Goal: Navigation & Orientation: Find specific page/section

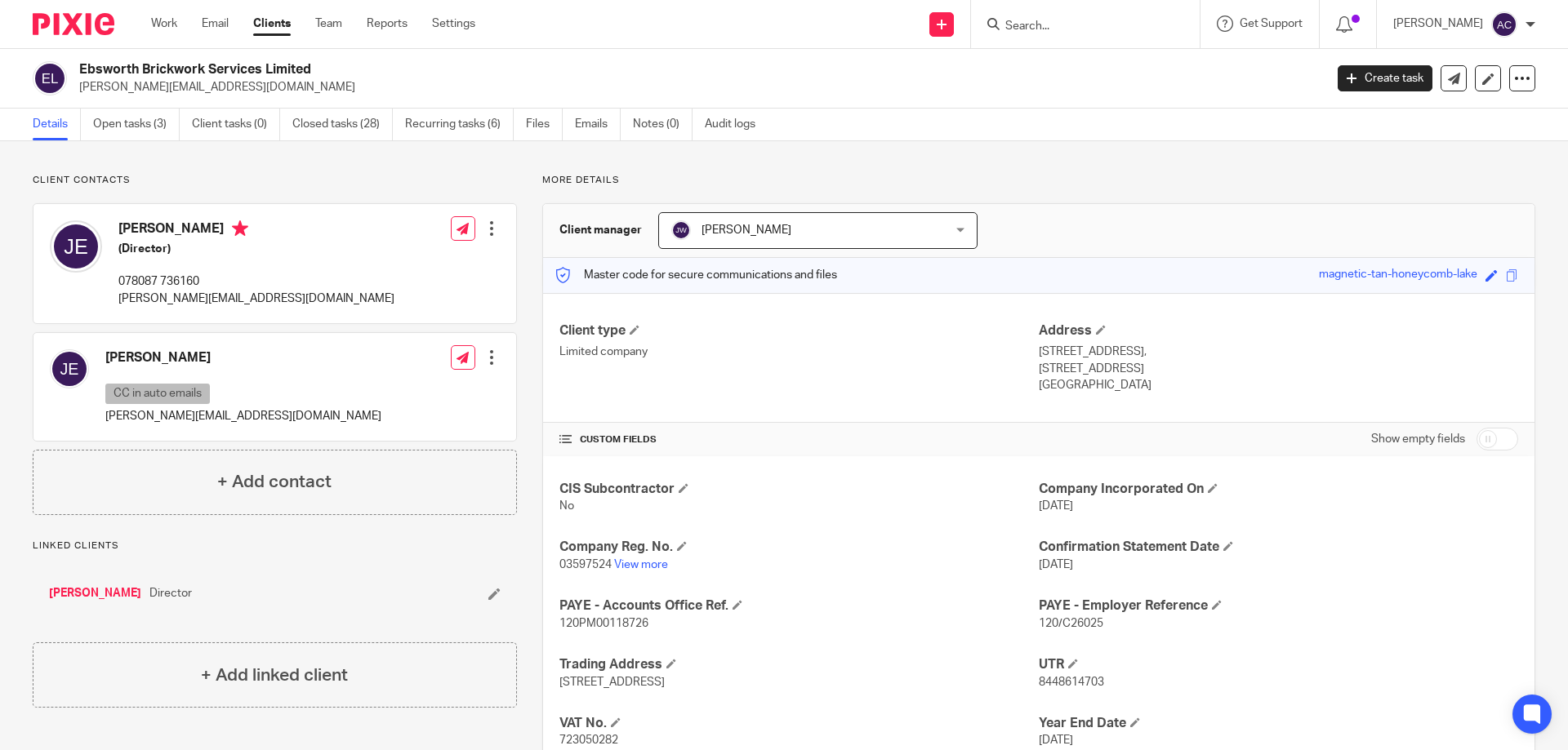
click at [1080, 9] on div at bounding box center [1086, 24] width 229 height 48
click at [1065, 29] on input "Search" at bounding box center [1077, 27] width 147 height 14
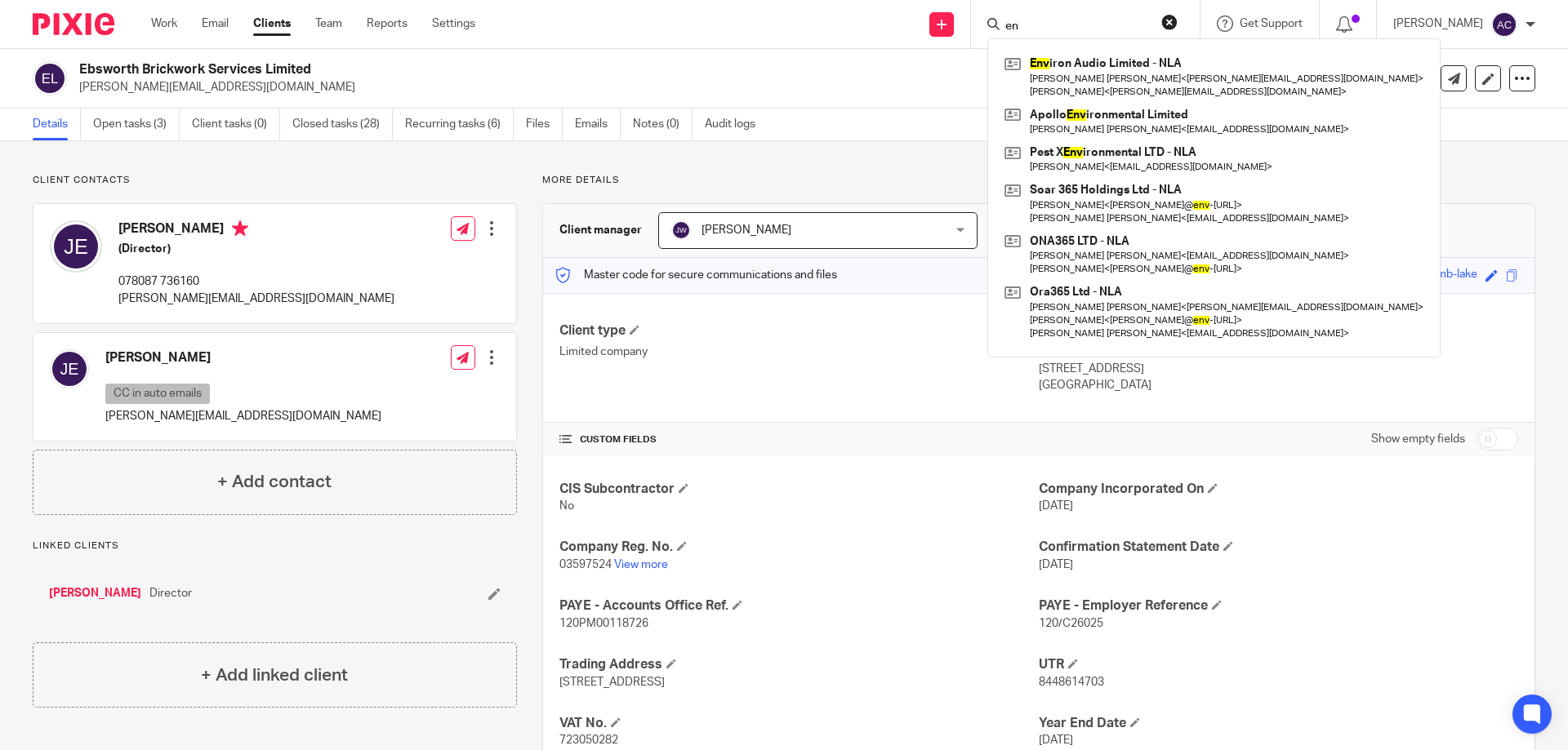
type input "e"
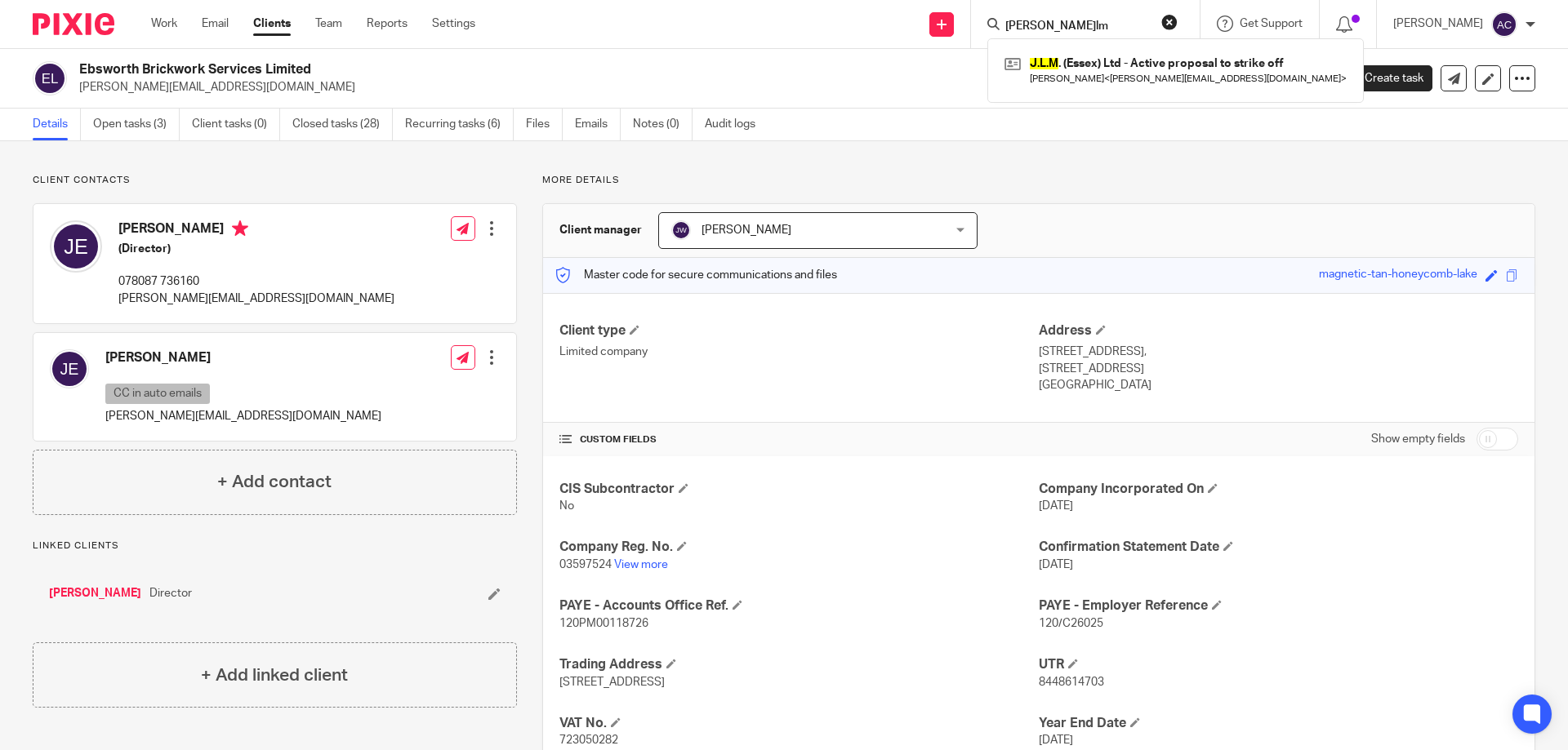
type input "j.lm"
drag, startPoint x: 1067, startPoint y: 27, endPoint x: 1003, endPoint y: 18, distance: 64.6
click at [1003, 19] on div "j.lm" at bounding box center [1083, 25] width 190 height 21
click at [1047, 24] on input "j.lm" at bounding box center [1077, 27] width 147 height 14
click at [1050, 27] on input "j.lm" at bounding box center [1077, 27] width 147 height 14
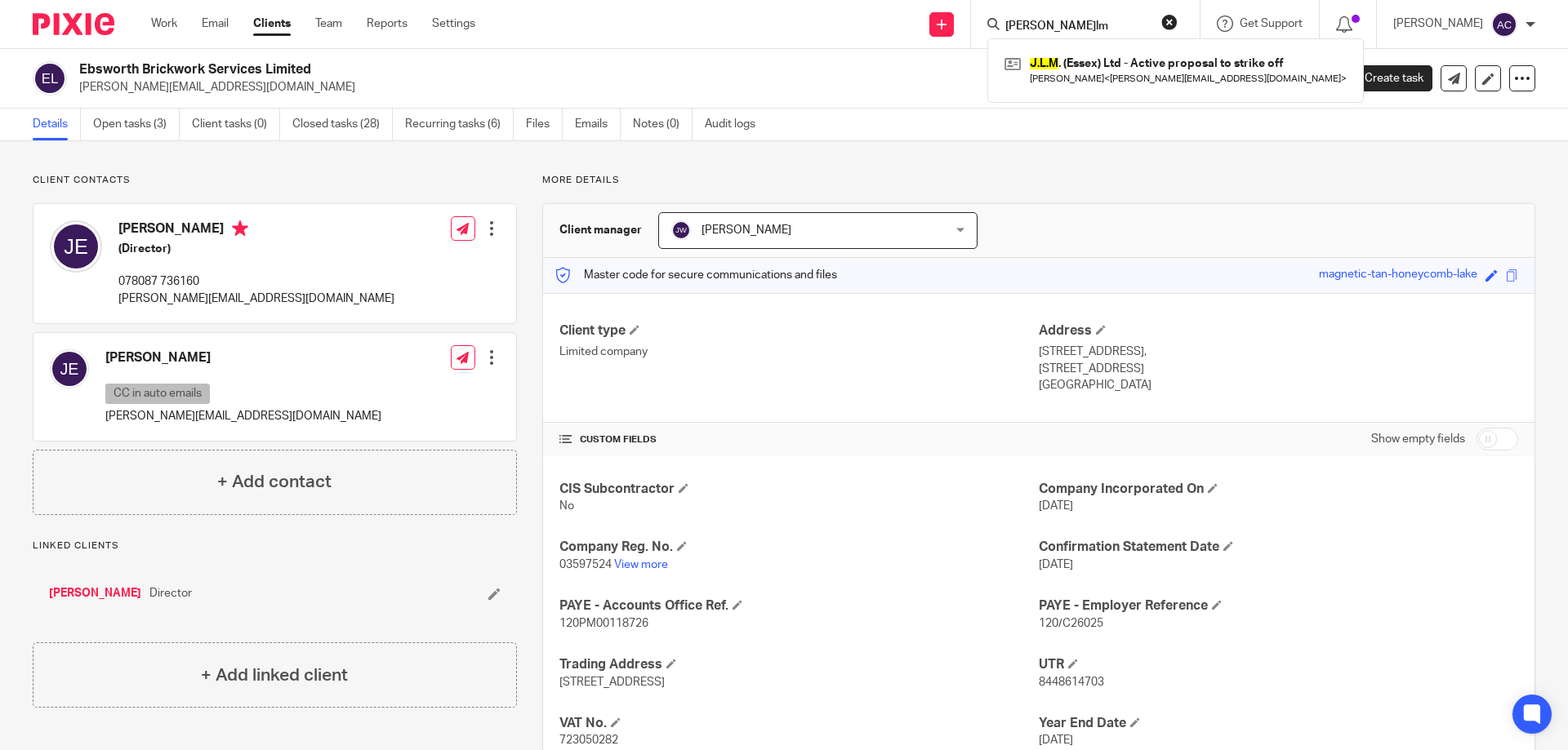
click at [1049, 23] on input "j.lm" at bounding box center [1077, 27] width 147 height 14
drag, startPoint x: 1049, startPoint y: 23, endPoint x: 1010, endPoint y: 23, distance: 39.0
click at [1010, 23] on div "j.lm" at bounding box center [1083, 25] width 190 height 21
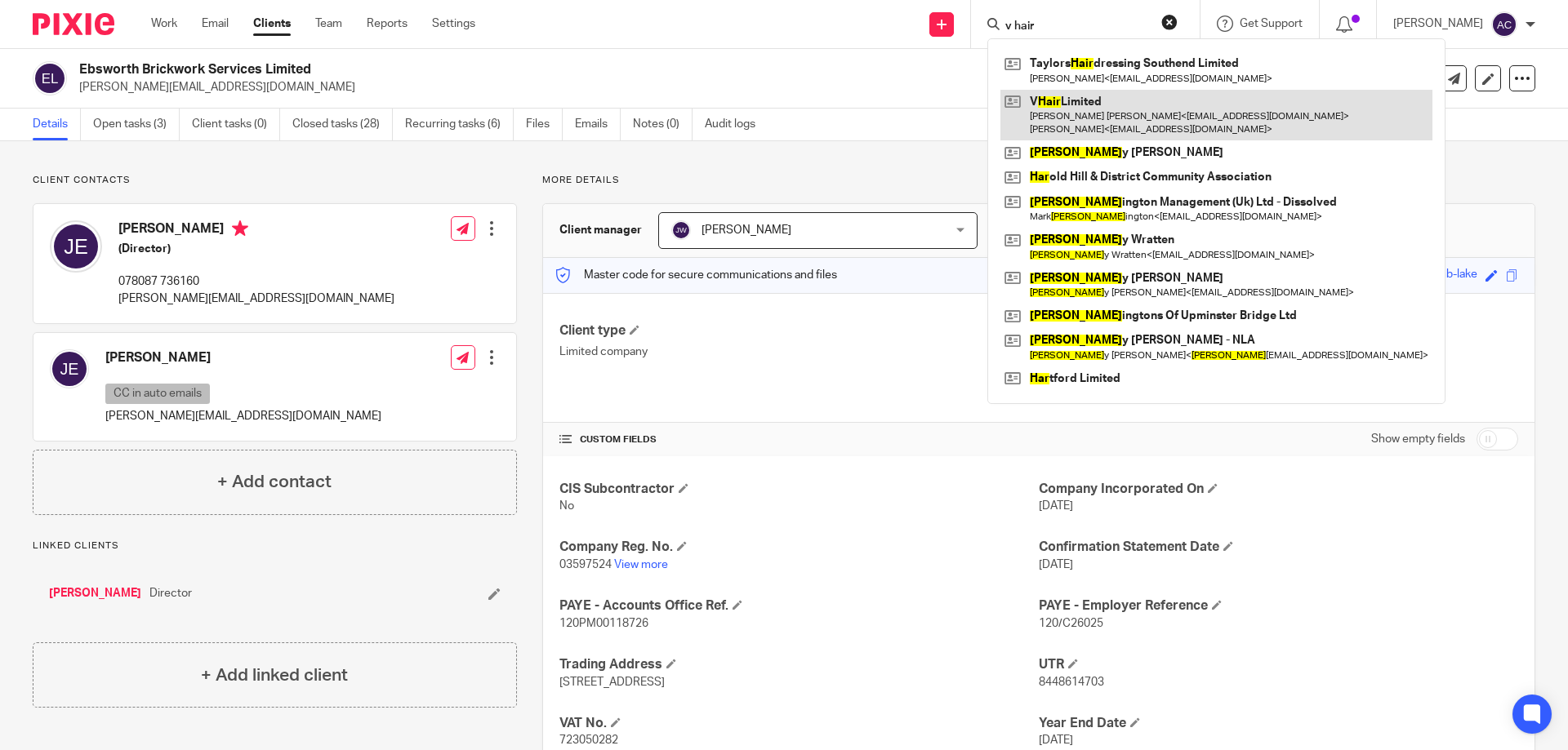
type input "v hair"
click at [1050, 108] on link at bounding box center [1217, 115] width 432 height 50
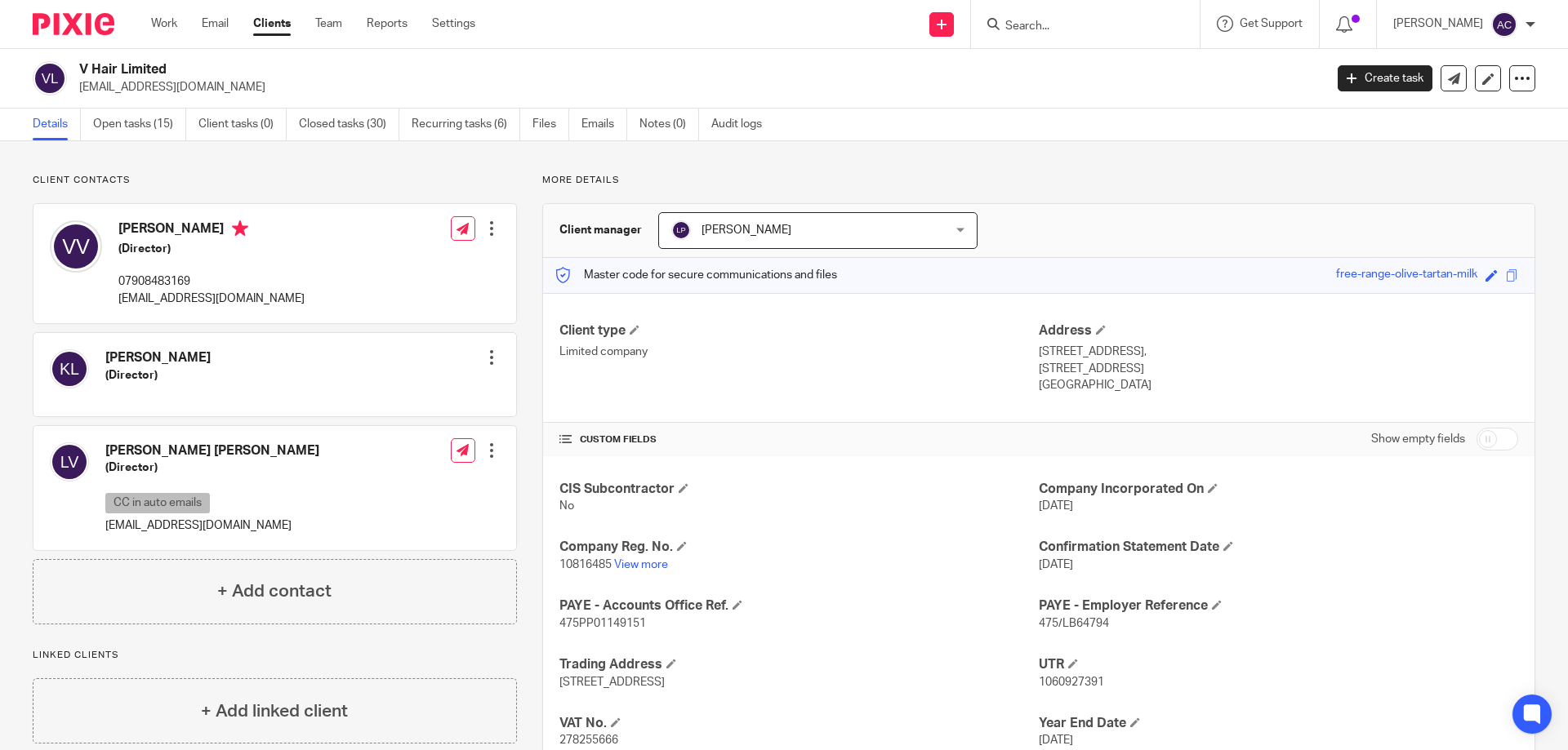
click at [1059, 210] on div "Client manager [PERSON_NAME] [PERSON_NAME] [PERSON_NAME] [PERSON_NAME] [PERSON_…" at bounding box center [1039, 231] width 992 height 54
click at [1055, 27] on input "Search" at bounding box center [1077, 27] width 147 height 14
type input "jes mo"
click at [1172, 61] on link at bounding box center [1139, 70] width 276 height 38
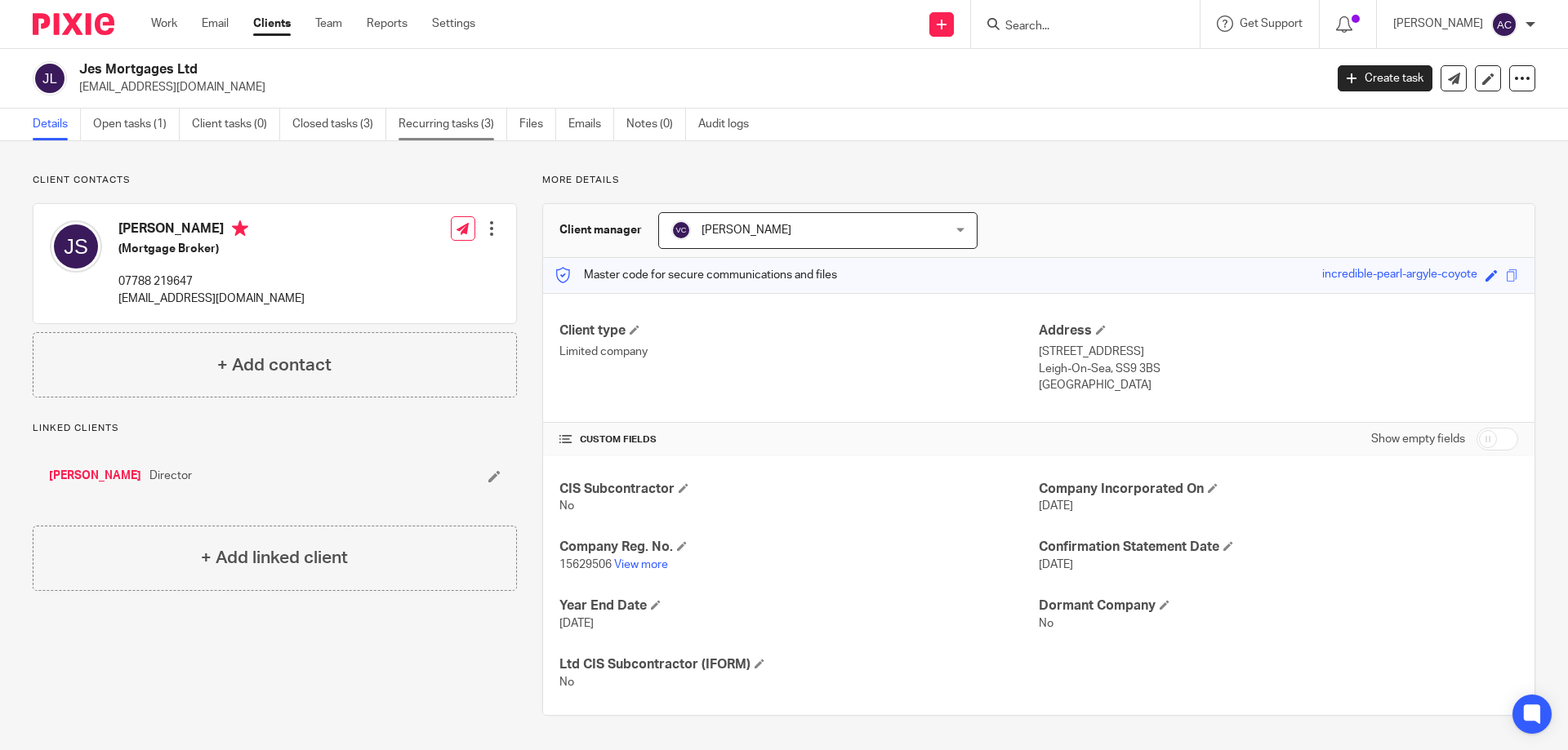
drag, startPoint x: 435, startPoint y: 132, endPoint x: 386, endPoint y: 261, distance: 138.0
click at [433, 132] on link "Recurring tasks (3)" at bounding box center [453, 124] width 108 height 32
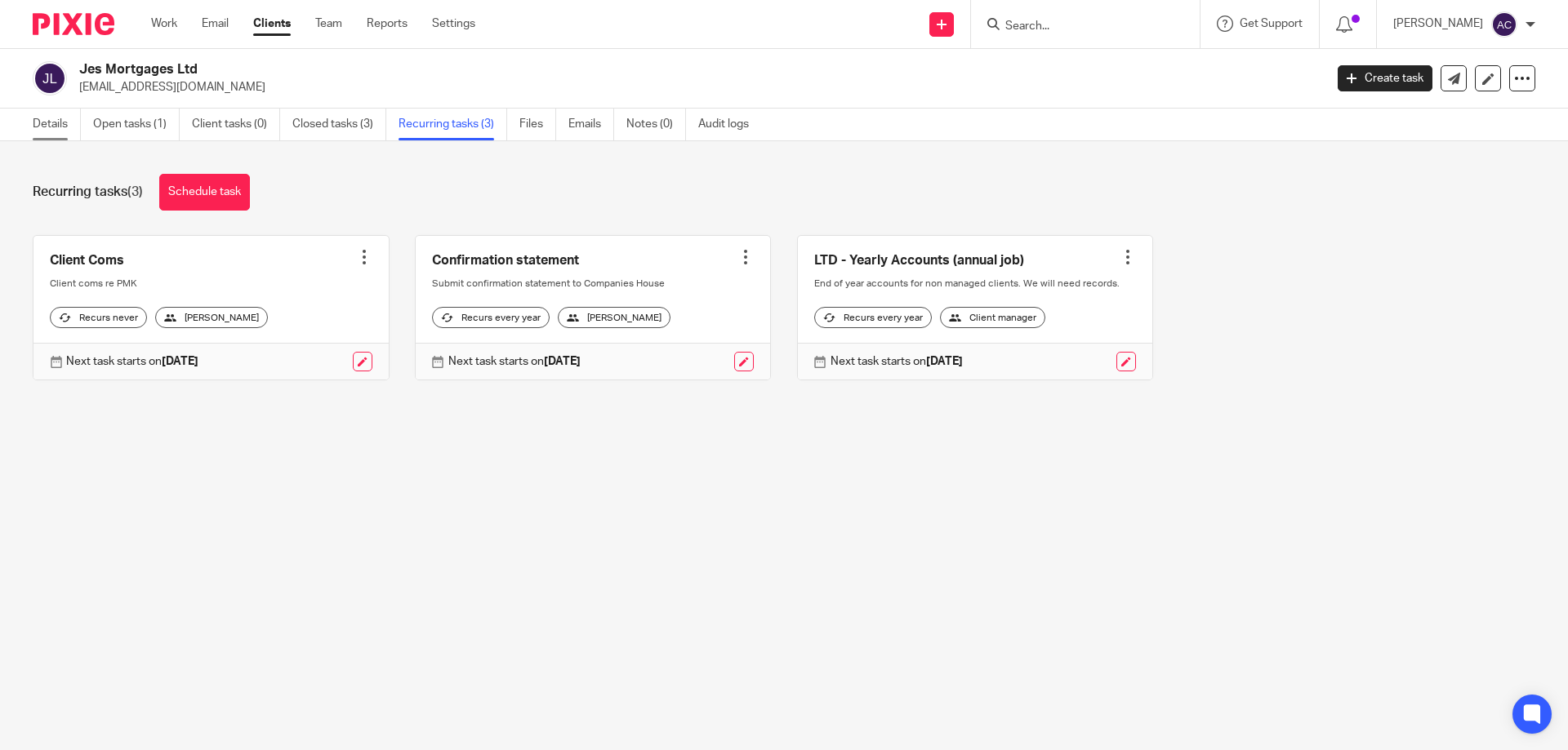
click at [51, 125] on link "Details" at bounding box center [56, 124] width 48 height 32
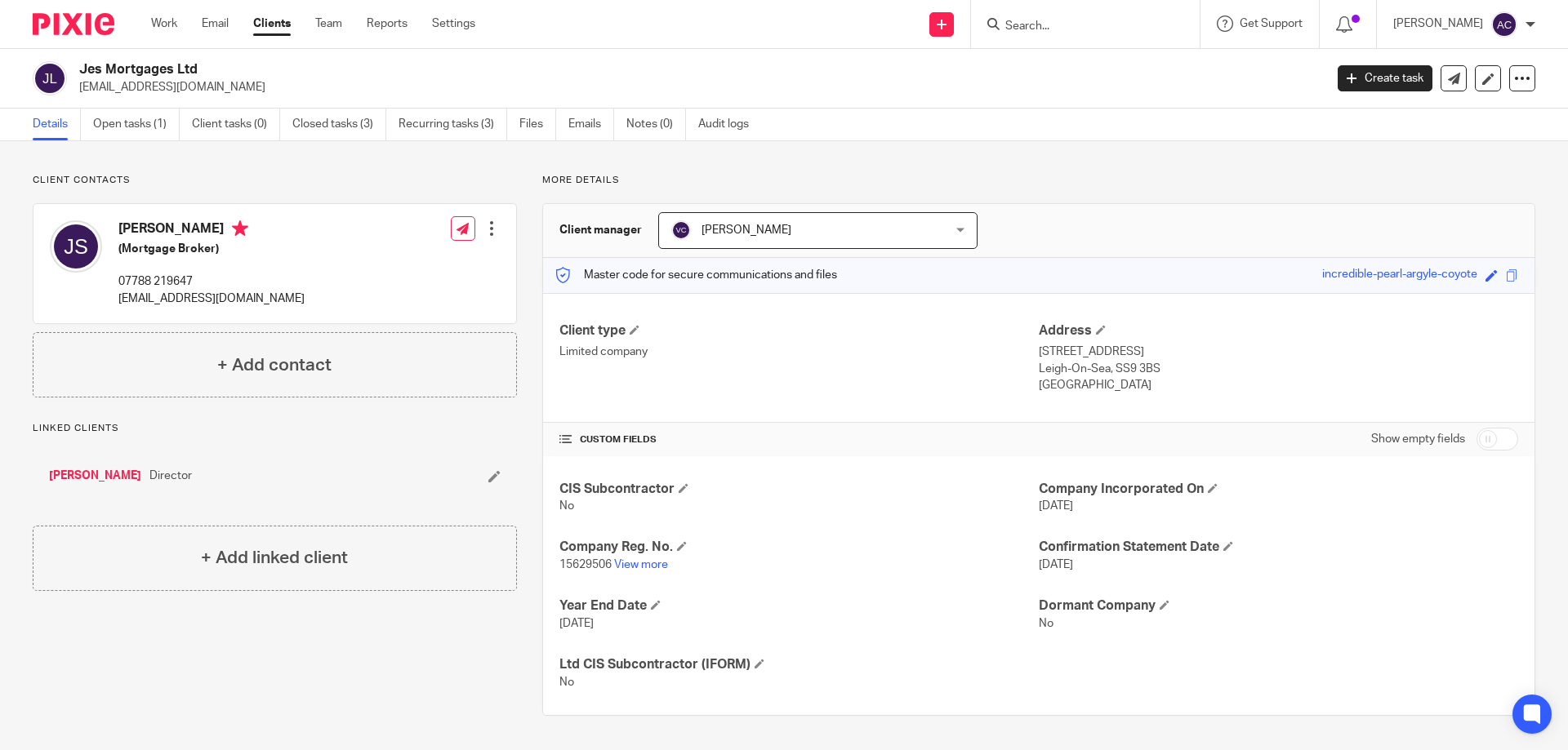
drag, startPoint x: 297, startPoint y: 277, endPoint x: 269, endPoint y: 293, distance: 32.2
click at [297, 277] on div "John Ewart Stallan (Mortgage Broker) 07788 219647 jstallan@gmail.com Edit conta…" at bounding box center [274, 264] width 482 height 120
drag, startPoint x: 227, startPoint y: 297, endPoint x: 114, endPoint y: 299, distance: 113.0
click at [114, 299] on div "John Ewart Stallan (Mortgage Broker) 07788 219647 jstallan@gmail.com" at bounding box center [177, 264] width 255 height 103
copy p "jstallan@gmail.com"
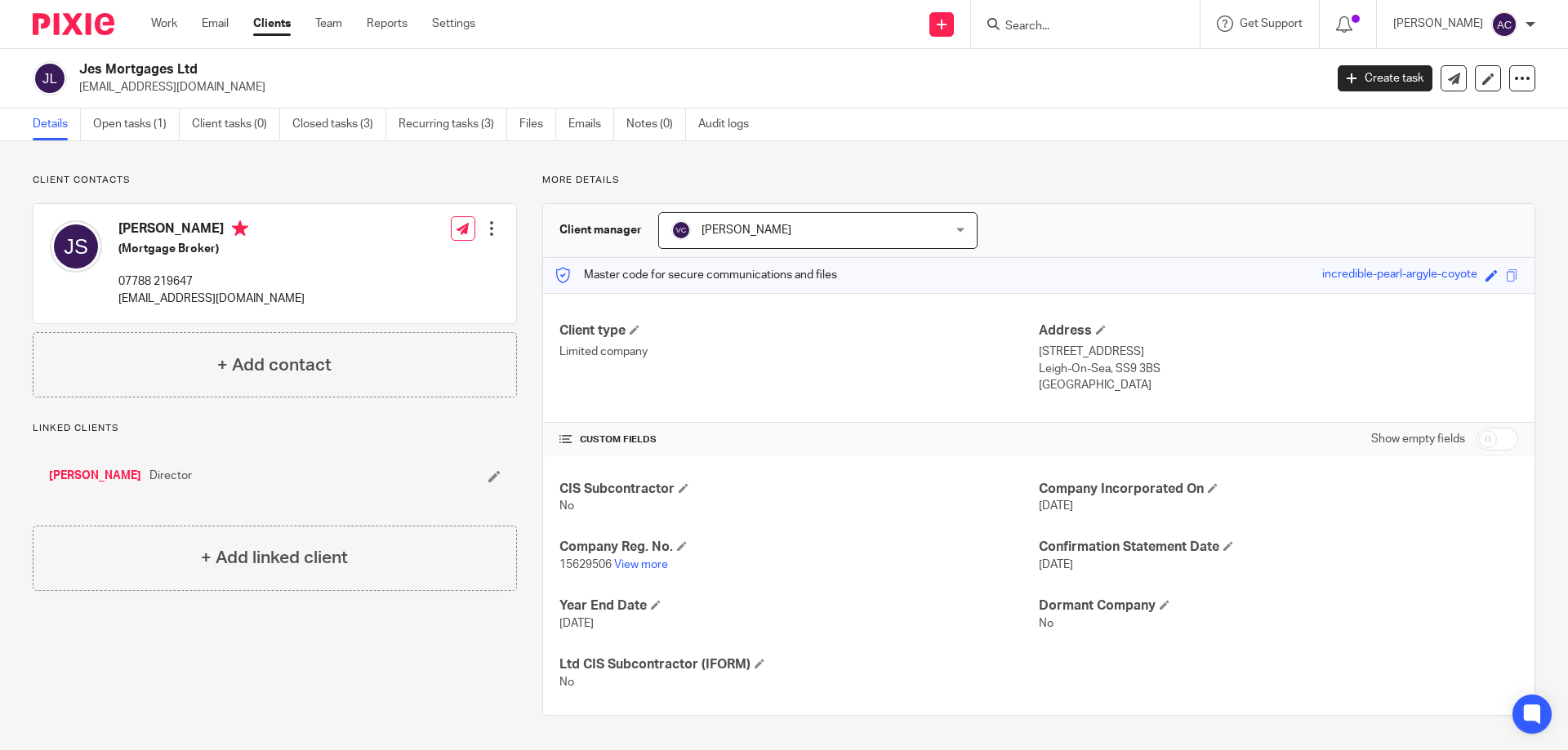
click at [1070, 20] on input "Search" at bounding box center [1077, 27] width 147 height 14
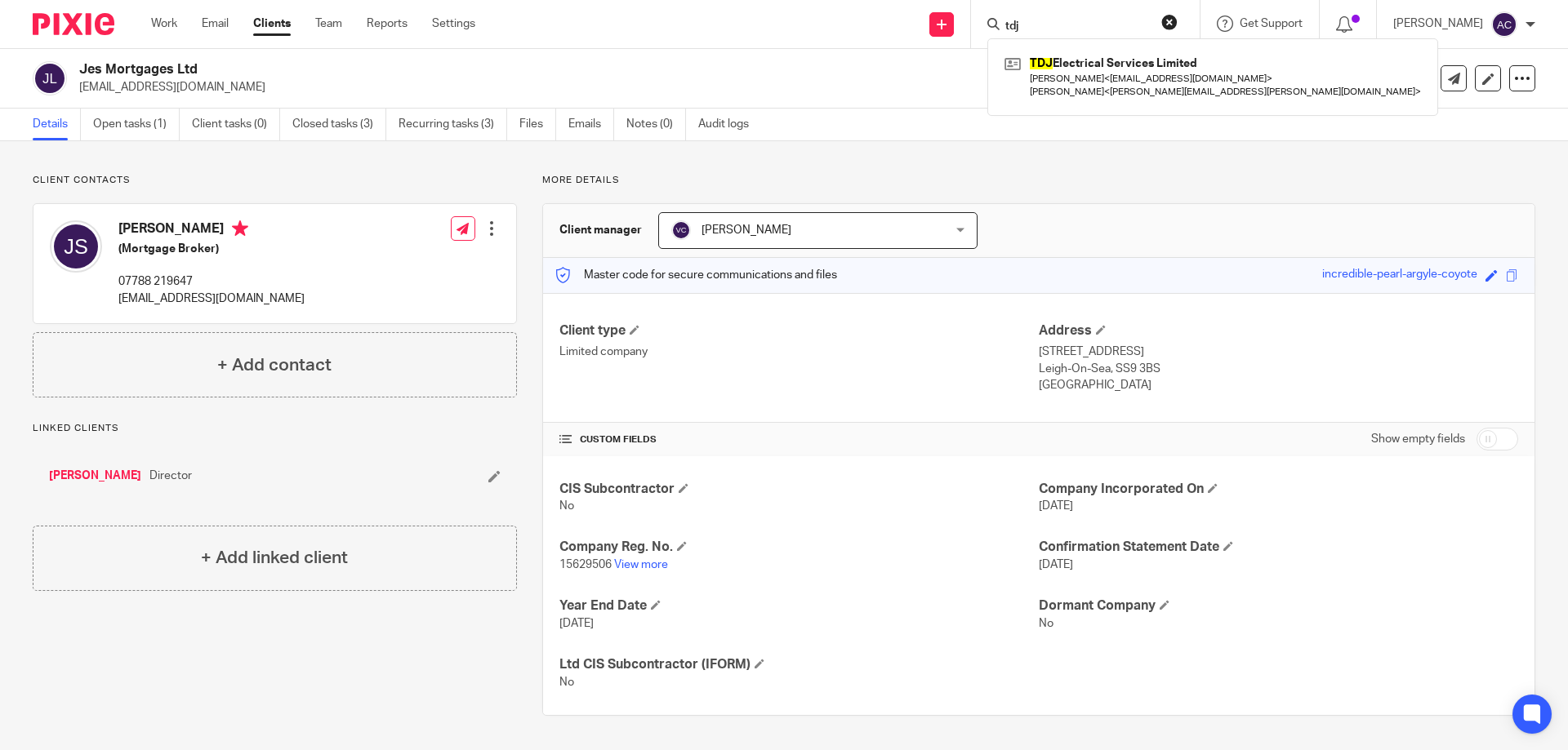
type input "tdj"
click at [1047, 19] on form "tdj" at bounding box center [1090, 25] width 174 height 21
drag, startPoint x: 1036, startPoint y: 24, endPoint x: 1012, endPoint y: 26, distance: 24.1
click at [1012, 26] on input "tdj" at bounding box center [1077, 27] width 147 height 14
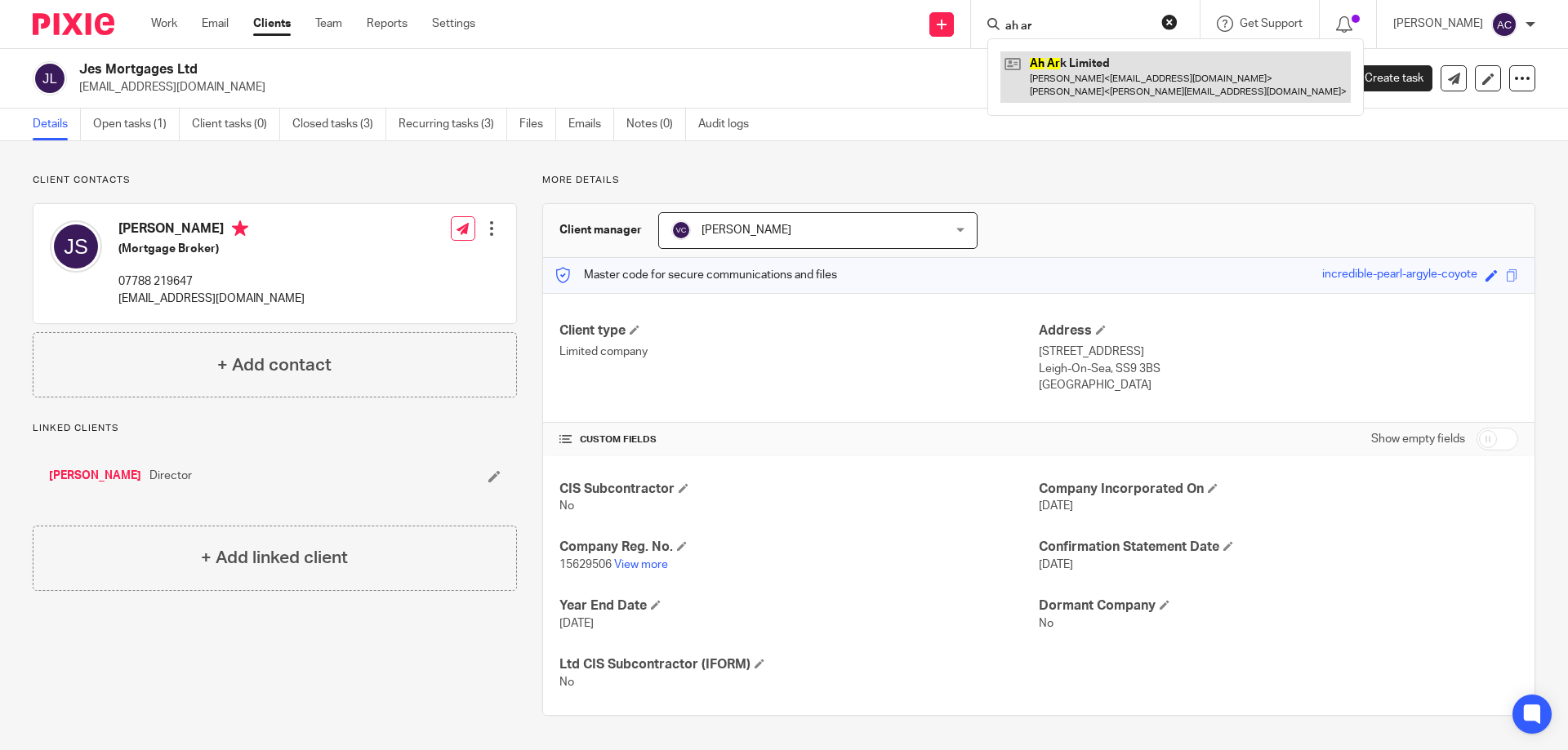
type input "ah ar"
click at [1110, 81] on link at bounding box center [1176, 76] width 350 height 50
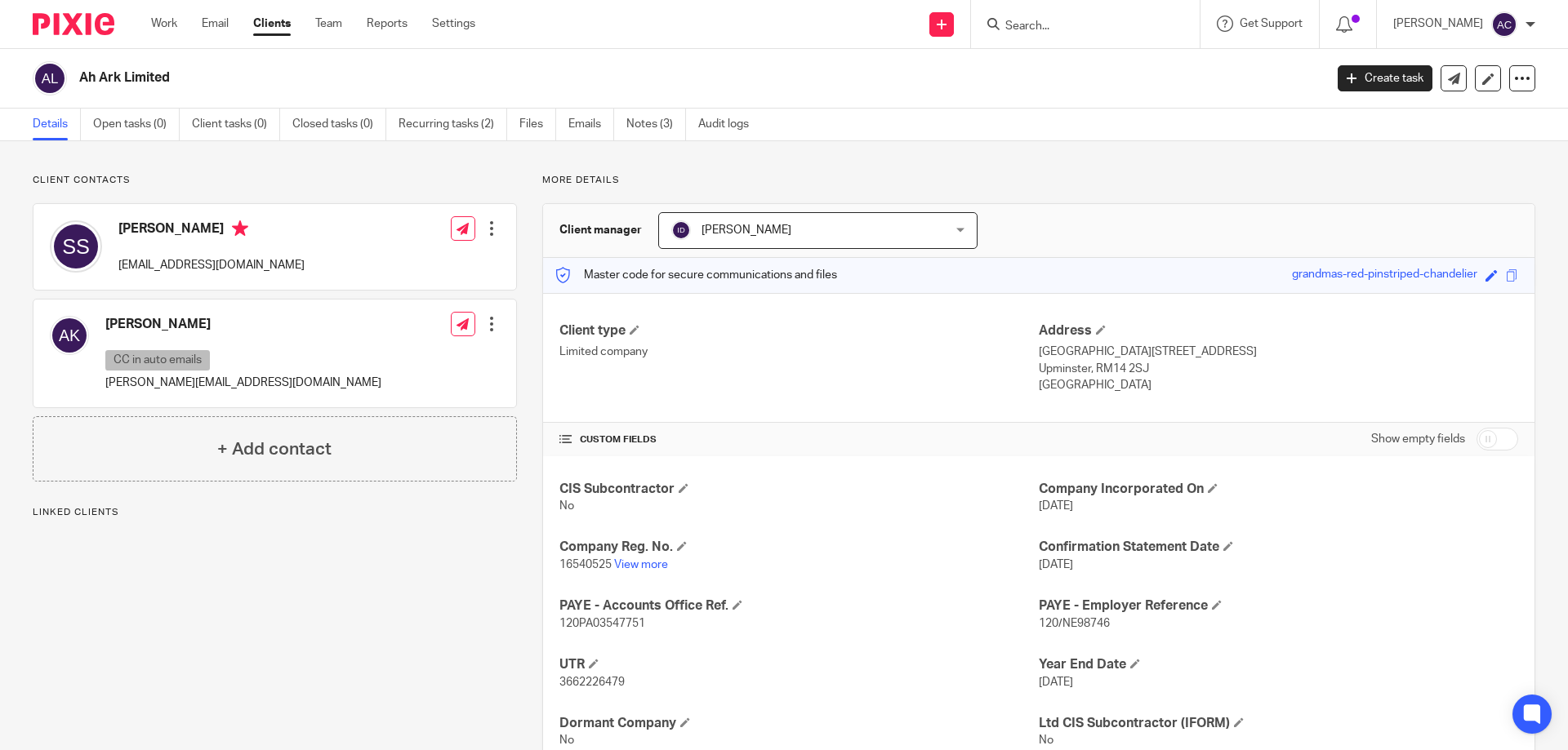
click at [815, 470] on div "CIS Subcontractor No Company Incorporated On 25 Jun 2025 Company Reg. No. 16540…" at bounding box center [1039, 615] width 992 height 318
click at [660, 561] on link "View more" at bounding box center [641, 565] width 54 height 11
click at [1070, 24] on input "Search" at bounding box center [1077, 27] width 147 height 14
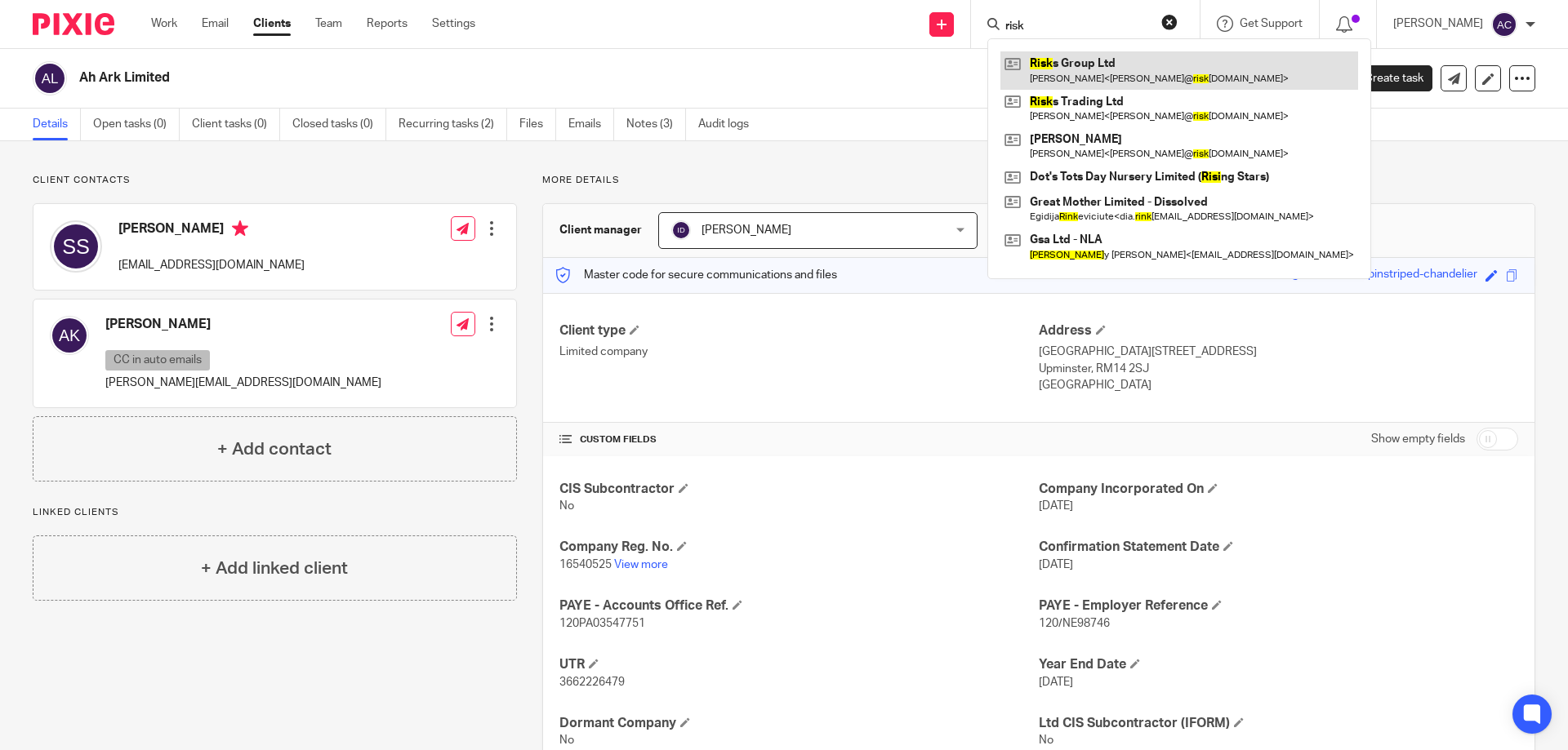
type input "risk"
click at [1073, 62] on link at bounding box center [1180, 70] width 358 height 38
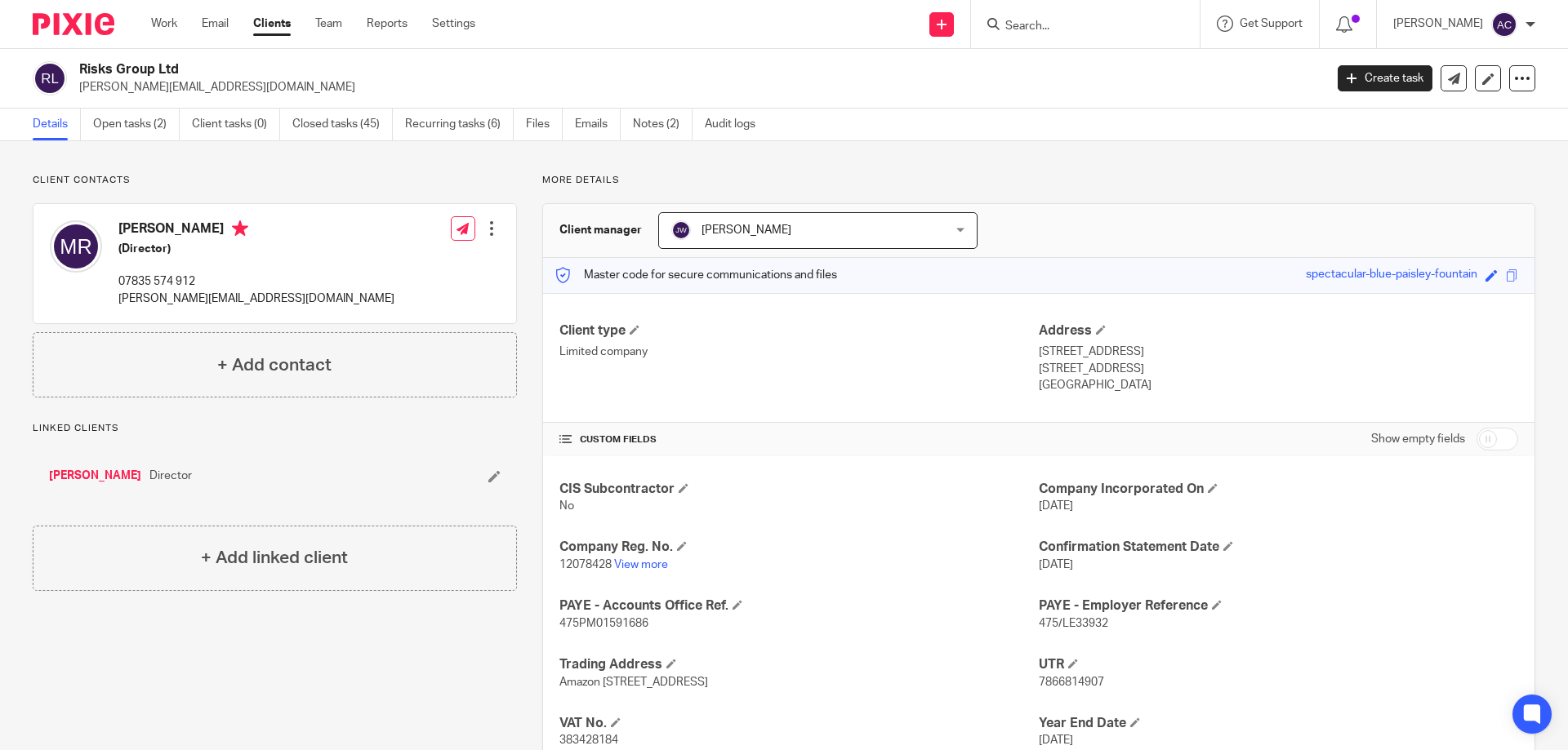
click at [1091, 31] on input "Search" at bounding box center [1077, 27] width 147 height 14
type input ";"
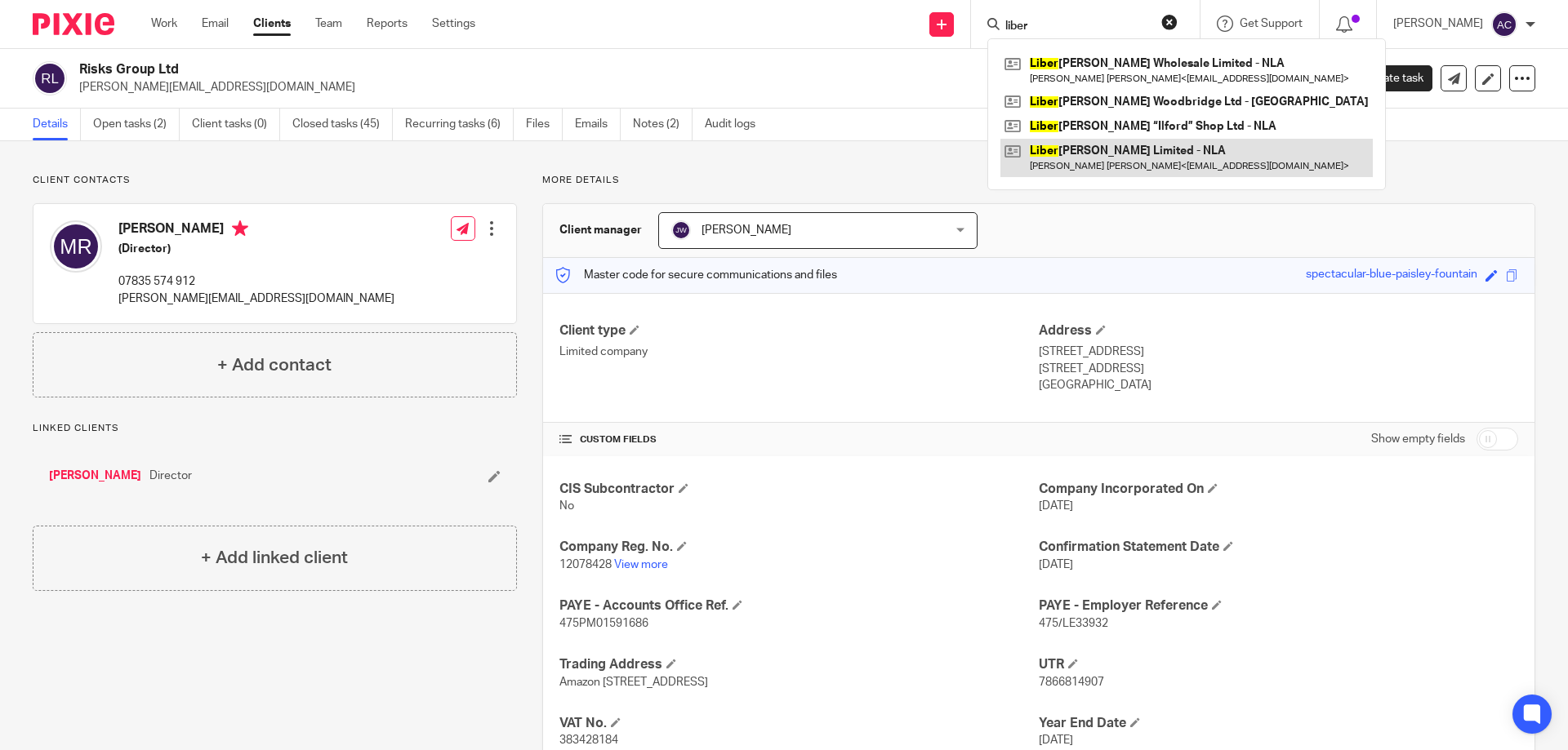
type input "liber"
click at [1076, 149] on link at bounding box center [1187, 158] width 372 height 38
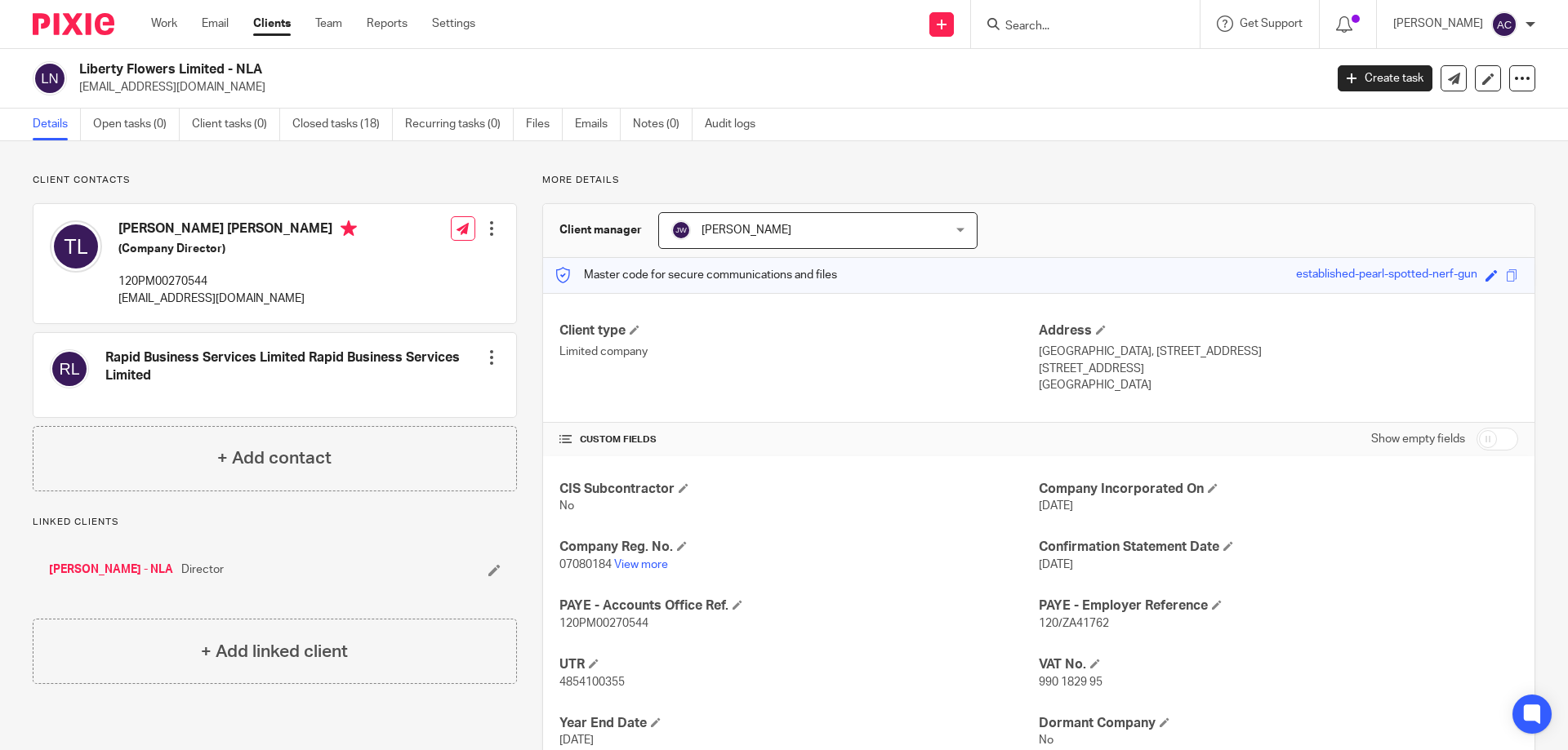
click at [1038, 22] on input "Search" at bounding box center [1077, 27] width 147 height 14
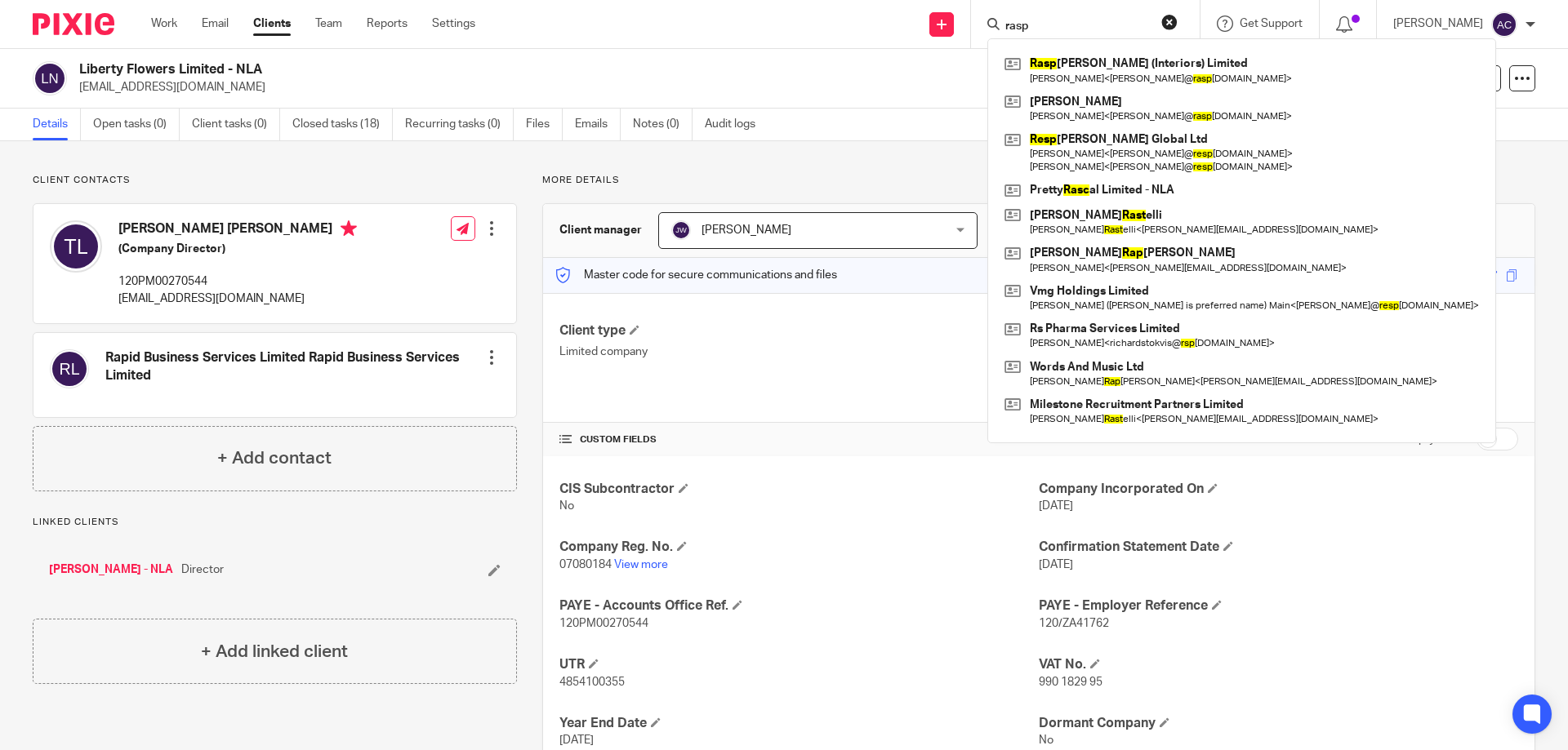
type input "rasp"
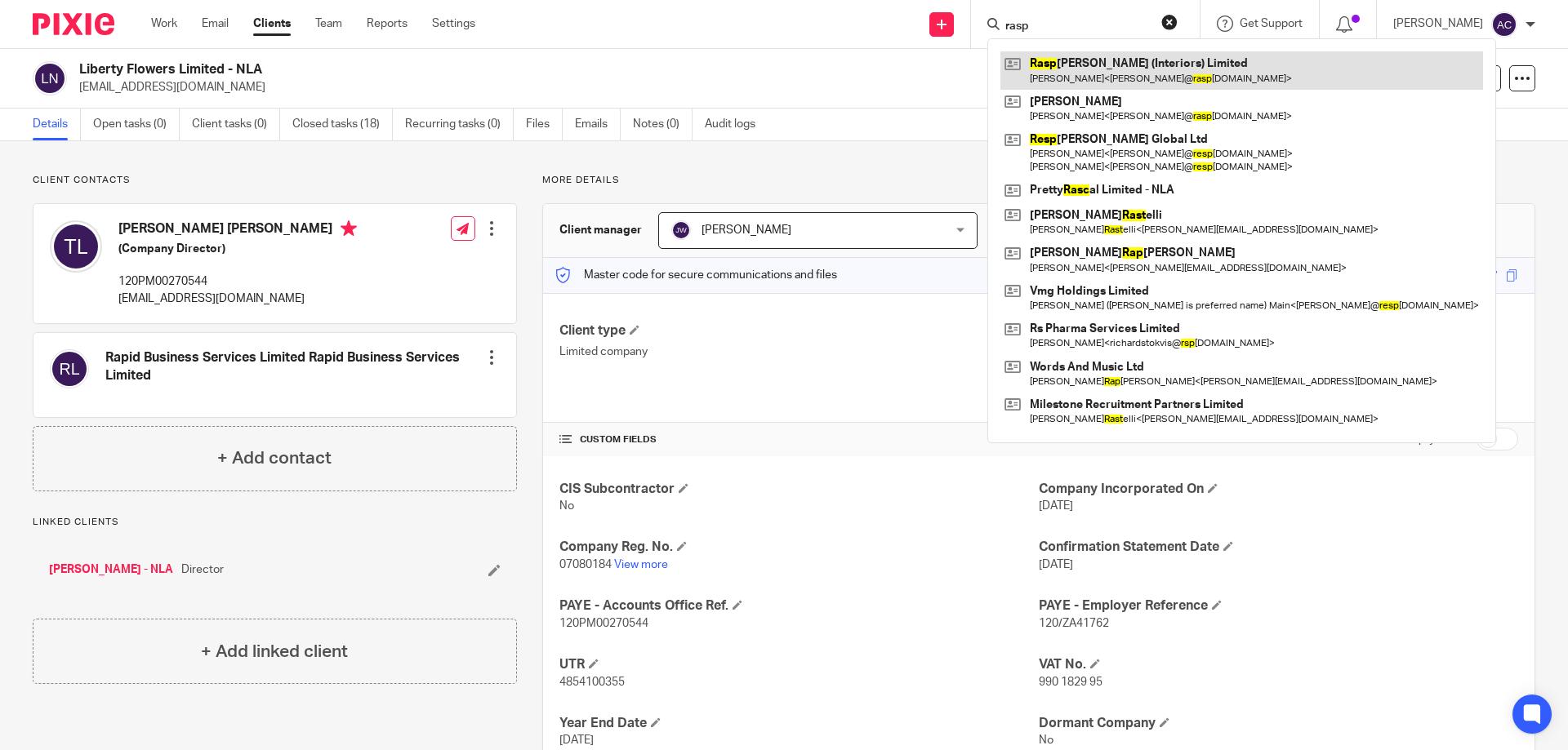
click at [1125, 58] on link at bounding box center [1242, 70] width 482 height 38
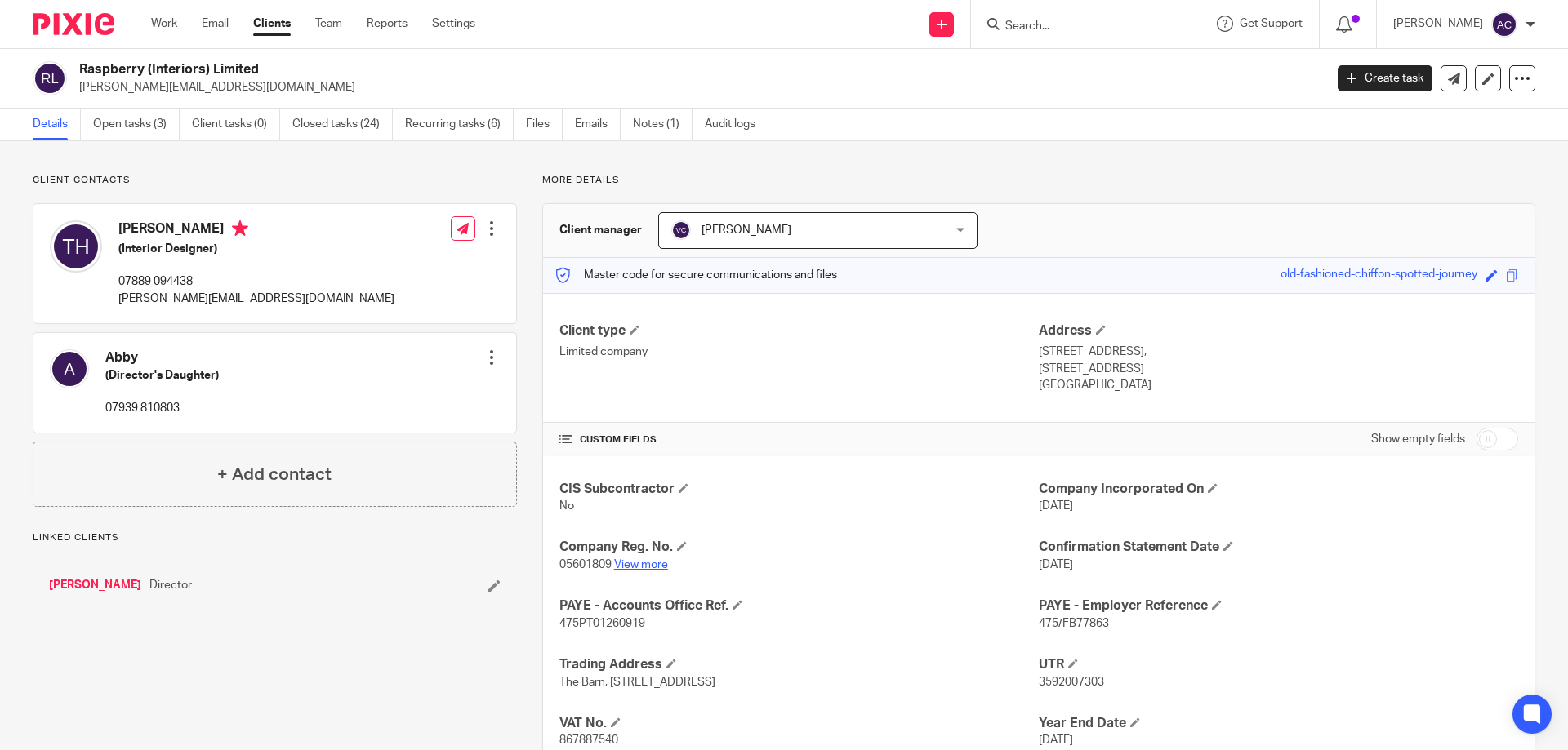
click at [632, 563] on link "View more" at bounding box center [641, 565] width 54 height 11
drag, startPoint x: 1082, startPoint y: 40, endPoint x: 1082, endPoint y: 28, distance: 12.0
click at [1082, 40] on div at bounding box center [1086, 24] width 229 height 48
click at [1082, 27] on input "Search" at bounding box center [1077, 27] width 147 height 14
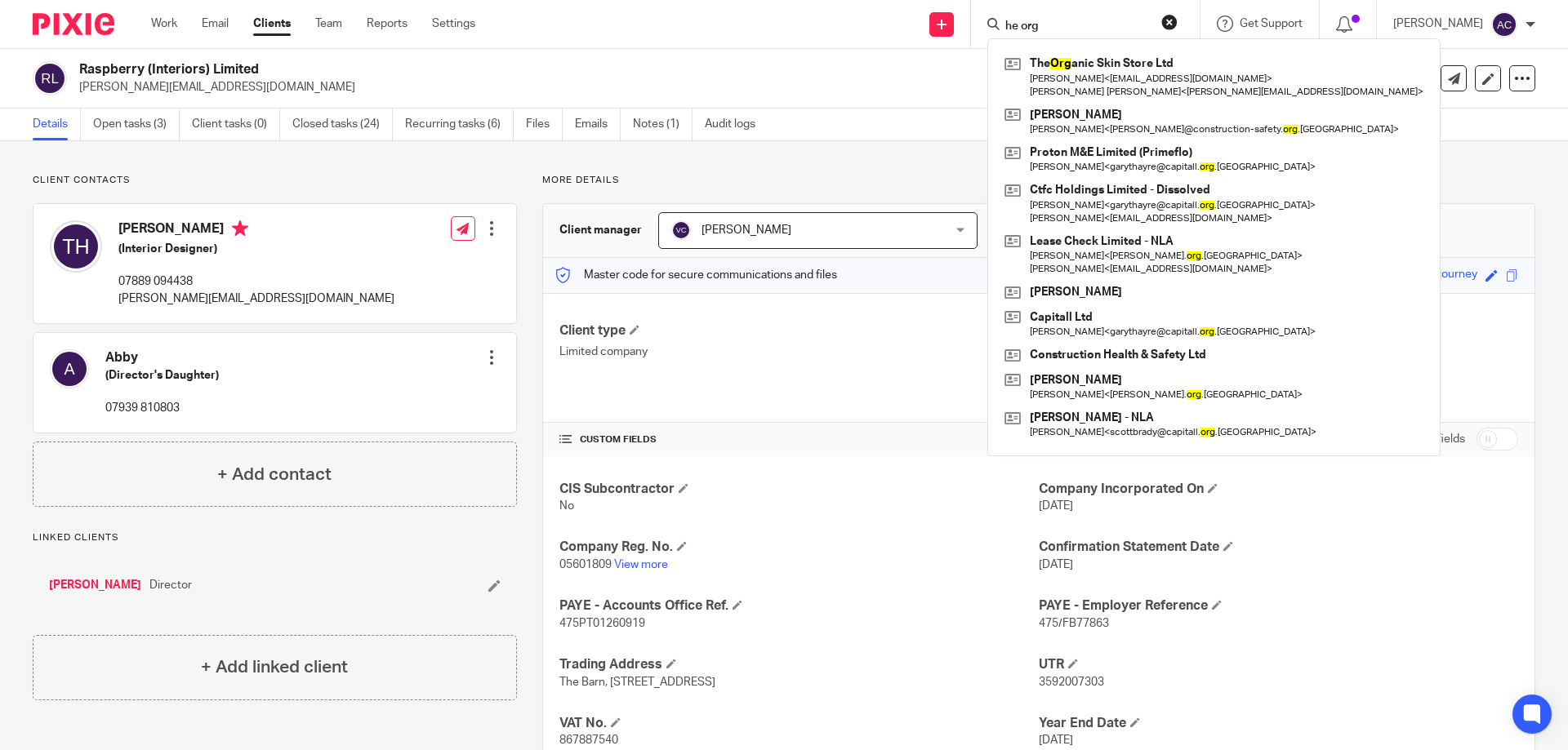
type input "he org"
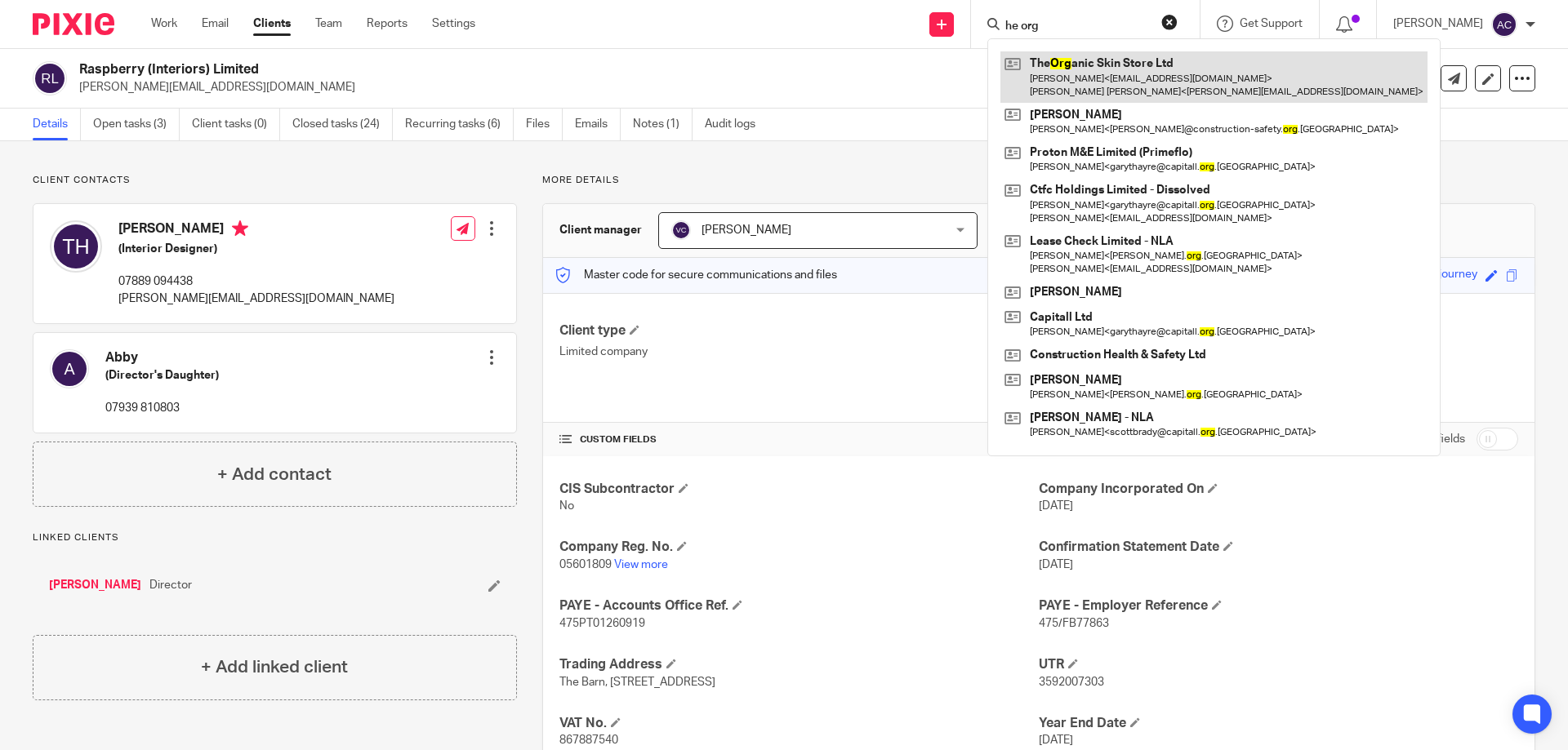
click at [1105, 70] on link at bounding box center [1215, 76] width 427 height 50
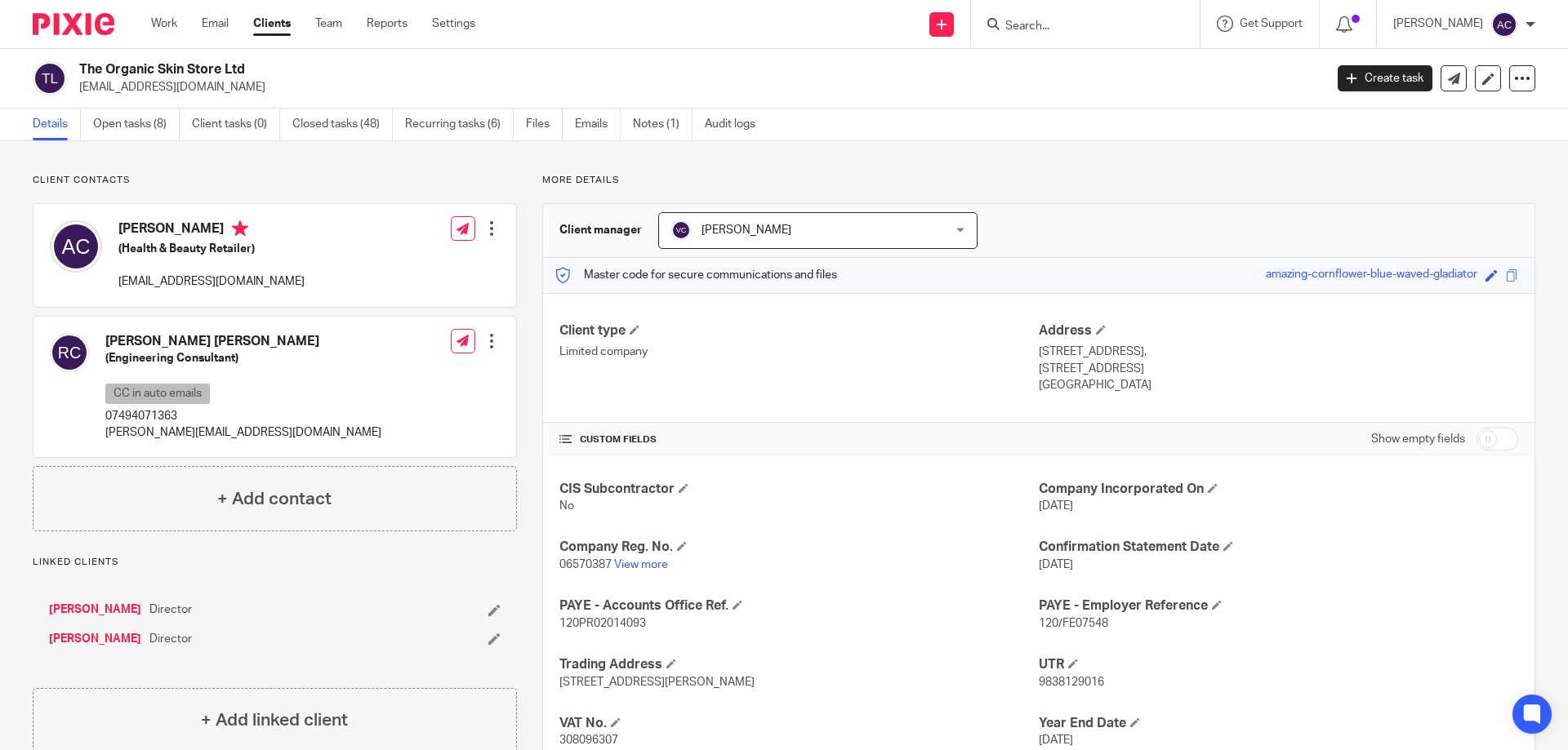
click at [1055, 27] on input "Search" at bounding box center [1077, 27] width 147 height 14
type input "simply"
drag, startPoint x: 1101, startPoint y: 25, endPoint x: 975, endPoint y: 20, distance: 126.1
click at [975, 20] on div "Send new email Create task Add client simply Simply Air Conditioning & Heating …" at bounding box center [1033, 24] width 1068 height 48
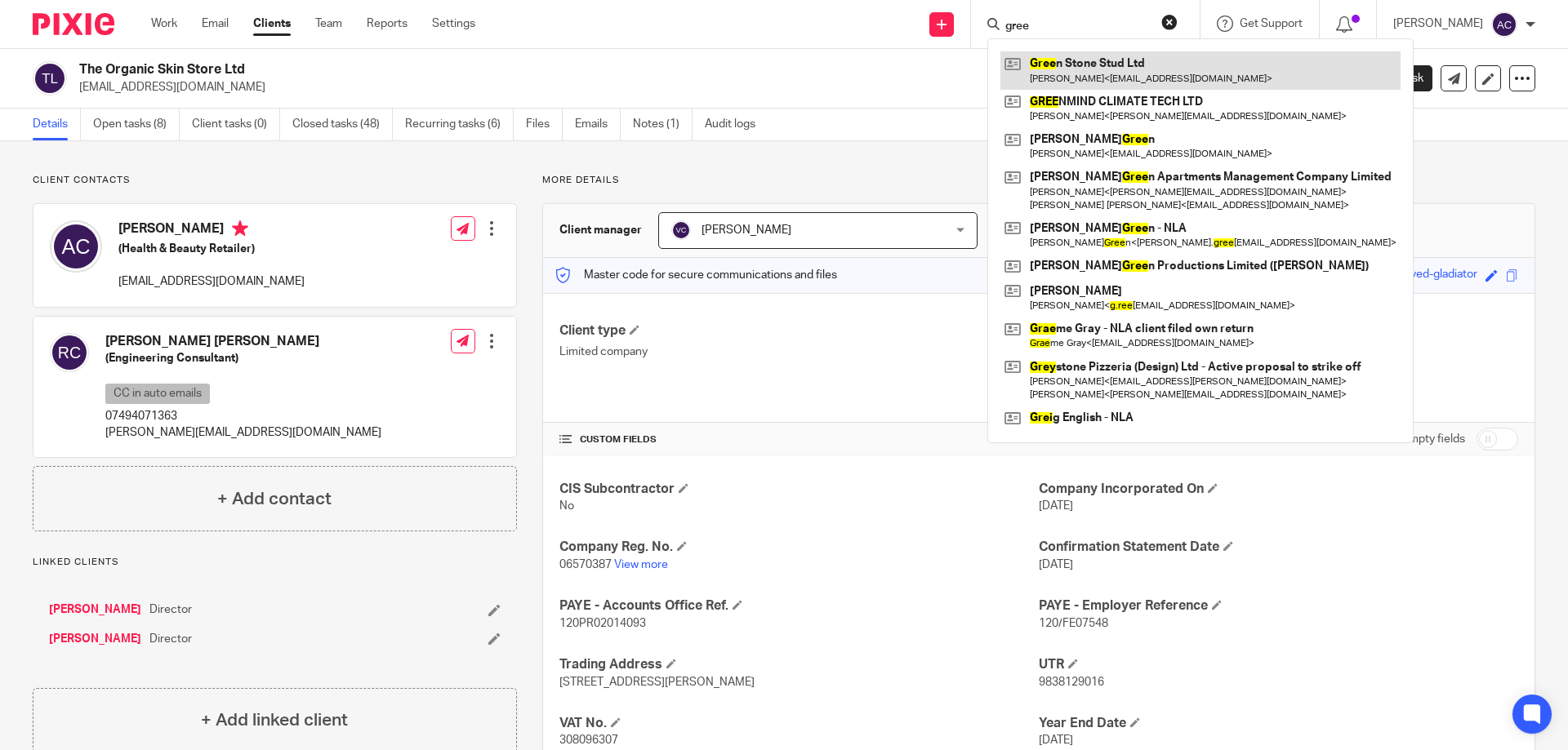
type input "gree"
click at [1127, 73] on link at bounding box center [1200, 70] width 400 height 38
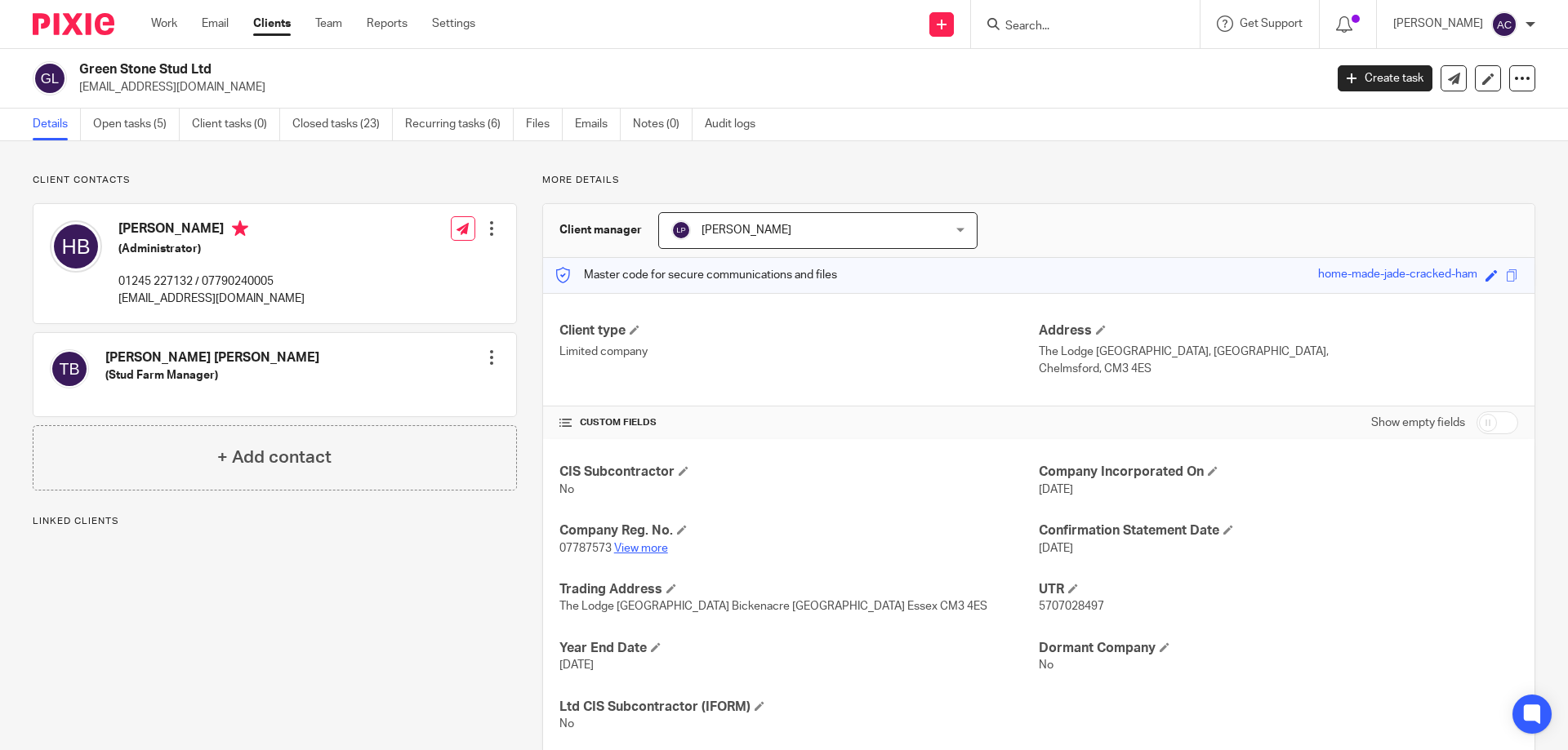
click at [628, 544] on link "View more" at bounding box center [641, 549] width 54 height 11
click at [1041, 33] on input "Search" at bounding box center [1077, 27] width 147 height 14
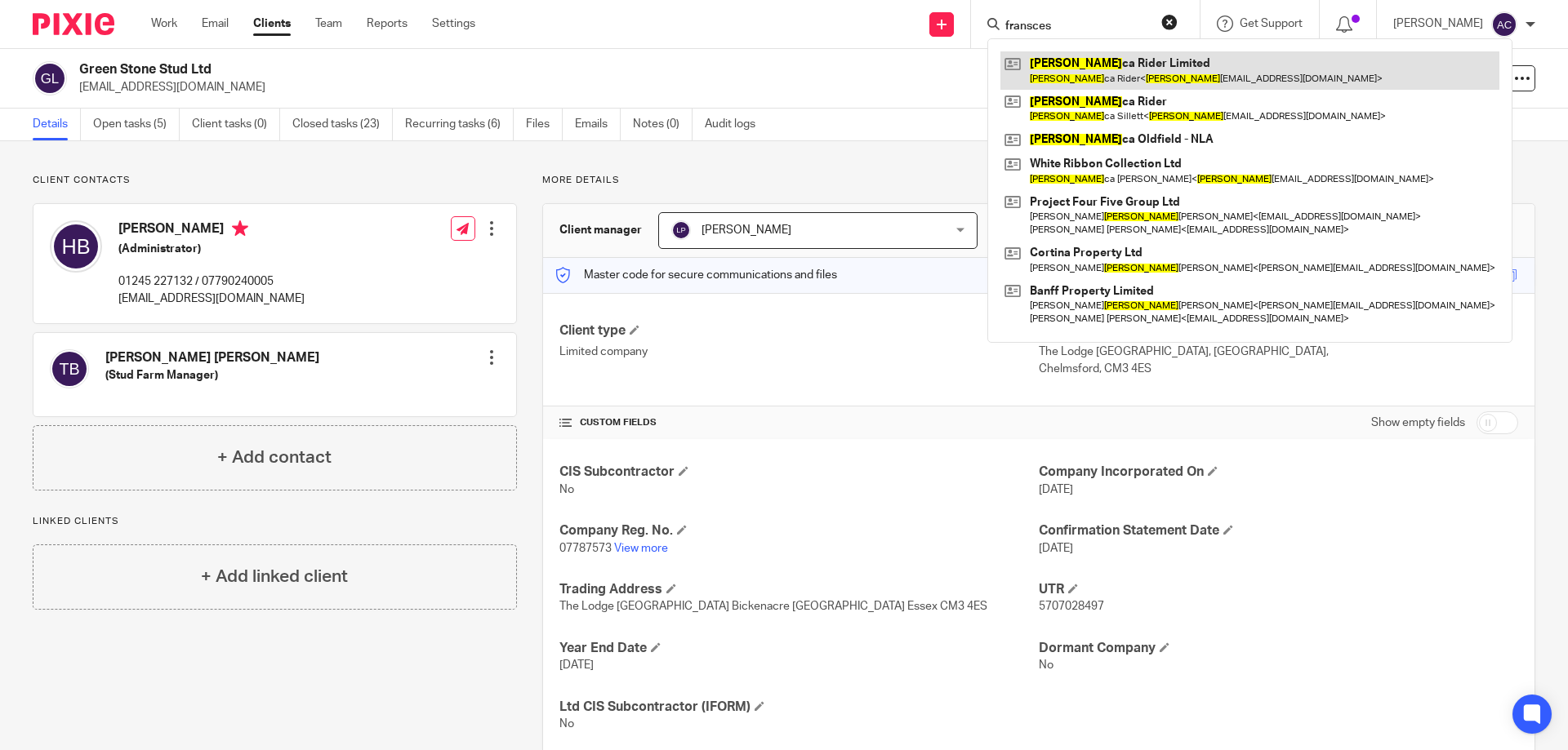
type input "fransces"
click at [1090, 67] on link at bounding box center [1251, 70] width 500 height 38
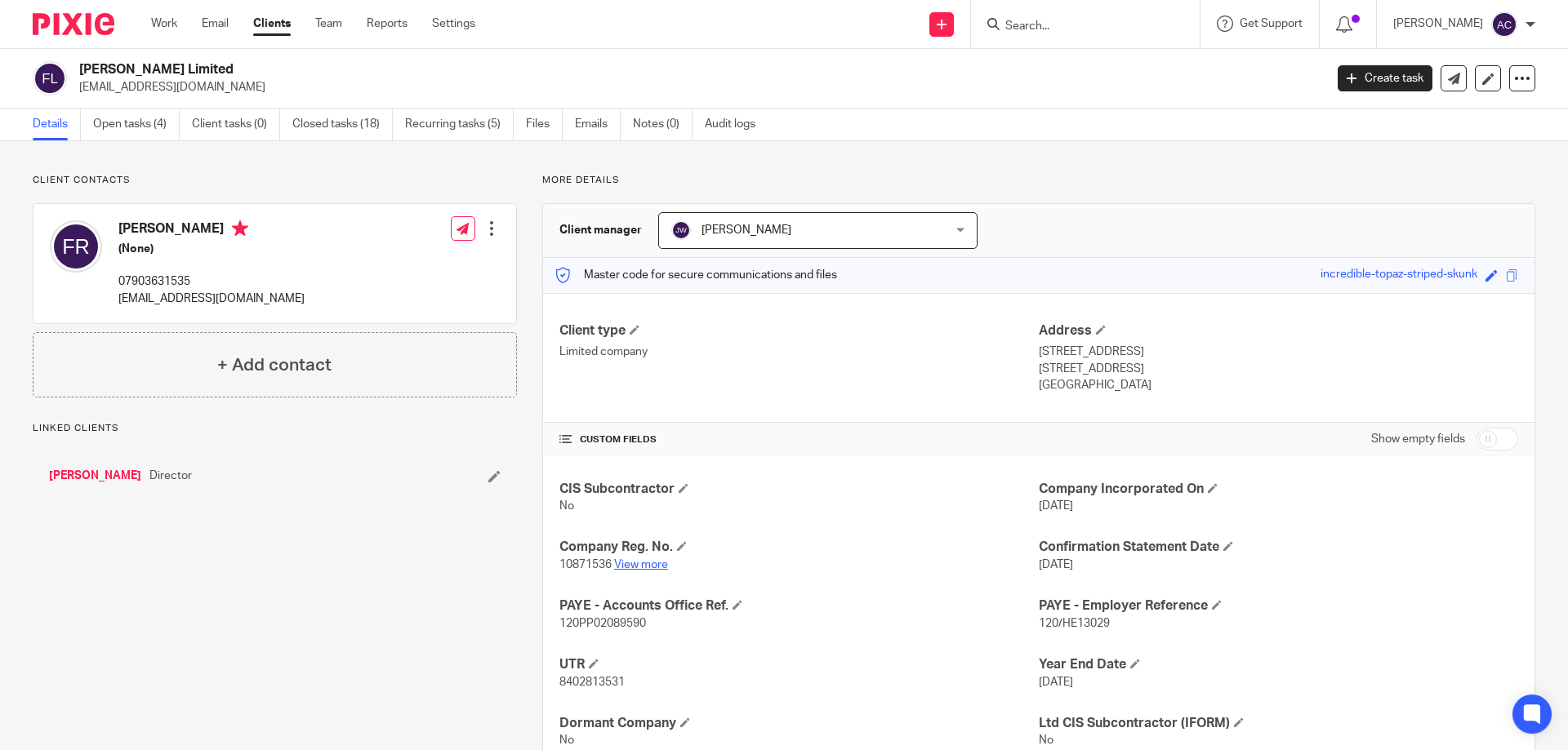
click at [628, 568] on link "View more" at bounding box center [641, 565] width 54 height 11
click at [1063, 29] on input "Search" at bounding box center [1077, 27] width 147 height 14
click at [1124, 40] on div at bounding box center [1086, 24] width 229 height 48
click at [1120, 25] on input "Search" at bounding box center [1077, 27] width 147 height 14
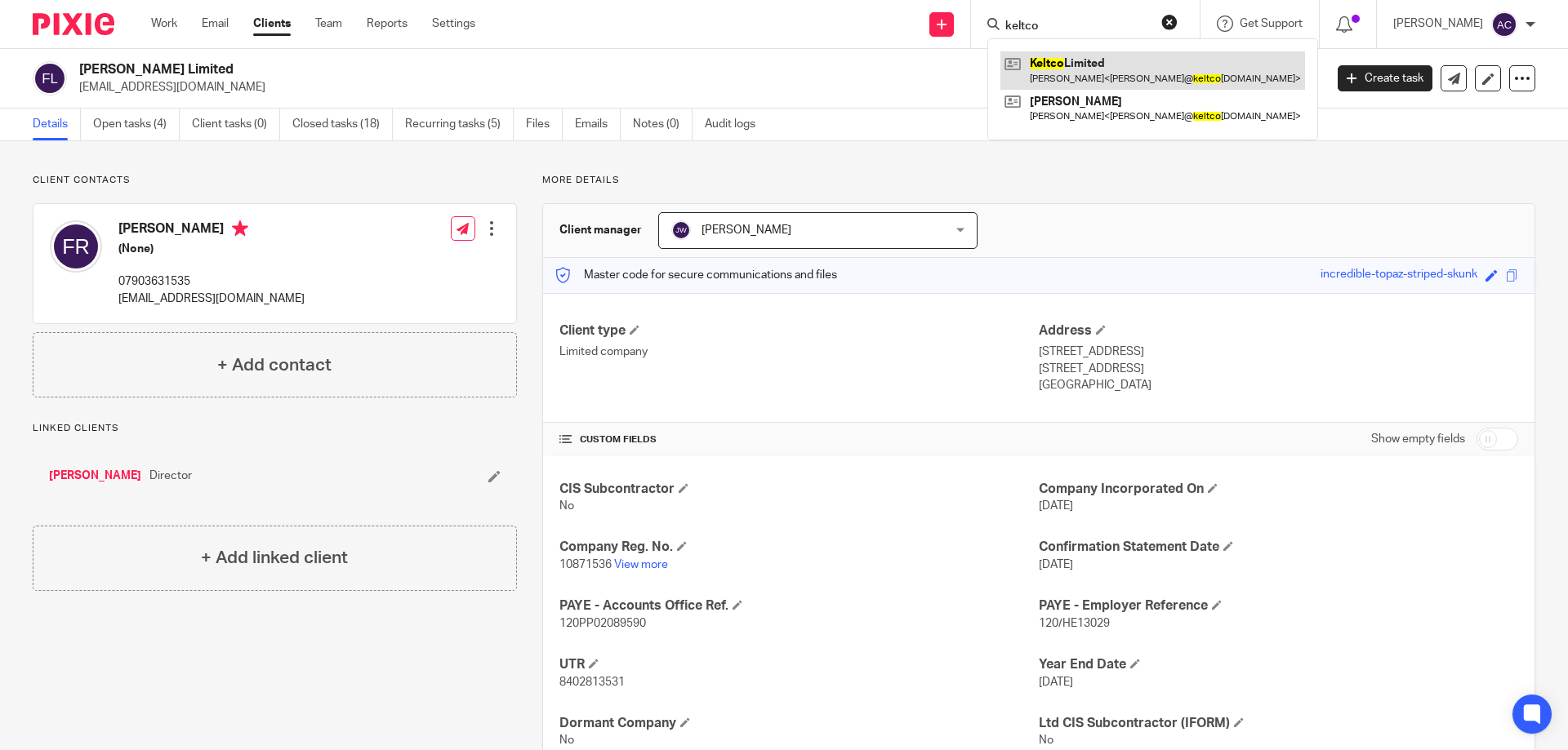
type input "keltco"
click at [1100, 78] on link at bounding box center [1153, 70] width 305 height 38
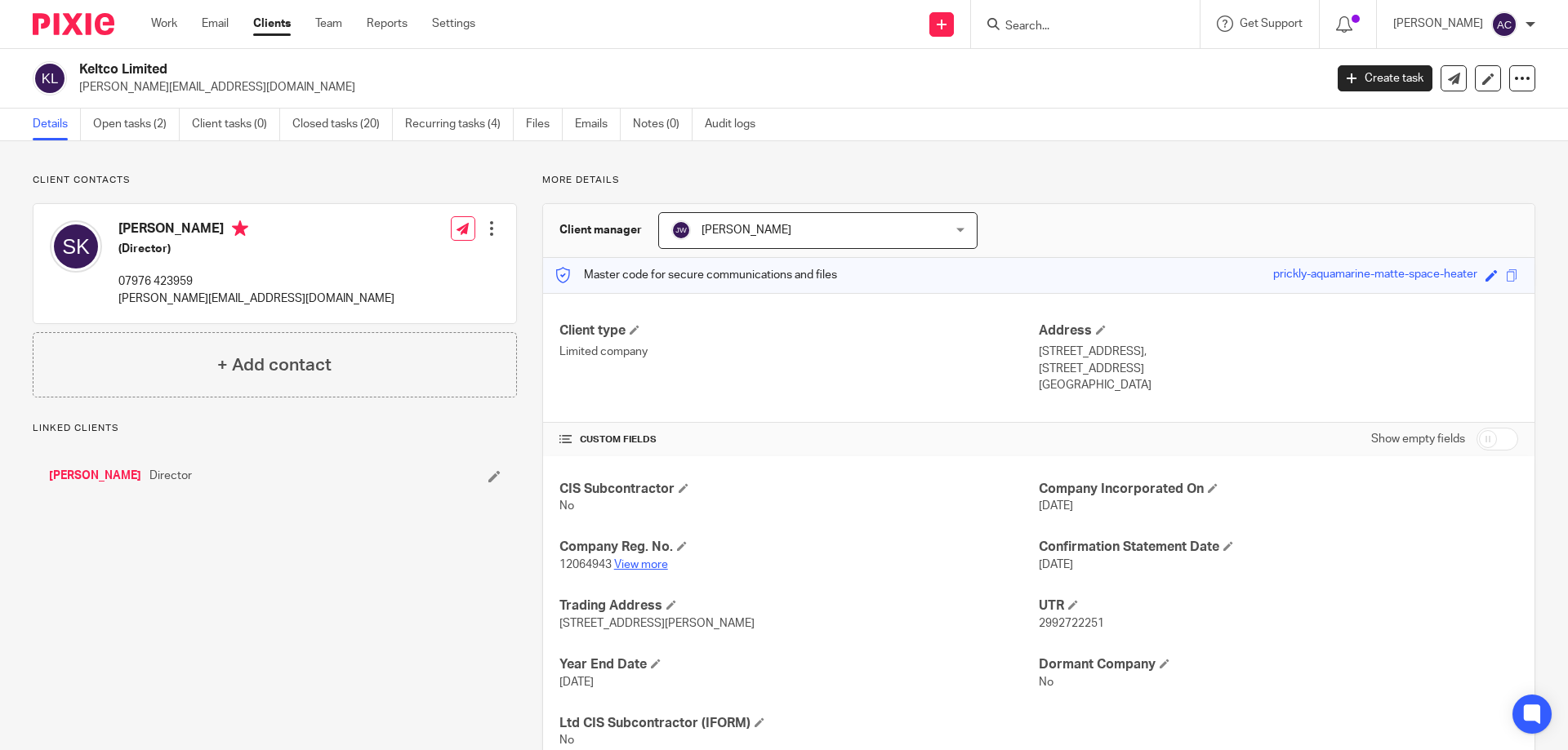
click at [645, 559] on link "View more" at bounding box center [641, 565] width 54 height 11
click at [1065, 20] on input "Search" at bounding box center [1077, 27] width 147 height 14
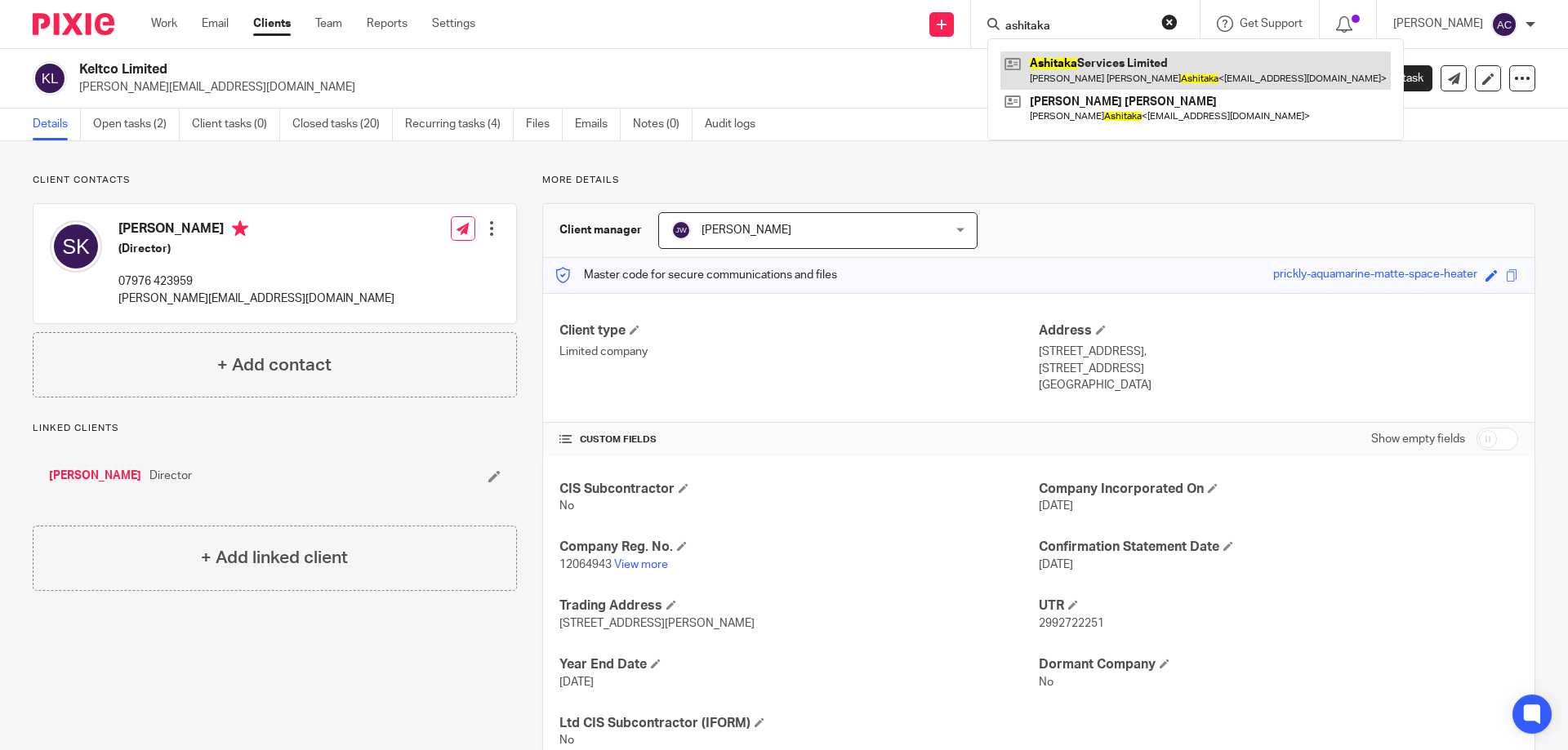
type input "ashitaka"
click at [1105, 73] on link at bounding box center [1196, 70] width 390 height 38
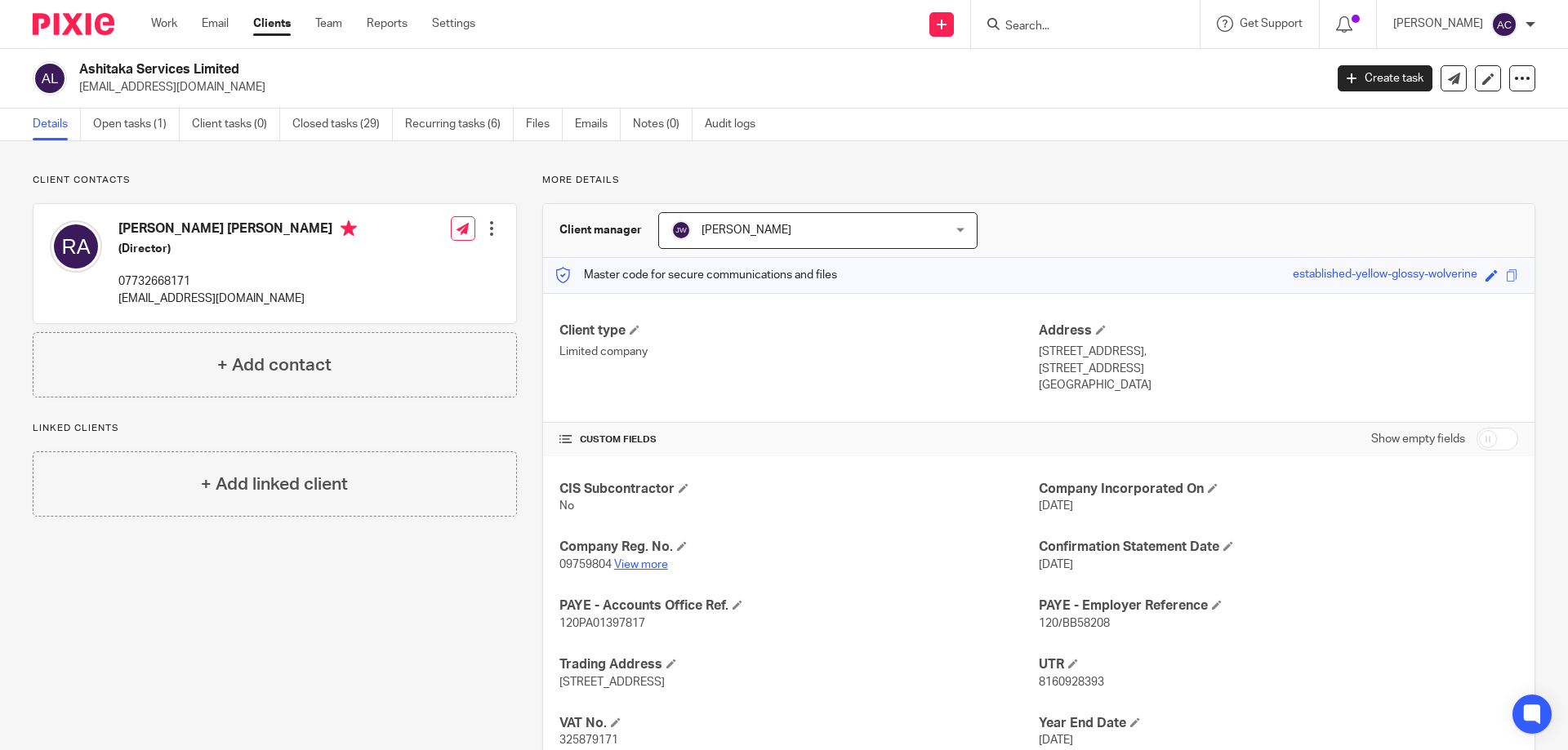
click at [650, 567] on link "View more" at bounding box center [641, 565] width 54 height 11
click at [1036, 32] on input "Search" at bounding box center [1077, 27] width 147 height 14
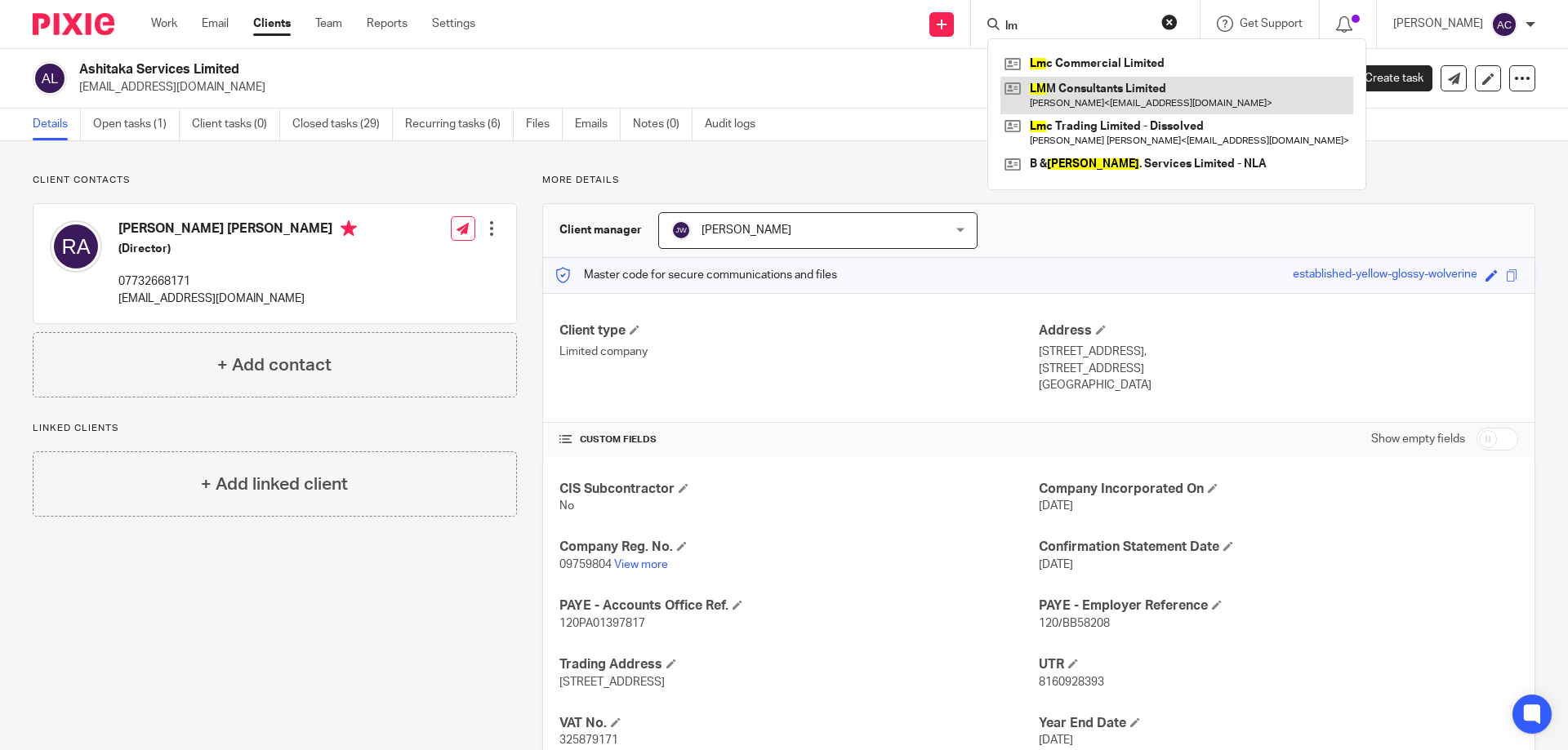
type input "lm"
click at [1083, 78] on link at bounding box center [1178, 96] width 353 height 38
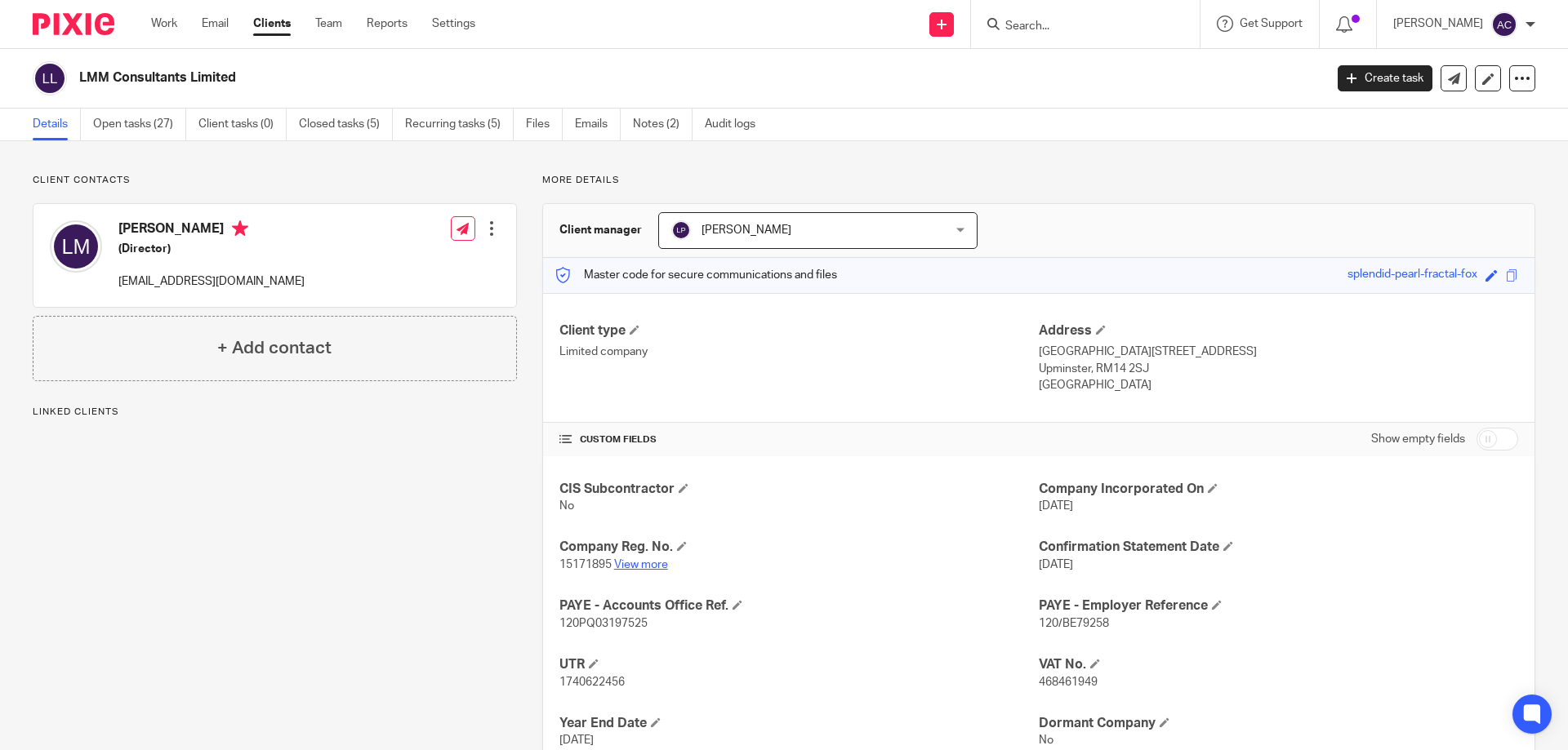
click at [663, 567] on link "View more" at bounding box center [641, 565] width 54 height 11
click at [1031, 33] on input "Search" at bounding box center [1077, 27] width 147 height 14
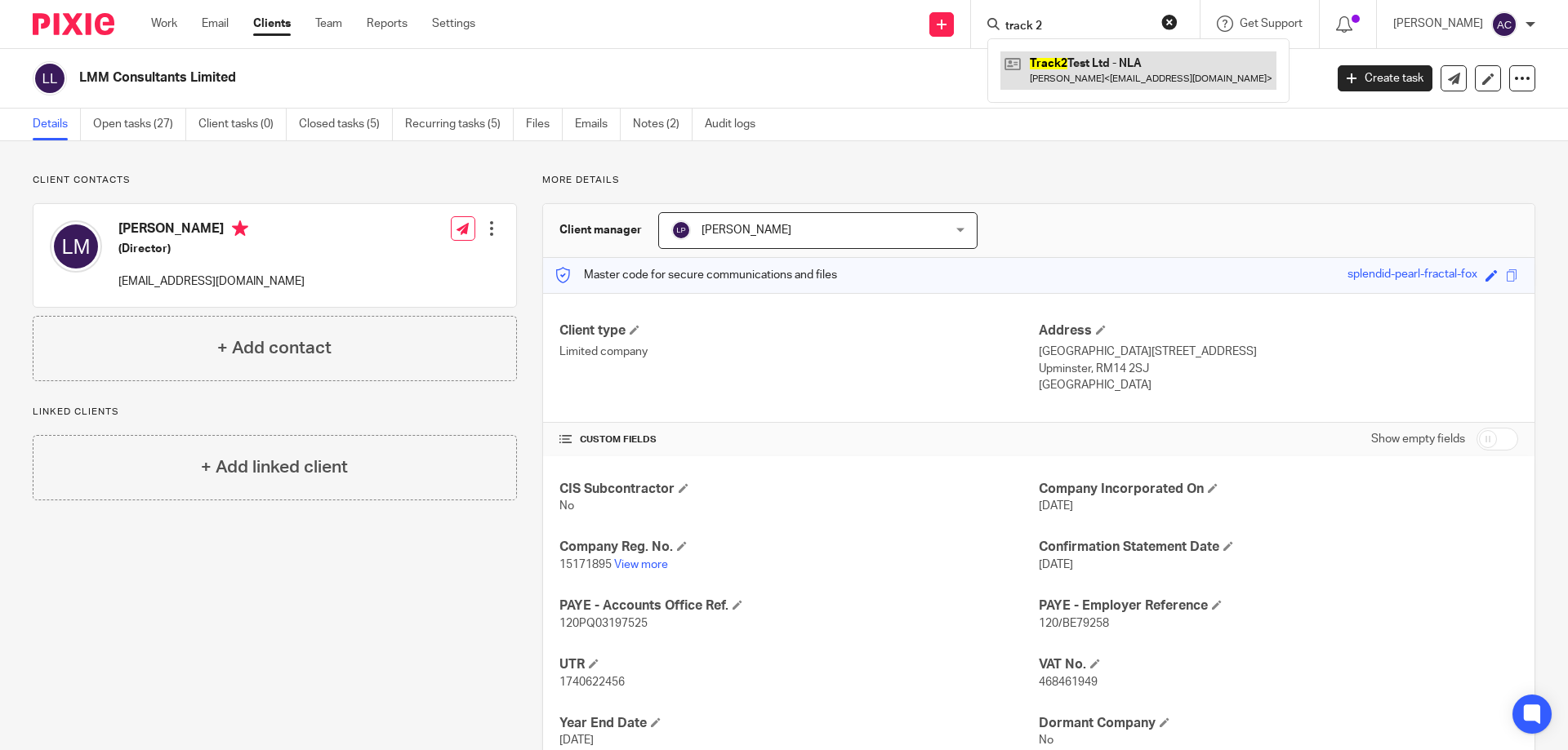
type input "track 2"
click at [1098, 76] on link at bounding box center [1139, 70] width 276 height 38
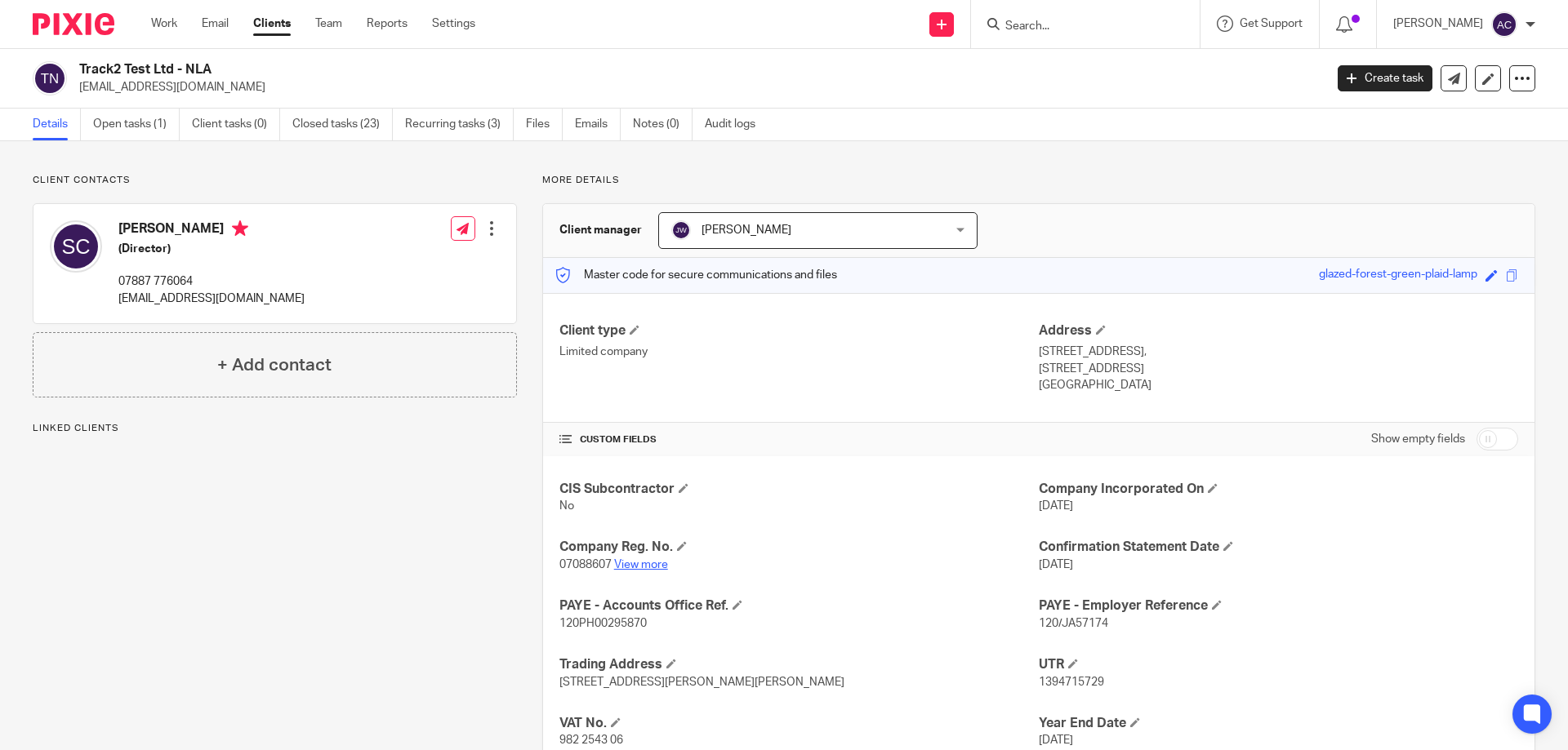
click at [639, 559] on link "View more" at bounding box center [641, 565] width 54 height 11
click at [655, 555] on h4 "Company Reg. No." at bounding box center [799, 548] width 480 height 17
click at [655, 557] on p "07088607 View more" at bounding box center [799, 565] width 480 height 16
click at [655, 560] on link "View more" at bounding box center [641, 565] width 54 height 11
click at [725, 131] on link "Audit logs" at bounding box center [736, 124] width 63 height 32
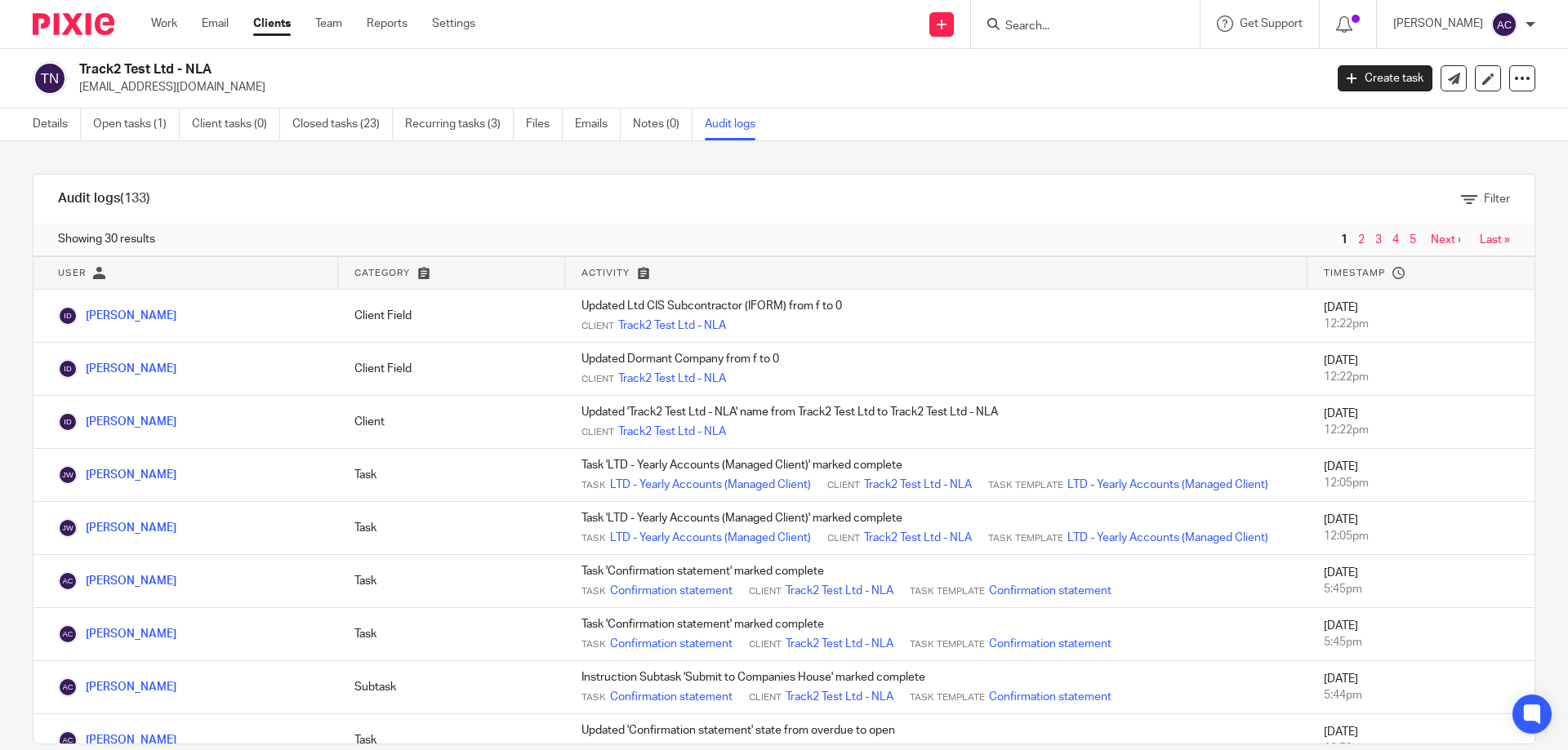
click at [1100, 14] on form at bounding box center [1090, 25] width 174 height 21
click at [1085, 26] on input "Search" at bounding box center [1077, 27] width 147 height 14
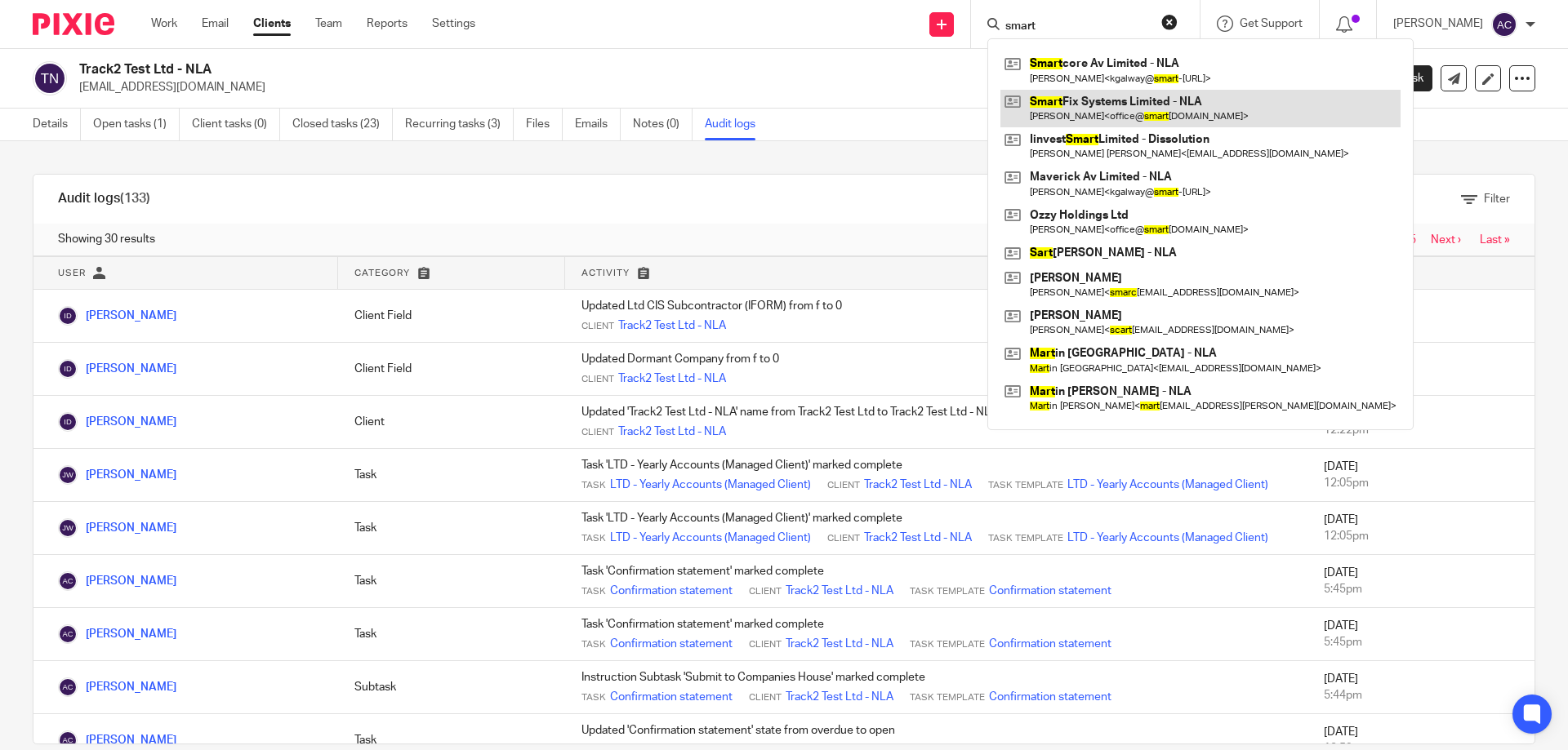
type input "smart"
click at [1073, 103] on link at bounding box center [1200, 109] width 400 height 38
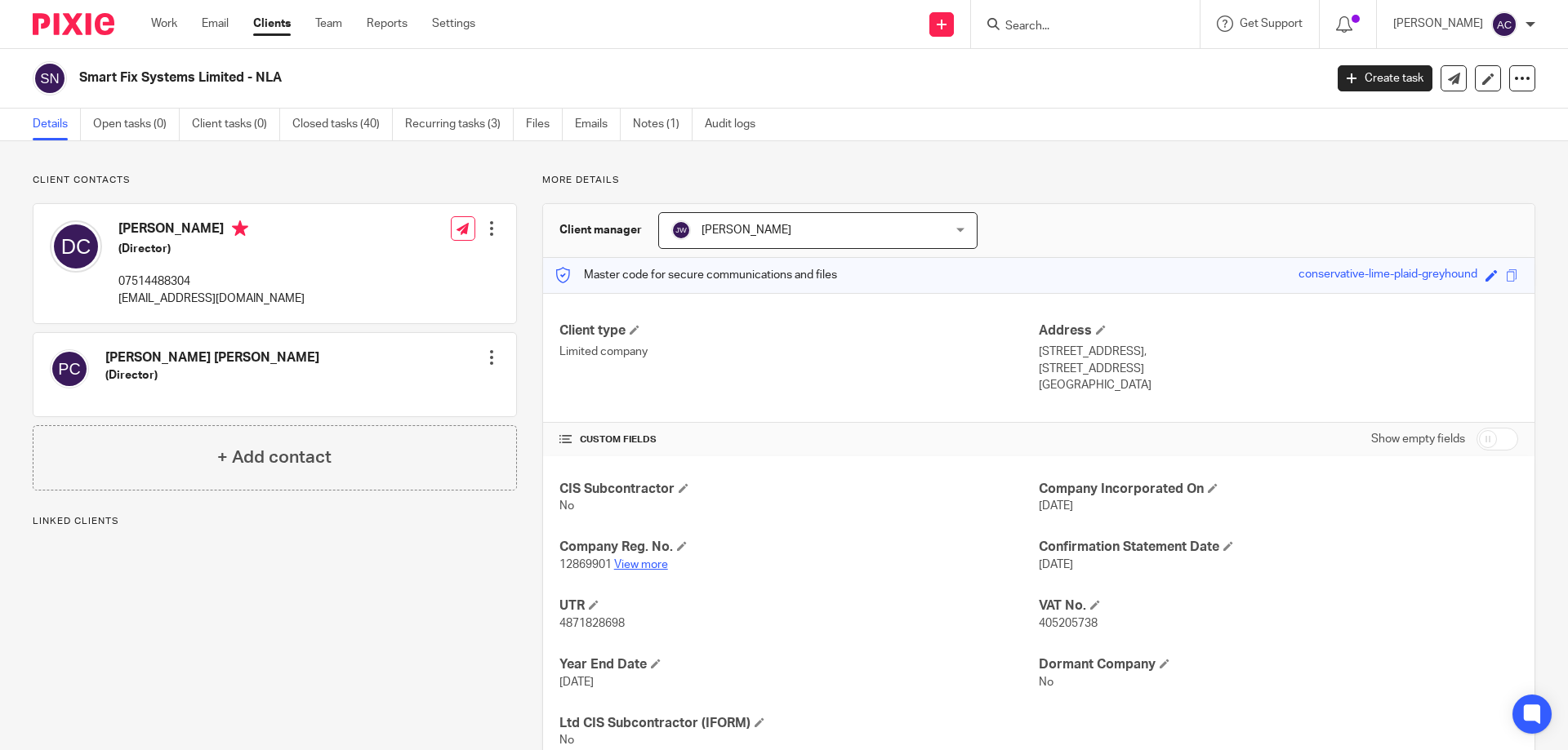
click at [631, 568] on link "View more" at bounding box center [641, 565] width 54 height 11
click at [1038, 26] on input "Search" at bounding box center [1077, 27] width 147 height 14
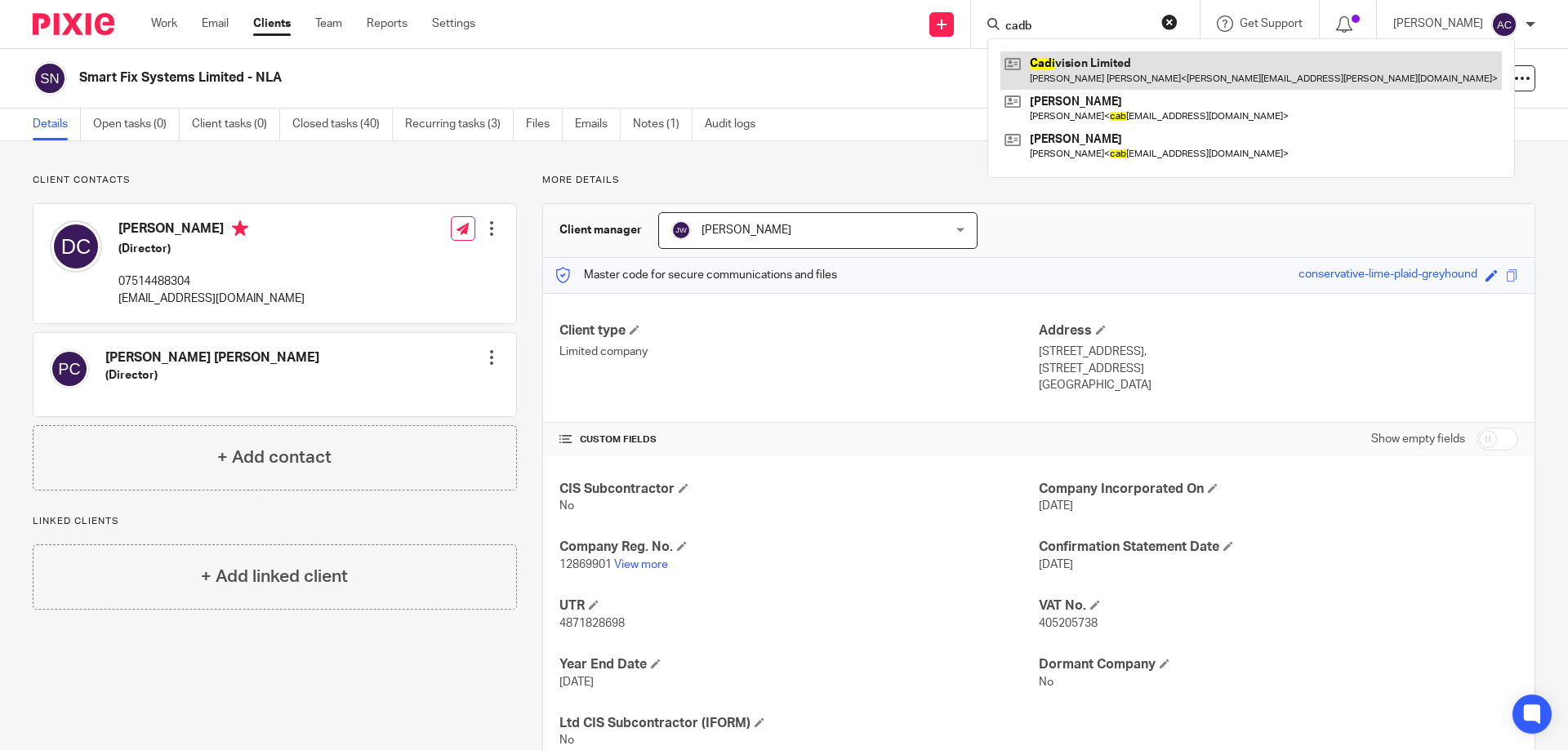
type input "cadb"
click at [1135, 71] on link at bounding box center [1252, 70] width 501 height 38
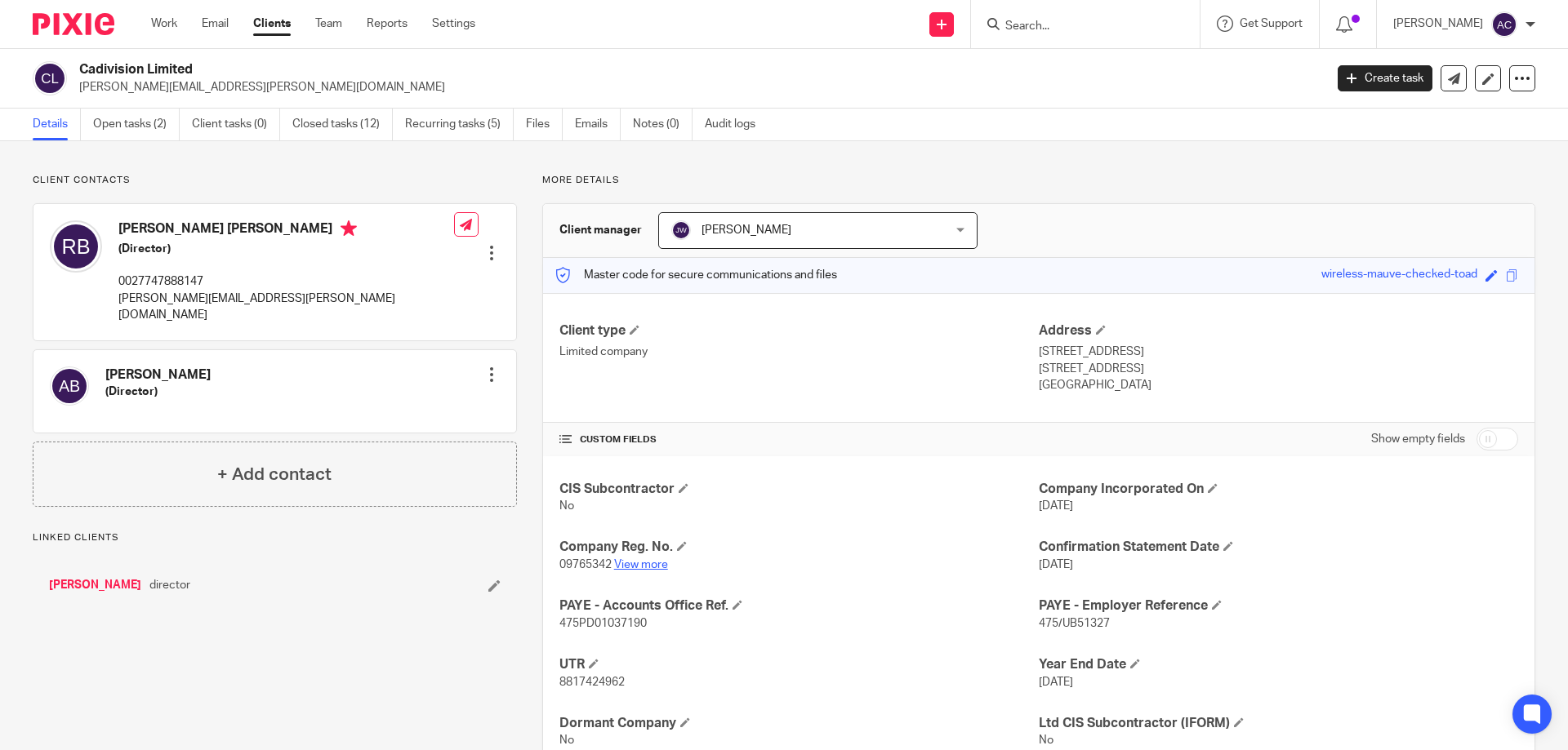
click at [636, 559] on link "View more" at bounding box center [641, 565] width 54 height 11
click at [640, 559] on link "View more" at bounding box center [641, 565] width 54 height 11
click at [1045, 28] on input "Search" at bounding box center [1077, 27] width 147 height 14
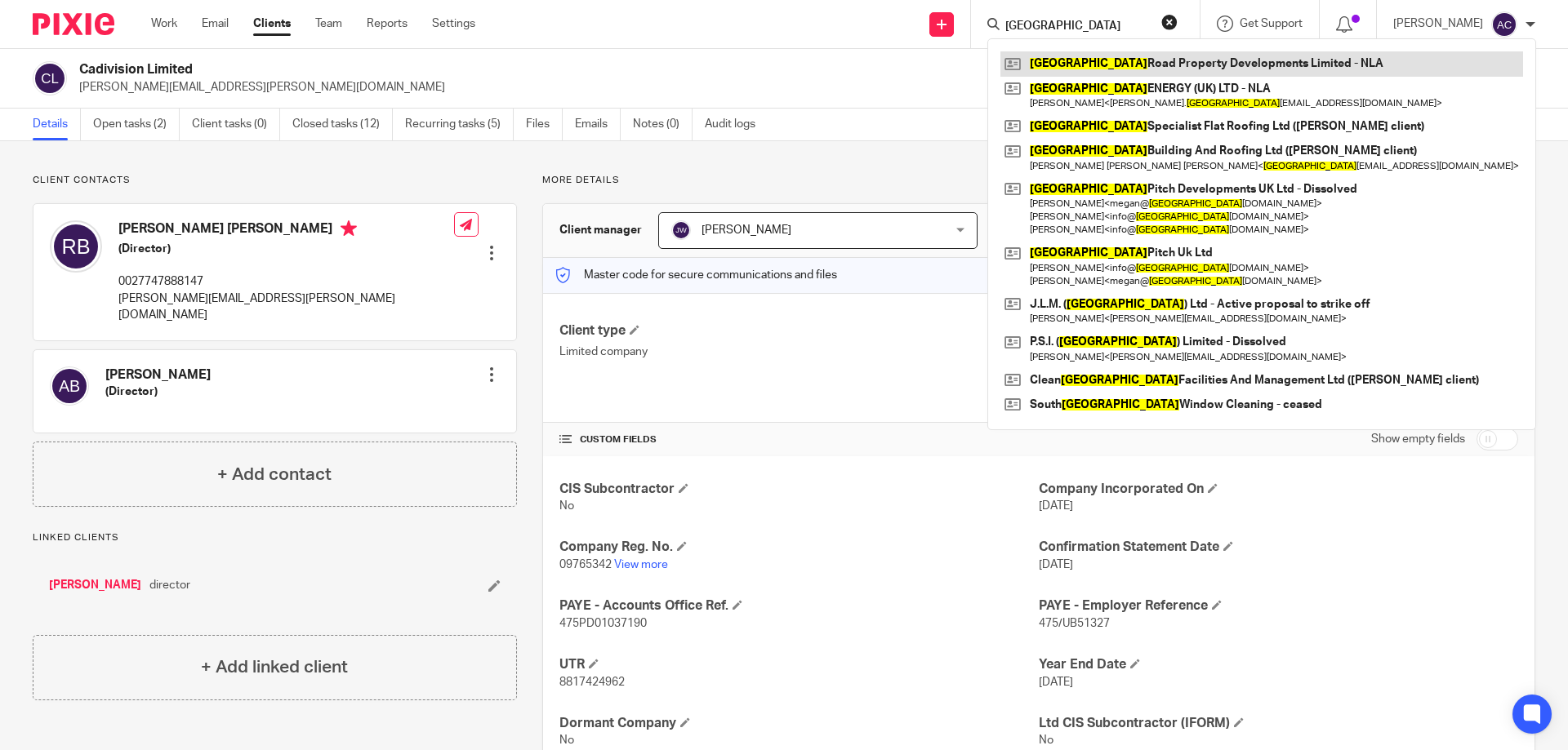
type input "essex"
click at [1072, 60] on link at bounding box center [1262, 64] width 522 height 25
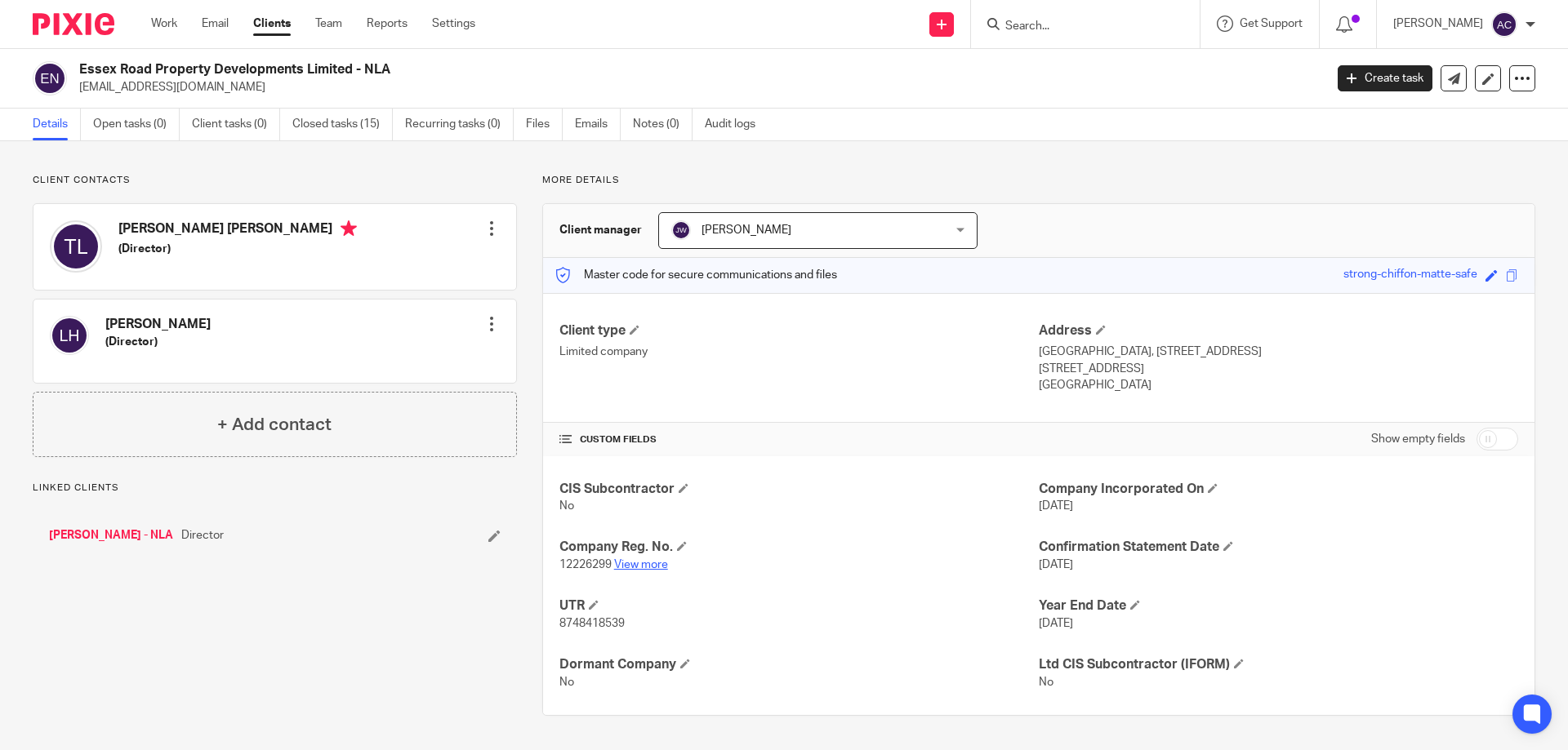
click at [632, 562] on link "View more" at bounding box center [641, 565] width 54 height 11
click at [1131, 23] on input "Search" at bounding box center [1077, 27] width 147 height 14
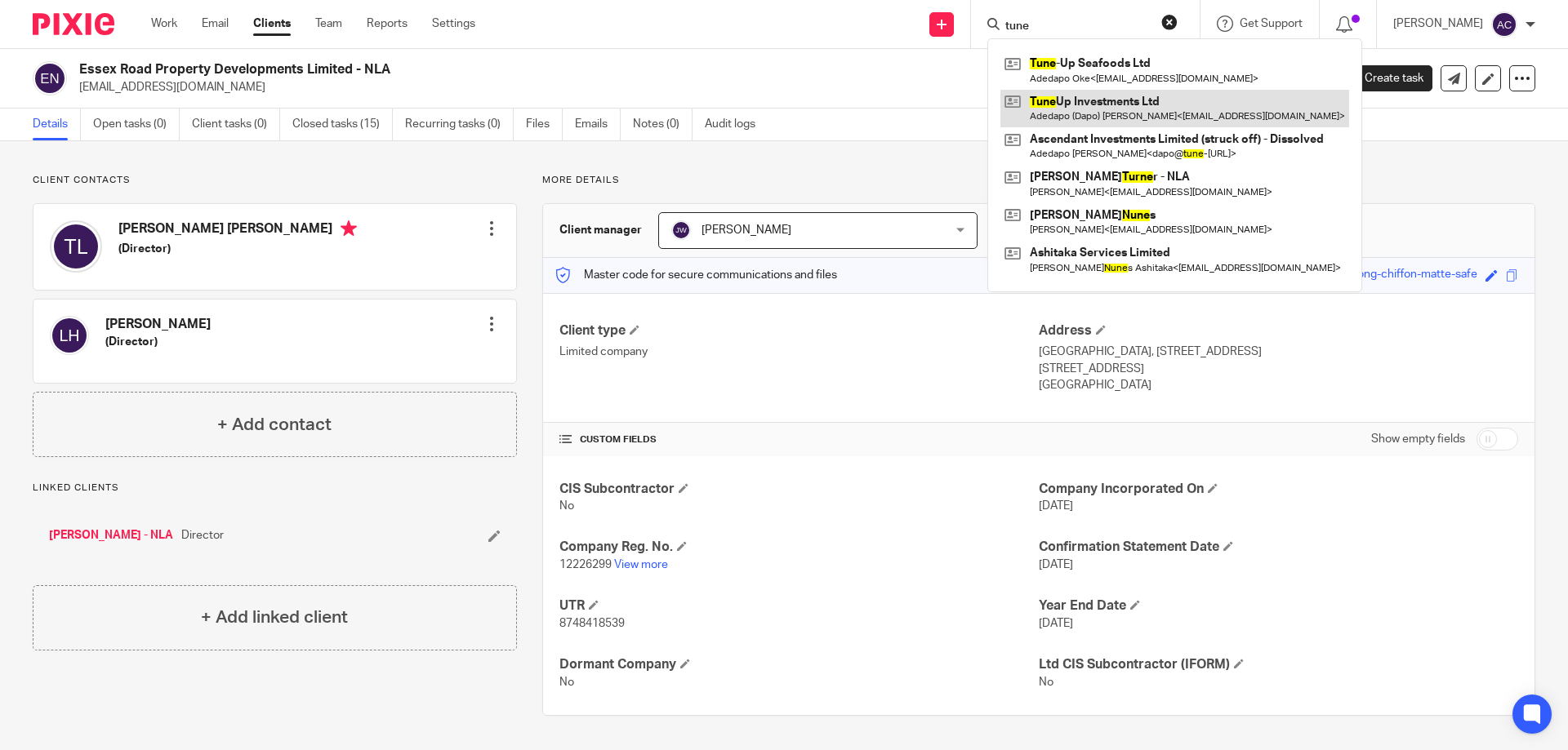
type input "tune"
click at [1089, 110] on link at bounding box center [1175, 109] width 349 height 38
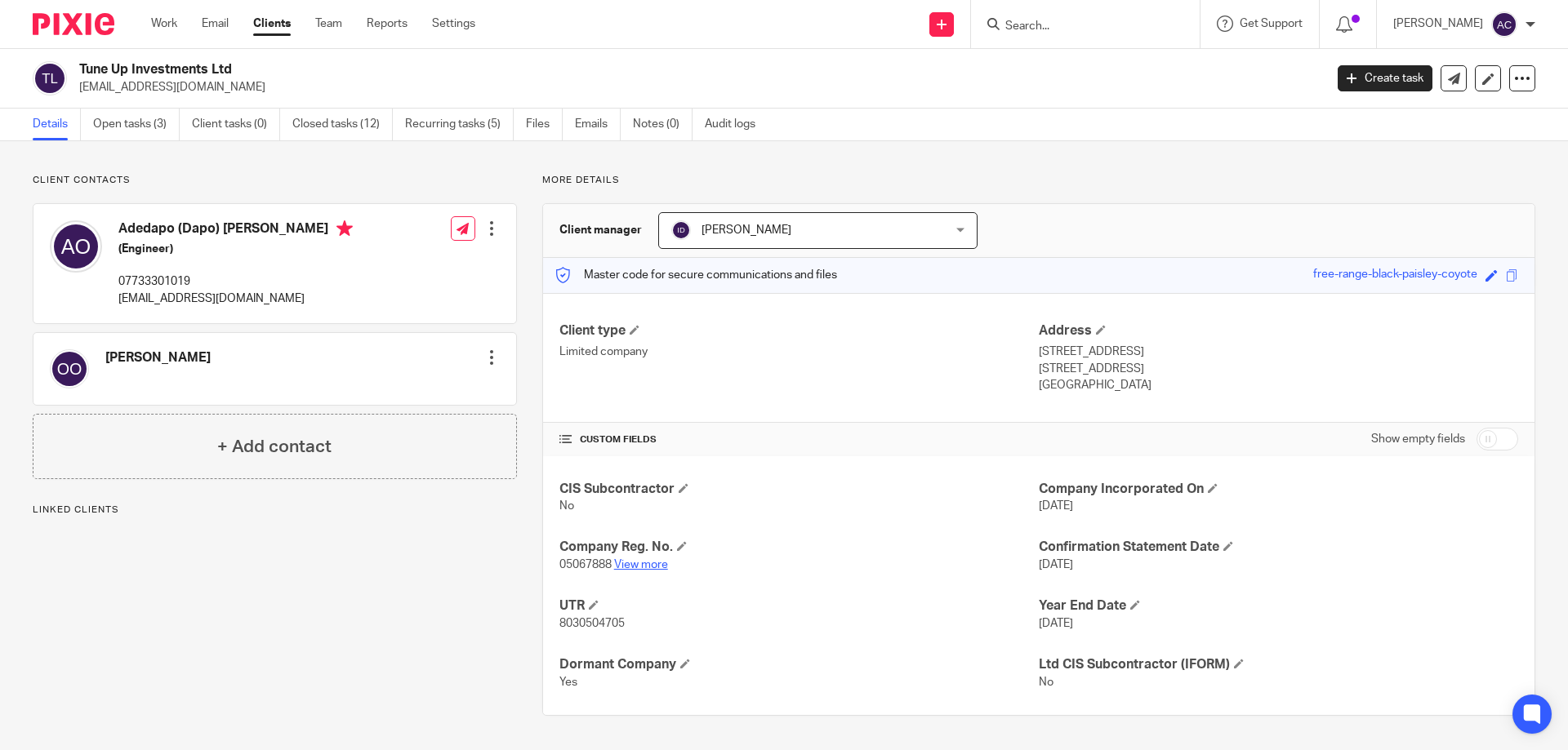
click at [635, 561] on p "05067888 View more" at bounding box center [799, 565] width 480 height 16
click at [635, 561] on link "View more" at bounding box center [641, 565] width 54 height 11
click at [1093, 27] on input "Search" at bounding box center [1077, 27] width 147 height 14
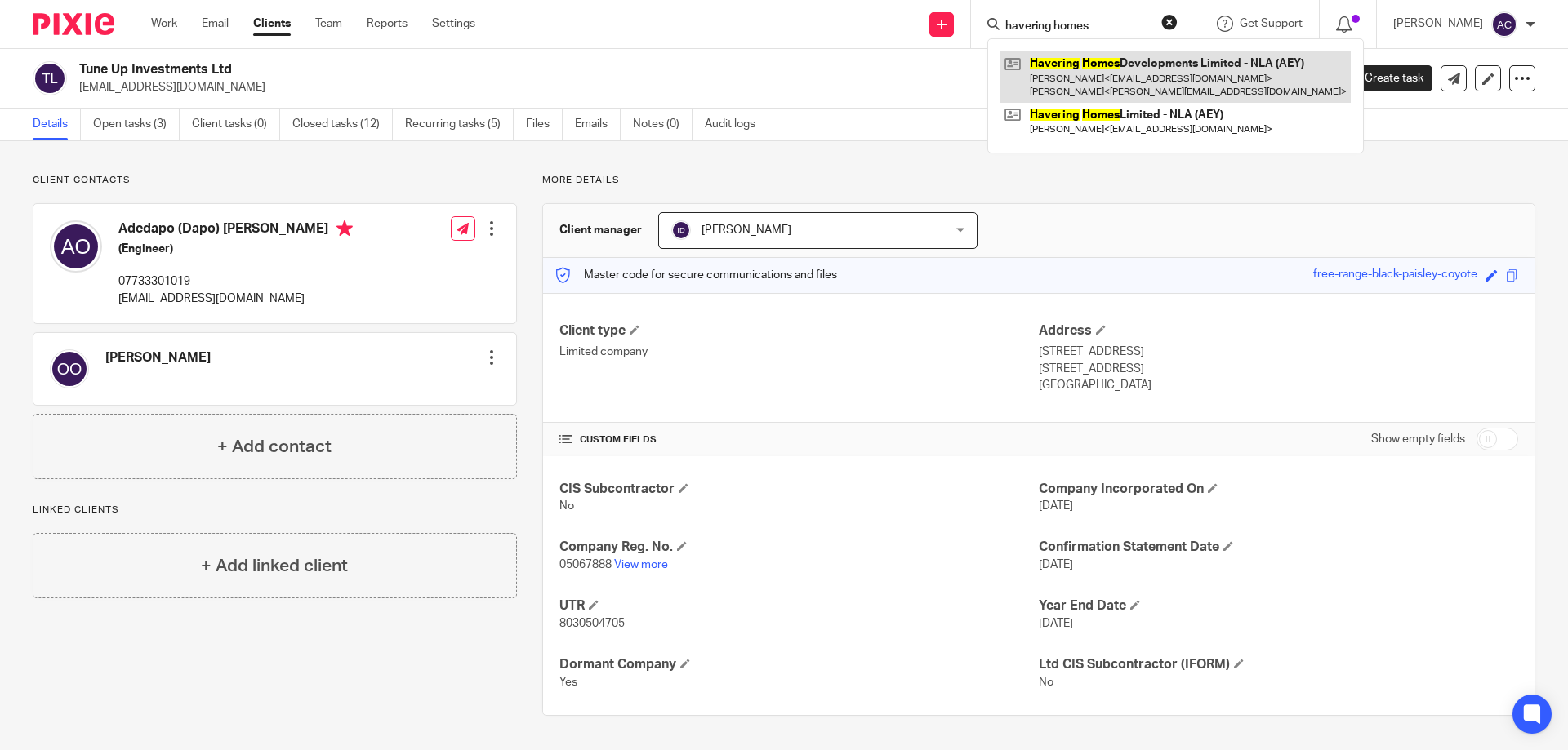
type input "havering homes"
click at [1132, 85] on link at bounding box center [1176, 76] width 350 height 50
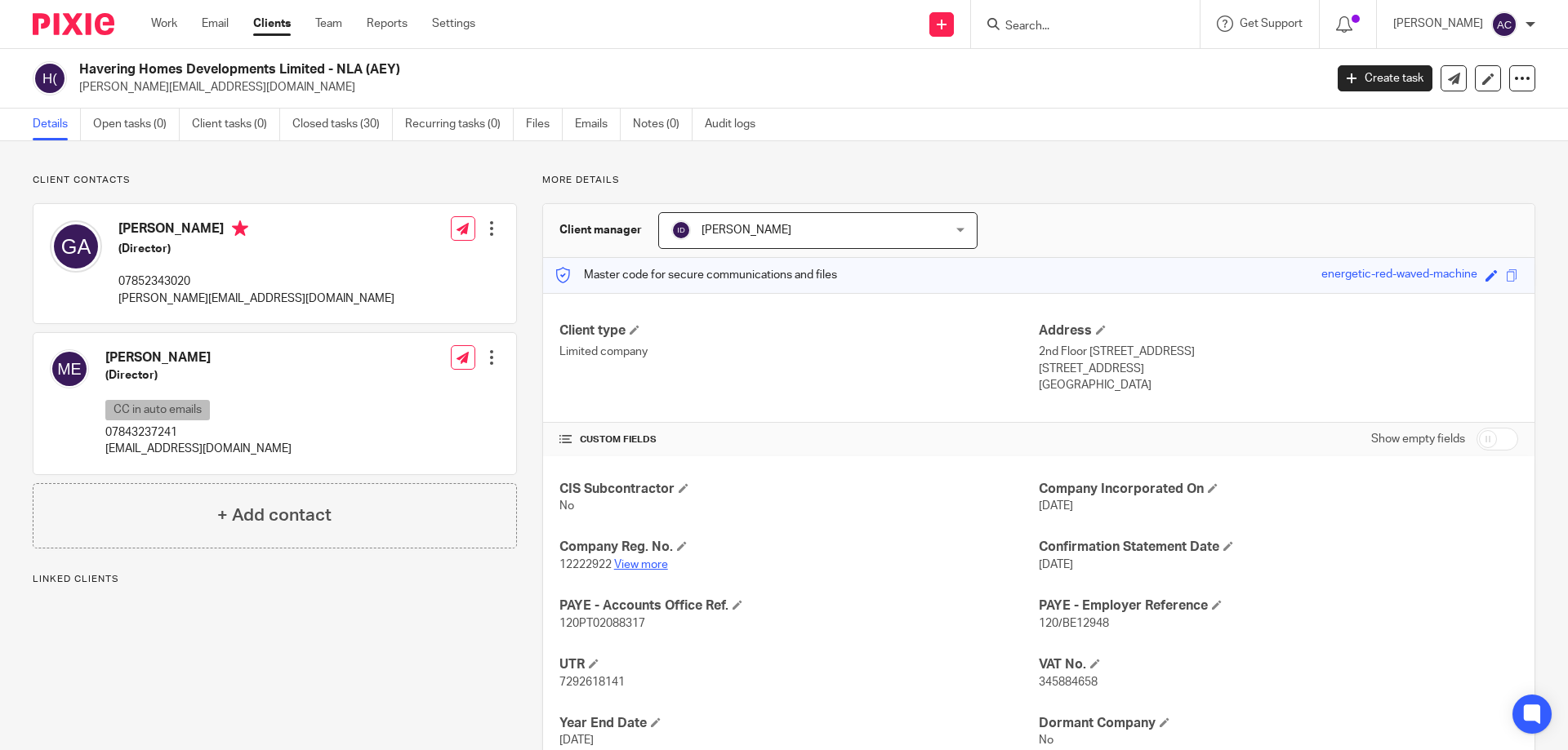
click at [641, 561] on link "View more" at bounding box center [641, 565] width 54 height 11
click at [1063, 14] on form at bounding box center [1090, 25] width 174 height 21
click at [1061, 35] on div at bounding box center [1086, 24] width 229 height 48
click at [1064, 33] on form at bounding box center [1090, 25] width 174 height 21
click at [1065, 32] on input "Search" at bounding box center [1077, 27] width 147 height 14
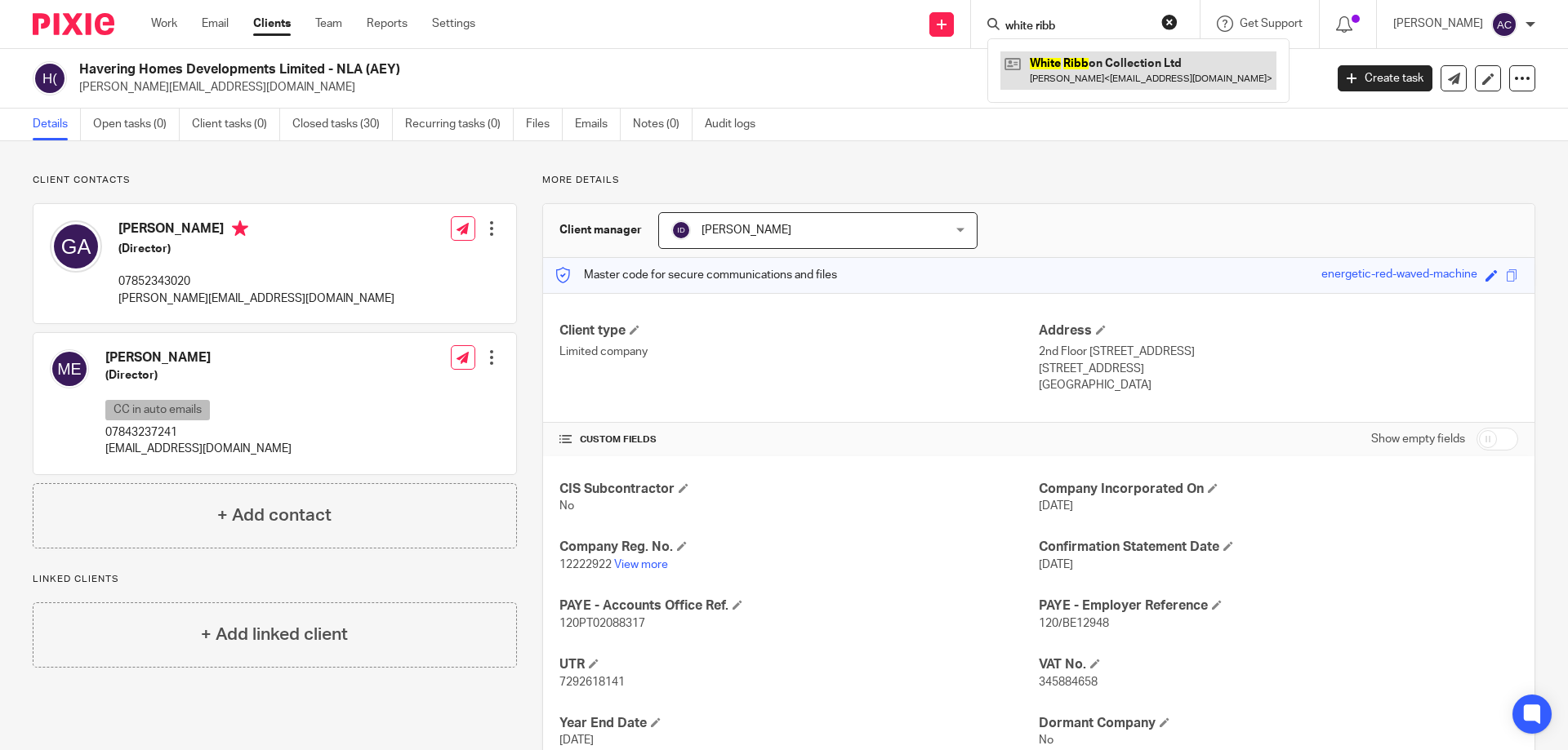
type input "white ribb"
click at [1152, 85] on link at bounding box center [1139, 70] width 276 height 38
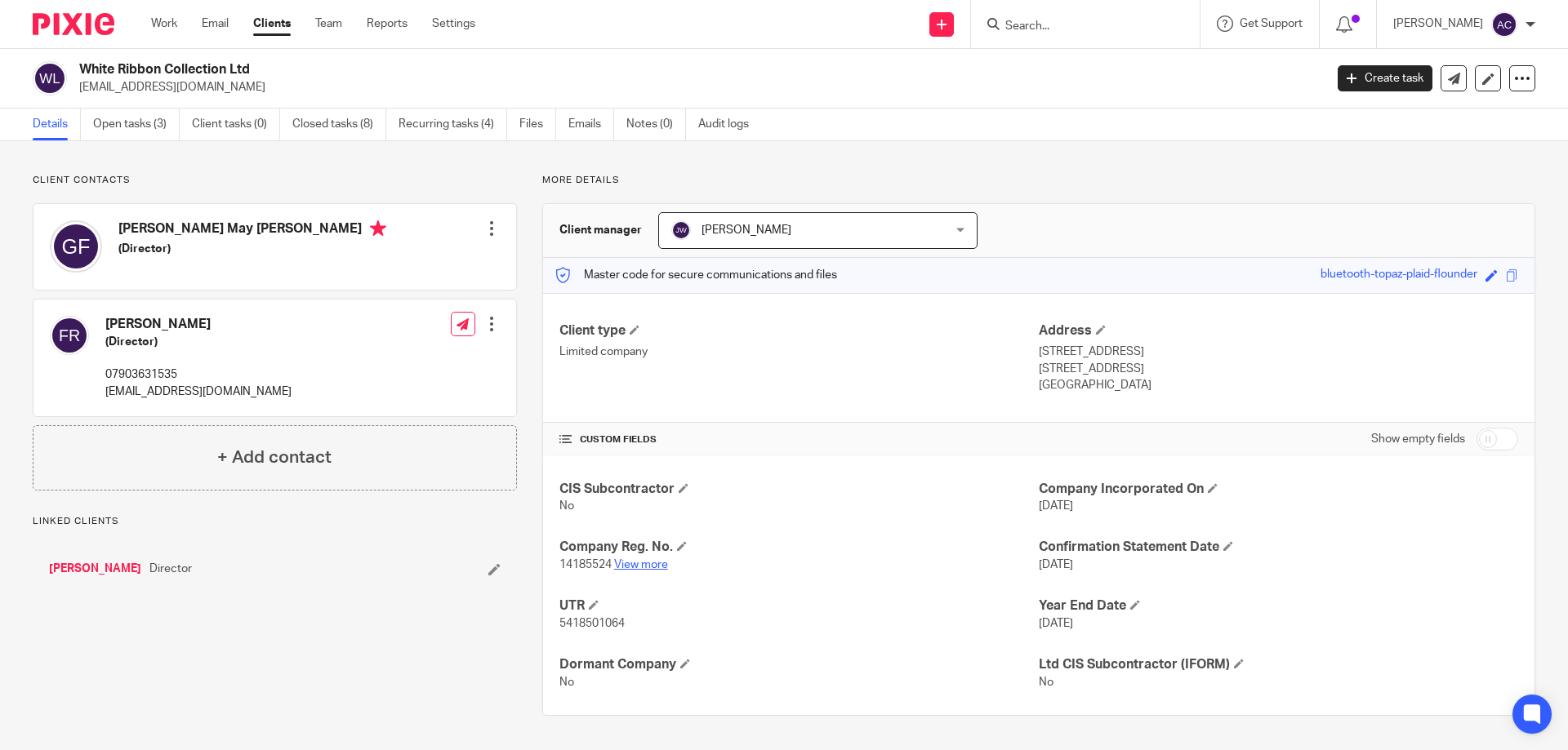
click at [633, 567] on link "View more" at bounding box center [641, 565] width 54 height 11
click at [1141, 28] on input "Search" at bounding box center [1077, 27] width 147 height 14
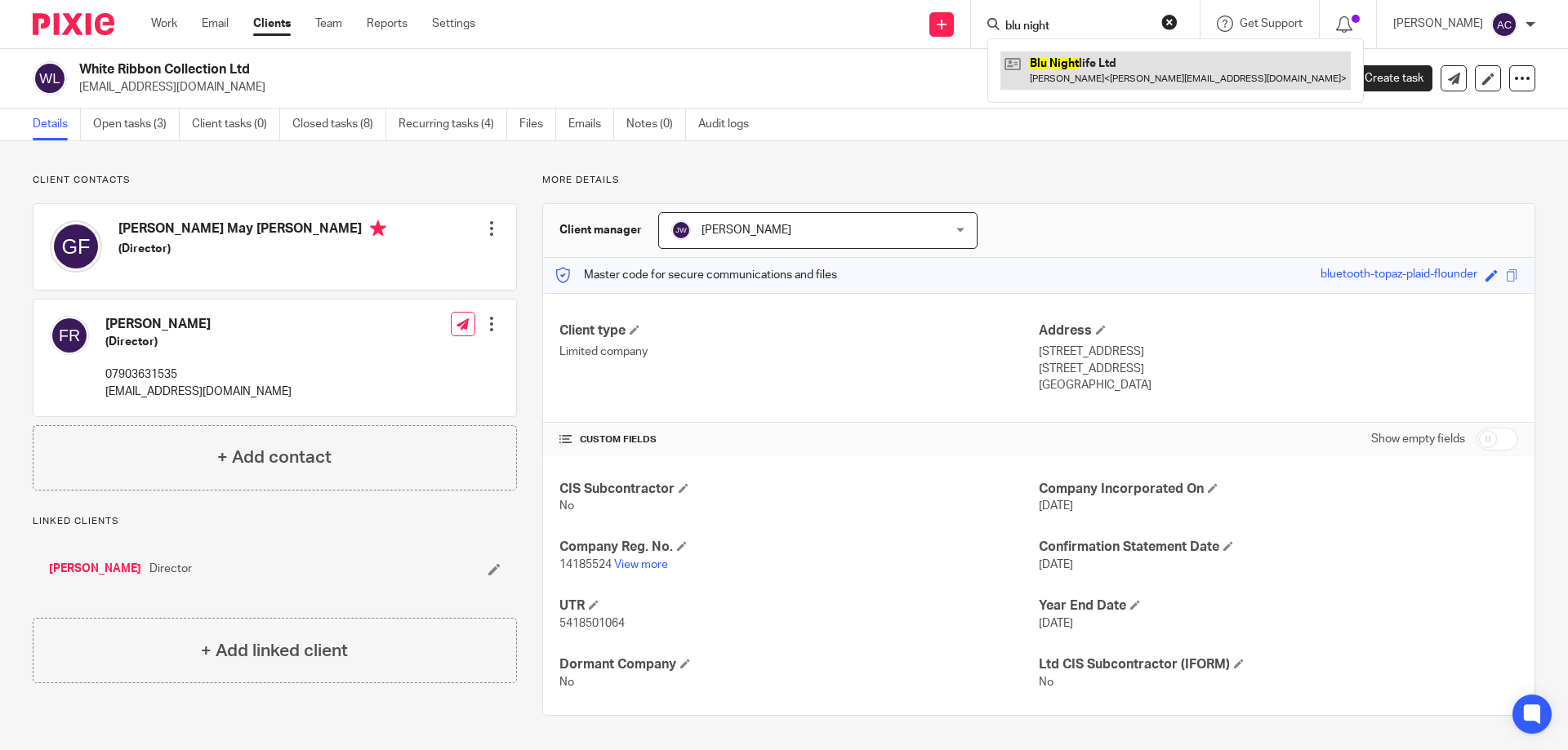
type input "blu night"
click at [1084, 78] on link at bounding box center [1176, 70] width 350 height 38
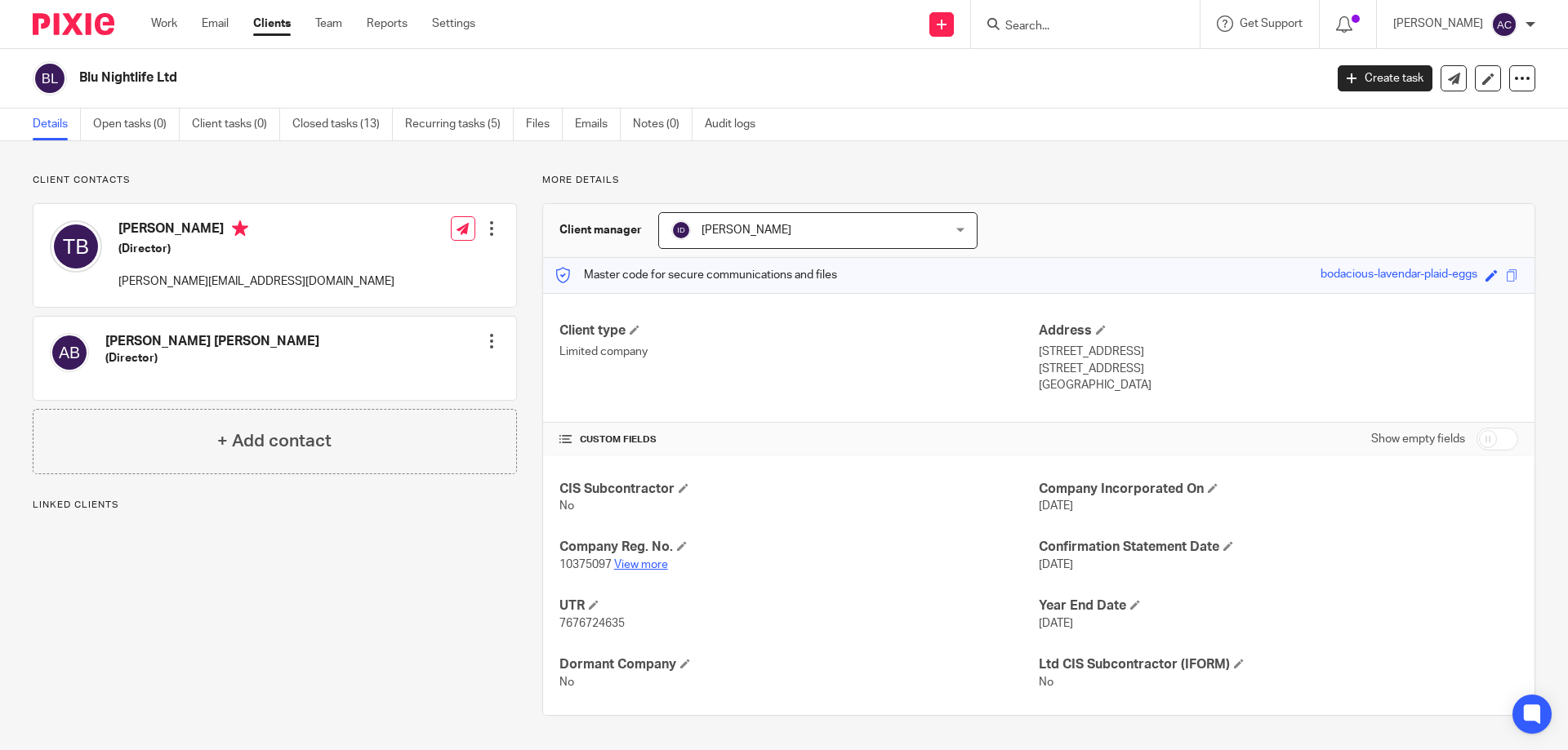
click at [653, 567] on link "View more" at bounding box center [641, 565] width 54 height 11
click at [1124, 27] on input "Search" at bounding box center [1077, 27] width 147 height 14
type input "clear brew"
click at [1116, 52] on div "Clear Brew Chelmsford Limited" at bounding box center [1102, 63] width 229 height 50
click at [1117, 53] on link at bounding box center [1102, 64] width 202 height 25
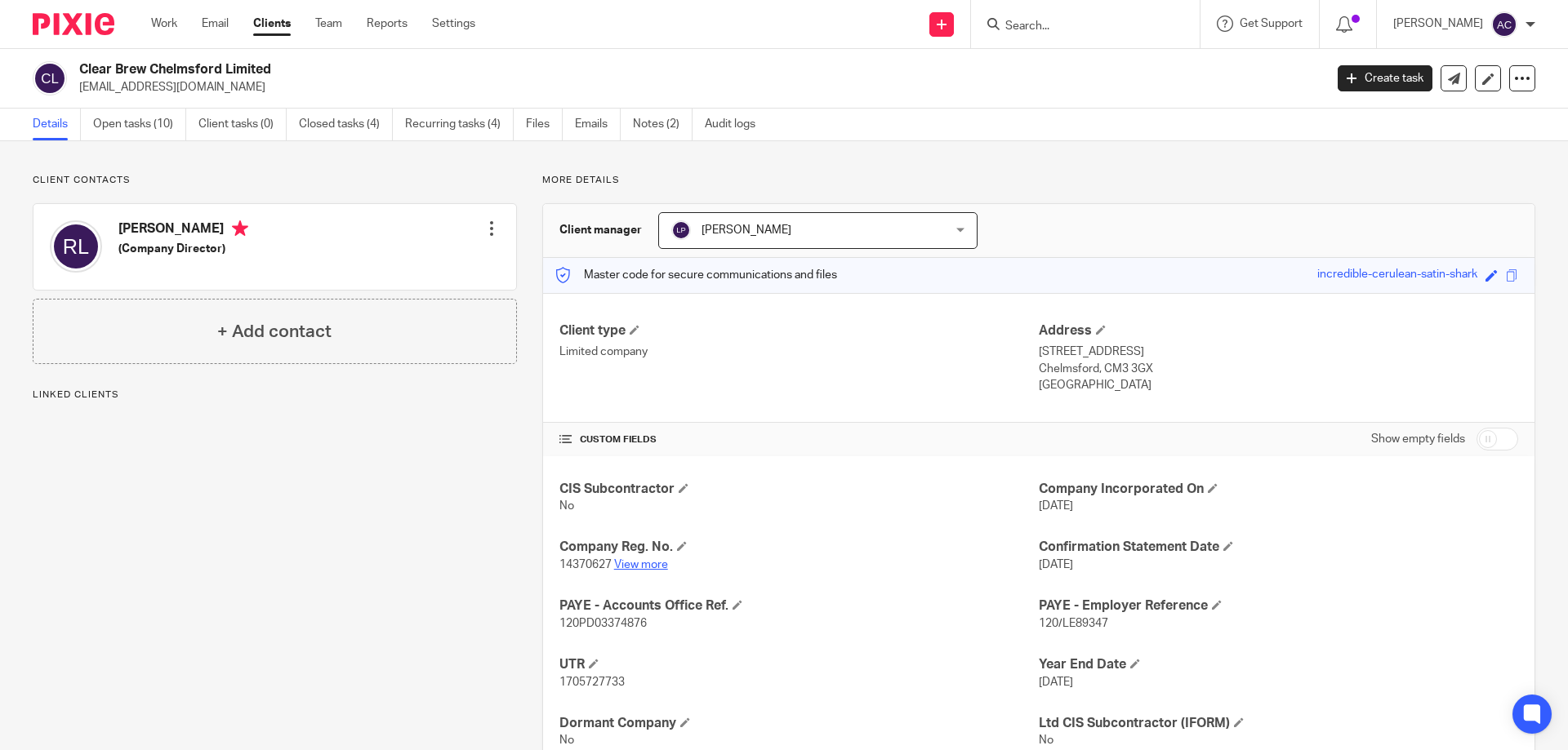
click at [632, 564] on link "View more" at bounding box center [641, 565] width 54 height 11
drag, startPoint x: 1081, startPoint y: 38, endPoint x: 1089, endPoint y: 27, distance: 13.6
click at [1084, 34] on div at bounding box center [1086, 24] width 229 height 48
click at [1089, 27] on input "Search" at bounding box center [1077, 27] width 147 height 14
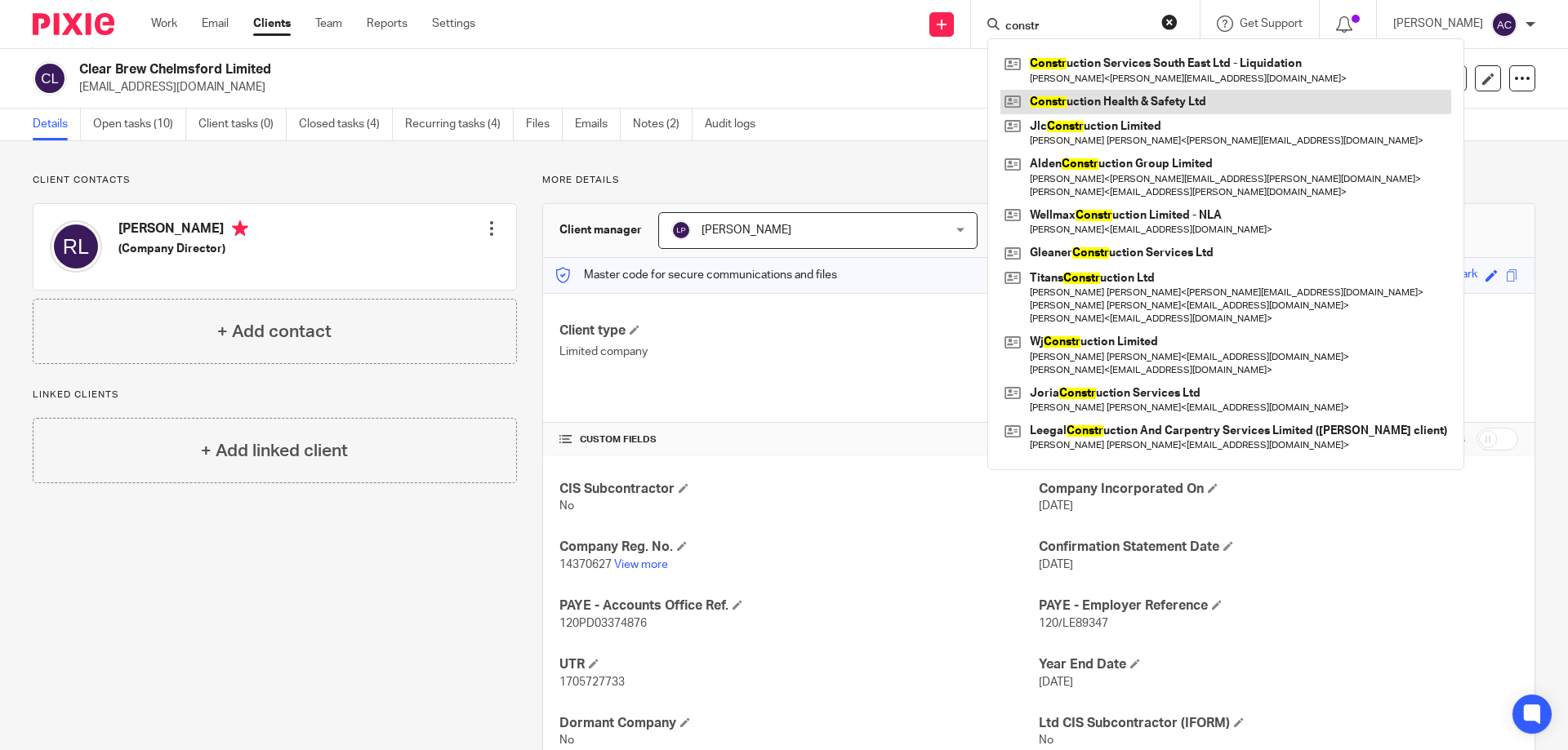
type input "constr"
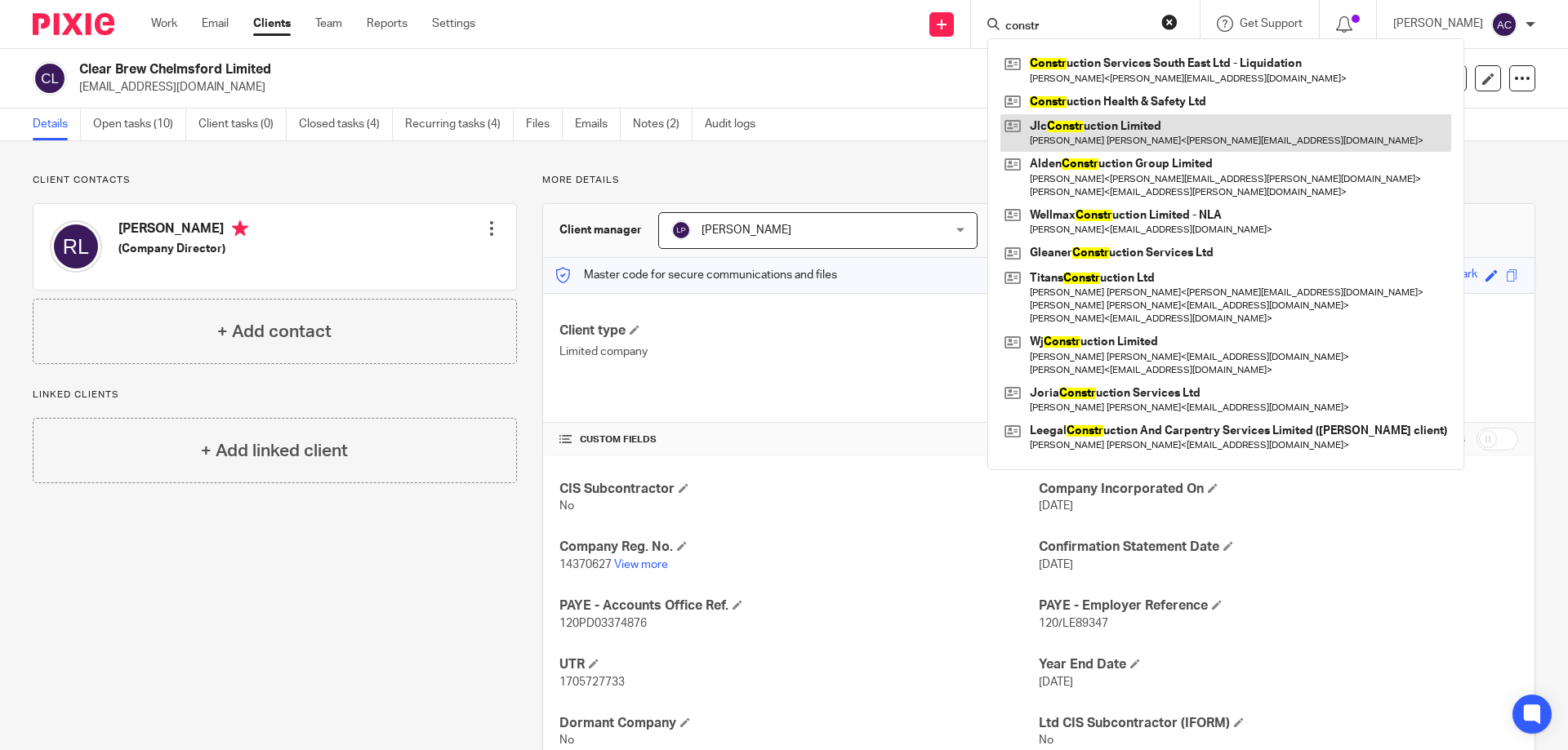
drag, startPoint x: 1103, startPoint y: 99, endPoint x: 1136, endPoint y: 123, distance: 40.8
click at [1103, 100] on link at bounding box center [1226, 103] width 451 height 25
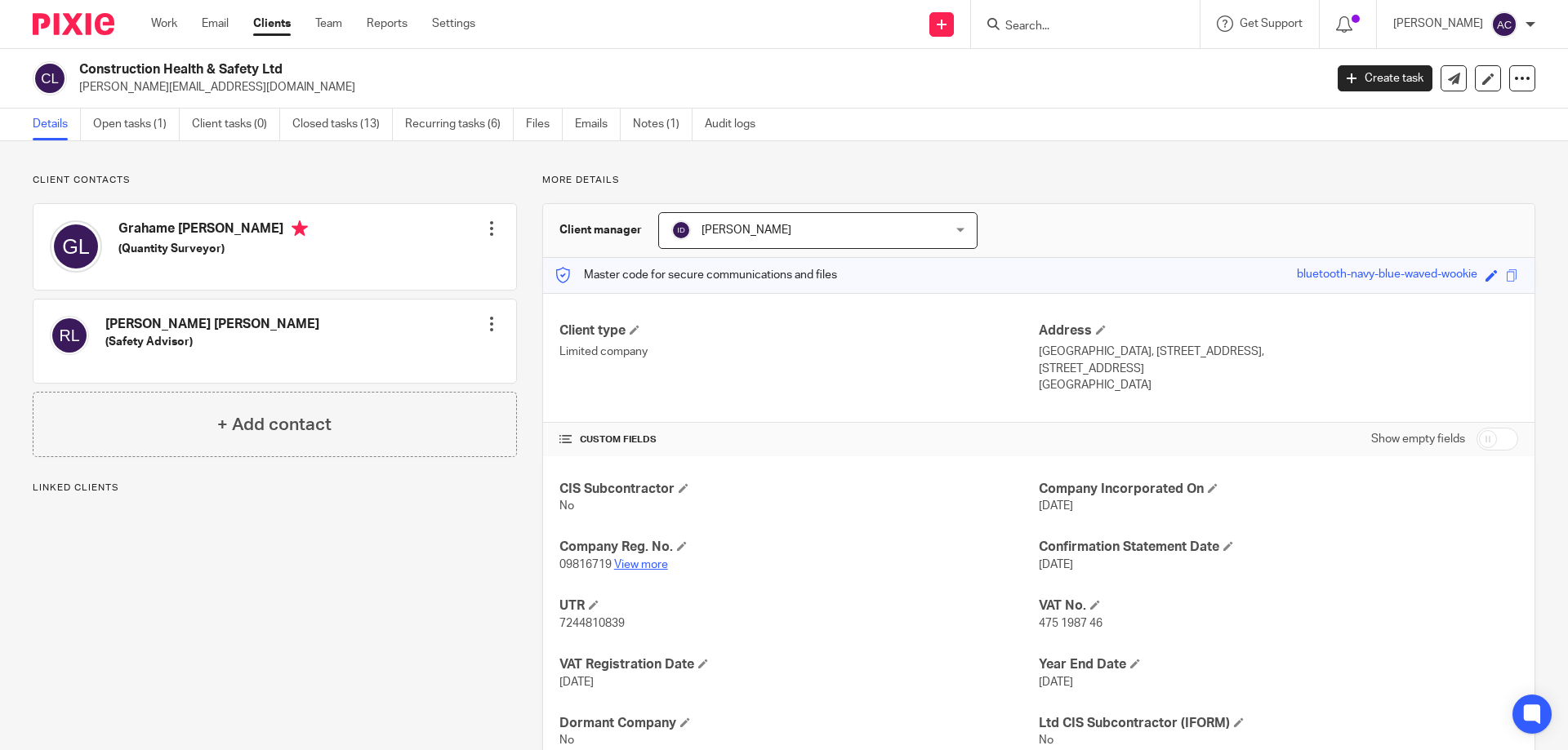
click at [625, 569] on link "View more" at bounding box center [641, 565] width 54 height 11
click at [1074, 29] on input "Search" at bounding box center [1077, 27] width 147 height 14
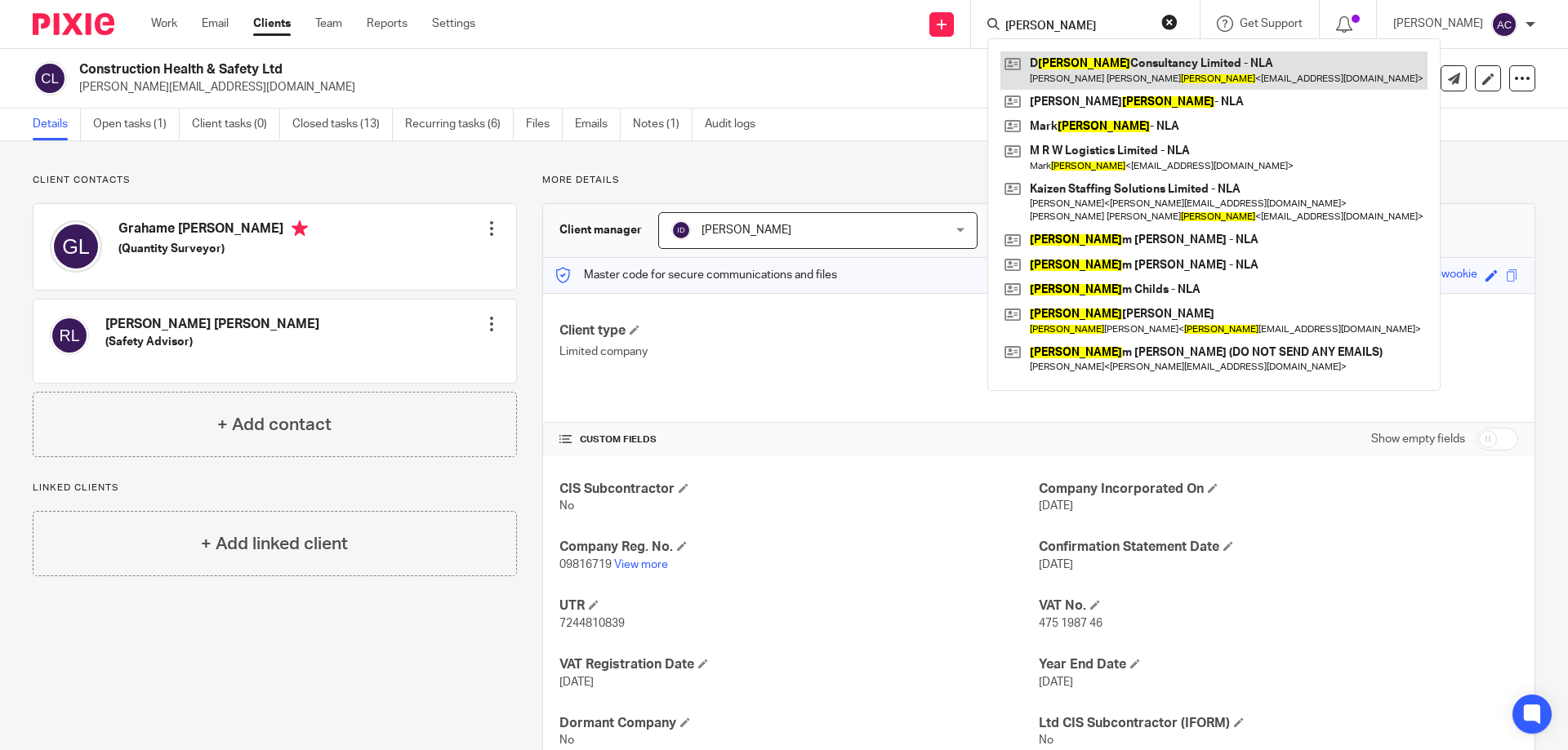
type input "d willis"
click at [1122, 79] on link at bounding box center [1215, 70] width 427 height 38
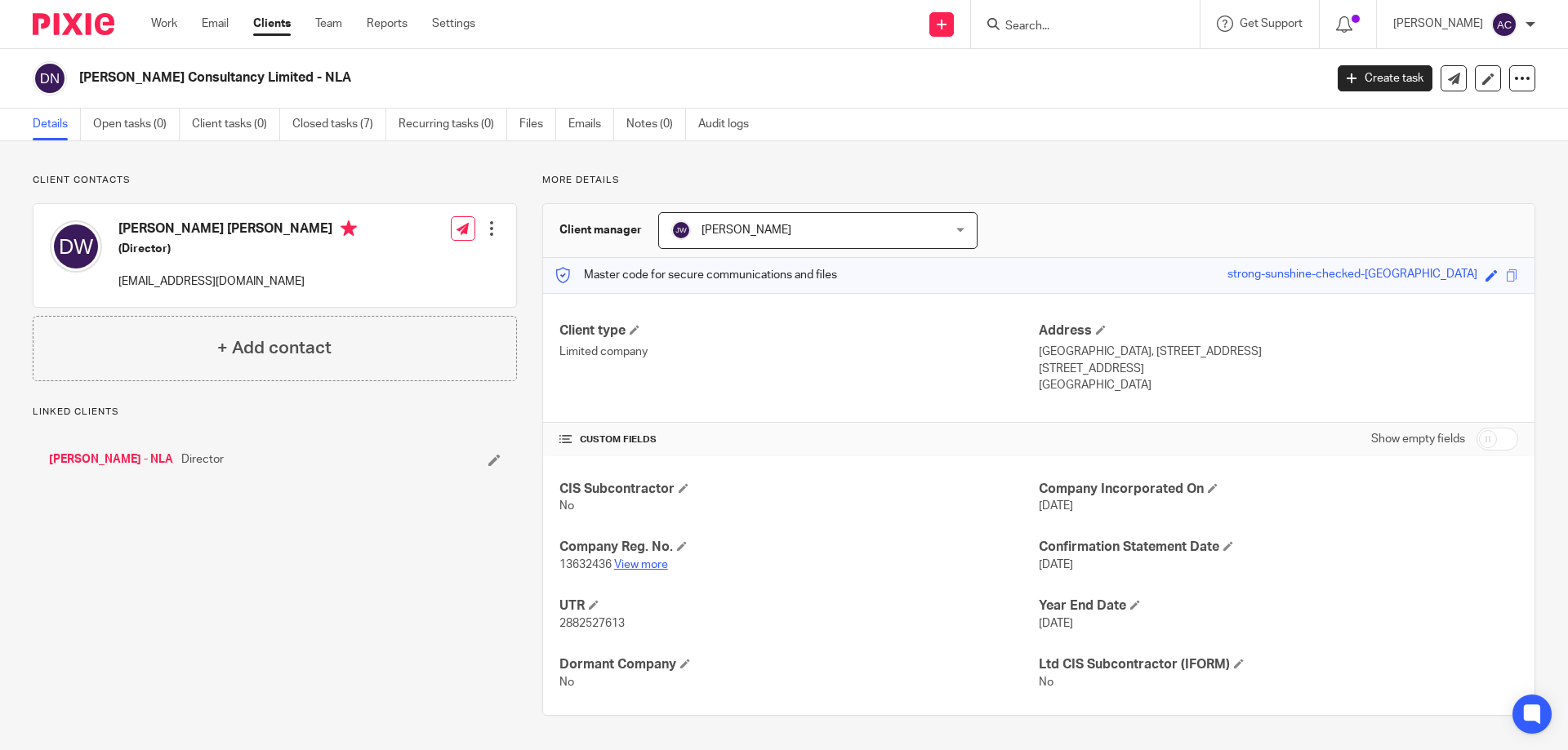
click at [633, 565] on link "View more" at bounding box center [641, 565] width 54 height 11
drag, startPoint x: 1125, startPoint y: 28, endPoint x: 1118, endPoint y: 41, distance: 14.8
click at [1124, 29] on input "Search" at bounding box center [1077, 27] width 147 height 14
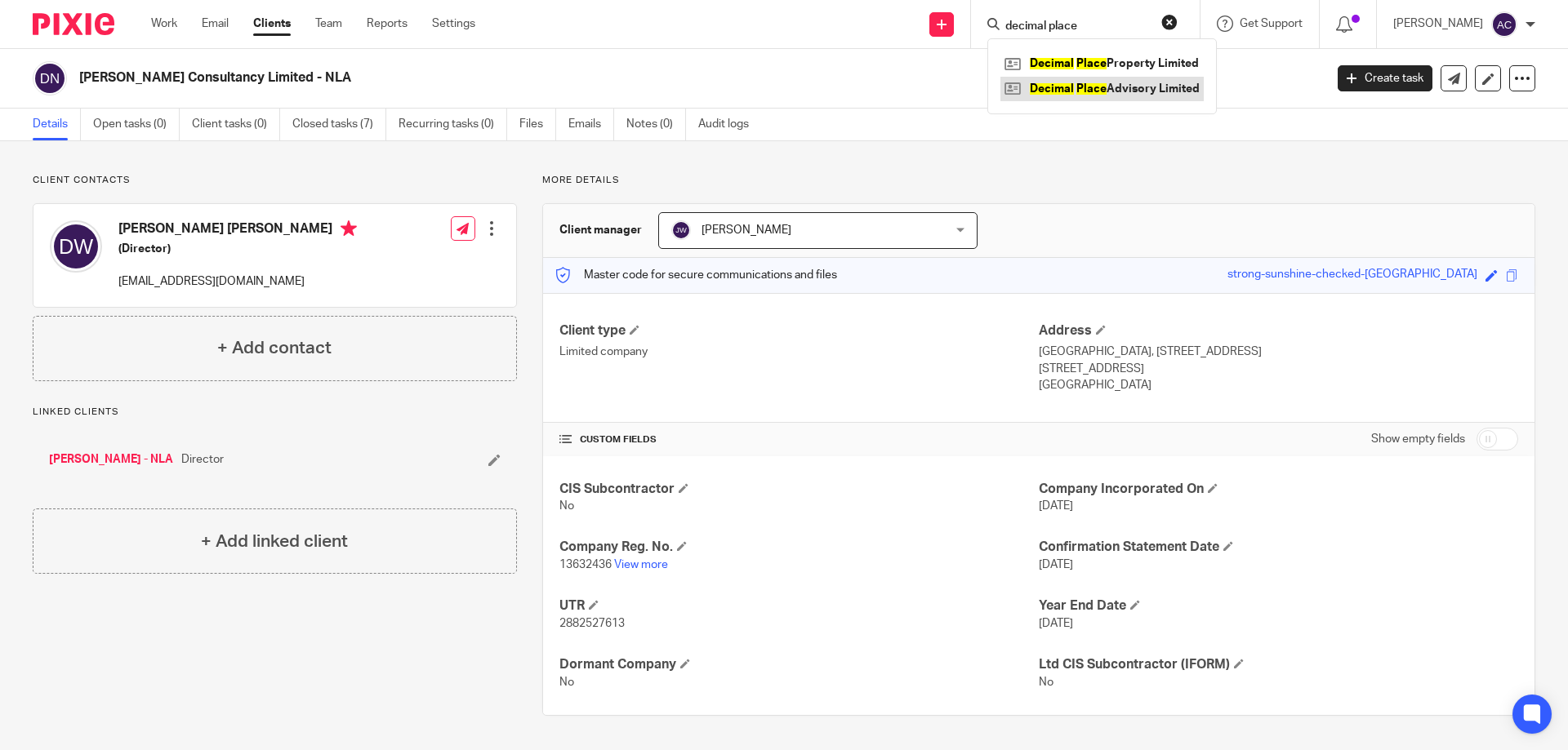
type input "decimal place"
click at [1069, 92] on link at bounding box center [1103, 89] width 203 height 25
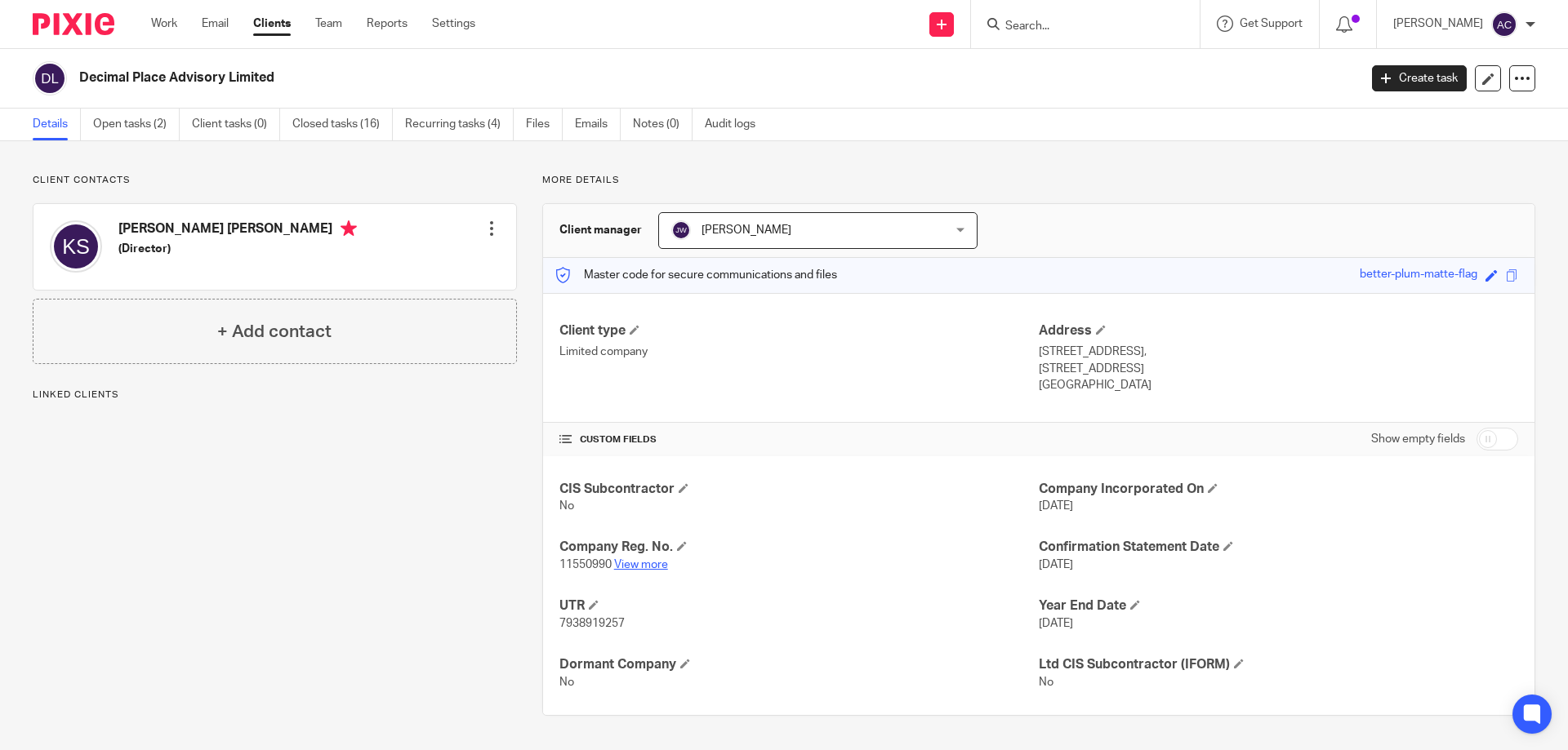
click at [646, 566] on link "View more" at bounding box center [641, 565] width 54 height 11
click at [657, 563] on link "View more" at bounding box center [641, 565] width 54 height 11
click at [1089, 28] on input "Search" at bounding box center [1077, 27] width 147 height 14
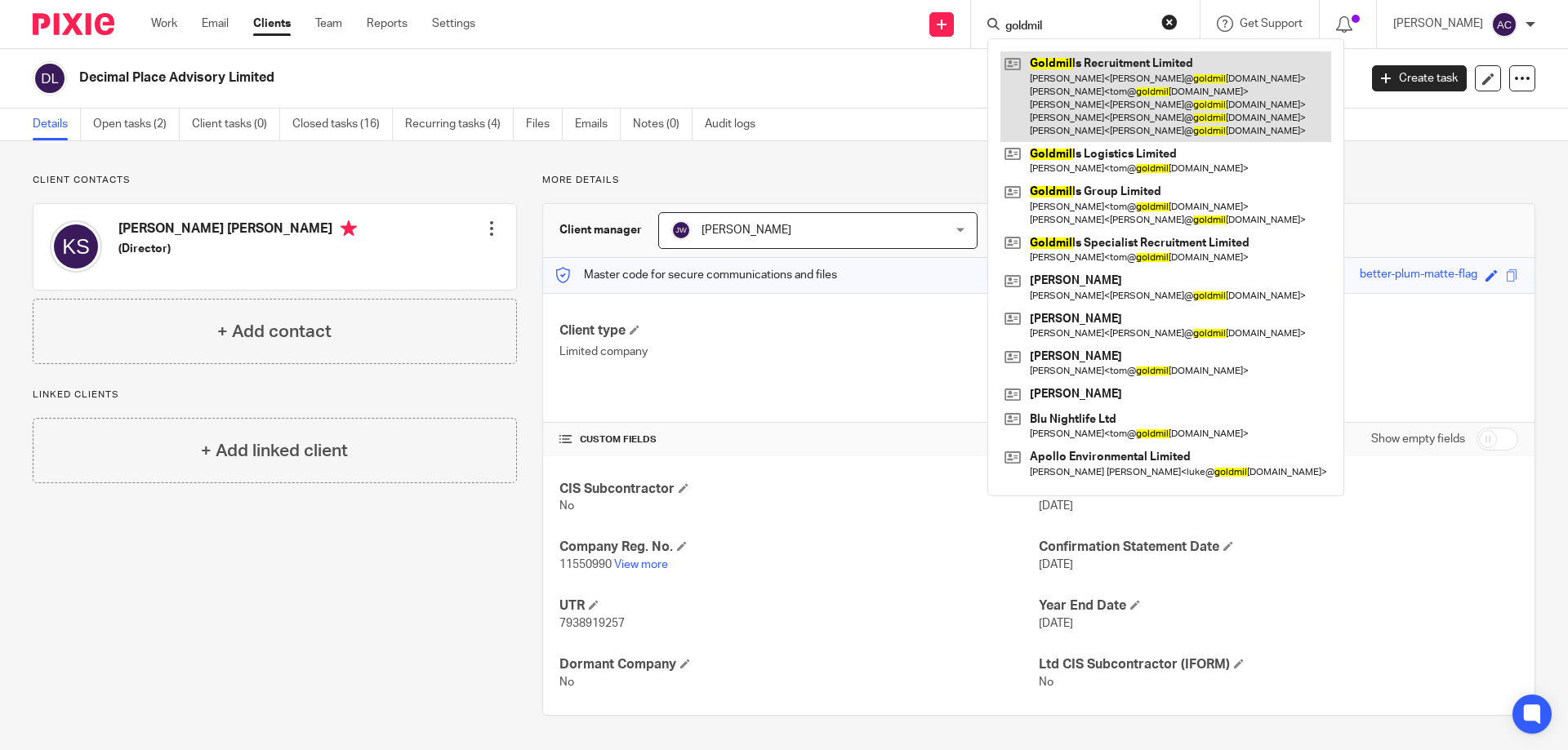
type input "goldmil"
click at [1154, 108] on link at bounding box center [1166, 96] width 331 height 90
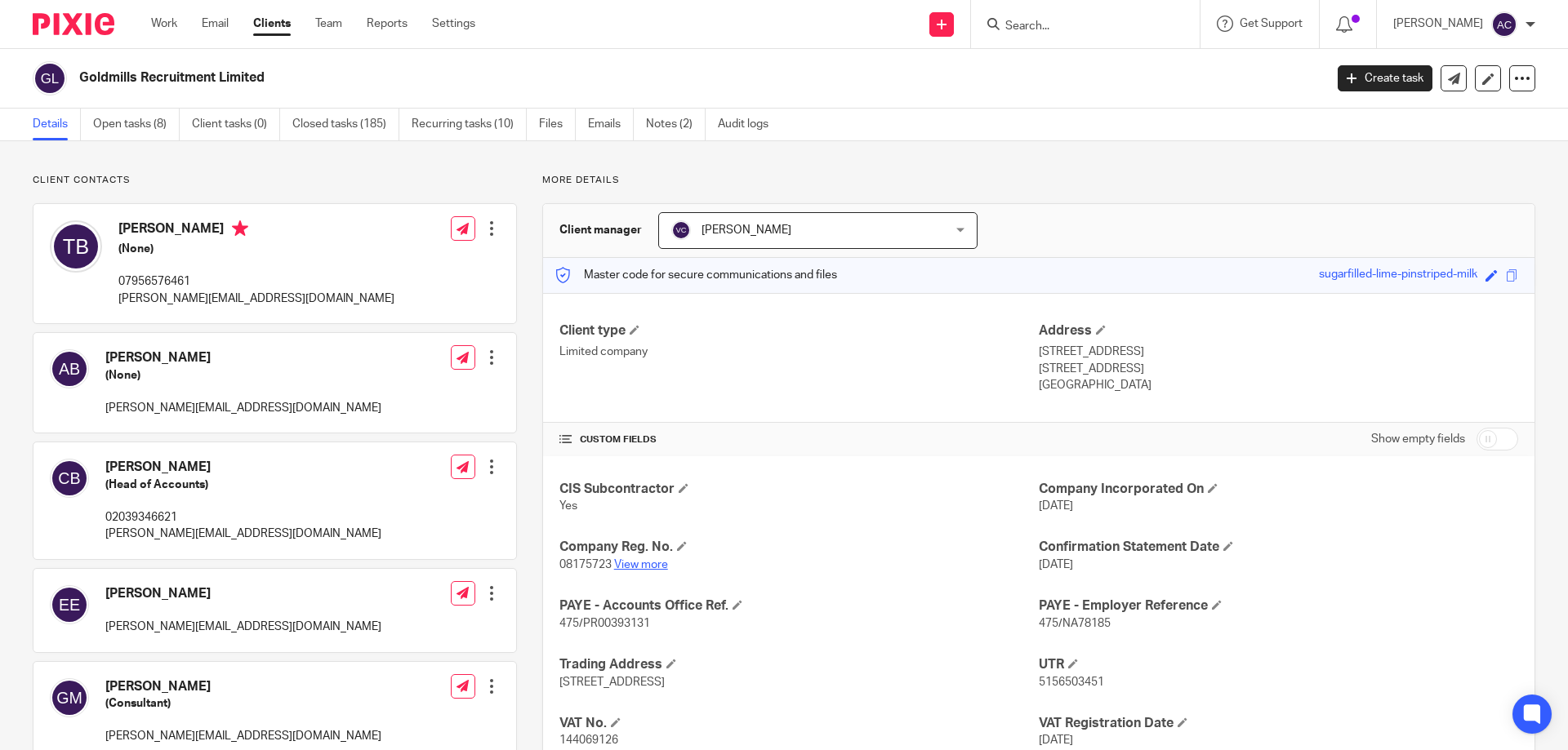
click at [623, 561] on link "View more" at bounding box center [641, 565] width 54 height 11
click at [1077, 24] on input "Search" at bounding box center [1077, 27] width 147 height 14
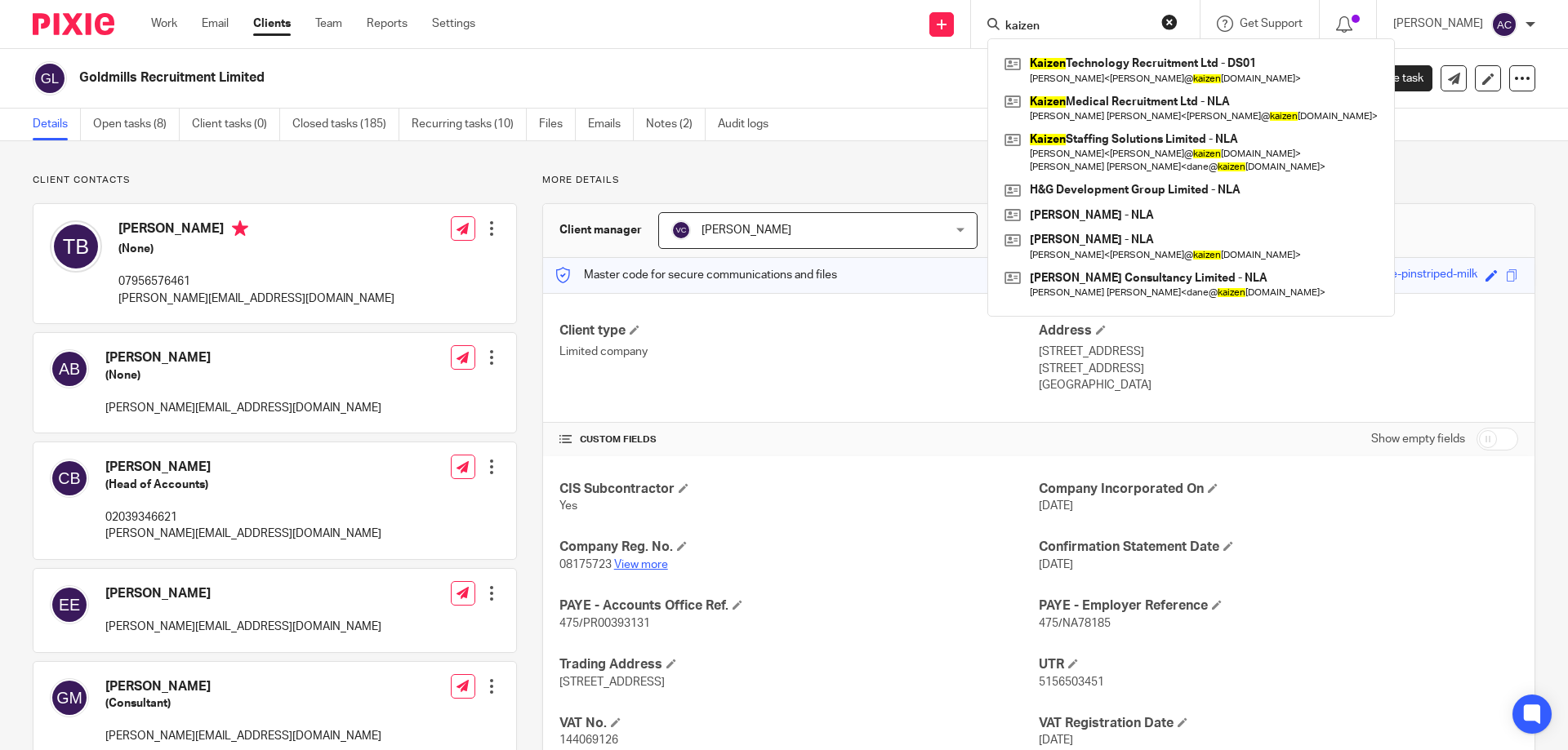
type input "kaizen"
click at [645, 569] on link "View more" at bounding box center [641, 565] width 54 height 11
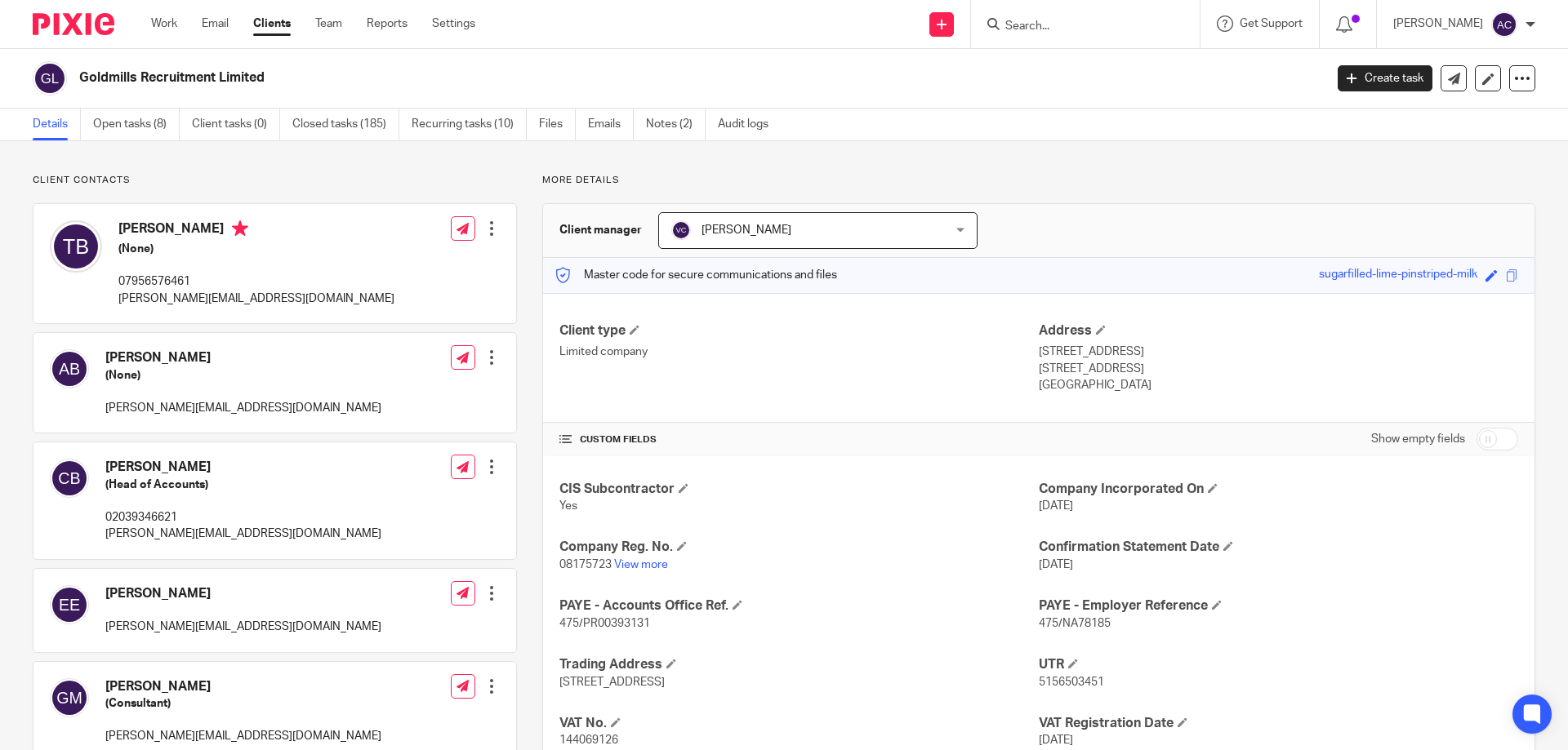
click at [1095, 28] on input "Search" at bounding box center [1077, 27] width 147 height 14
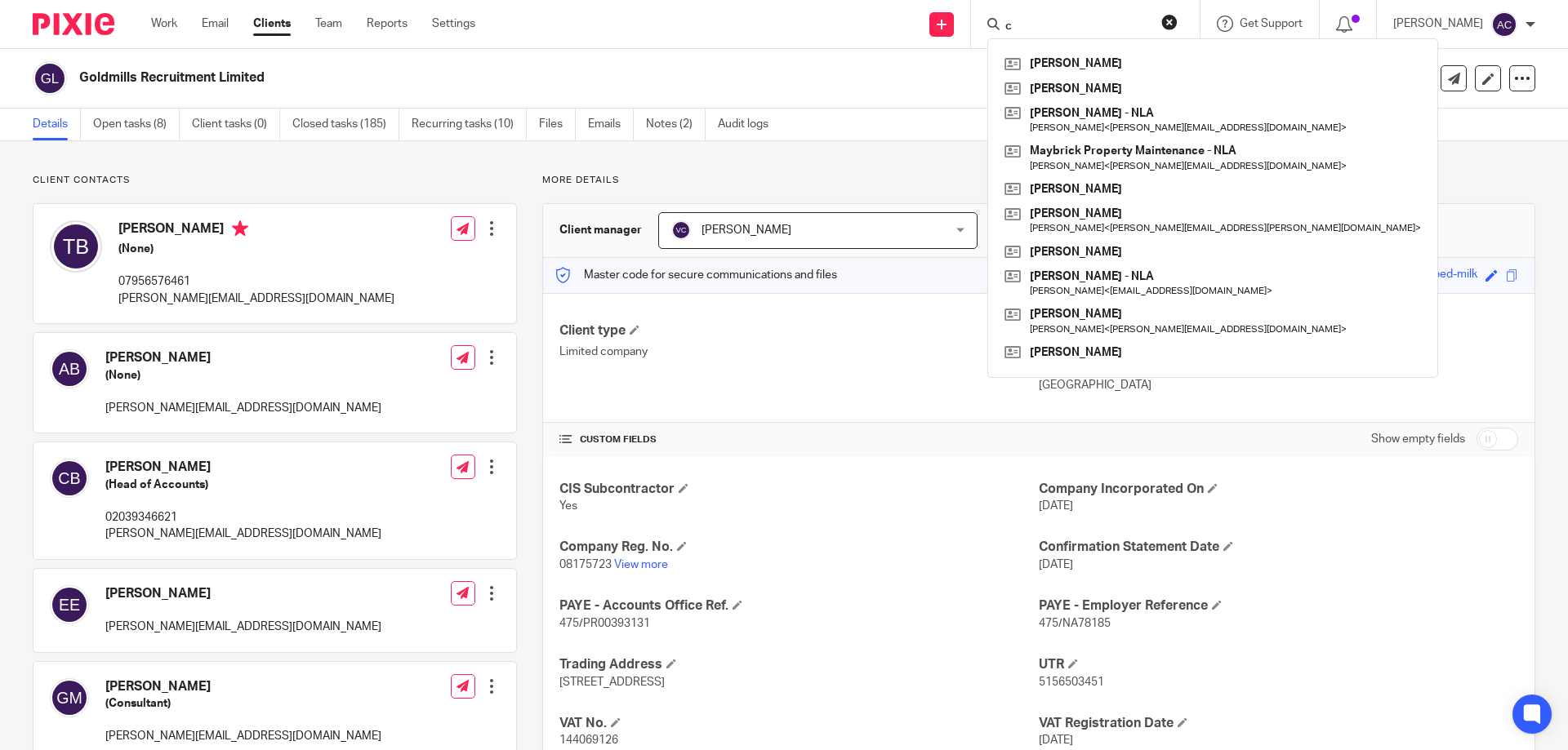
type input "c"
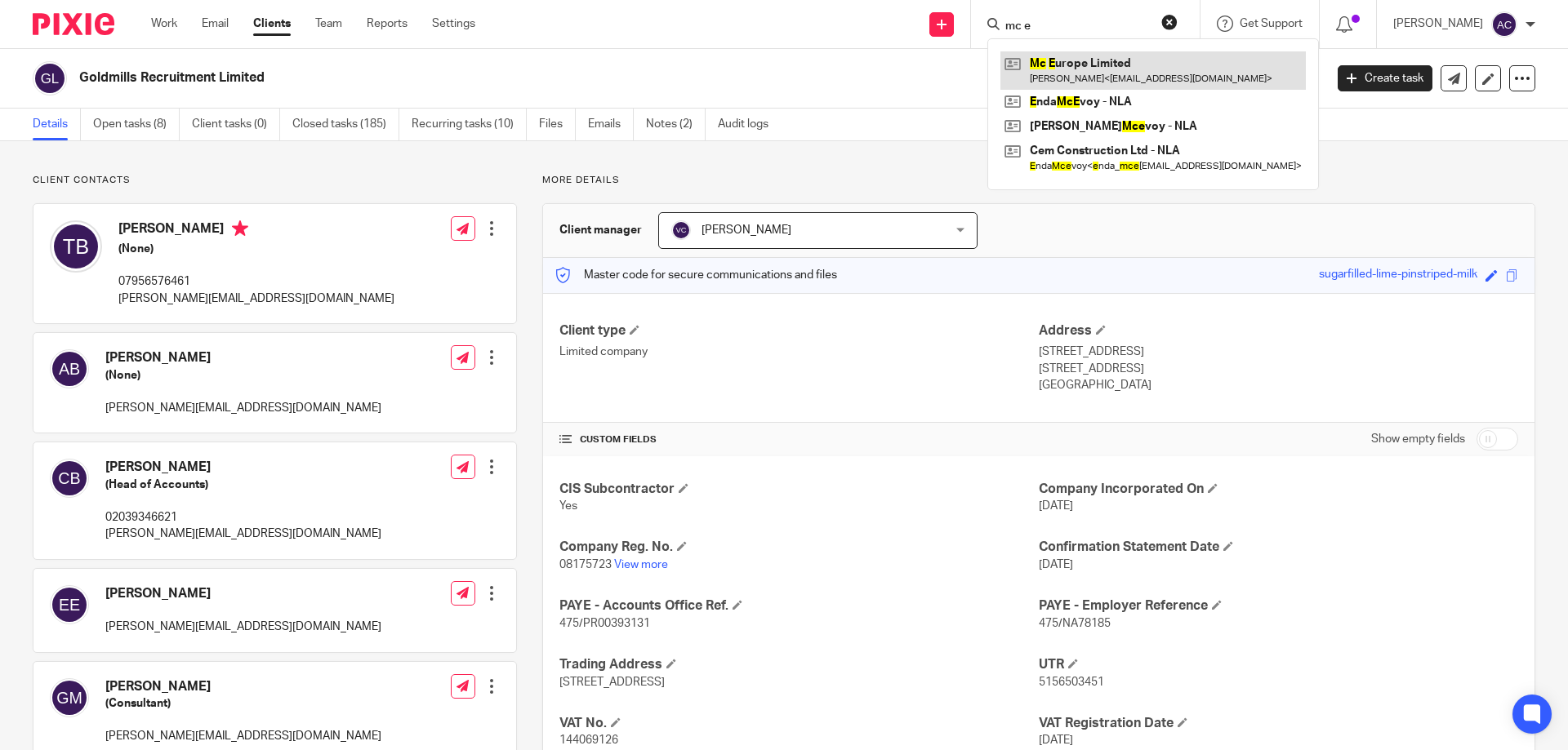
type input "mc e"
click at [1112, 55] on link at bounding box center [1154, 70] width 306 height 38
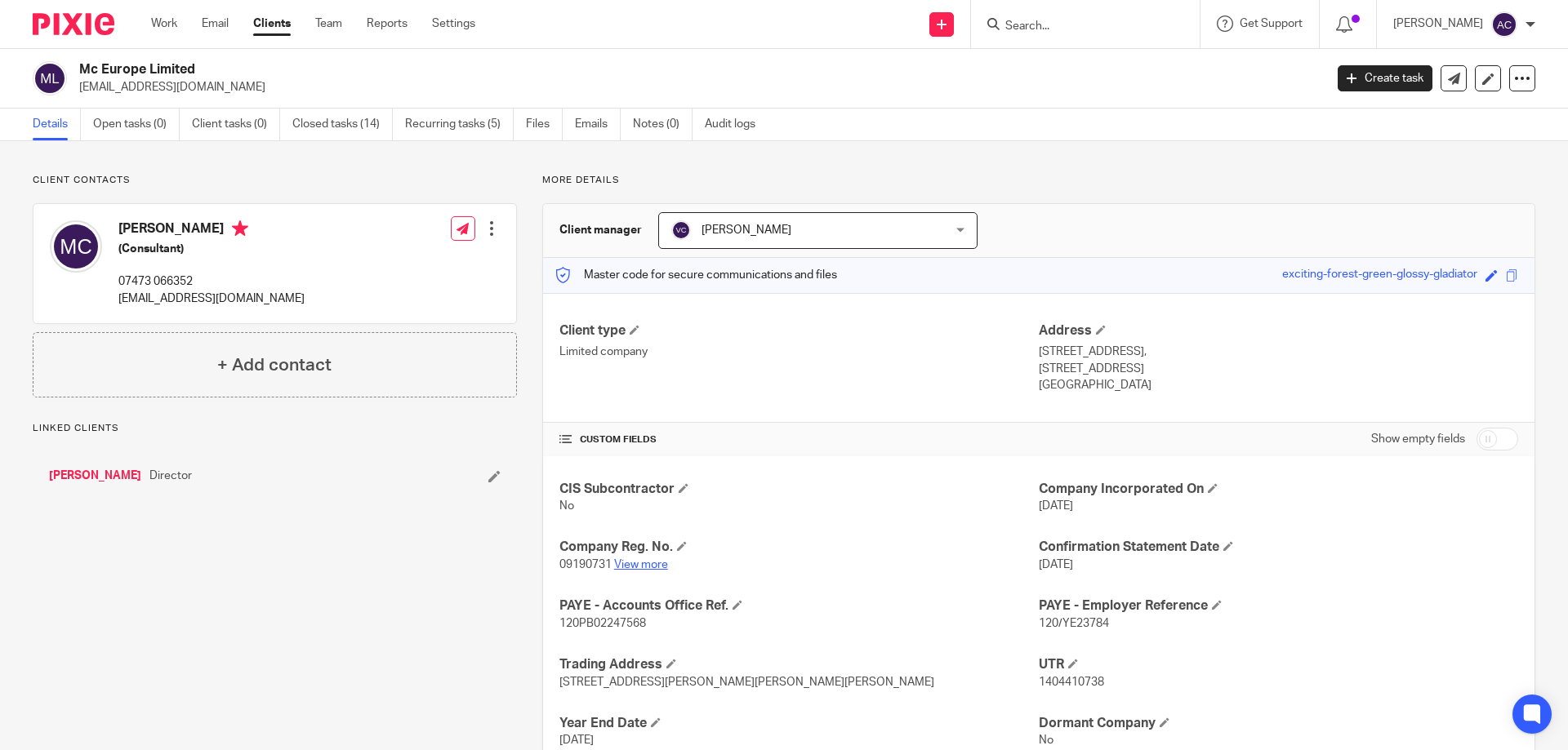
click at [632, 567] on link "View more" at bounding box center [641, 565] width 54 height 11
click at [1062, 17] on form at bounding box center [1090, 25] width 174 height 21
click at [1060, 20] on input "Search" at bounding box center [1077, 27] width 147 height 14
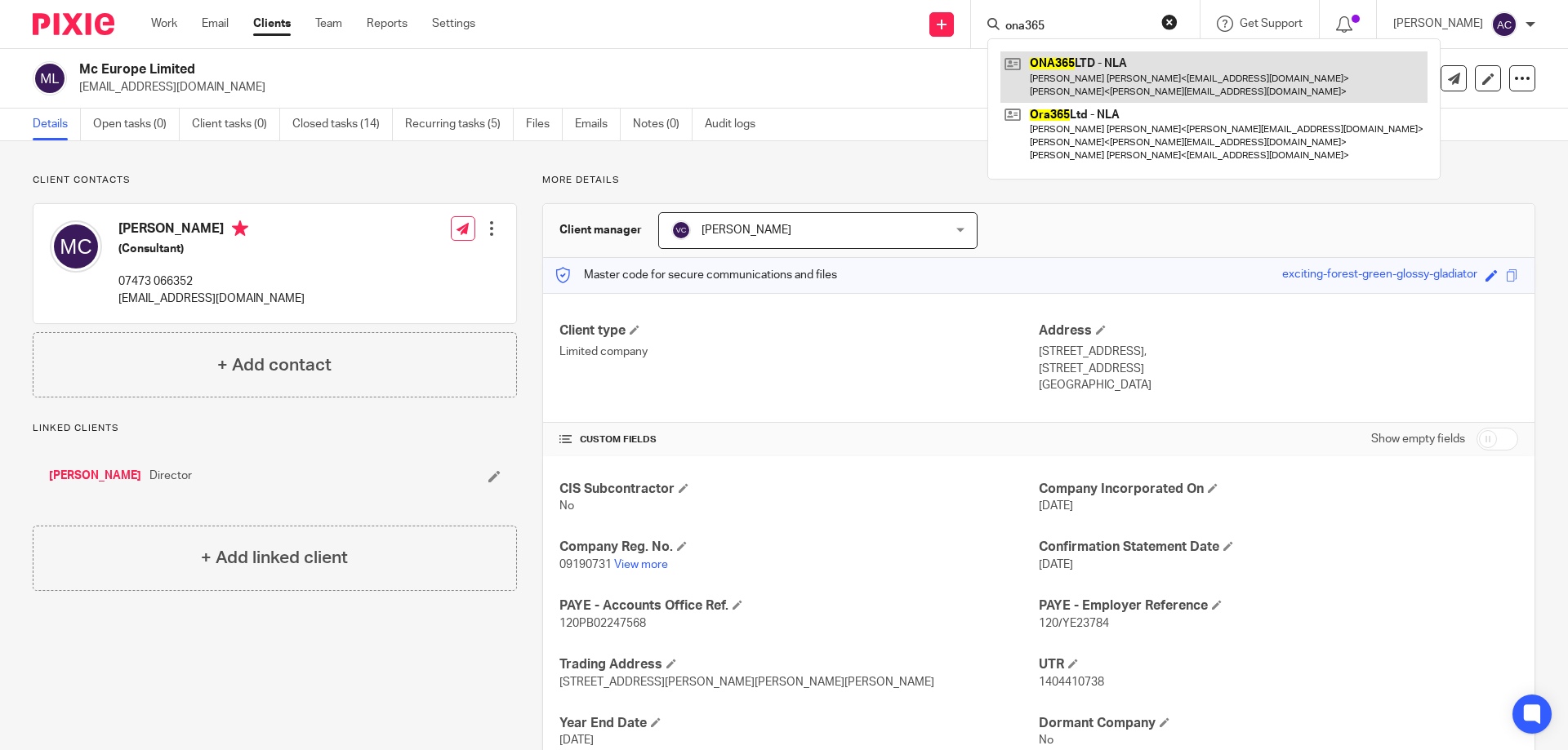
type input "ona365"
click at [1118, 76] on link at bounding box center [1215, 76] width 427 height 50
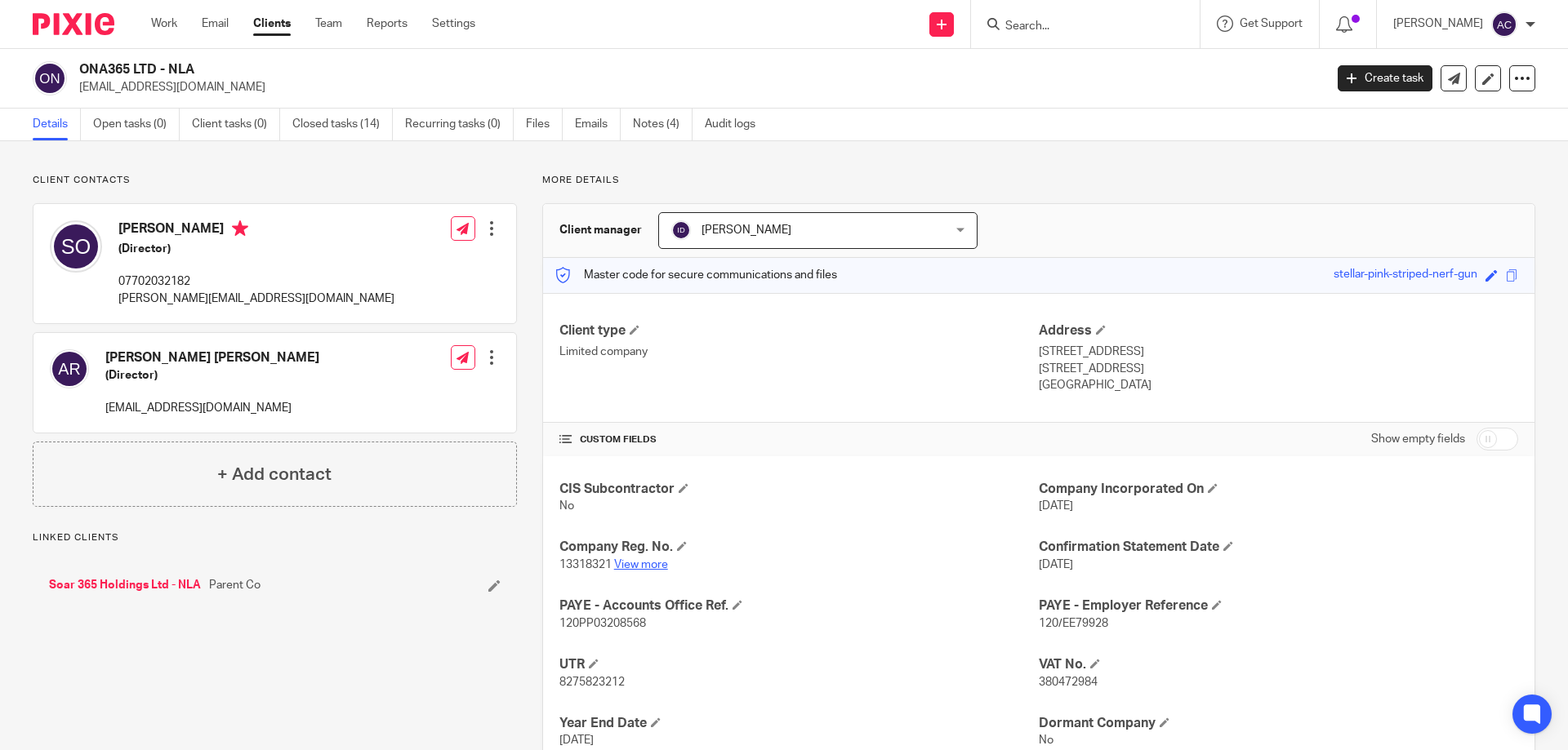
click at [652, 561] on link "View more" at bounding box center [641, 565] width 54 height 11
click at [1126, 20] on input "Search" at bounding box center [1077, 27] width 147 height 14
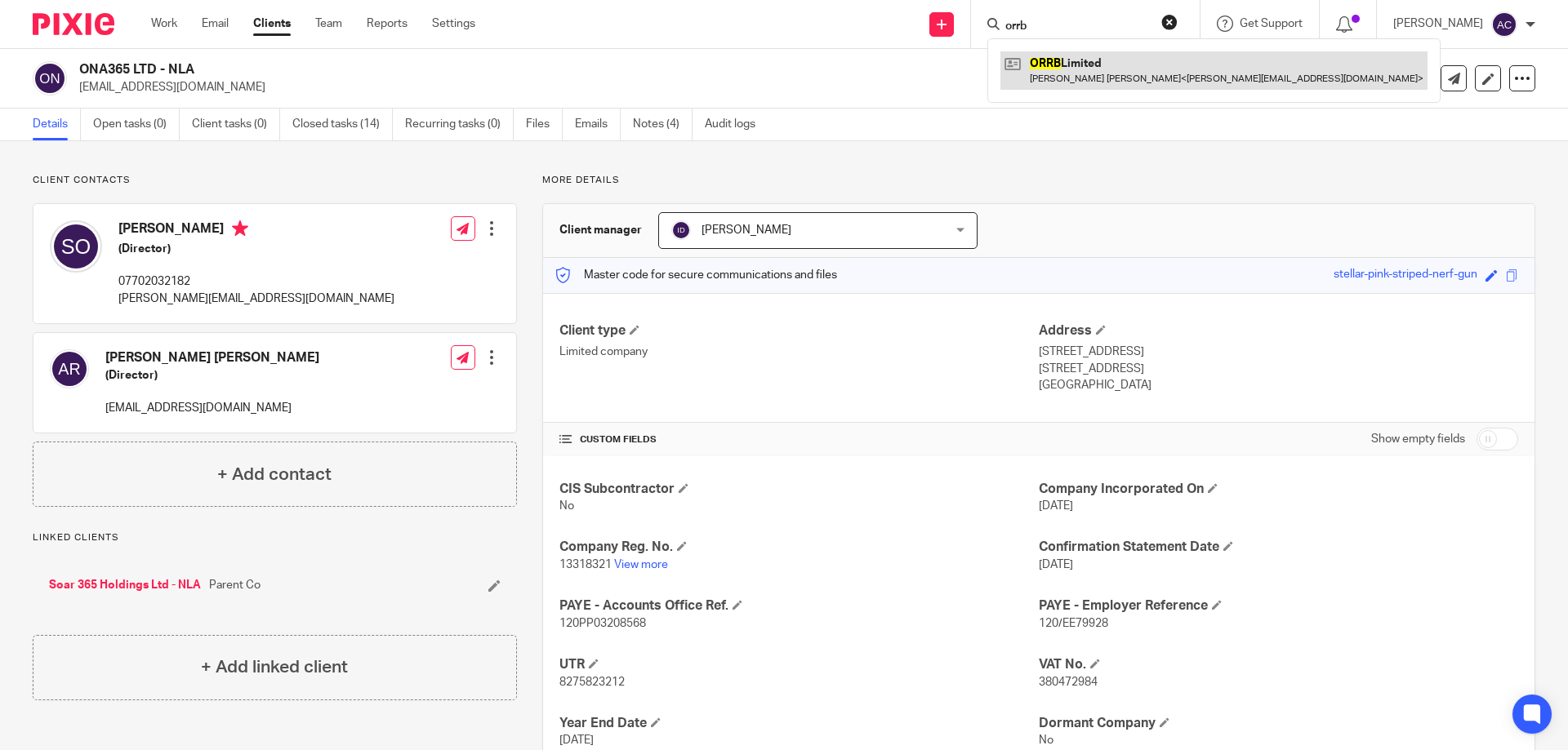
type input "orrb"
click at [1101, 79] on link at bounding box center [1215, 70] width 427 height 38
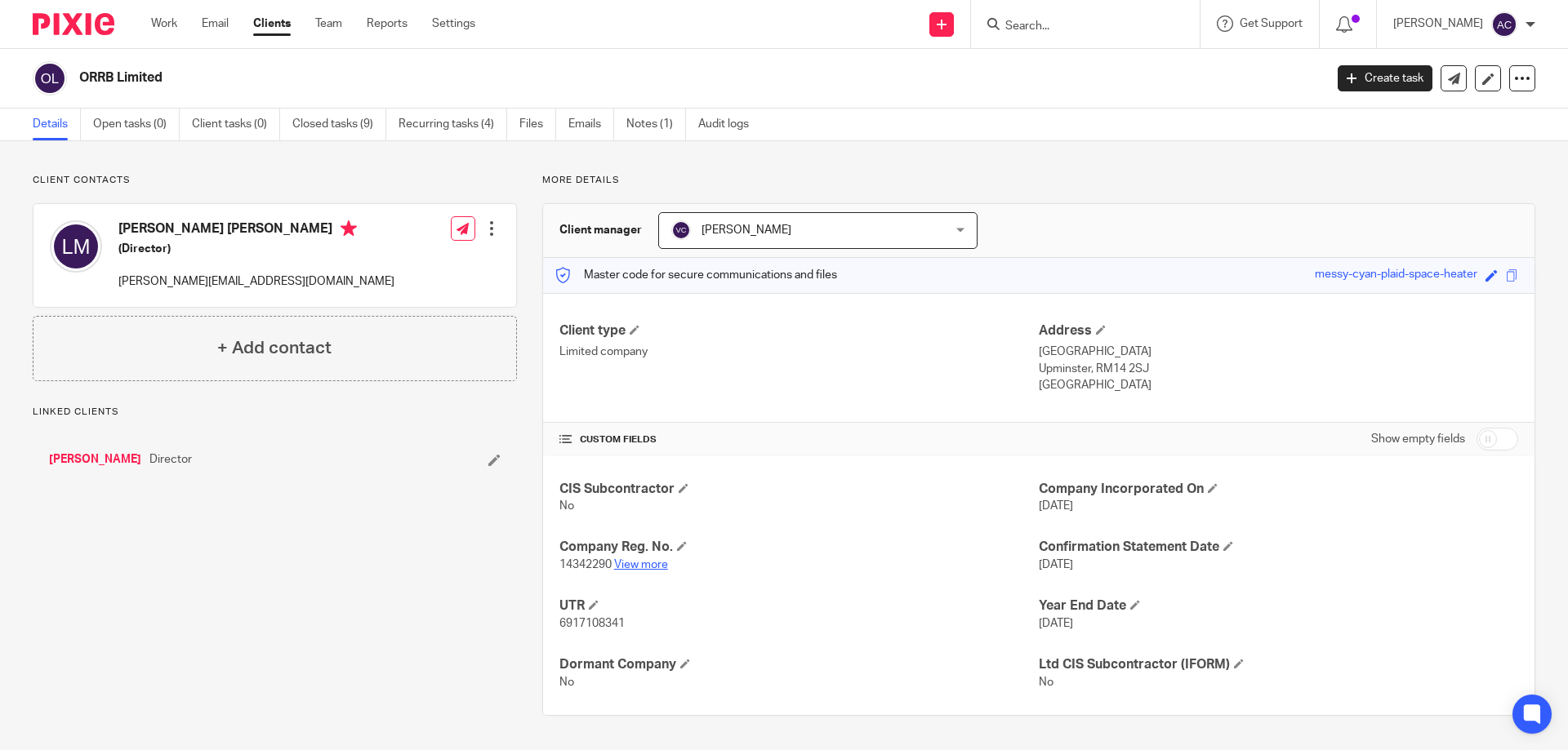
click at [653, 563] on link "View more" at bounding box center [641, 565] width 54 height 11
click at [1071, 14] on form at bounding box center [1090, 25] width 174 height 21
click at [1063, 26] on input "Search" at bounding box center [1077, 27] width 147 height 14
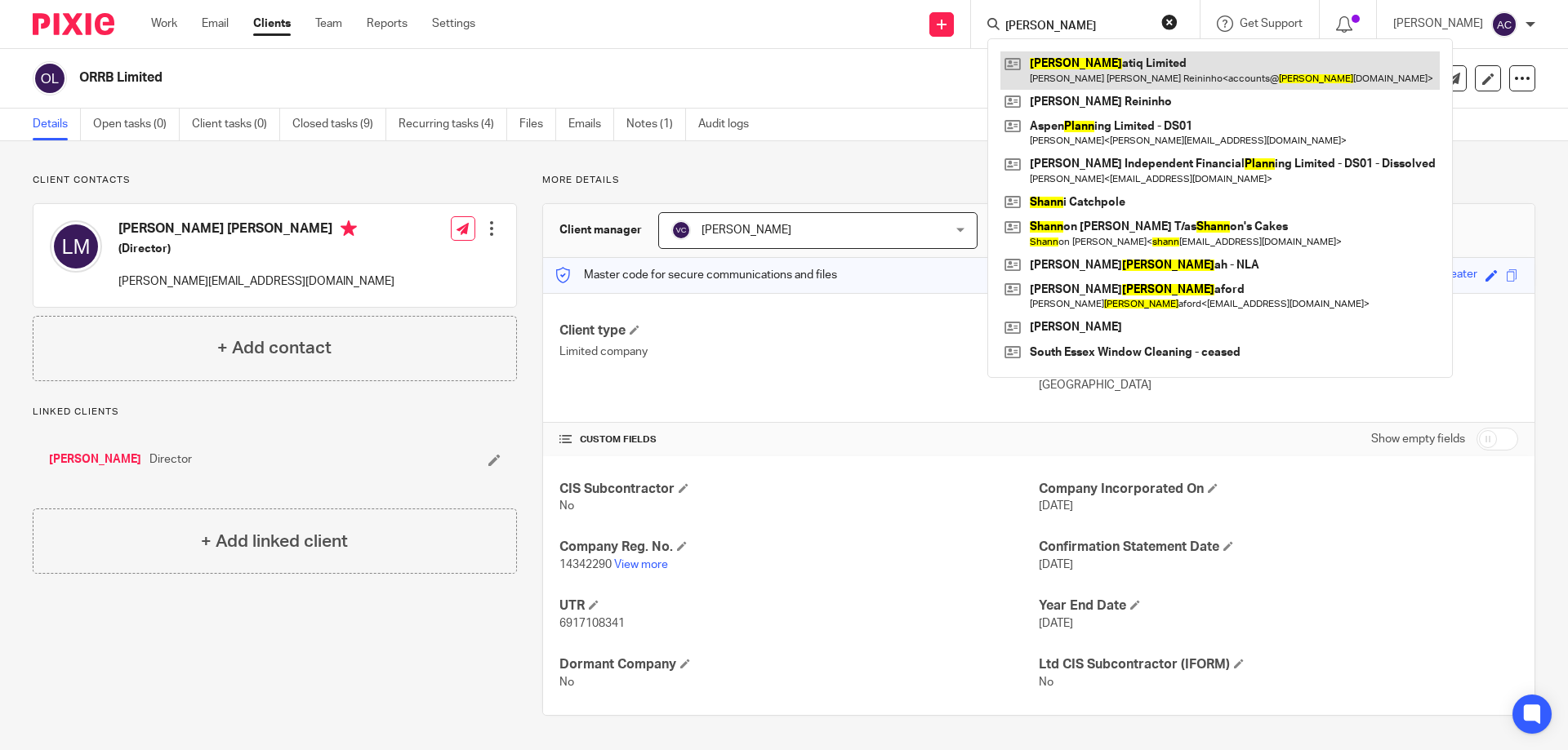
type input "[PERSON_NAME]"
click at [1063, 65] on link at bounding box center [1220, 70] width 440 height 38
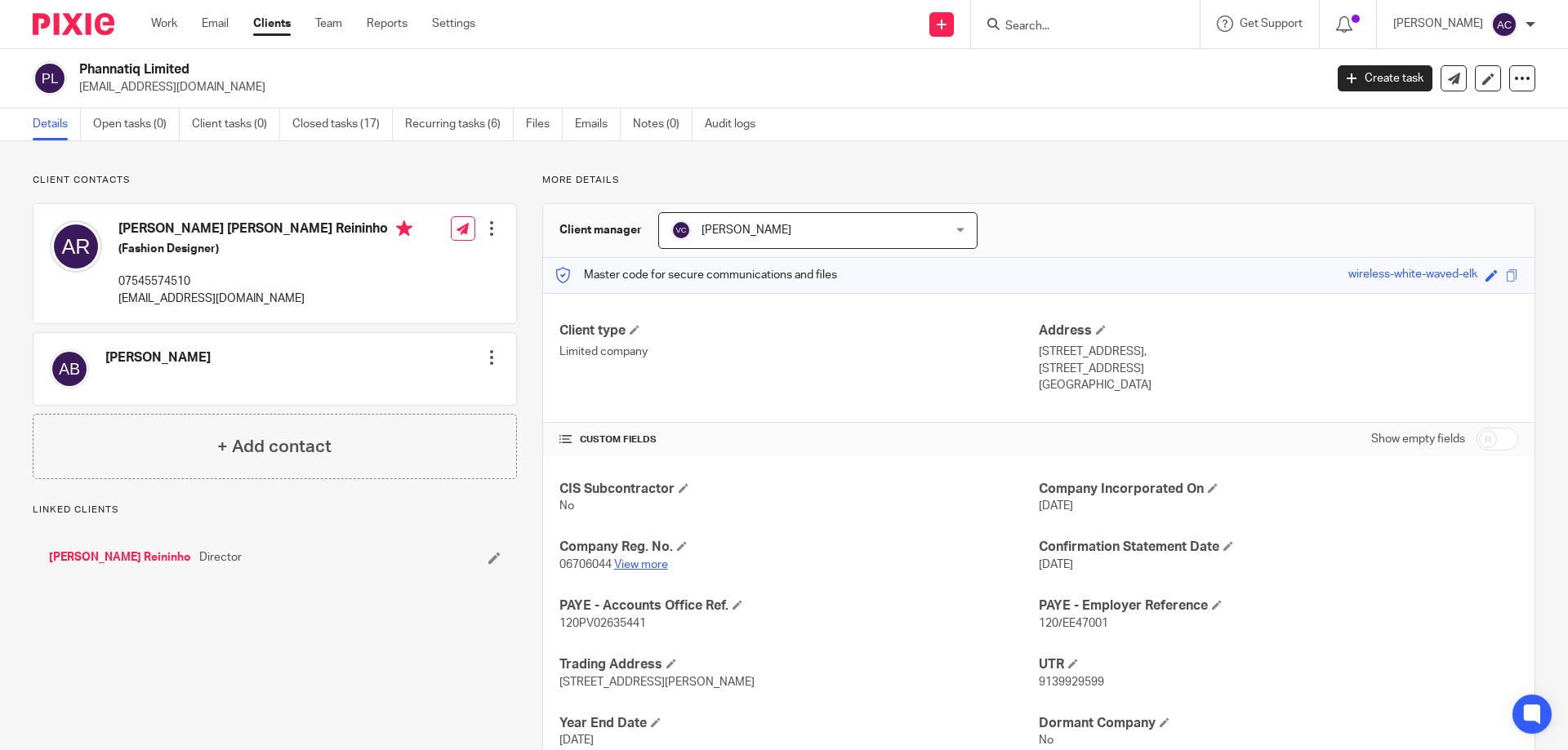
click at [635, 563] on link "View more" at bounding box center [641, 565] width 54 height 11
click at [1145, 39] on div at bounding box center [1086, 24] width 229 height 48
drag, startPoint x: 1147, startPoint y: 36, endPoint x: 1147, endPoint y: 22, distance: 14.0
click at [1147, 34] on div at bounding box center [1086, 24] width 229 height 48
click at [1145, 21] on input "Search" at bounding box center [1077, 27] width 147 height 14
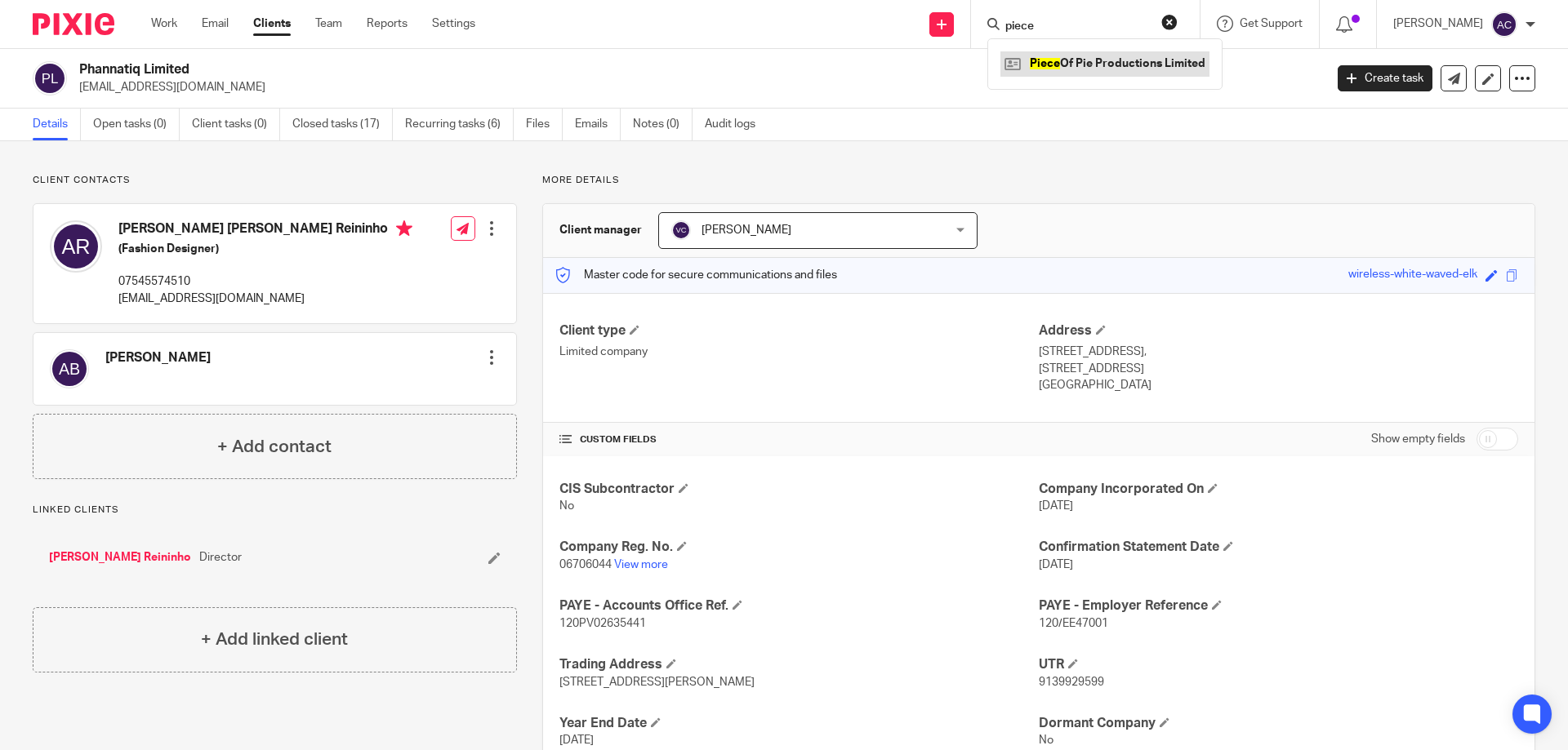
type input "piece"
click at [1099, 58] on link at bounding box center [1105, 64] width 209 height 25
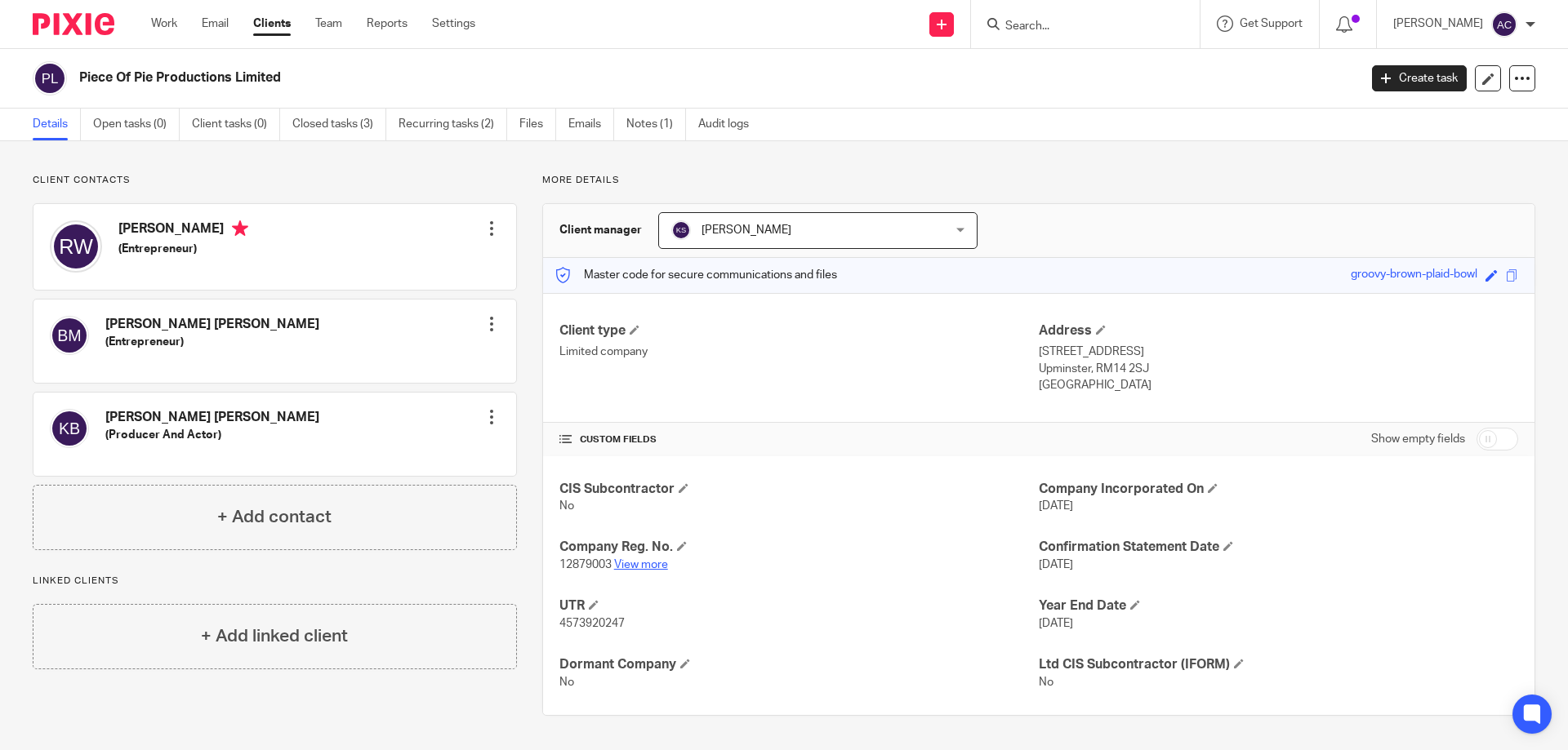
click at [628, 568] on link "View more" at bounding box center [641, 565] width 54 height 11
click at [1103, 32] on input "Search" at bounding box center [1077, 27] width 147 height 14
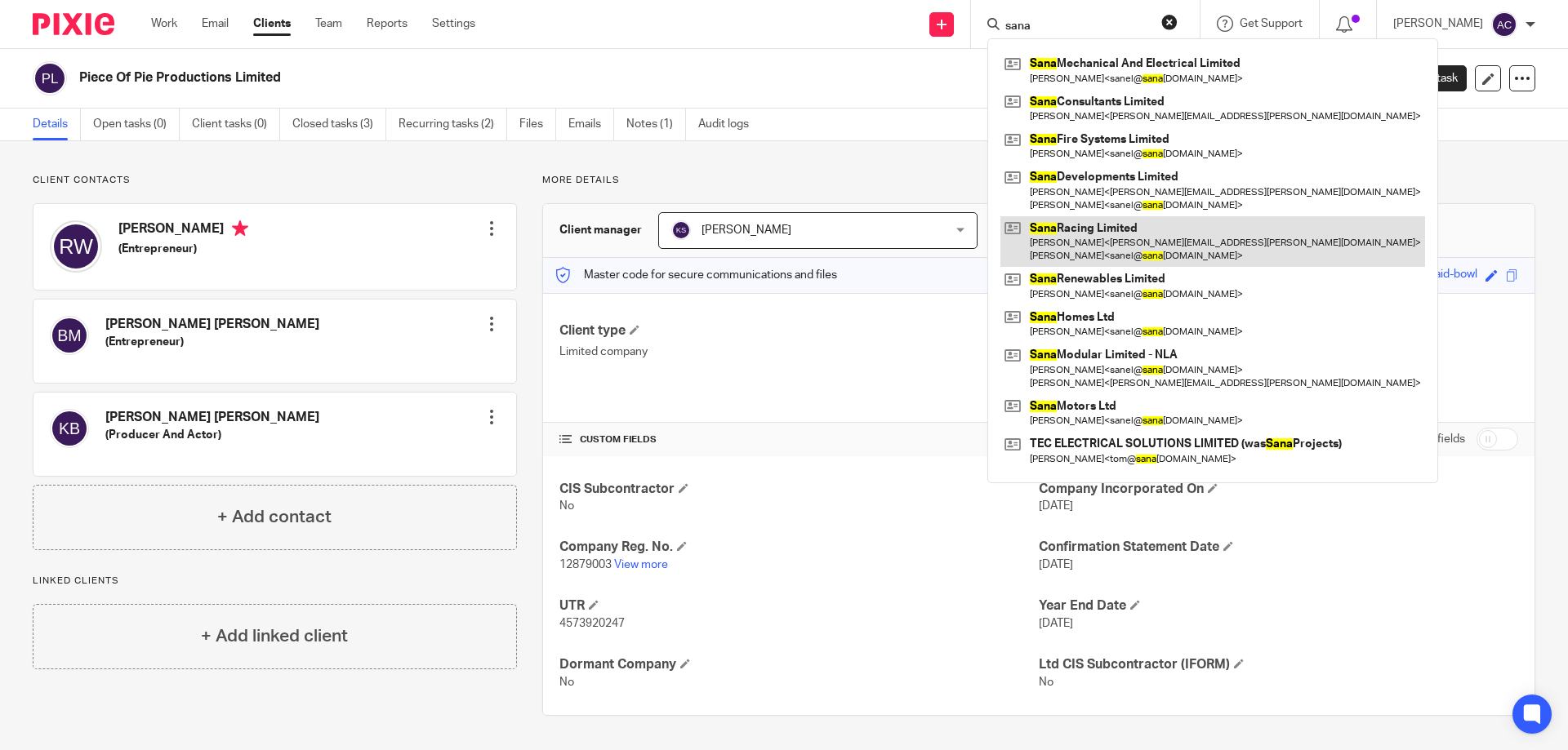
type input "sana"
click at [1123, 237] on link at bounding box center [1213, 241] width 425 height 50
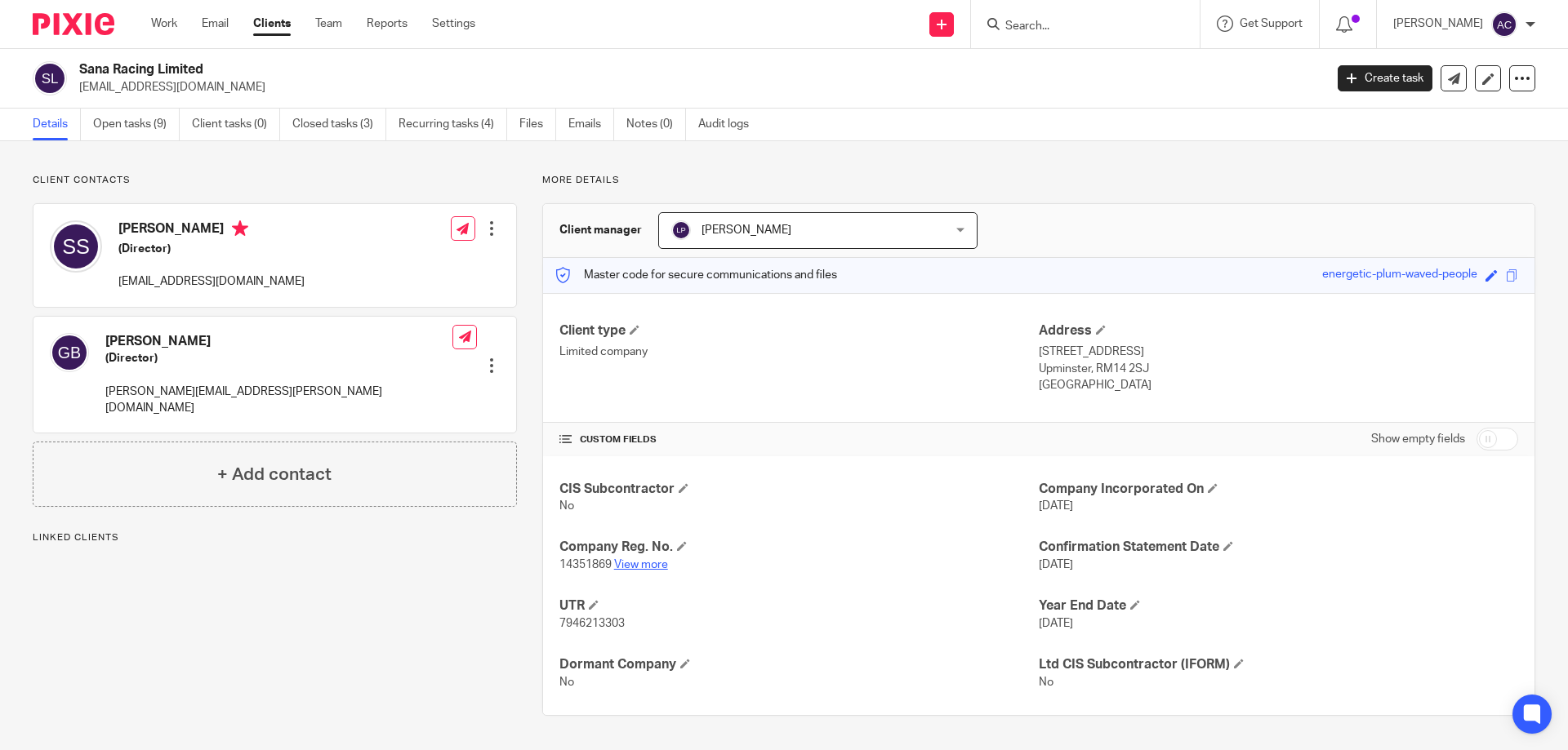
click at [632, 566] on link "View more" at bounding box center [641, 565] width 54 height 11
click at [1025, 36] on div at bounding box center [1086, 24] width 229 height 48
click at [1036, 26] on input "Search" at bounding box center [1077, 27] width 147 height 14
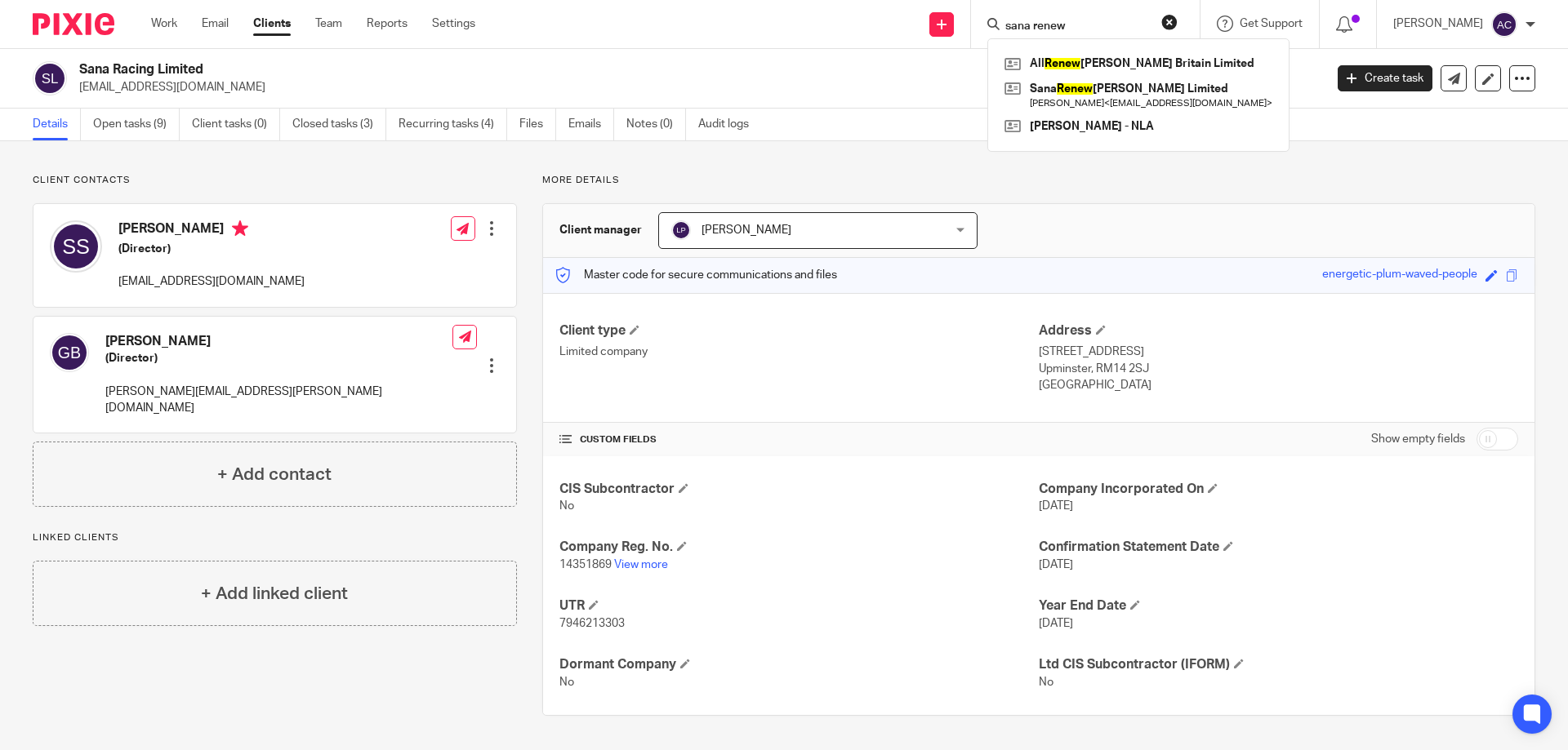
type input "sana renew"
click at [1101, 84] on link at bounding box center [1139, 96] width 276 height 38
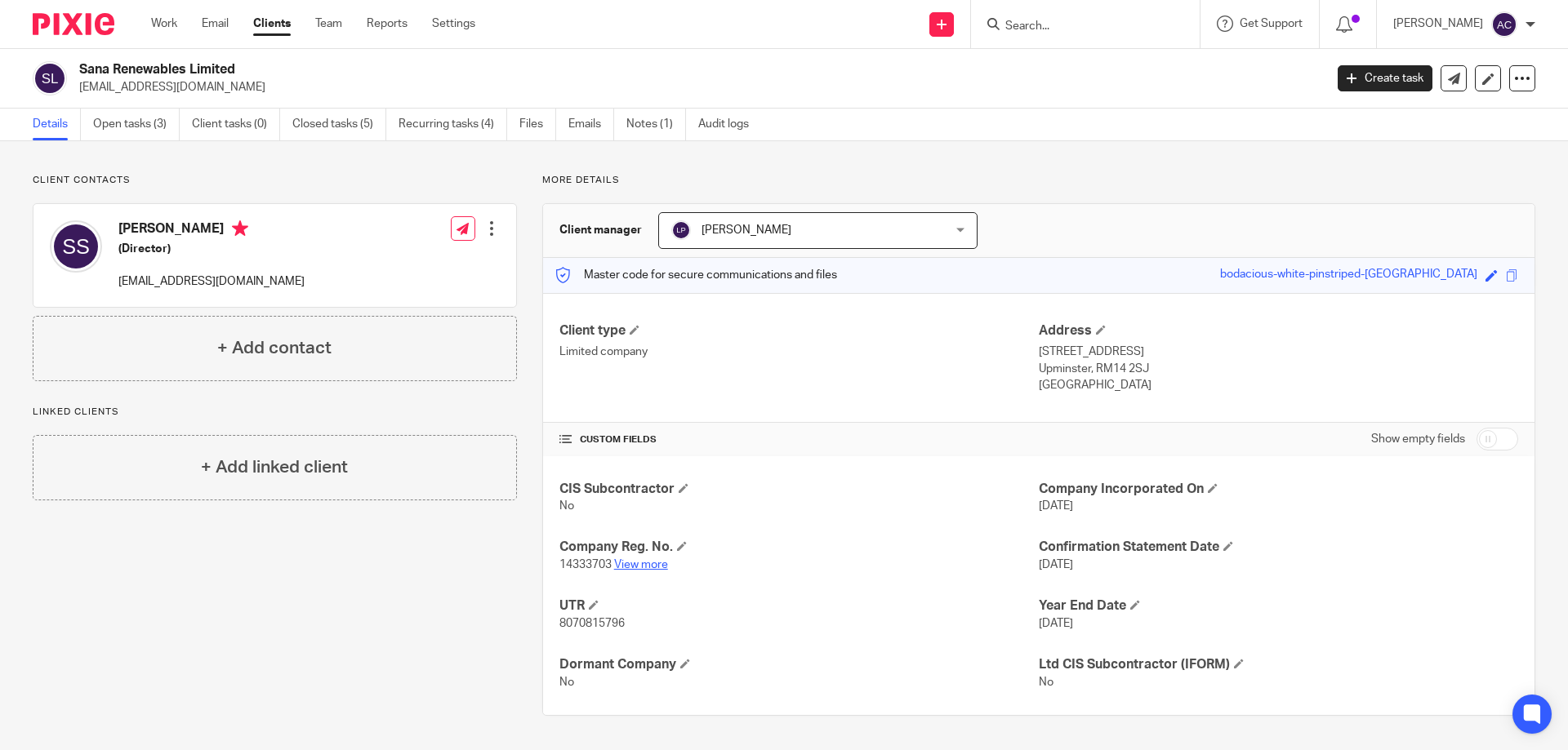
click at [645, 567] on link "View more" at bounding box center [641, 565] width 54 height 11
click at [1064, 26] on input "Search" at bounding box center [1077, 27] width 147 height 14
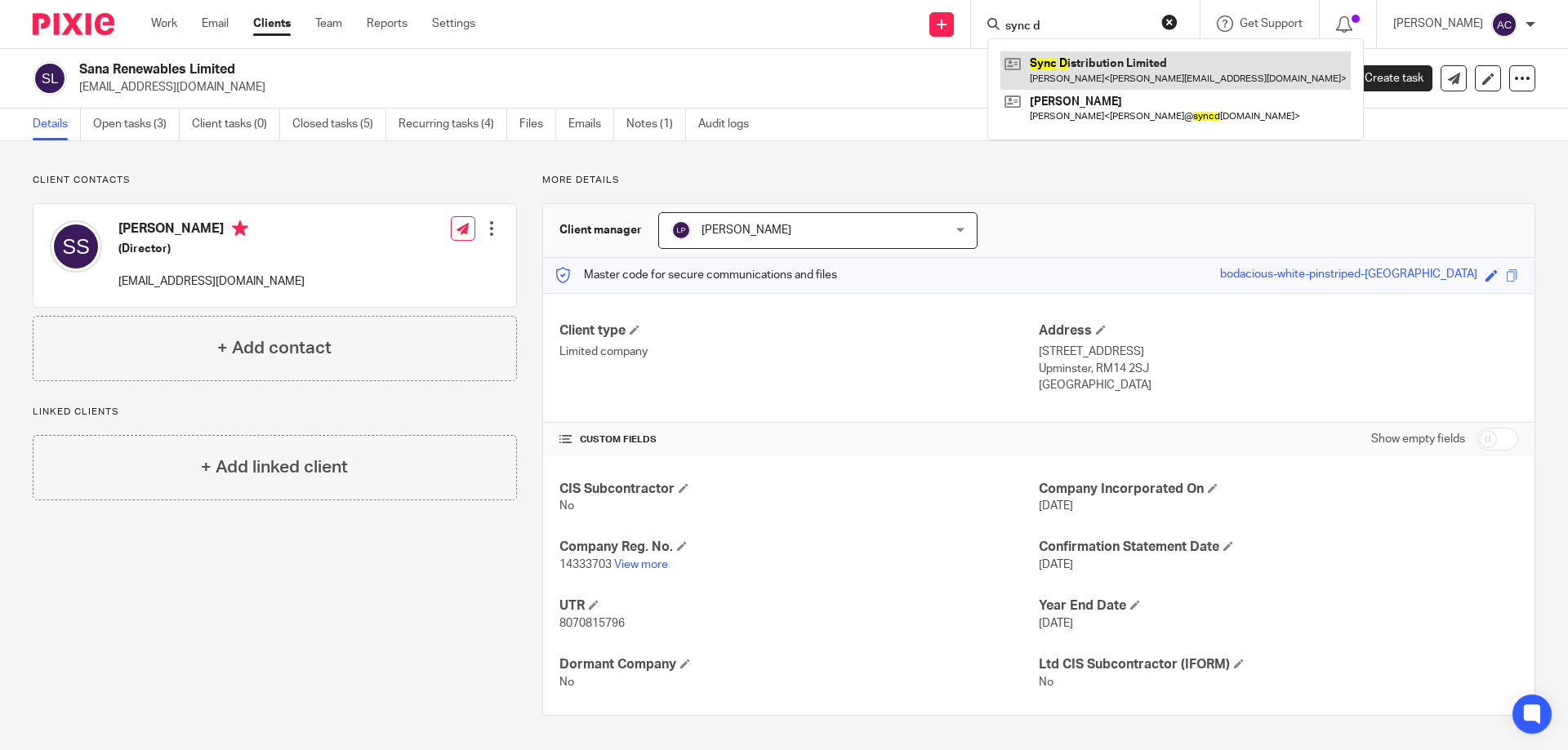
type input "sync d"
click at [1086, 56] on link at bounding box center [1176, 70] width 350 height 38
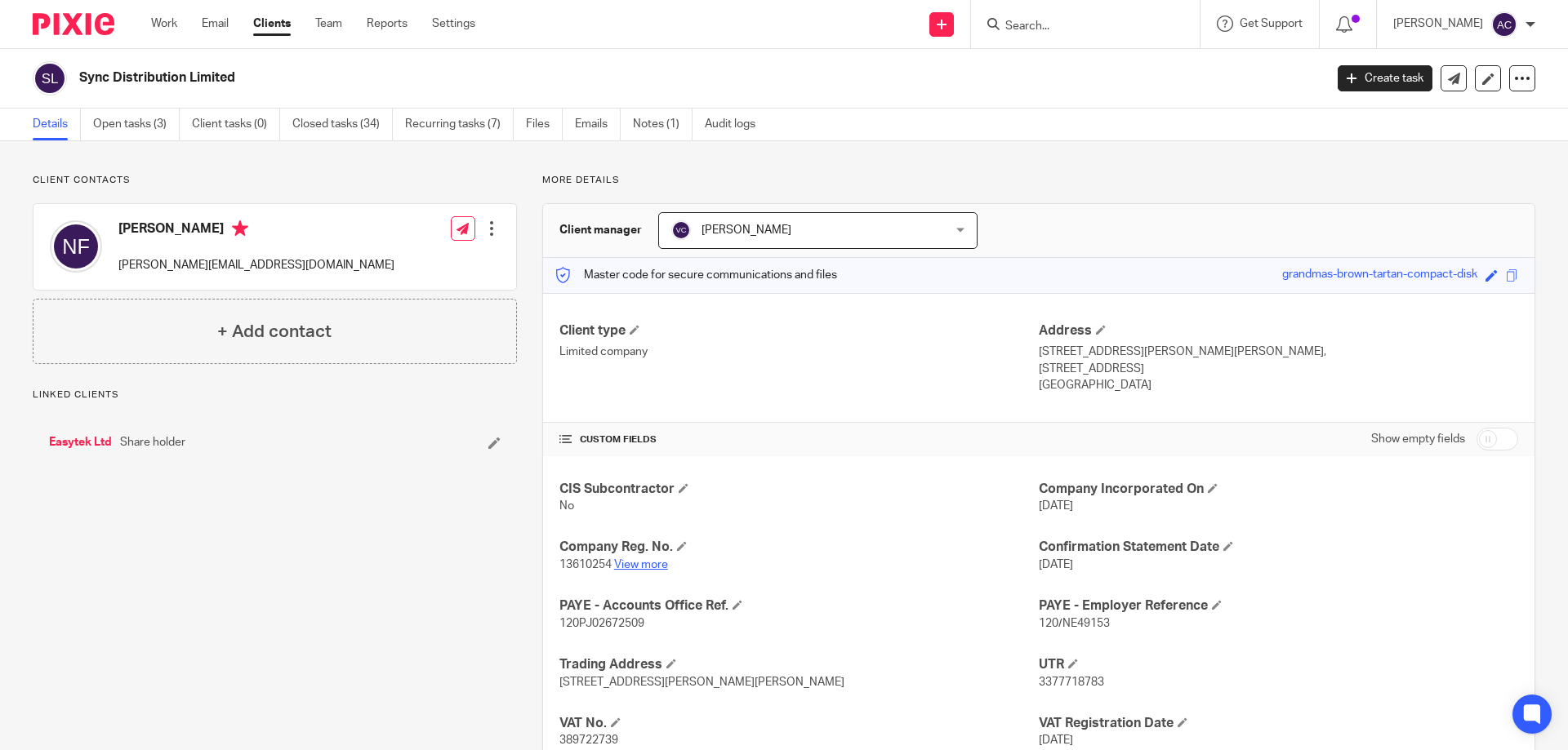
click at [621, 559] on link "View more" at bounding box center [641, 565] width 54 height 11
click at [1077, 30] on input "Search" at bounding box center [1077, 27] width 147 height 14
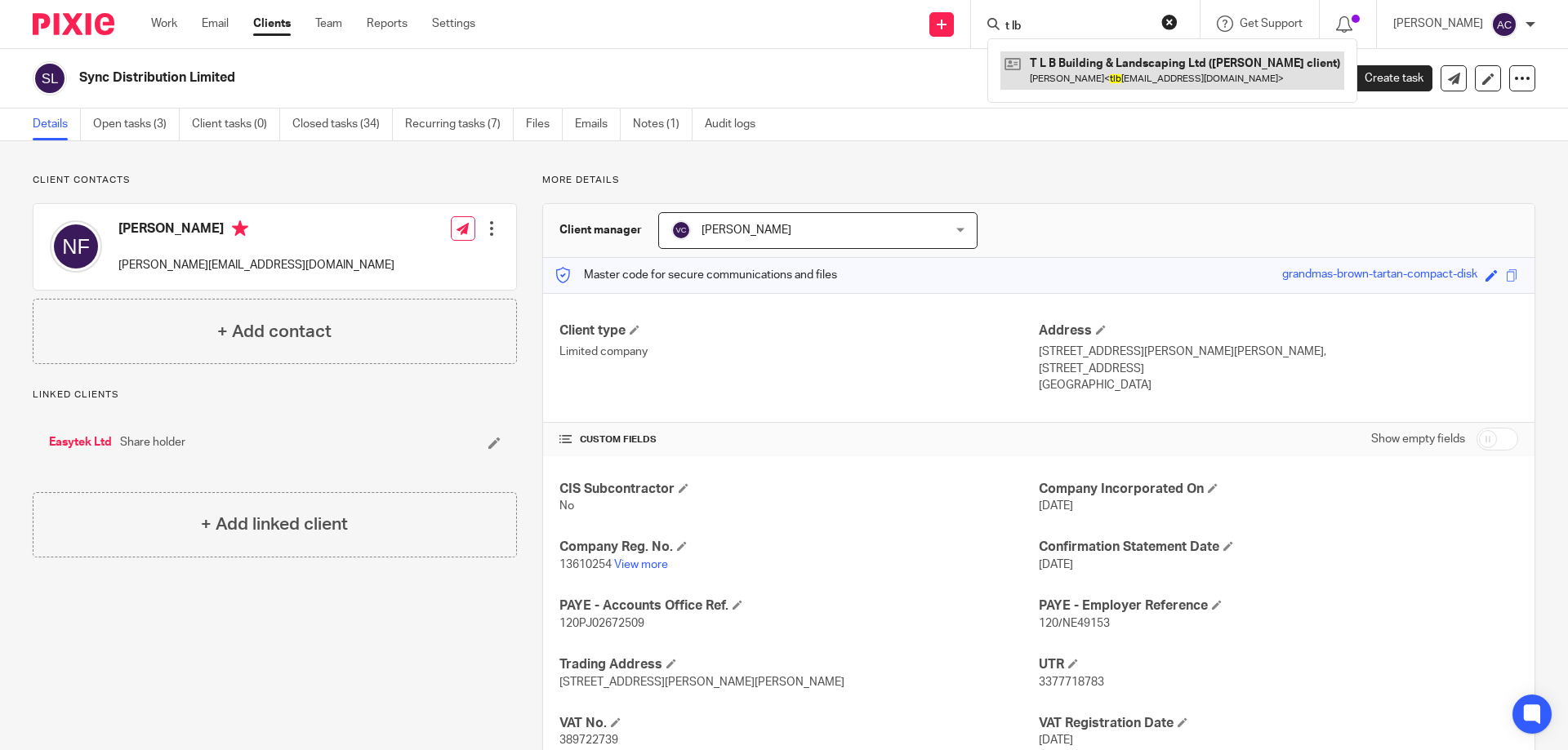
type input "t lb"
click at [1095, 67] on link at bounding box center [1173, 70] width 344 height 38
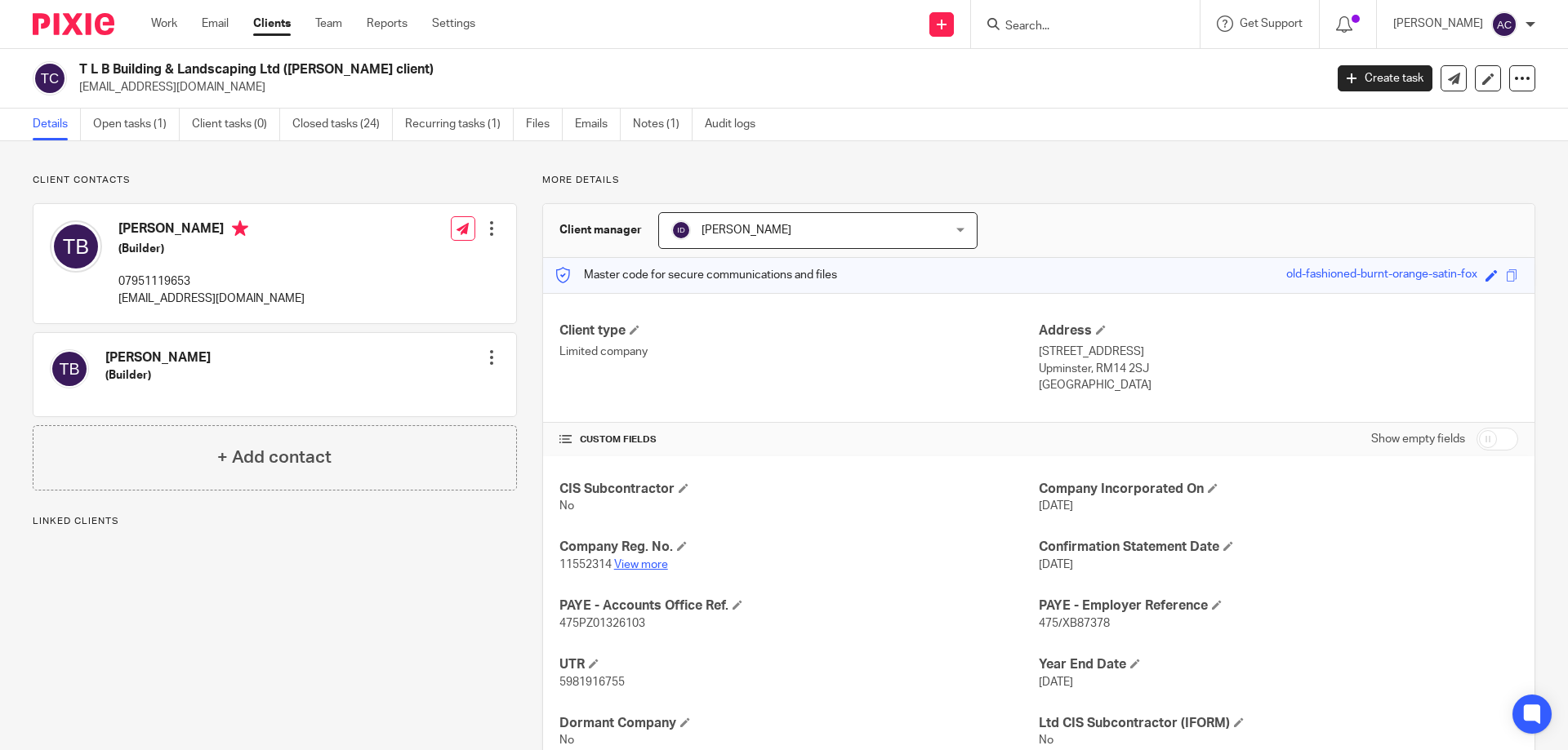
click at [628, 567] on link "View more" at bounding box center [641, 565] width 54 height 11
click at [1105, 10] on div at bounding box center [1086, 24] width 229 height 48
click at [1097, 21] on input "Search" at bounding box center [1077, 27] width 147 height 14
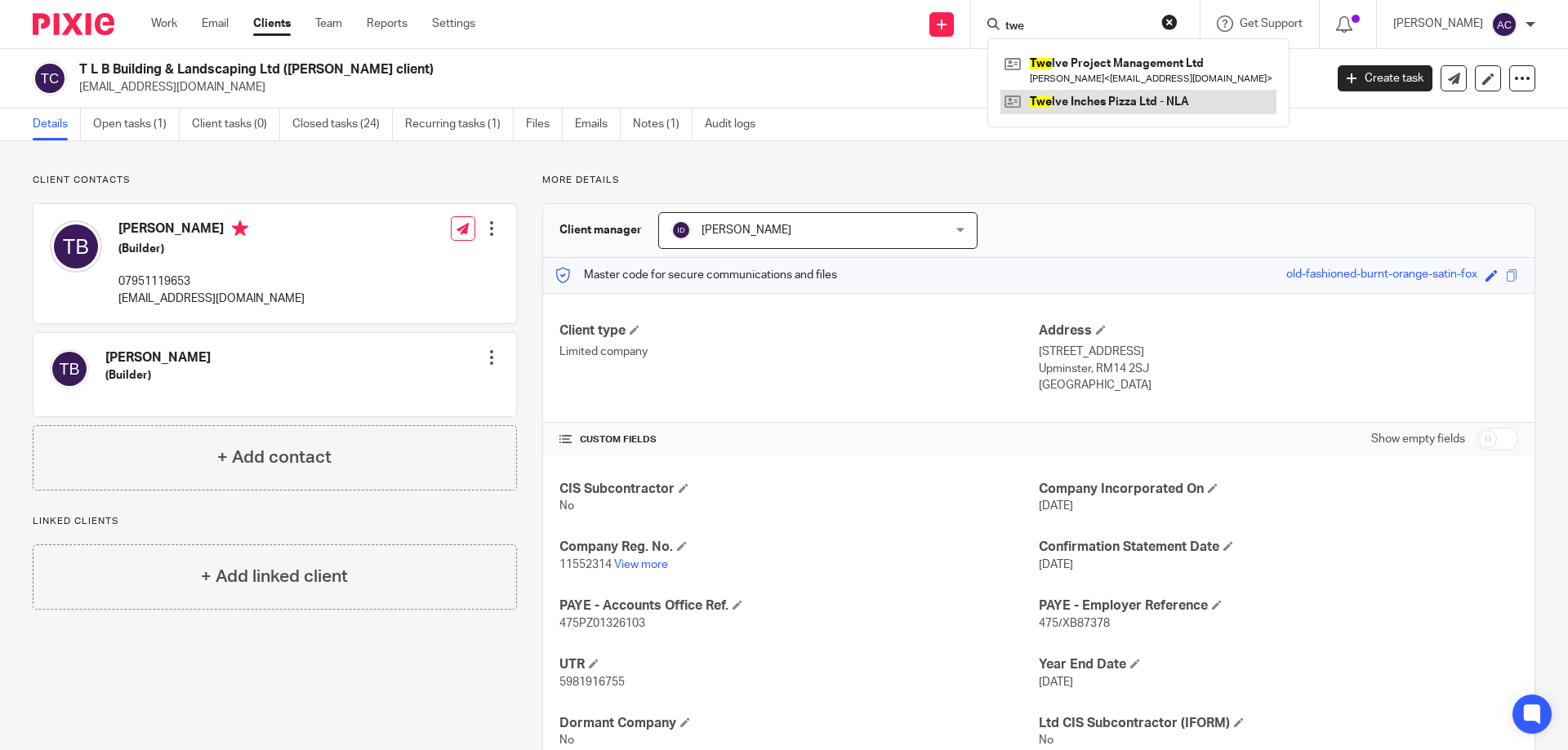
type input "twe"
click at [1083, 110] on link at bounding box center [1139, 103] width 276 height 25
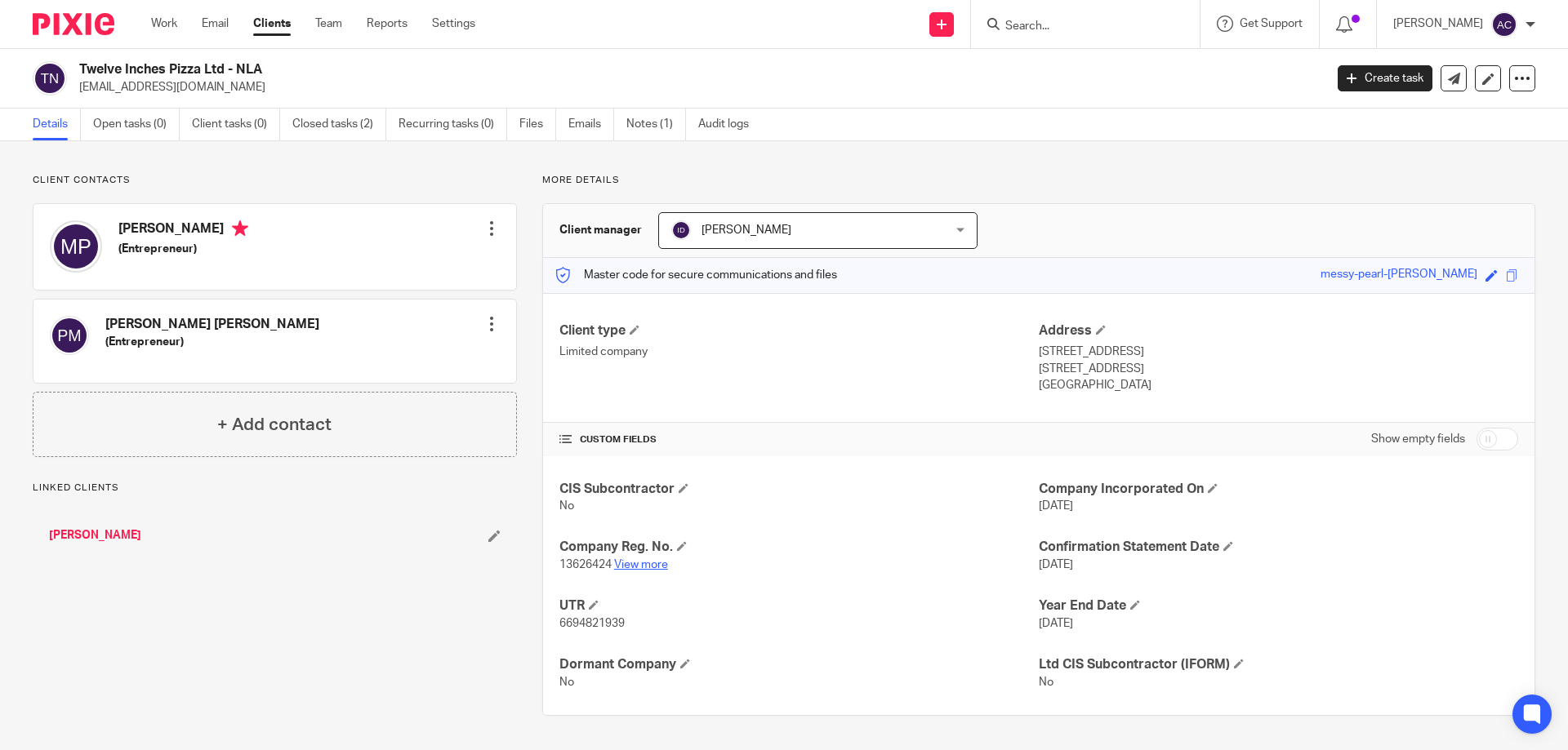
click at [642, 563] on link "View more" at bounding box center [641, 565] width 54 height 11
click at [1084, 37] on div at bounding box center [1086, 24] width 229 height 48
click at [1089, 27] on input "Search" at bounding box center [1077, 27] width 147 height 14
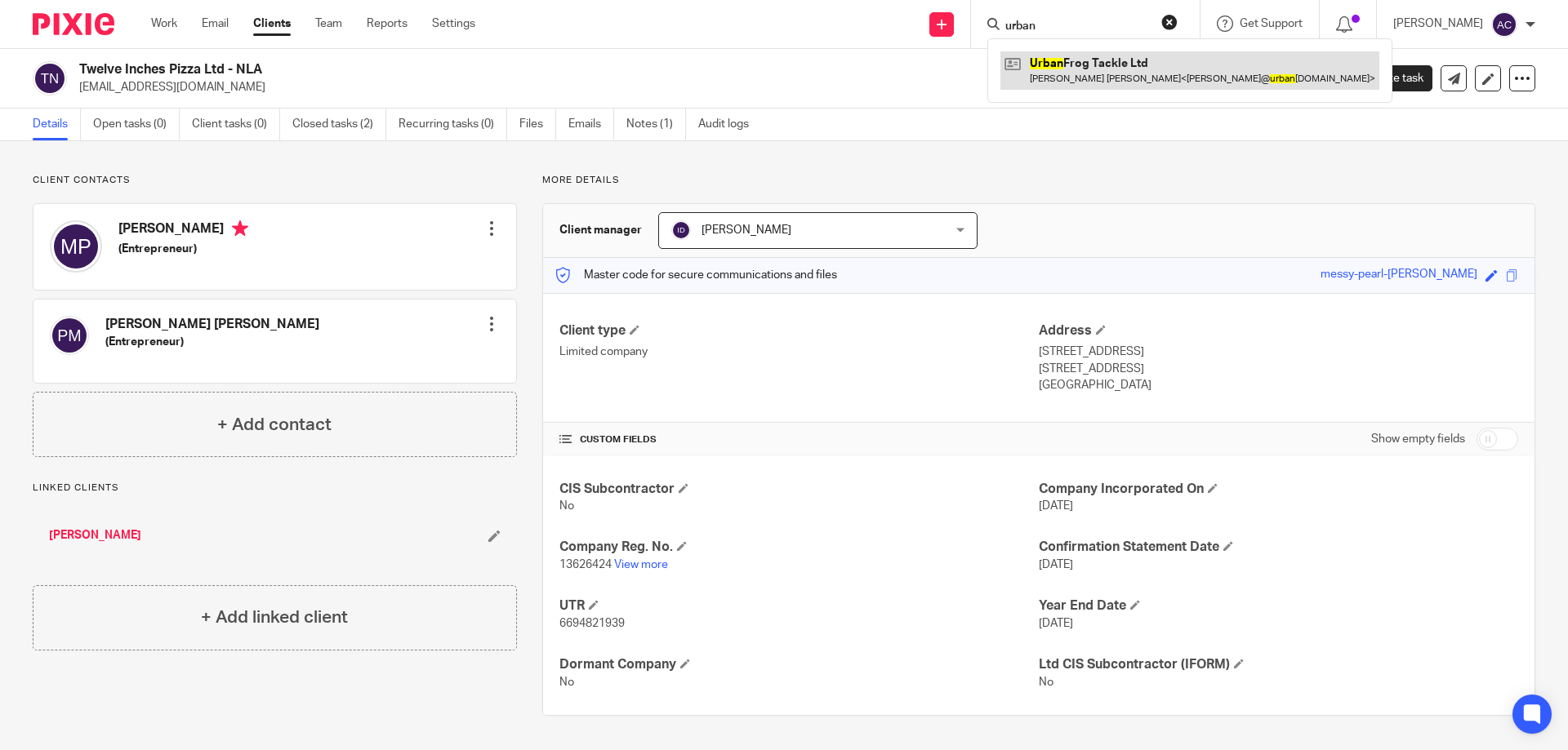
type input "urban"
click at [1104, 65] on link at bounding box center [1190, 70] width 379 height 38
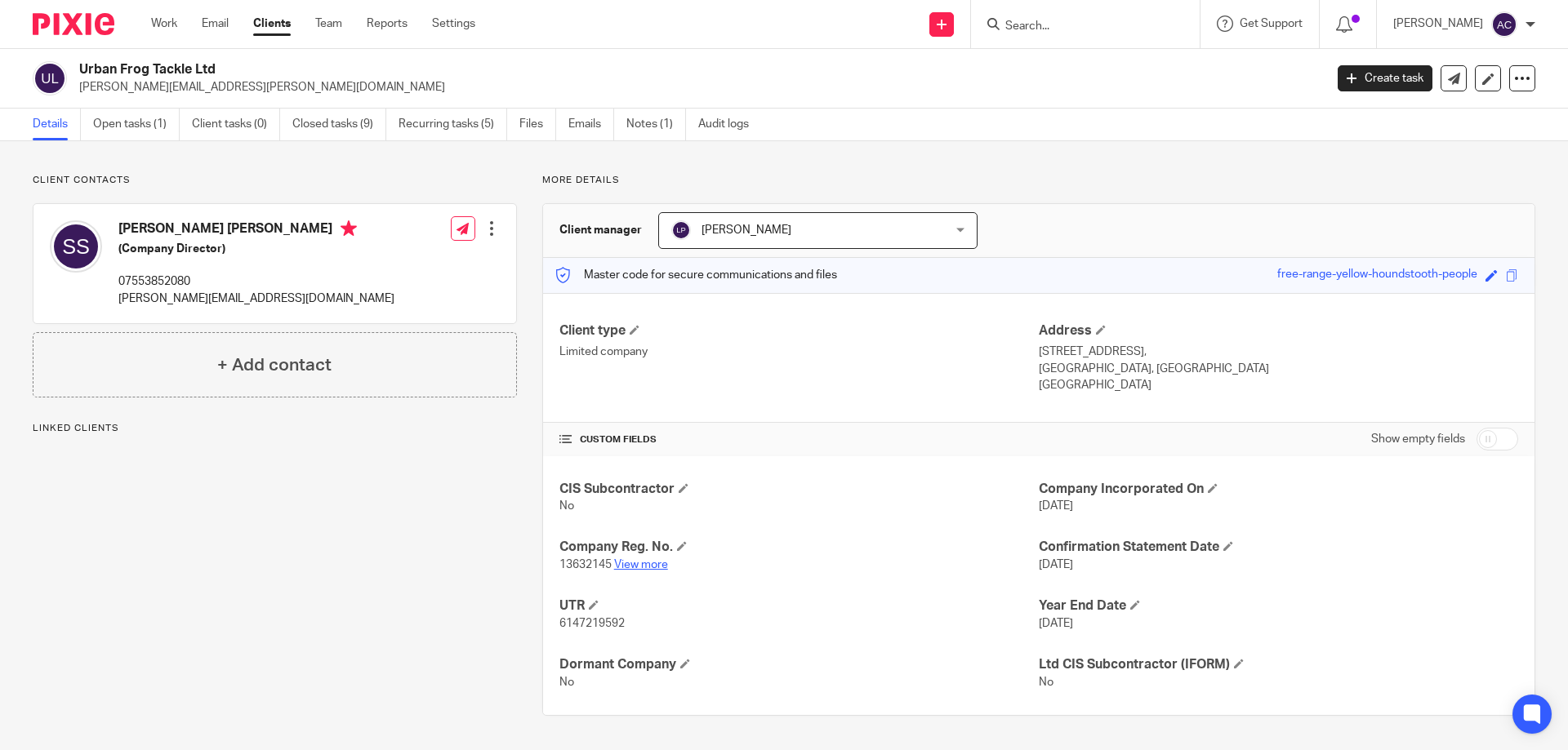
click at [645, 569] on link "View more" at bounding box center [641, 565] width 54 height 11
click at [1083, 38] on div at bounding box center [1086, 24] width 229 height 48
click at [1091, 32] on input "Search" at bounding box center [1077, 27] width 147 height 14
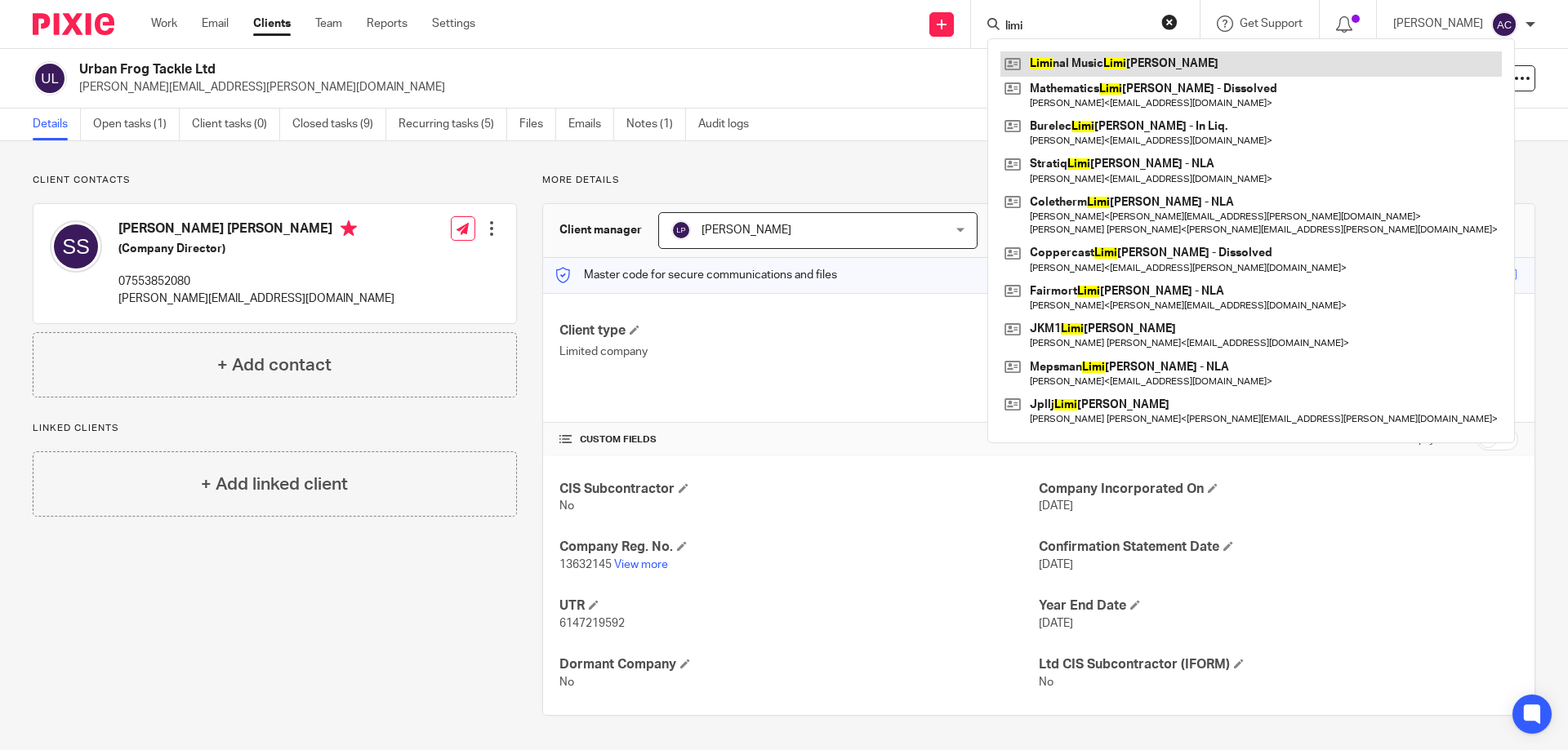
type input "limi"
click at [1064, 56] on link at bounding box center [1252, 64] width 501 height 25
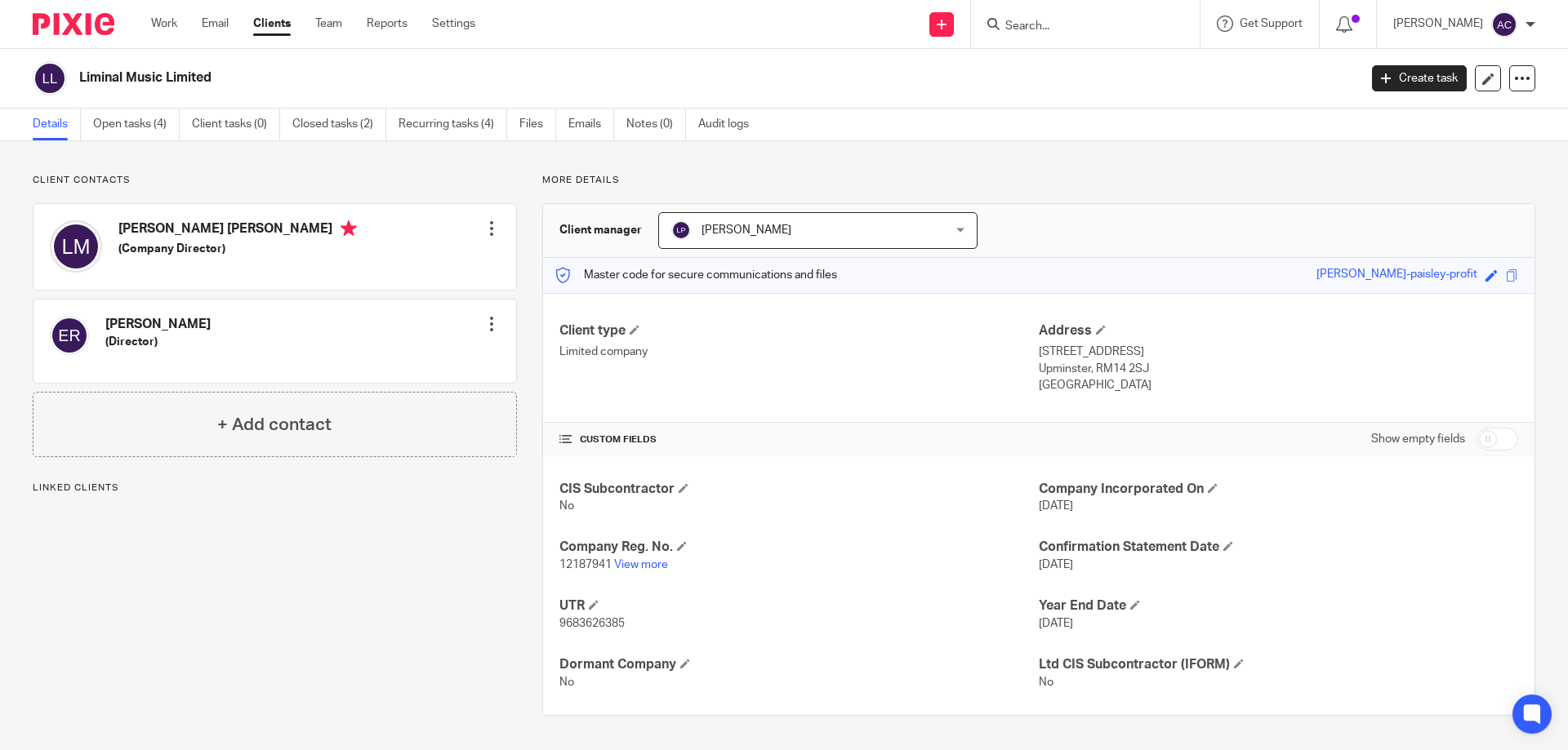
click at [645, 565] on link "View more" at bounding box center [641, 565] width 54 height 11
click at [1031, 18] on form at bounding box center [1090, 25] width 174 height 21
click at [1030, 20] on input "Search" at bounding box center [1077, 27] width 147 height 14
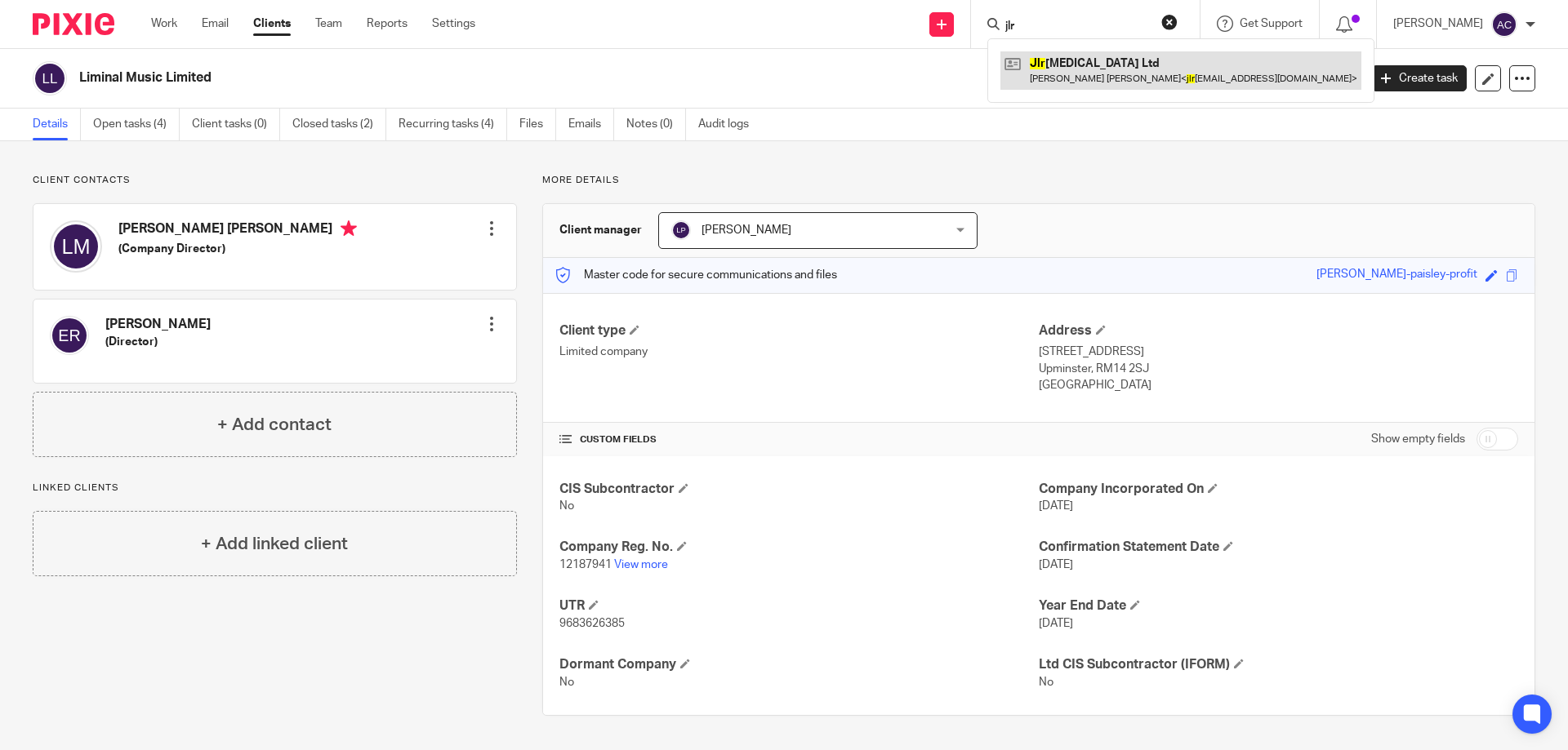
type input "jlr"
click at [1087, 64] on link at bounding box center [1181, 70] width 361 height 38
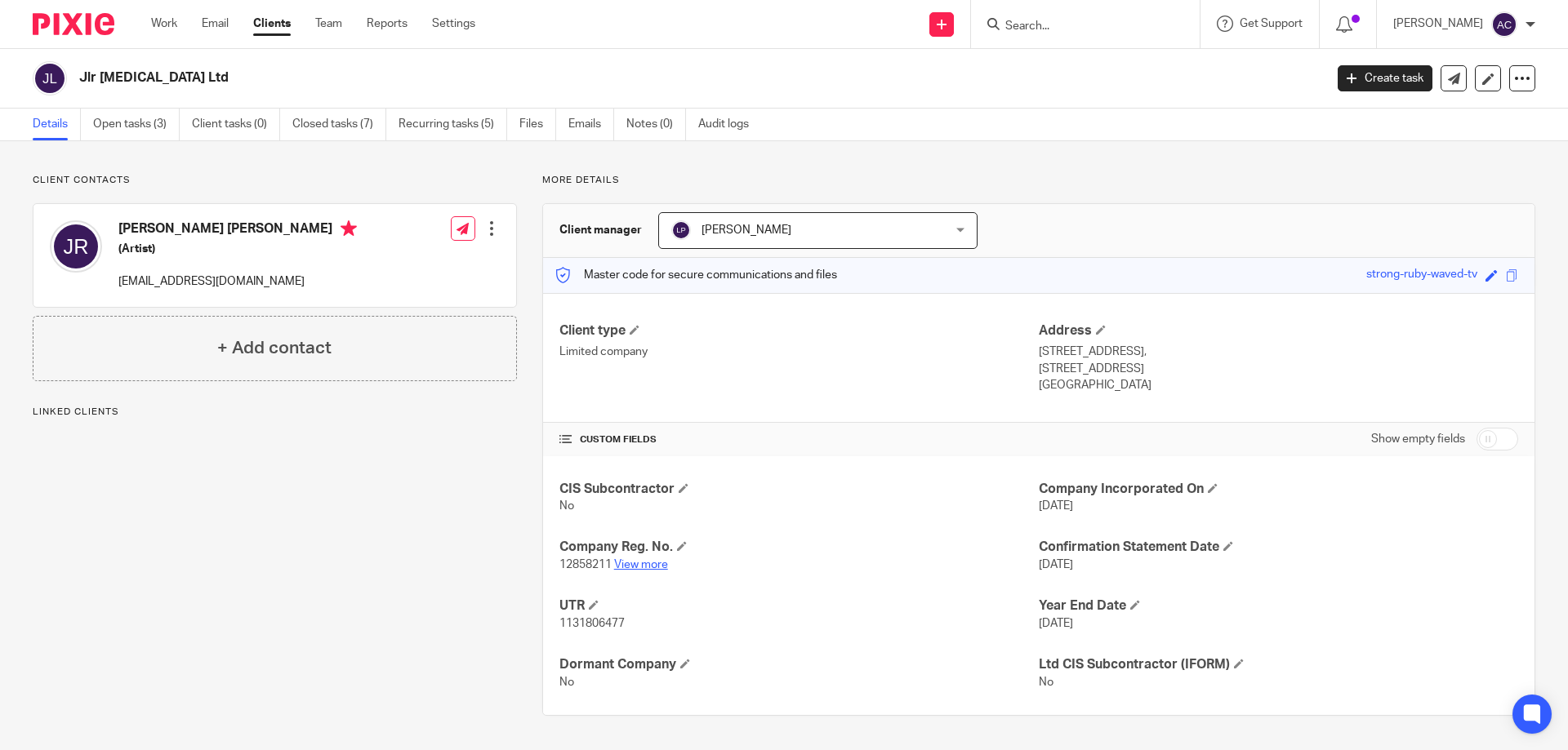
click at [650, 570] on link "View more" at bounding box center [641, 565] width 54 height 11
click at [1060, 29] on input "Search" at bounding box center [1077, 27] width 147 height 14
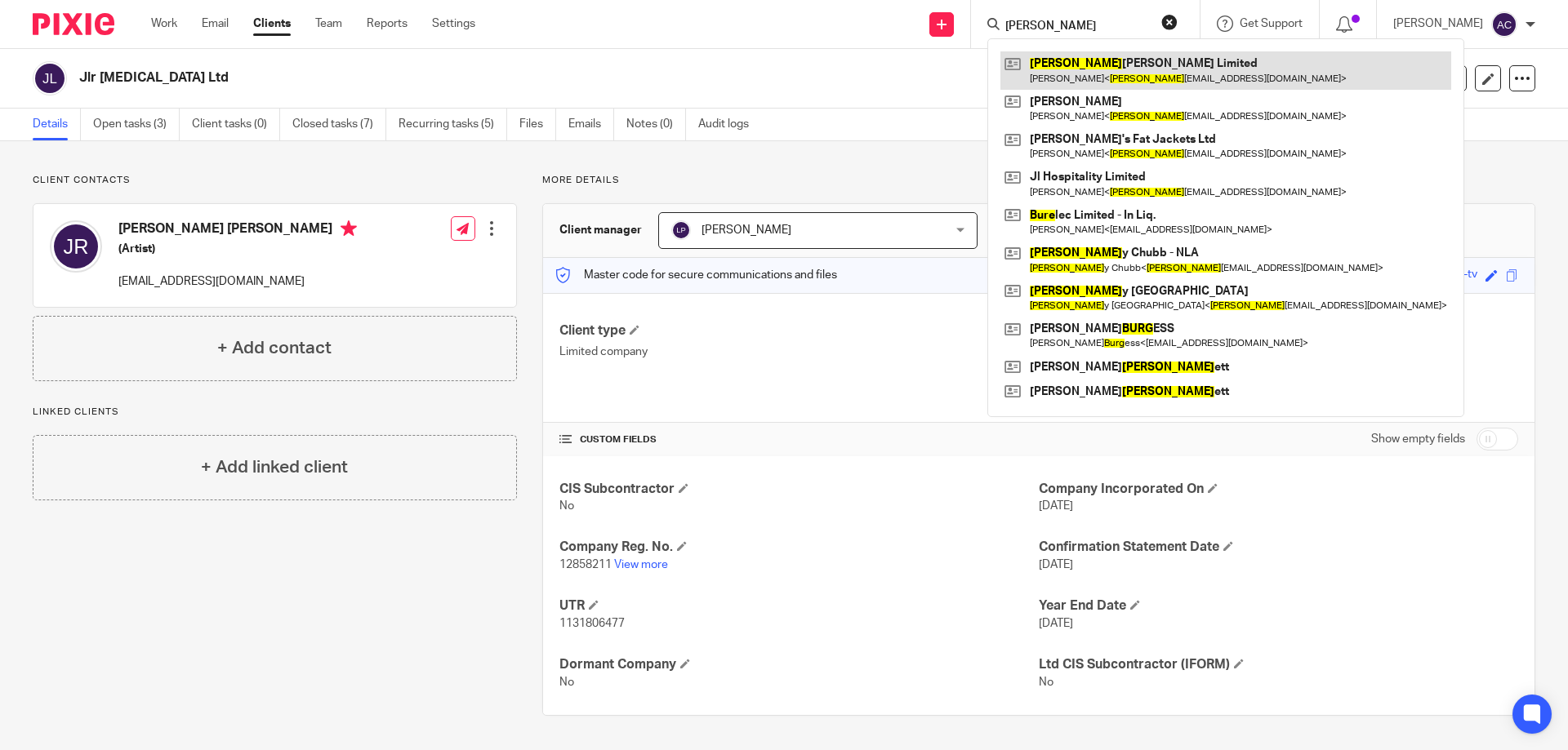
type input "burr"
click at [1066, 66] on link at bounding box center [1226, 70] width 451 height 38
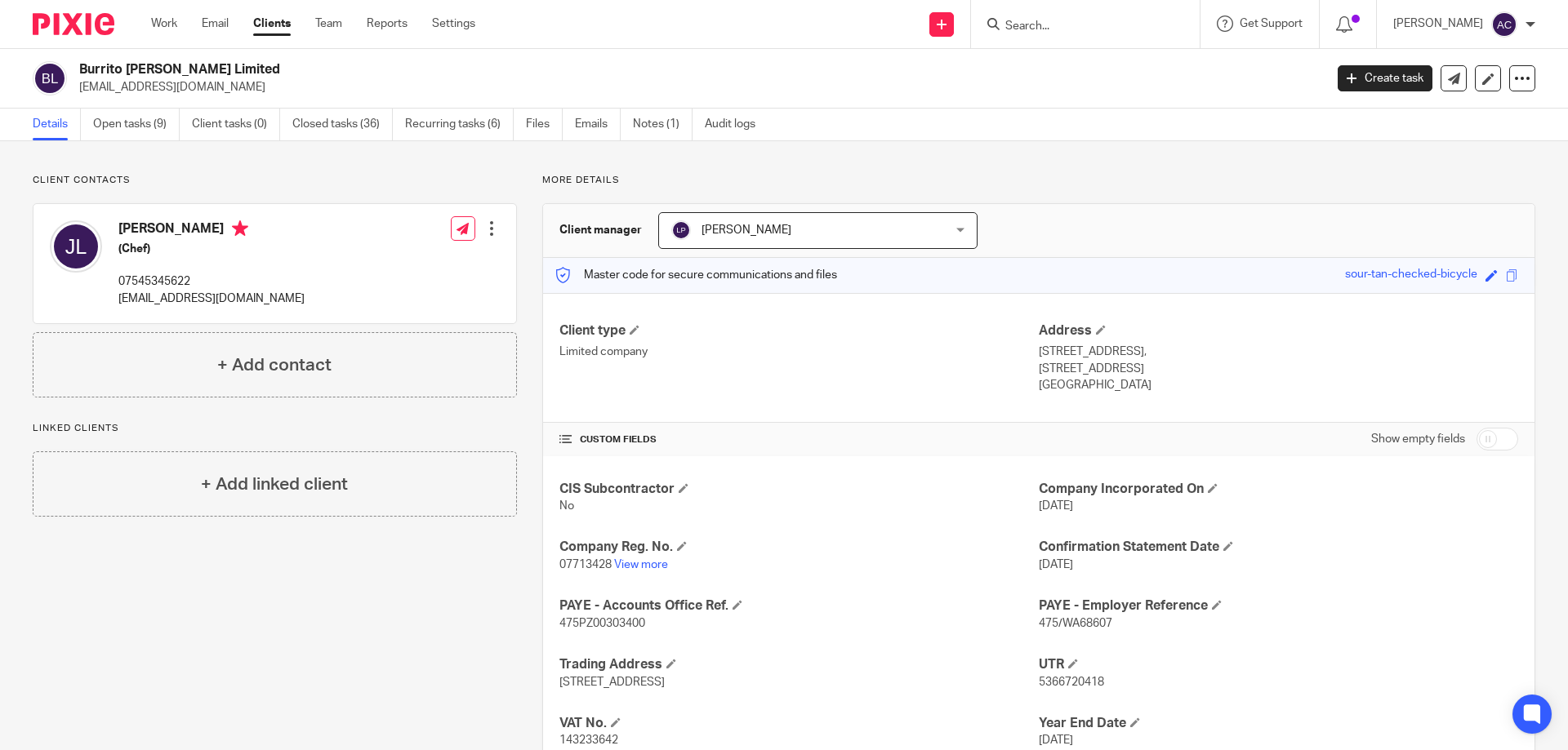
click at [360, 84] on p "[EMAIL_ADDRESS][DOMAIN_NAME]" at bounding box center [696, 86] width 1235 height 16
click at [639, 557] on p "07713428 View more" at bounding box center [799, 565] width 480 height 16
click at [651, 573] on p "07713428 View more" at bounding box center [799, 565] width 480 height 16
drag, startPoint x: 815, startPoint y: 553, endPoint x: 791, endPoint y: 554, distance: 24.0
click at [815, 553] on h4 "Company Reg. No." at bounding box center [799, 548] width 480 height 17
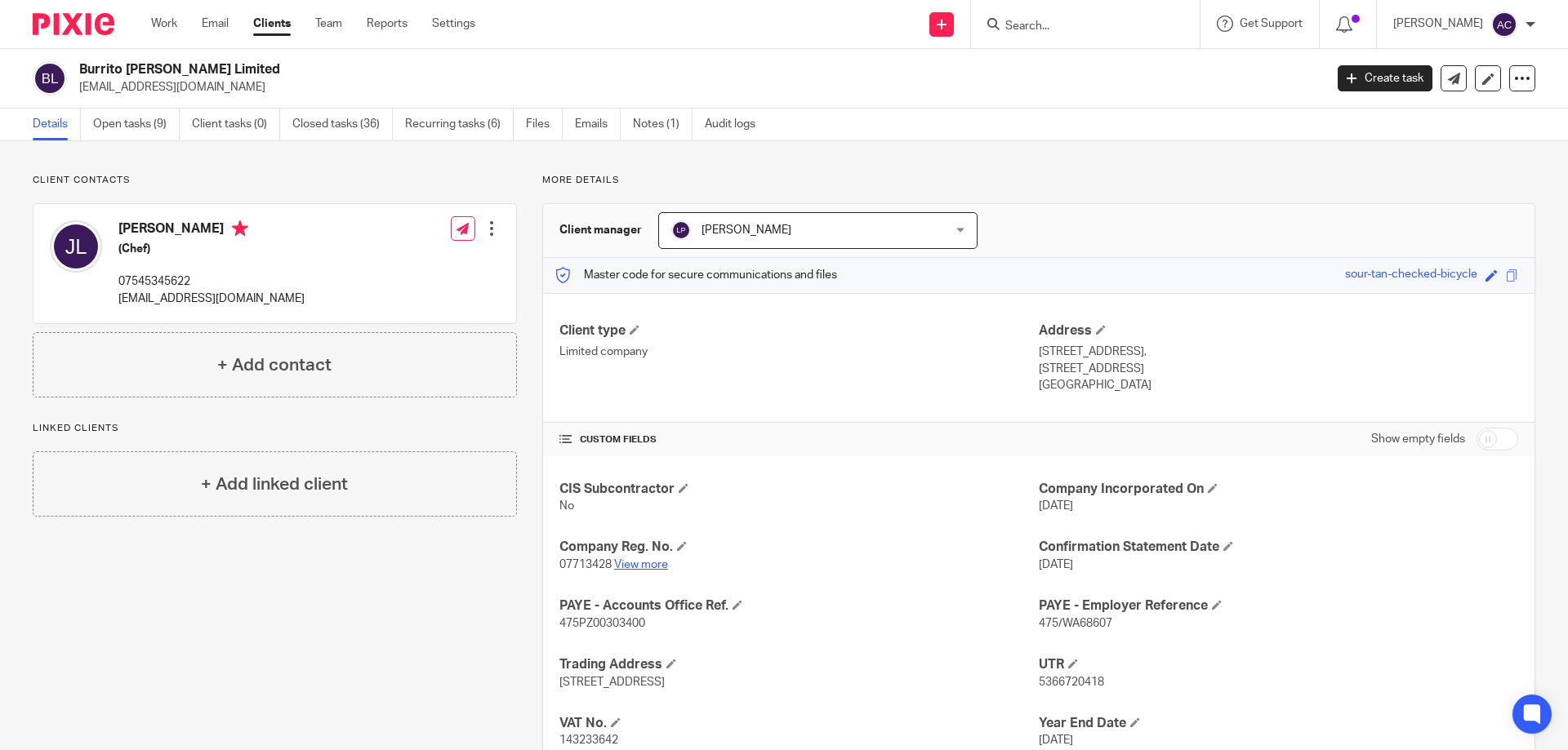
click at [645, 560] on link "View more" at bounding box center [641, 565] width 54 height 11
drag, startPoint x: 1124, startPoint y: 50, endPoint x: 1118, endPoint y: 27, distance: 23.8
click at [1124, 45] on body "Work Email Clients Team Reports Settings Work Email Clients Team Reports Settin…" at bounding box center [784, 375] width 1568 height 750
click at [1118, 27] on input "Search" at bounding box center [1077, 27] width 147 height 14
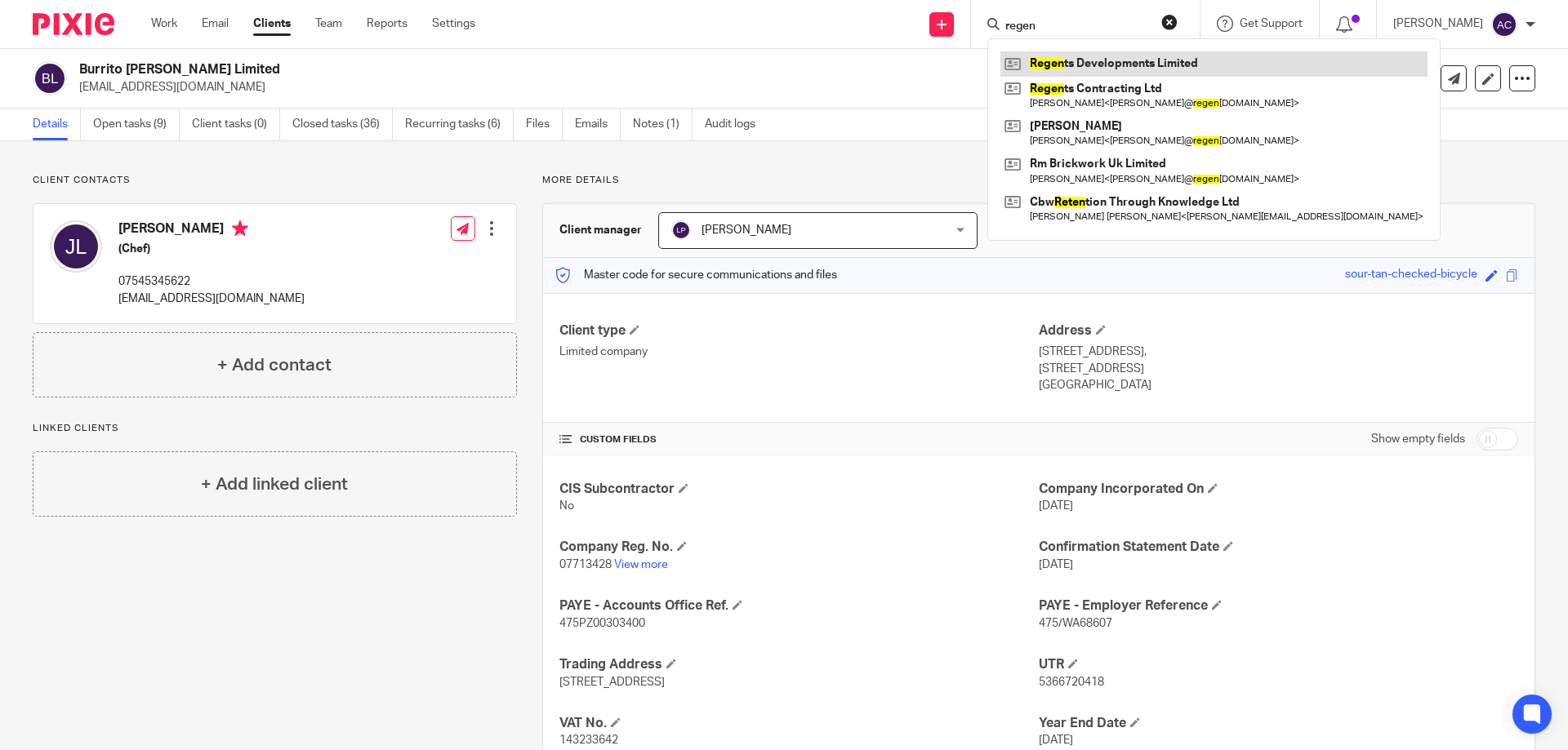
type input "regen"
click at [1062, 73] on link at bounding box center [1215, 64] width 427 height 25
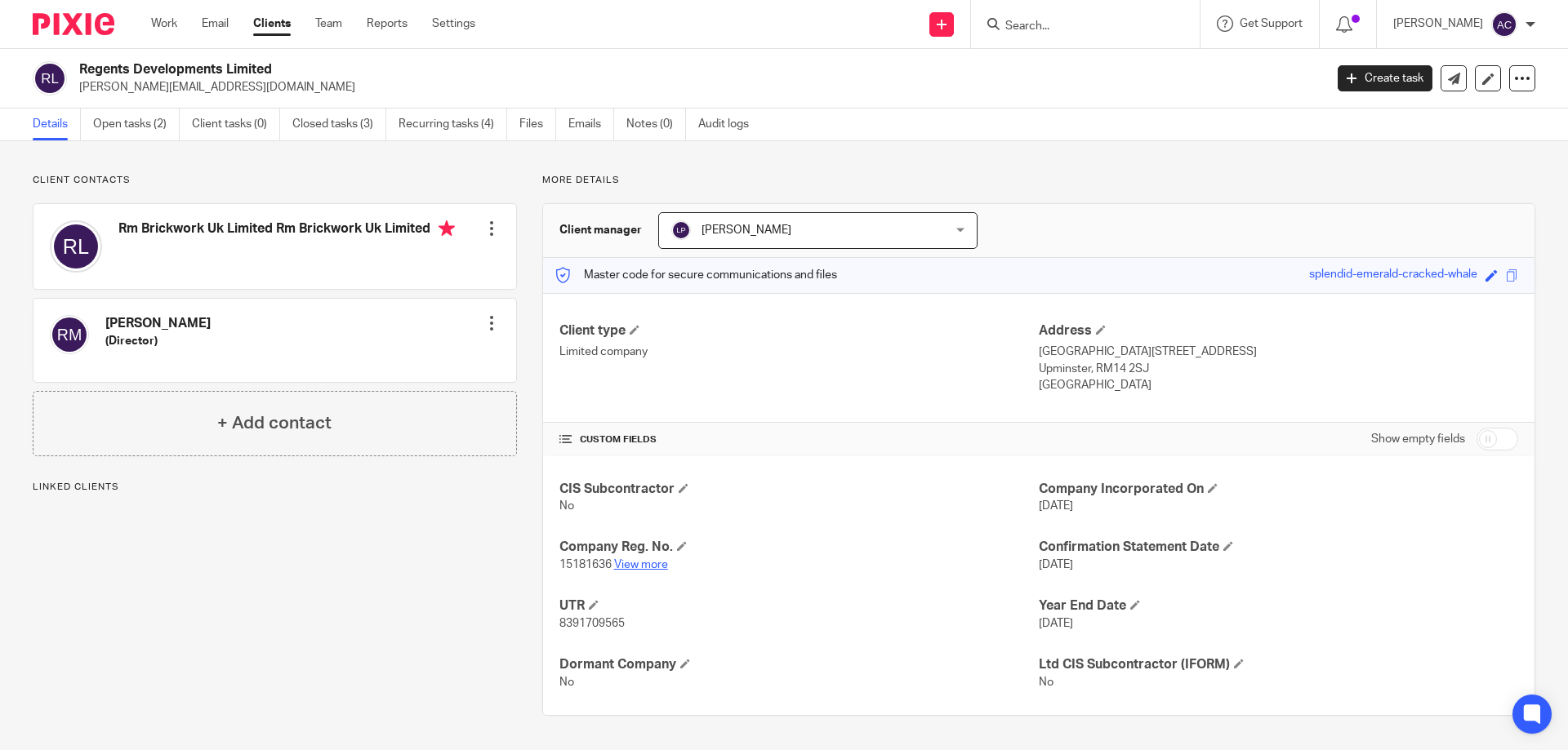
click at [636, 562] on link "View more" at bounding box center [641, 565] width 54 height 11
click at [1064, 27] on input "Search" at bounding box center [1077, 27] width 147 height 14
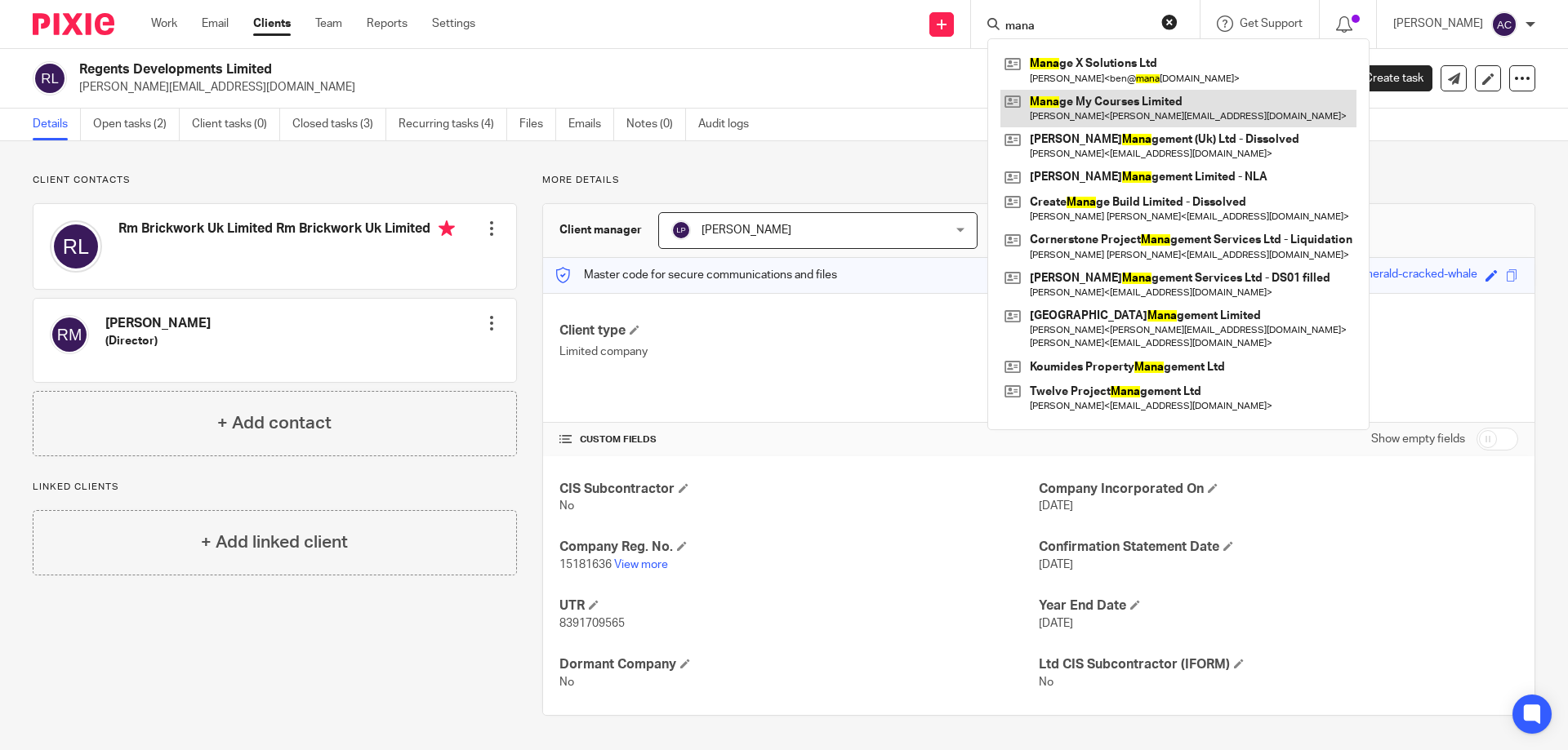
type input "mana"
click at [1125, 107] on link at bounding box center [1179, 109] width 356 height 38
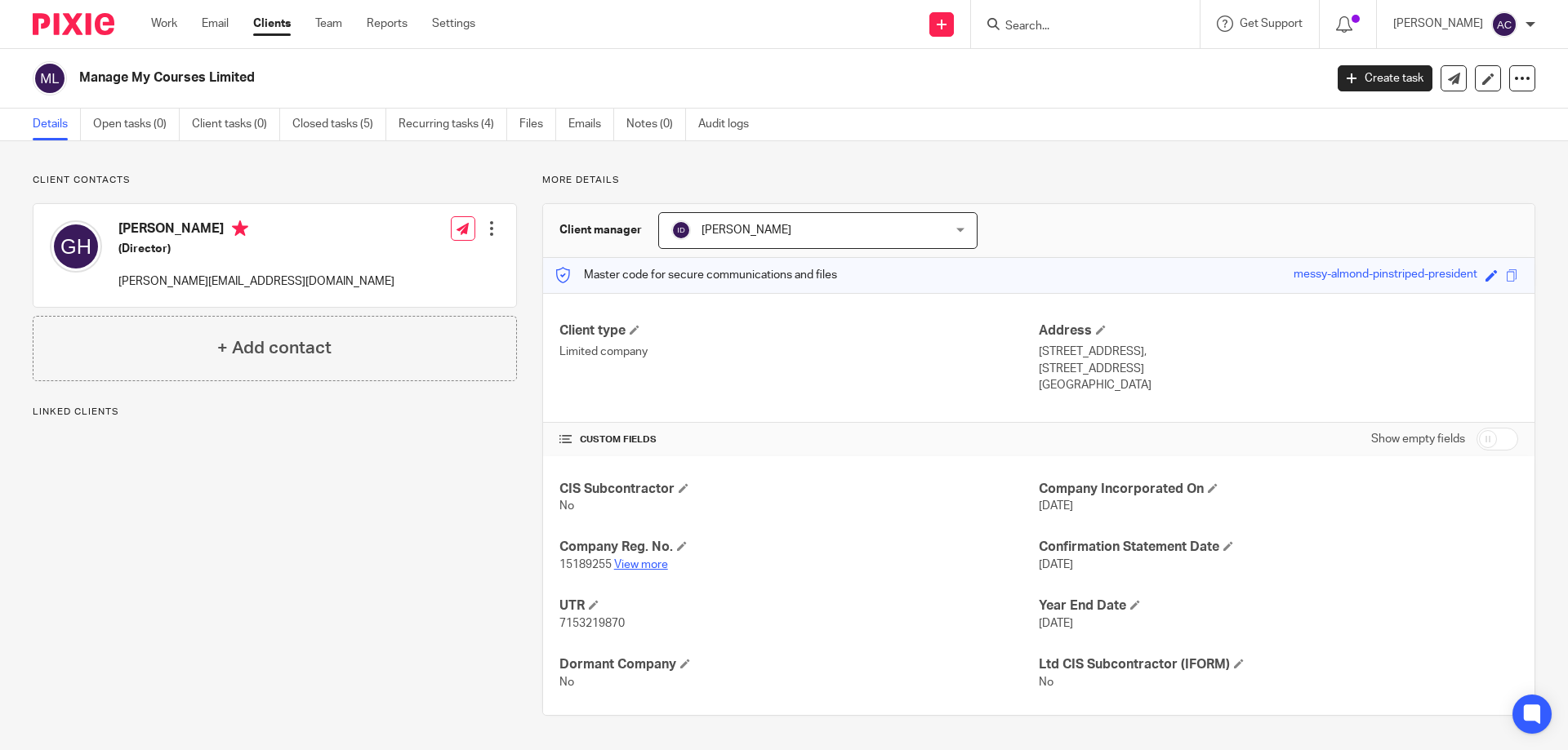
click at [643, 566] on link "View more" at bounding box center [641, 565] width 54 height 11
click at [1115, 26] on input "Search" at bounding box center [1077, 27] width 147 height 14
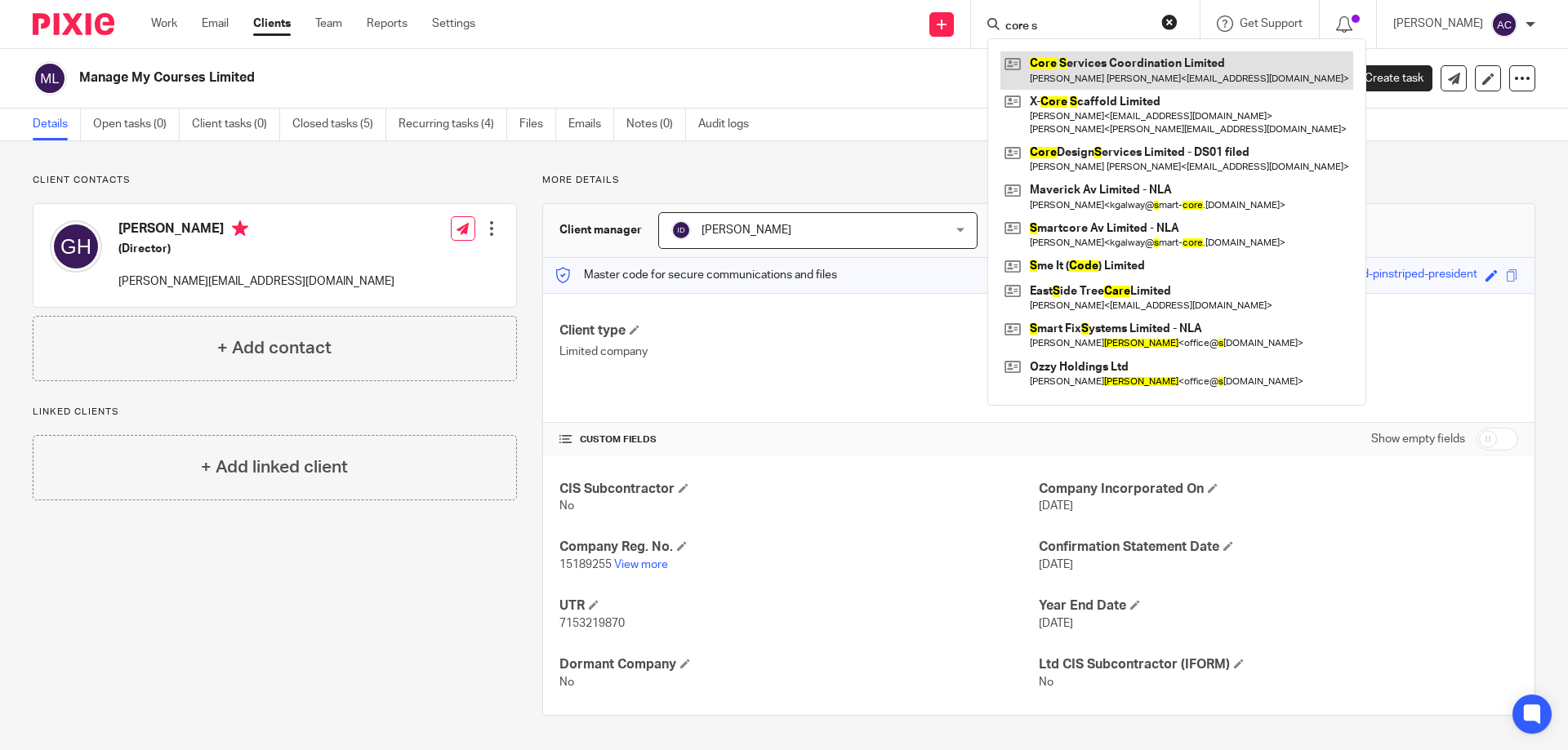
type input "core s"
click at [1121, 71] on link at bounding box center [1178, 70] width 353 height 38
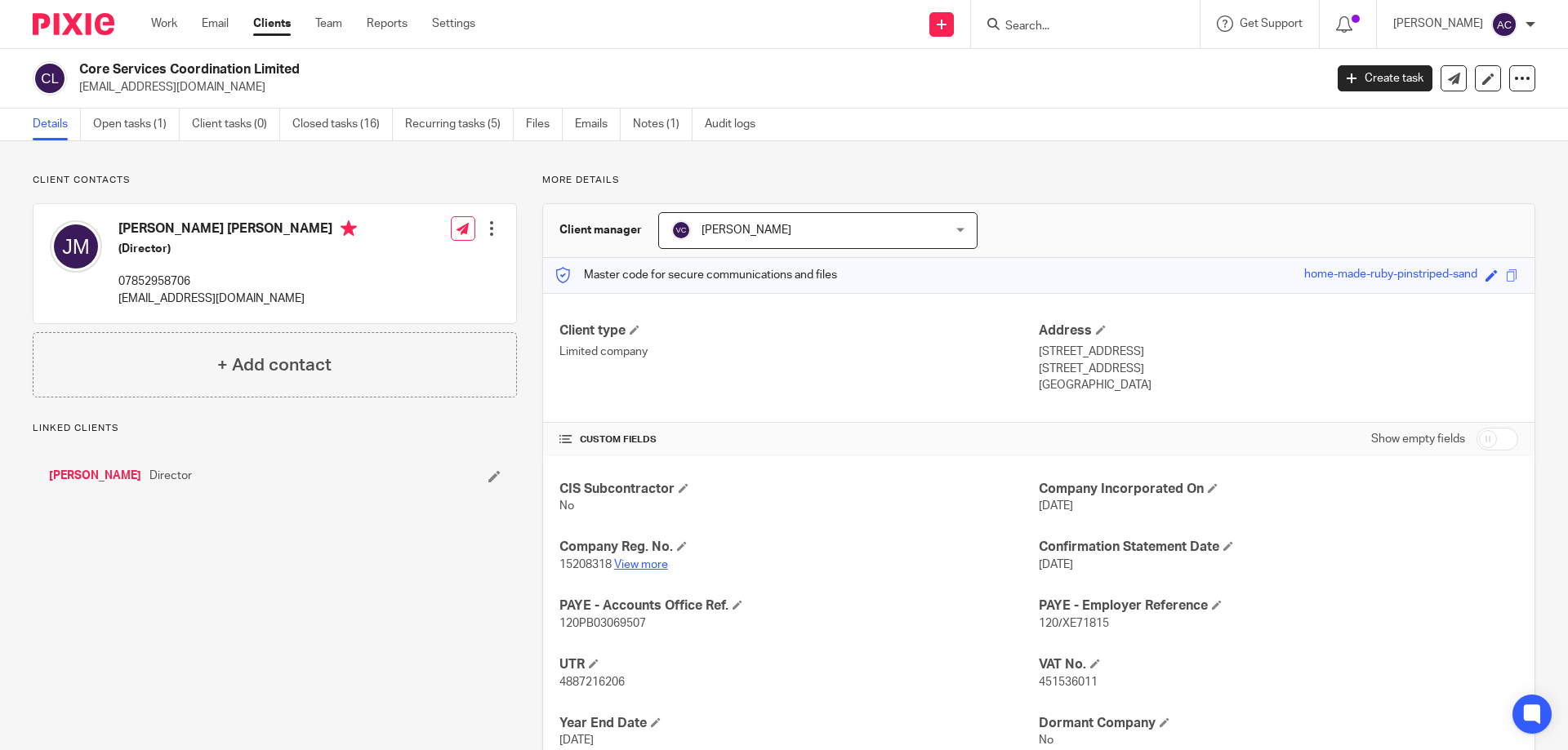
click at [647, 563] on link "View more" at bounding box center [641, 565] width 54 height 11
click at [651, 561] on link "View more" at bounding box center [641, 565] width 54 height 11
click at [1124, 20] on input "Search" at bounding box center [1077, 27] width 147 height 14
type input "mayfa"
click at [1065, 54] on link at bounding box center [1113, 64] width 224 height 25
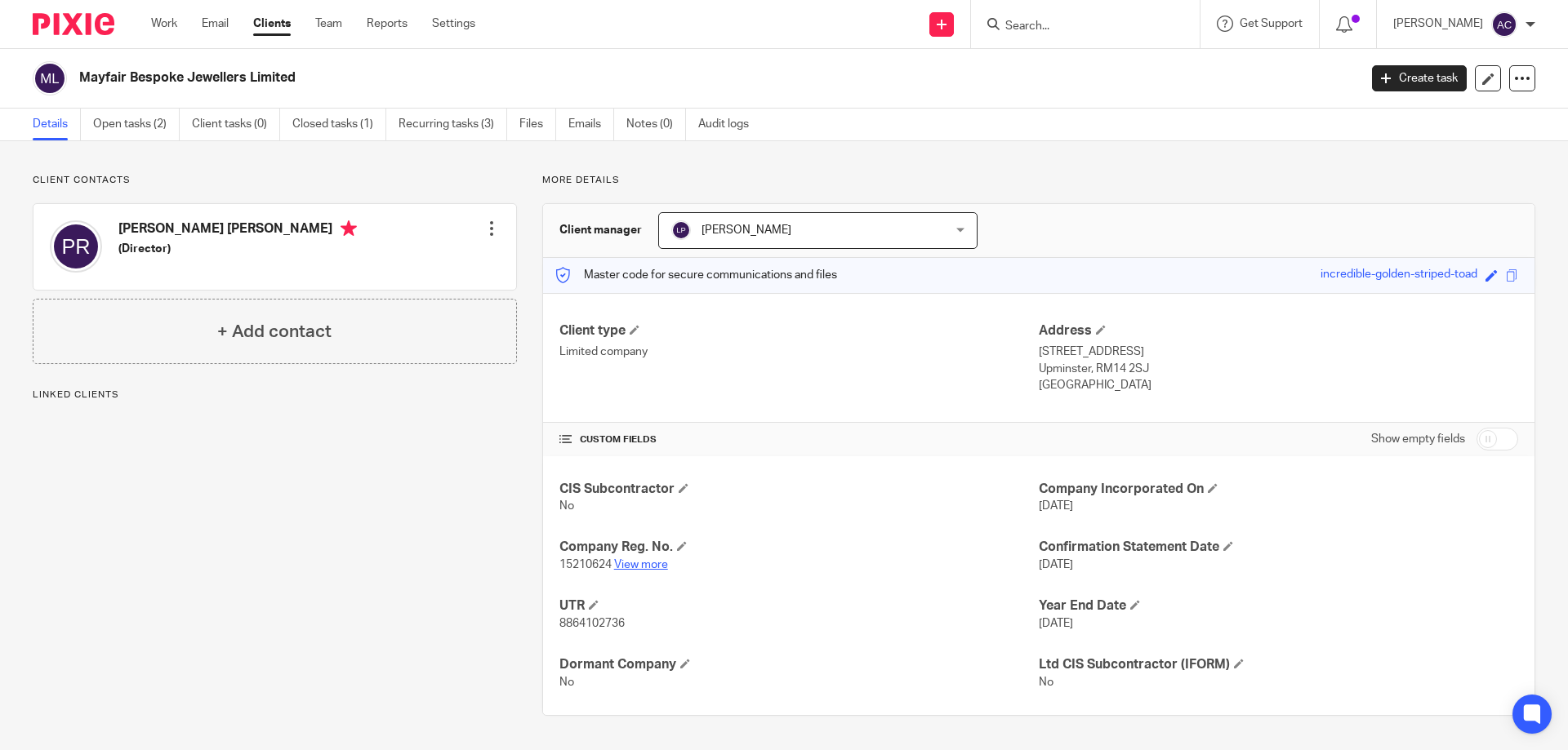
click at [639, 568] on link "View more" at bounding box center [641, 565] width 54 height 11
click at [1110, 29] on input "Search" at bounding box center [1077, 27] width 147 height 14
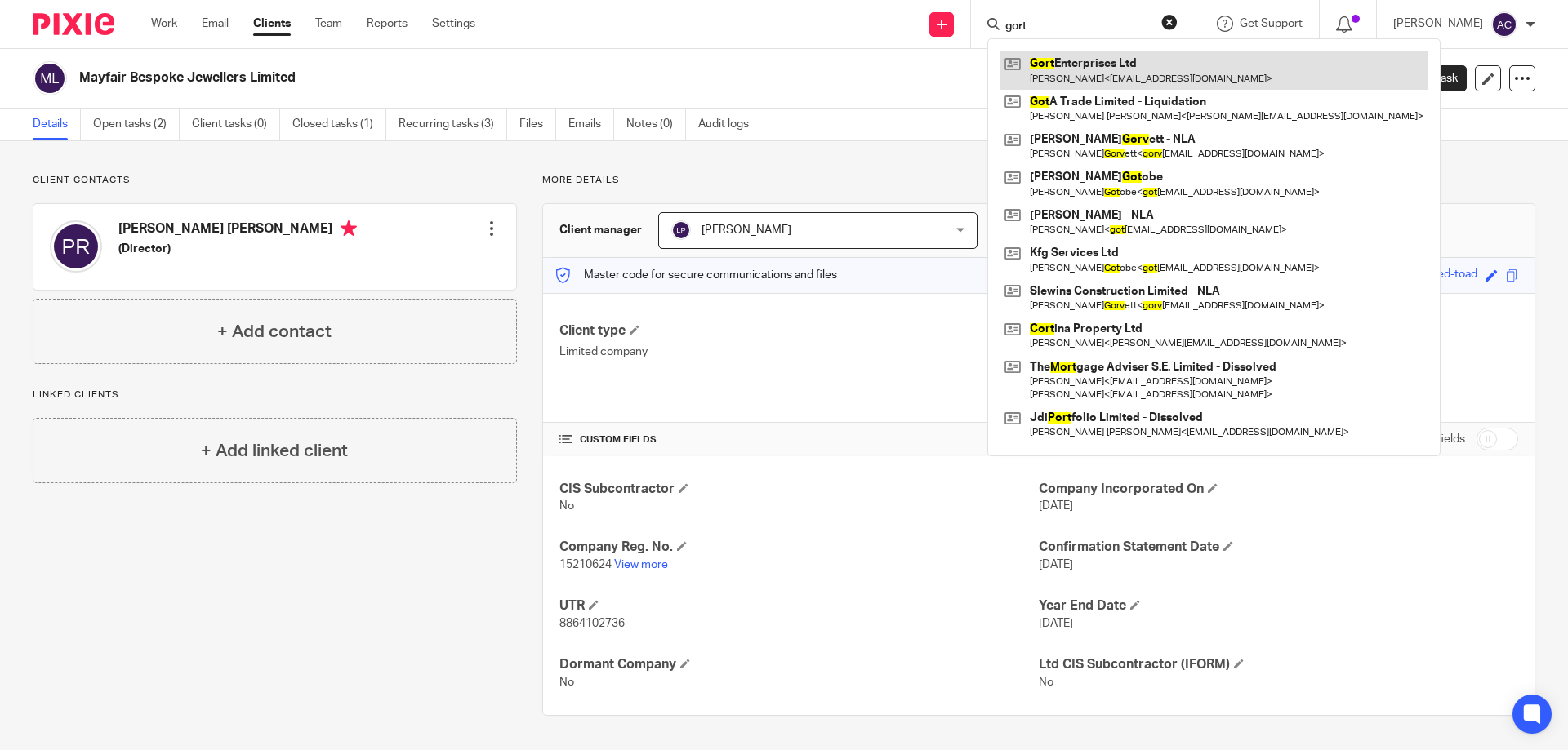
type input "gort"
click at [1088, 54] on link at bounding box center [1215, 70] width 427 height 38
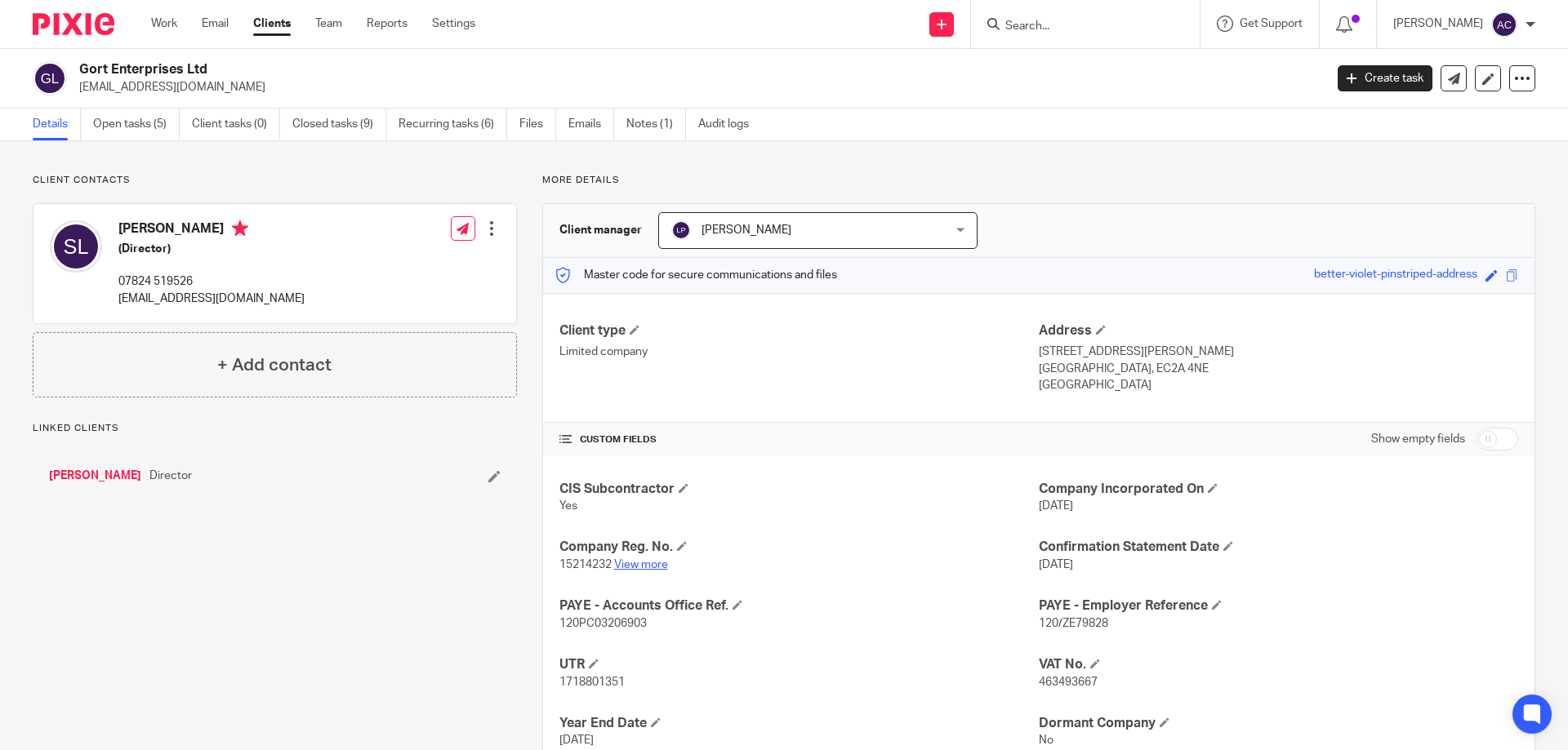
click at [628, 563] on link "View more" at bounding box center [641, 565] width 54 height 11
click at [282, 190] on div "Client contacts Shane Michael Linnane (Director) 07824 519526 shanemichaellinna…" at bounding box center [274, 286] width 484 height 224
click at [1052, 26] on input "Search" at bounding box center [1077, 27] width 147 height 14
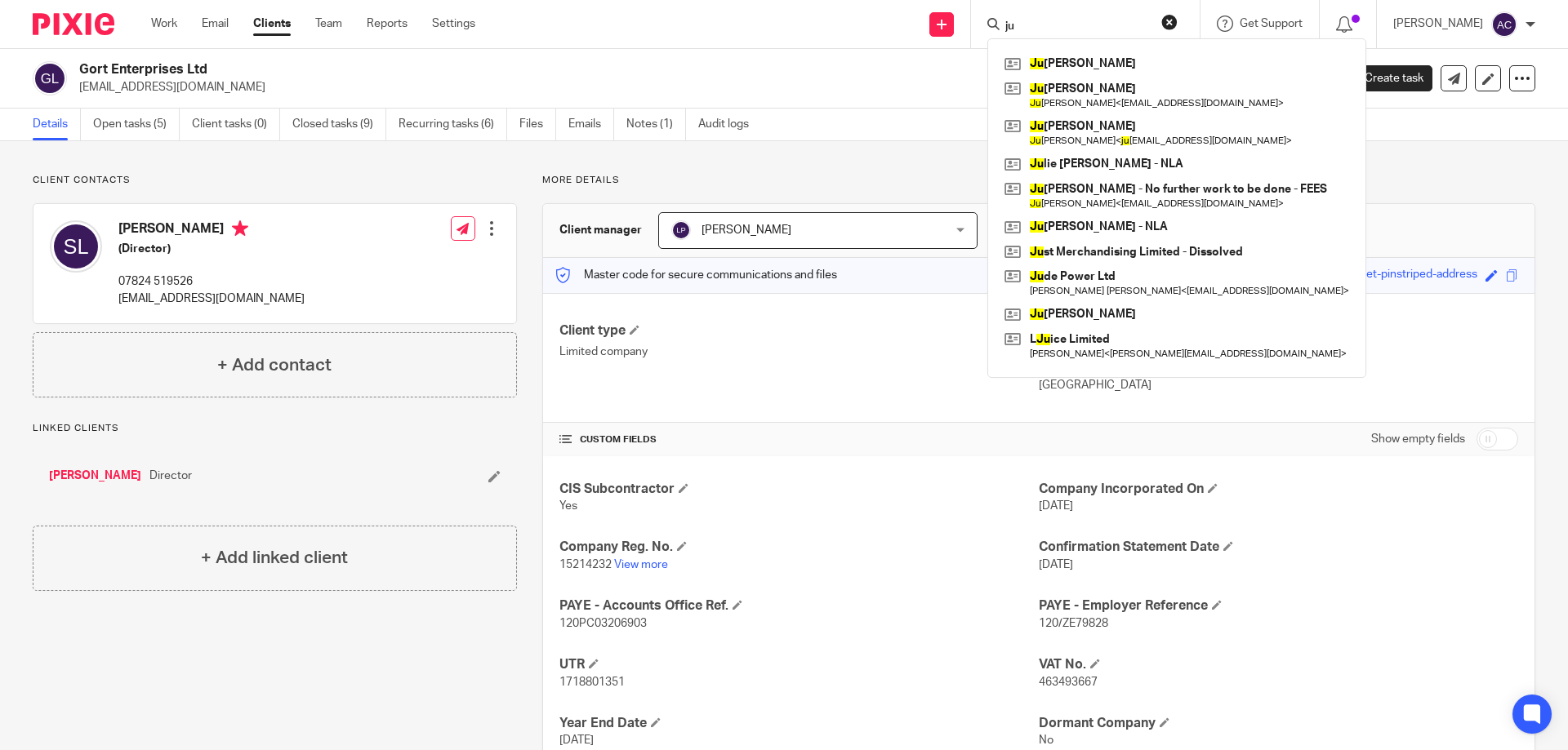
type input "j"
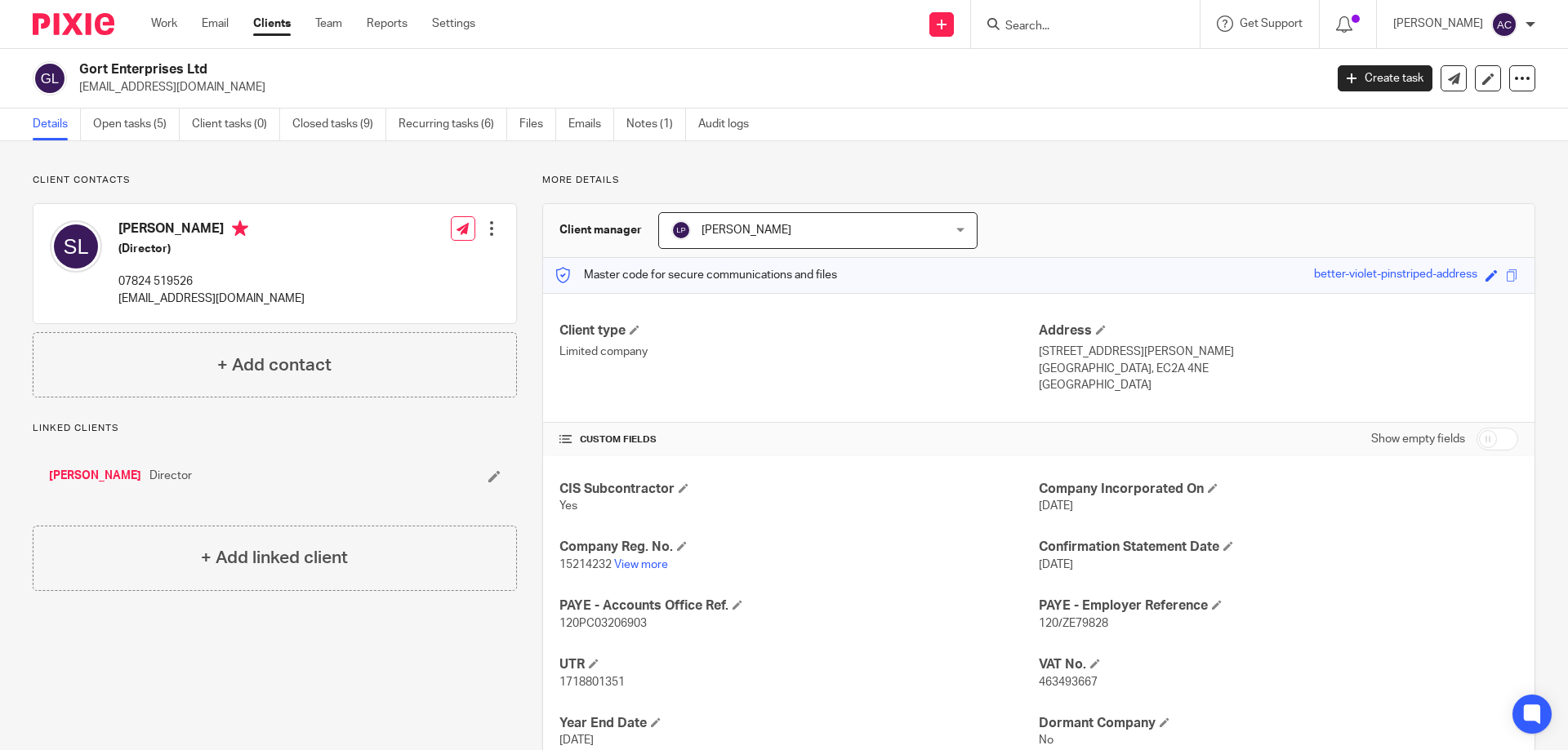
click at [1041, 30] on input "Search" at bounding box center [1077, 27] width 147 height 14
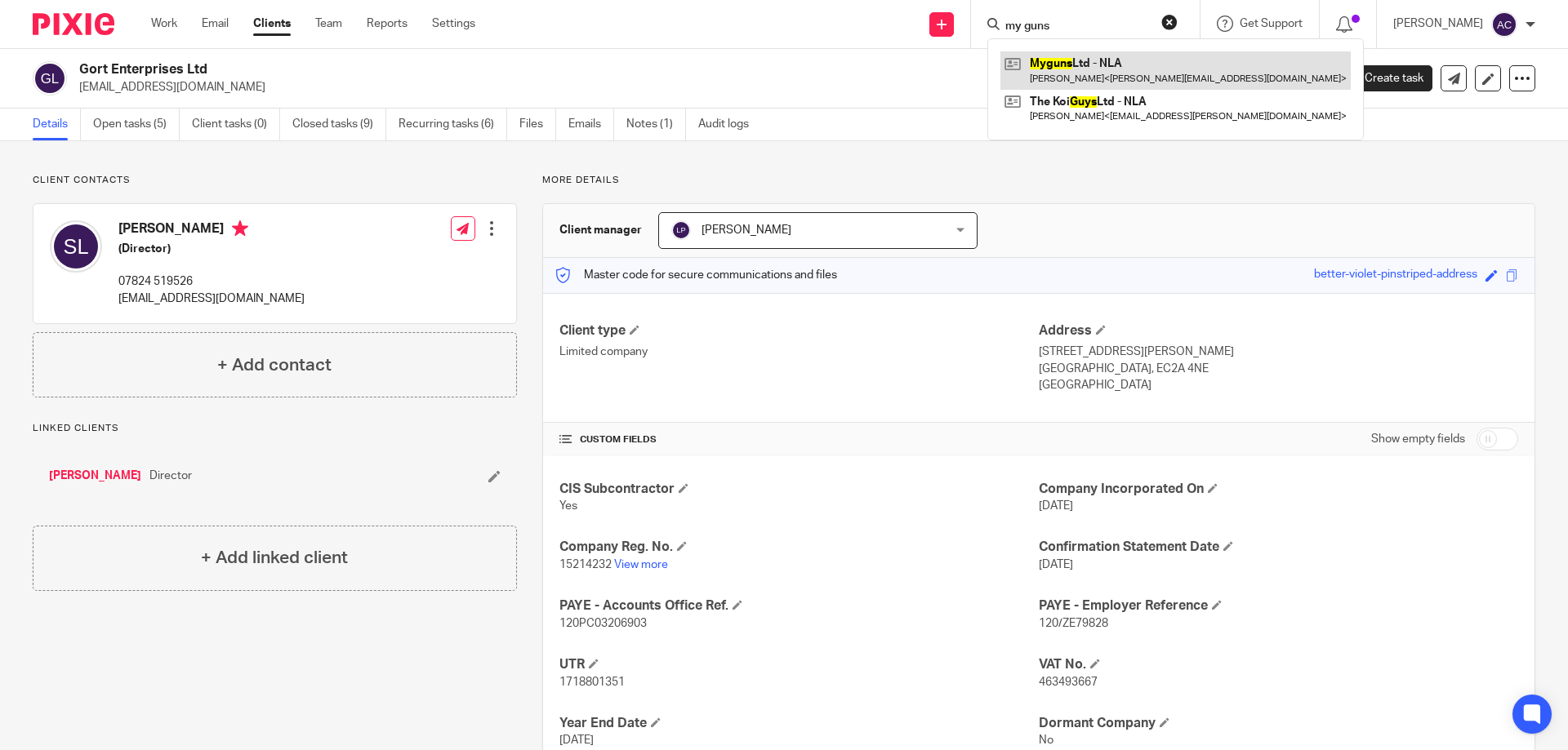
type input "my guns"
click at [1093, 71] on link at bounding box center [1176, 70] width 350 height 38
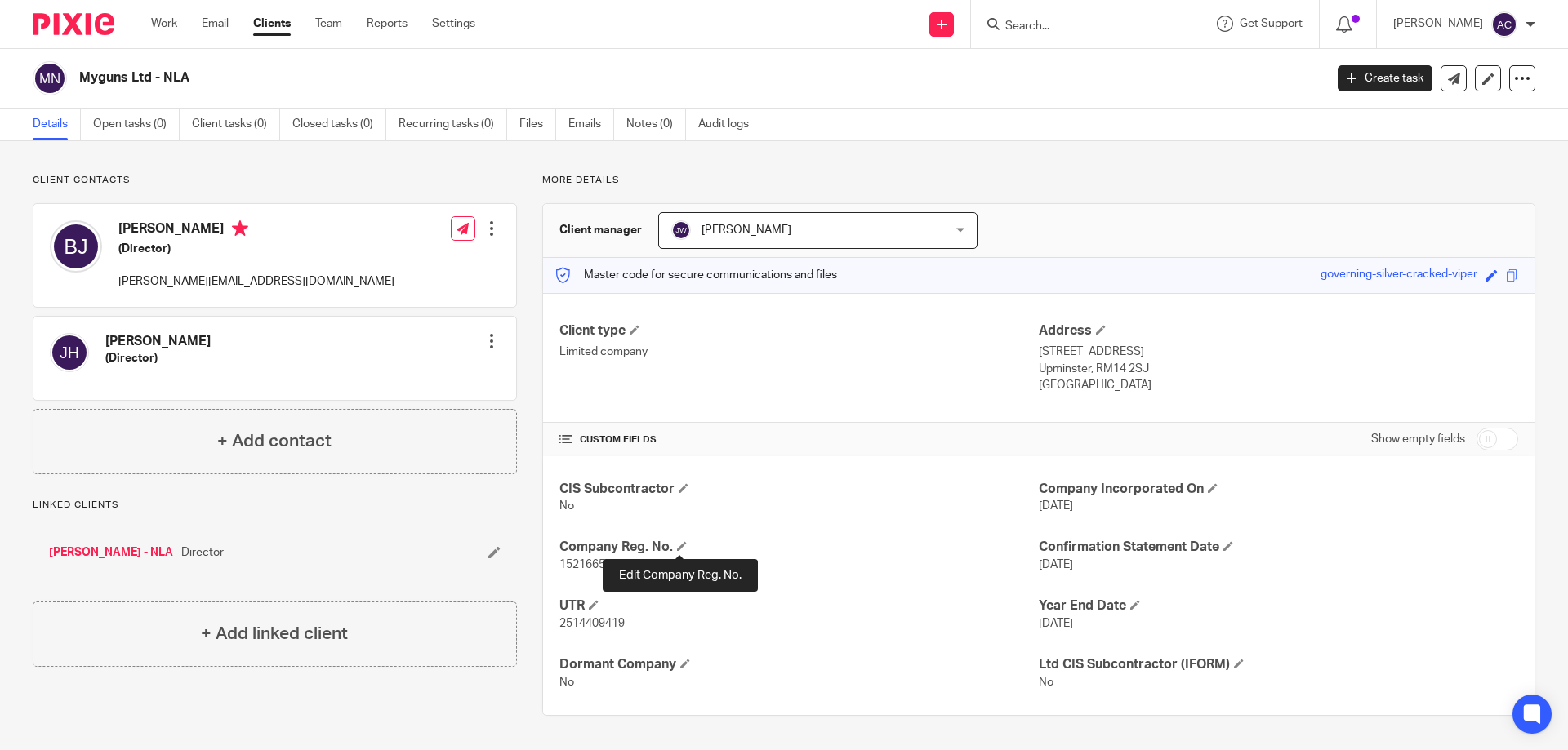
drag, startPoint x: 704, startPoint y: 543, endPoint x: 785, endPoint y: 529, distance: 82.2
click at [791, 533] on div "CIS Subcontractor No Company Incorporated On [DATE] Company Reg. No. 15216654 V…" at bounding box center [1039, 586] width 992 height 259
click at [1052, 20] on input "Search" at bounding box center [1077, 27] width 147 height 14
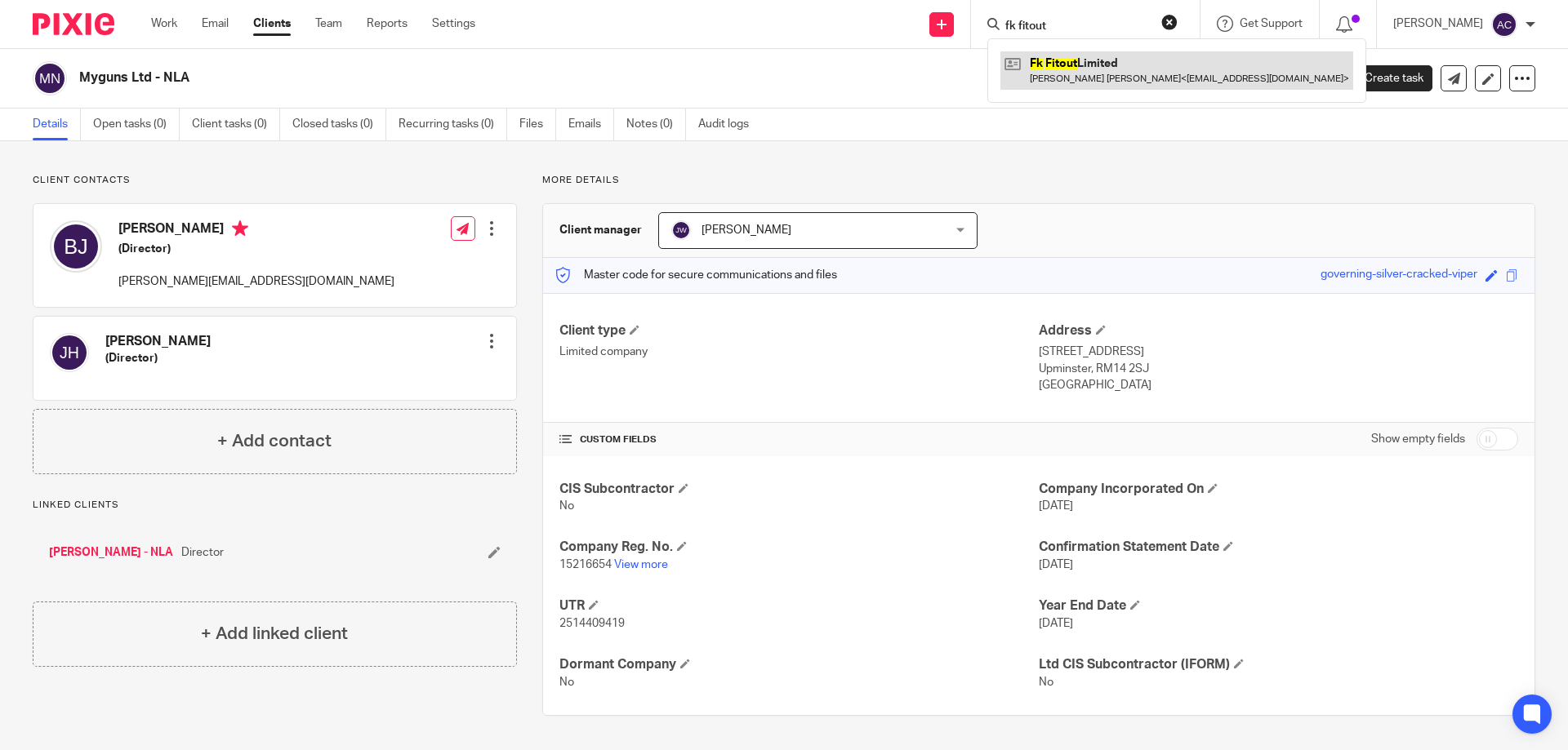
type input "fk fitout"
click at [1075, 80] on link at bounding box center [1178, 70] width 353 height 38
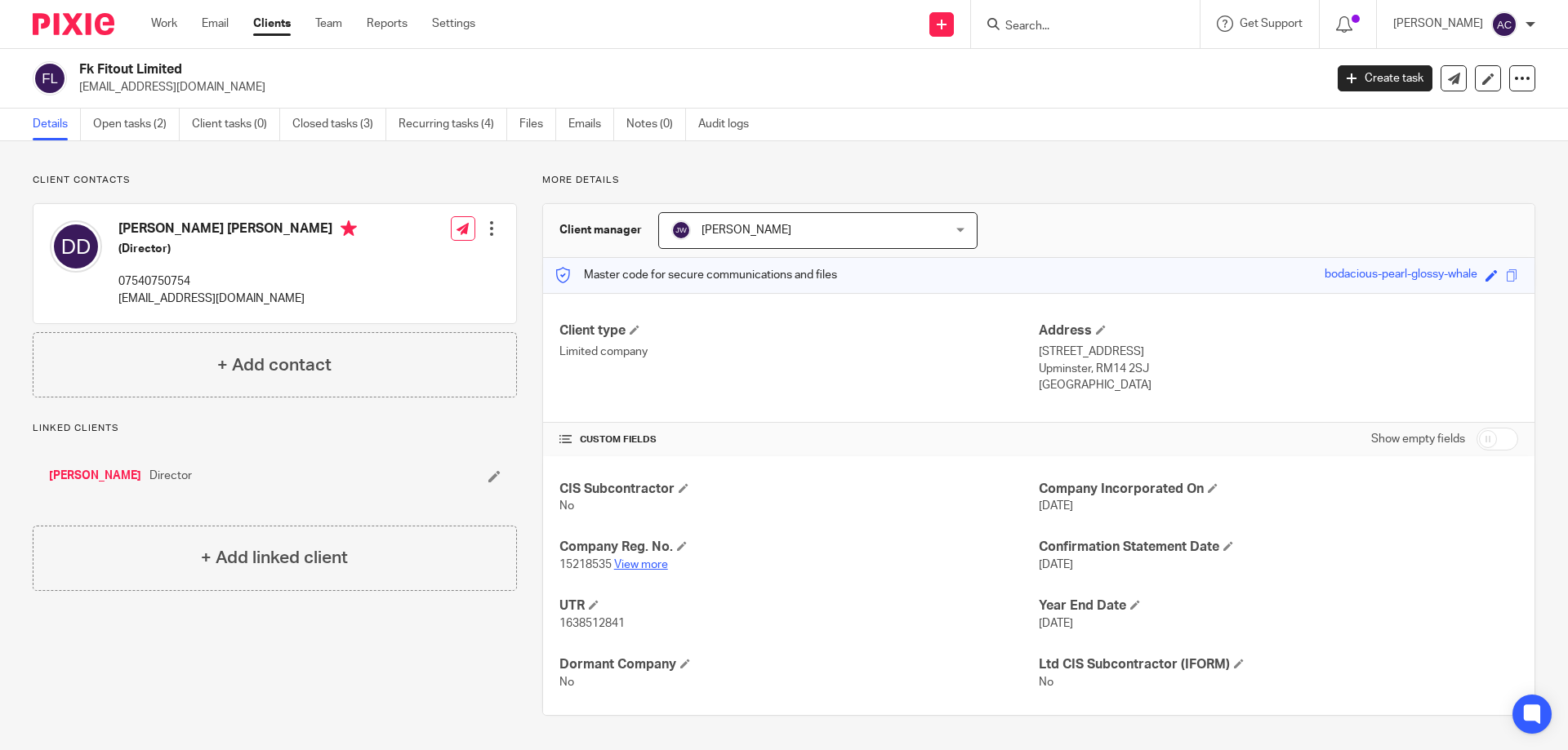
click at [656, 568] on link "View more" at bounding box center [641, 565] width 54 height 11
click at [1082, 15] on form at bounding box center [1090, 25] width 174 height 21
click at [1074, 27] on input "Search" at bounding box center [1077, 27] width 147 height 14
type input "kdj"
drag, startPoint x: 991, startPoint y: 23, endPoint x: 955, endPoint y: 10, distance: 38.3
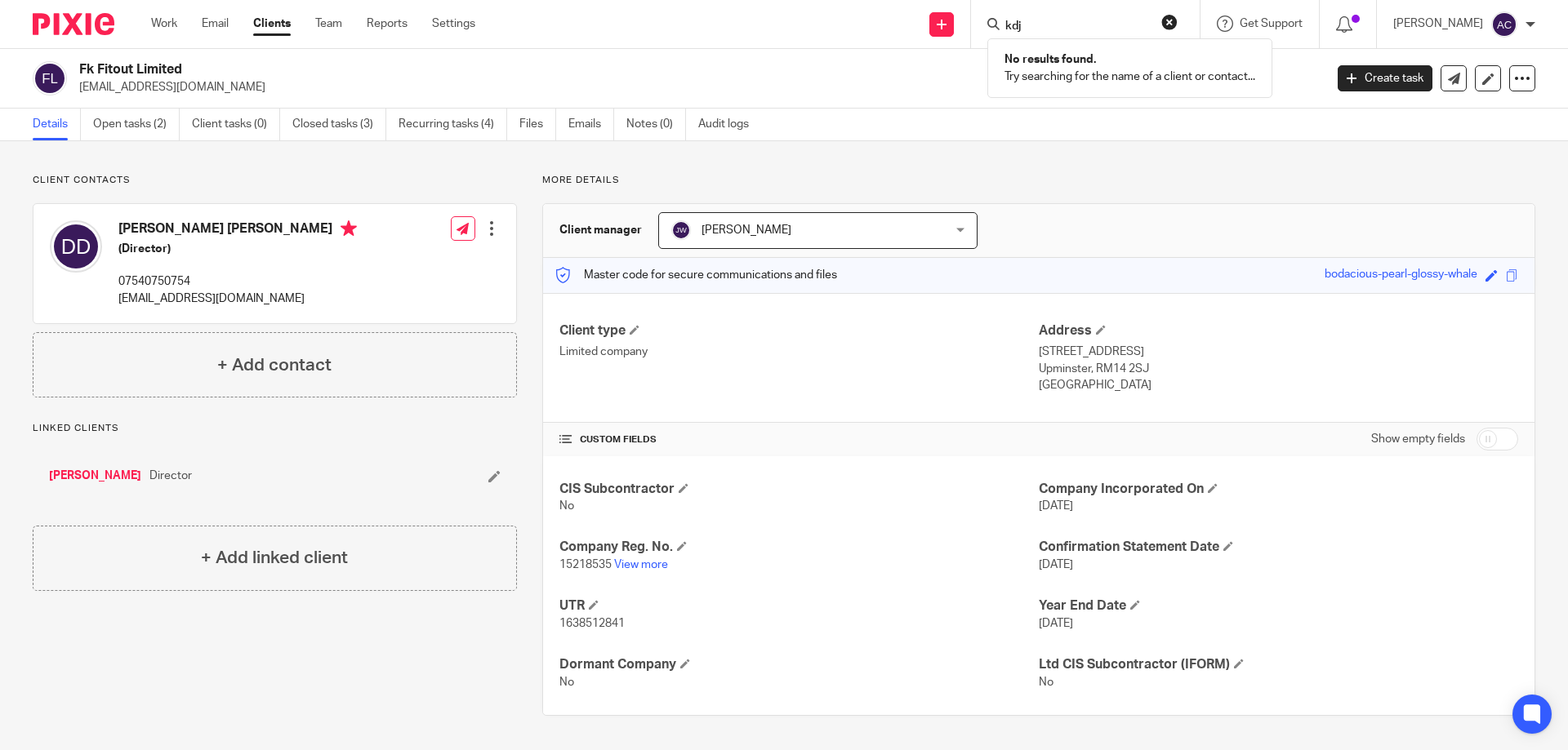
click at [955, 21] on div "Send new email Create task Add client kdj No results found. Try searching for t…" at bounding box center [1033, 24] width 1068 height 48
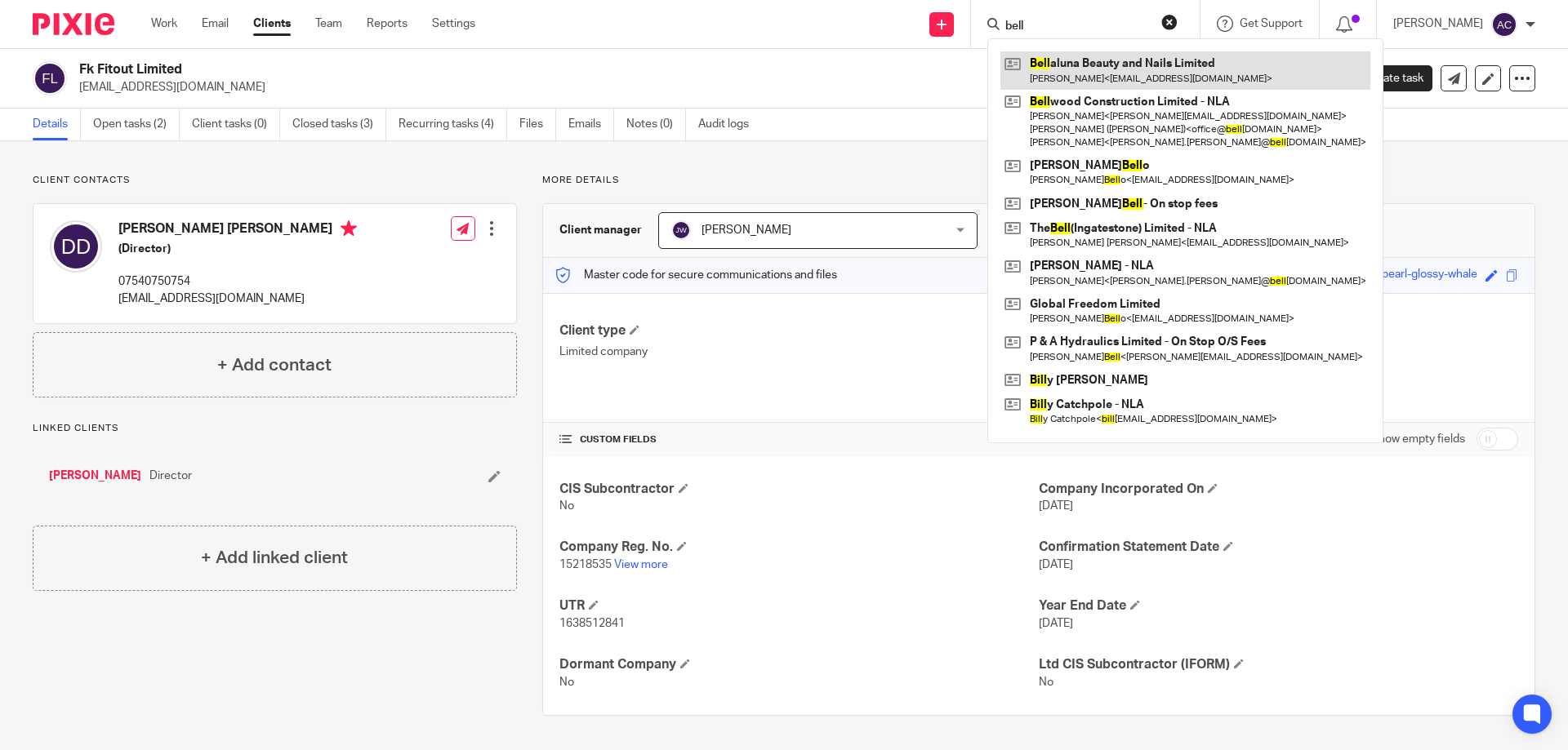
type input "bell"
click at [1079, 54] on link at bounding box center [1186, 70] width 370 height 38
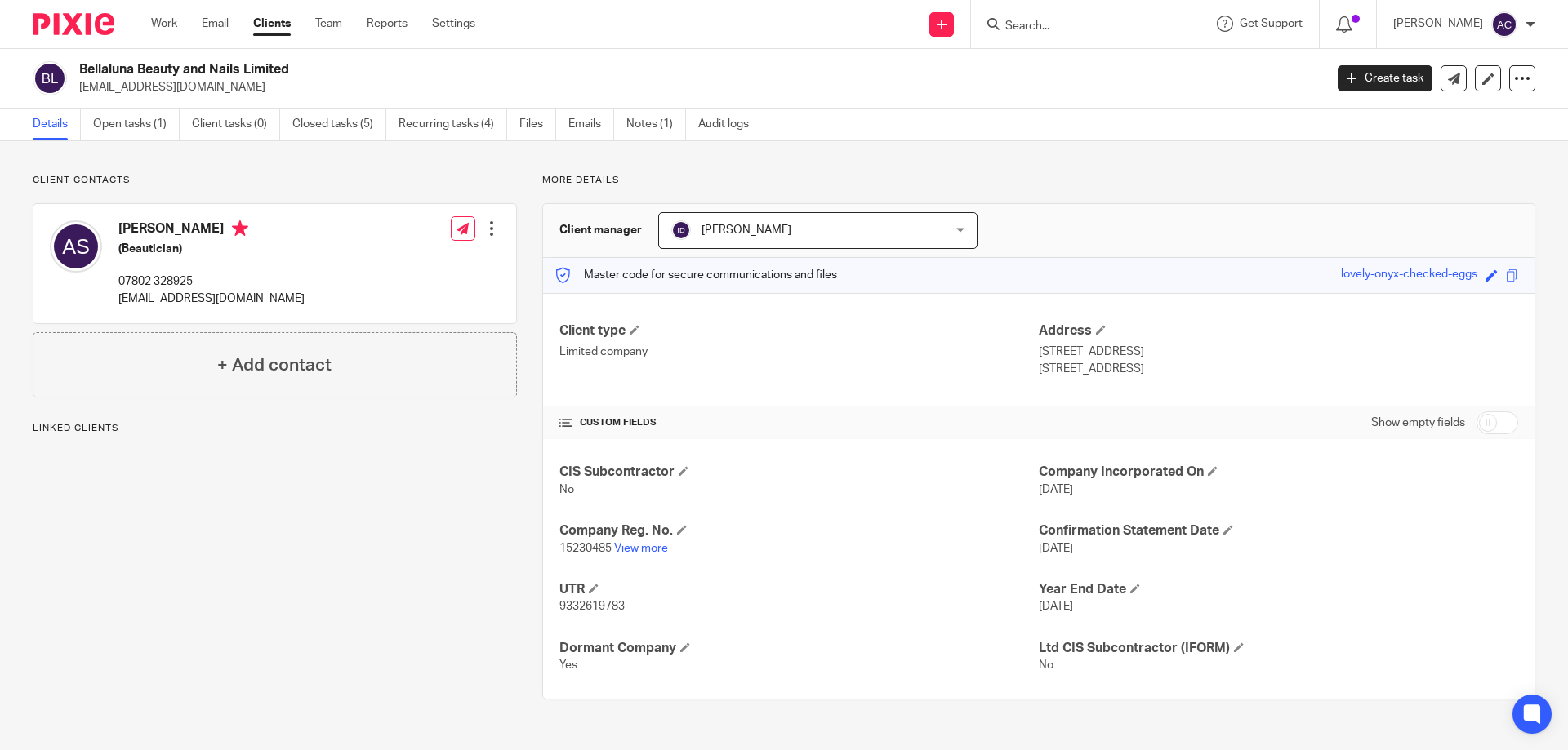
click at [633, 548] on link "View more" at bounding box center [641, 549] width 54 height 11
click at [1105, 30] on input "Search" at bounding box center [1077, 27] width 147 height 14
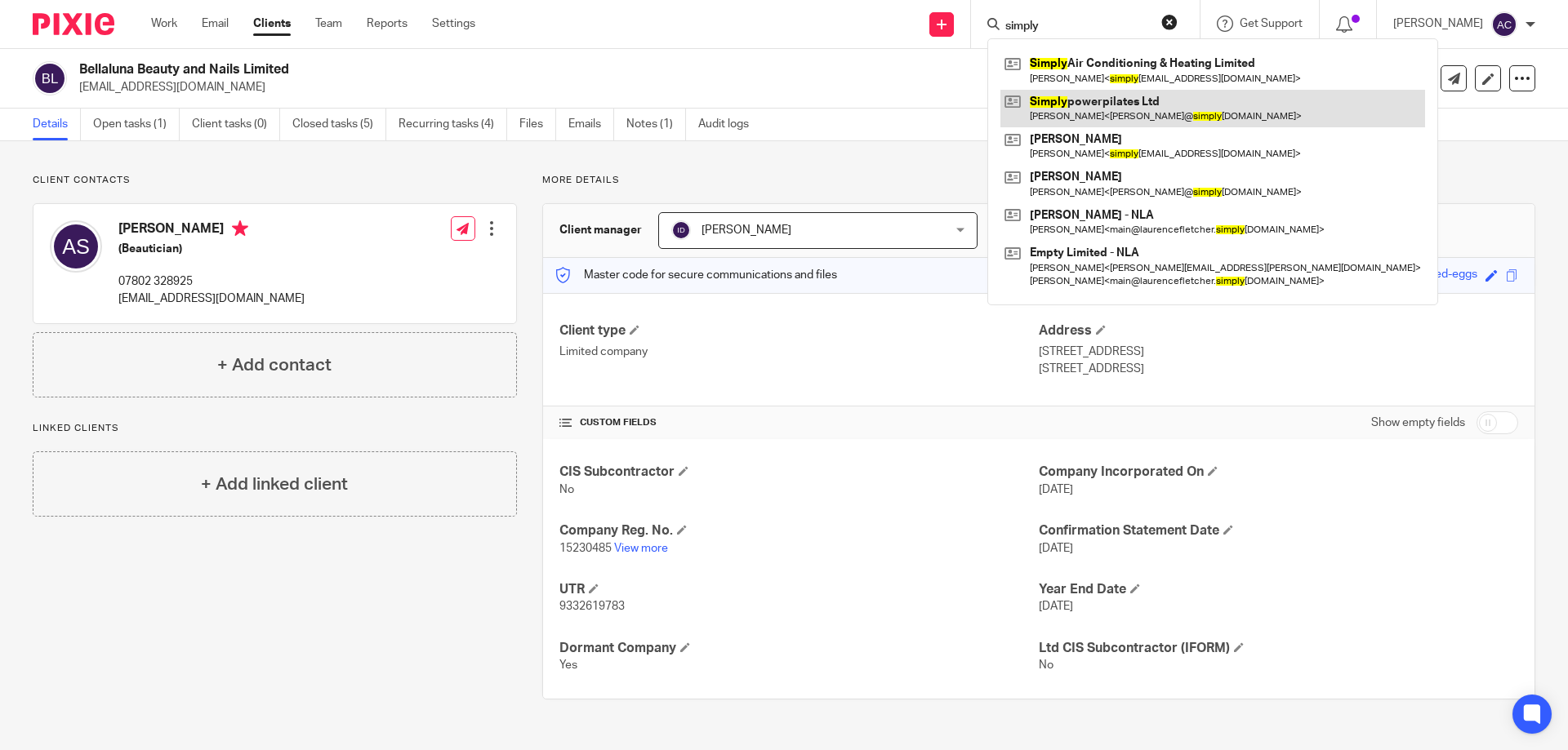
type input "simply"
click at [1105, 104] on link at bounding box center [1213, 109] width 425 height 38
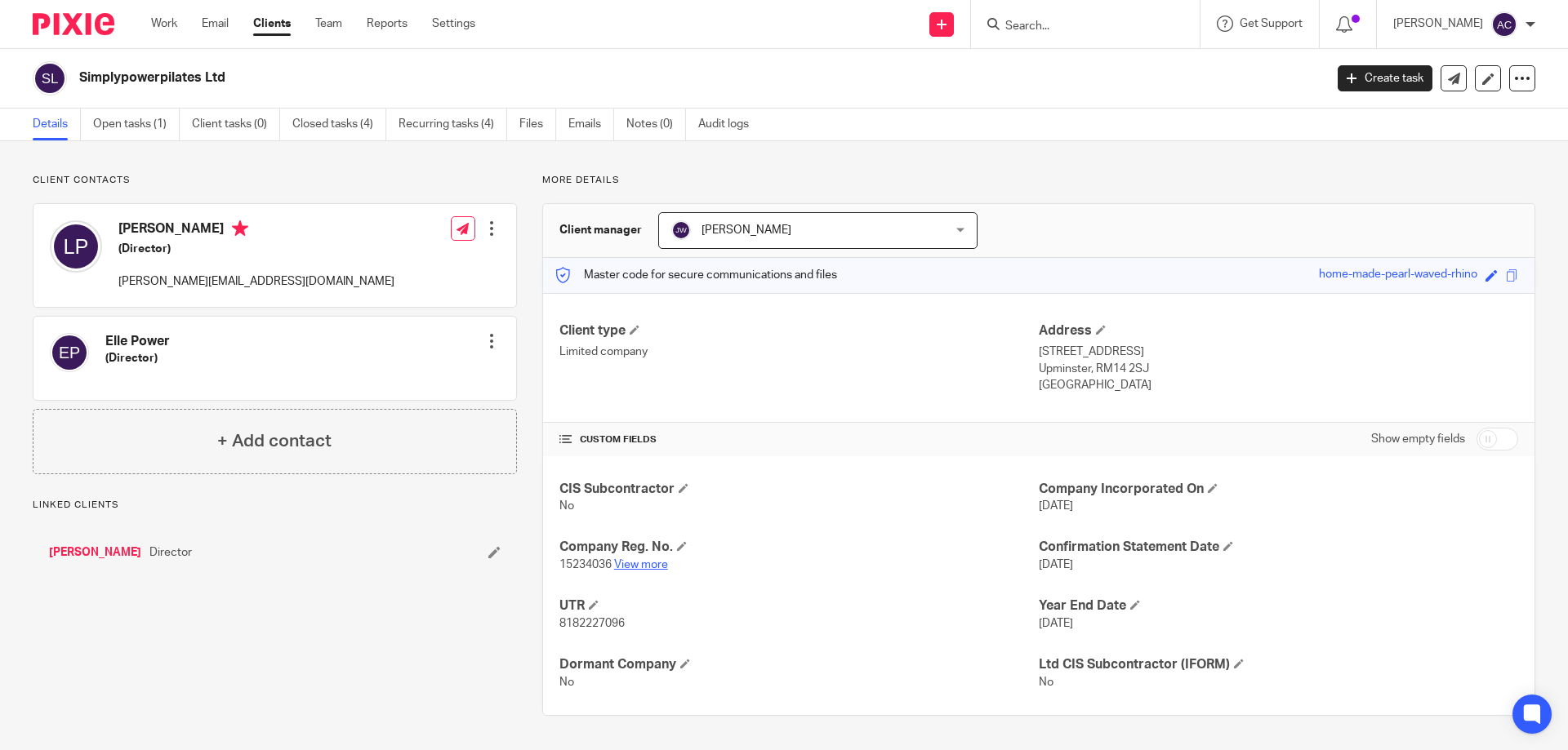
click at [642, 564] on link "View more" at bounding box center [641, 565] width 54 height 11
click at [1102, 26] on input "Search" at bounding box center [1077, 27] width 147 height 14
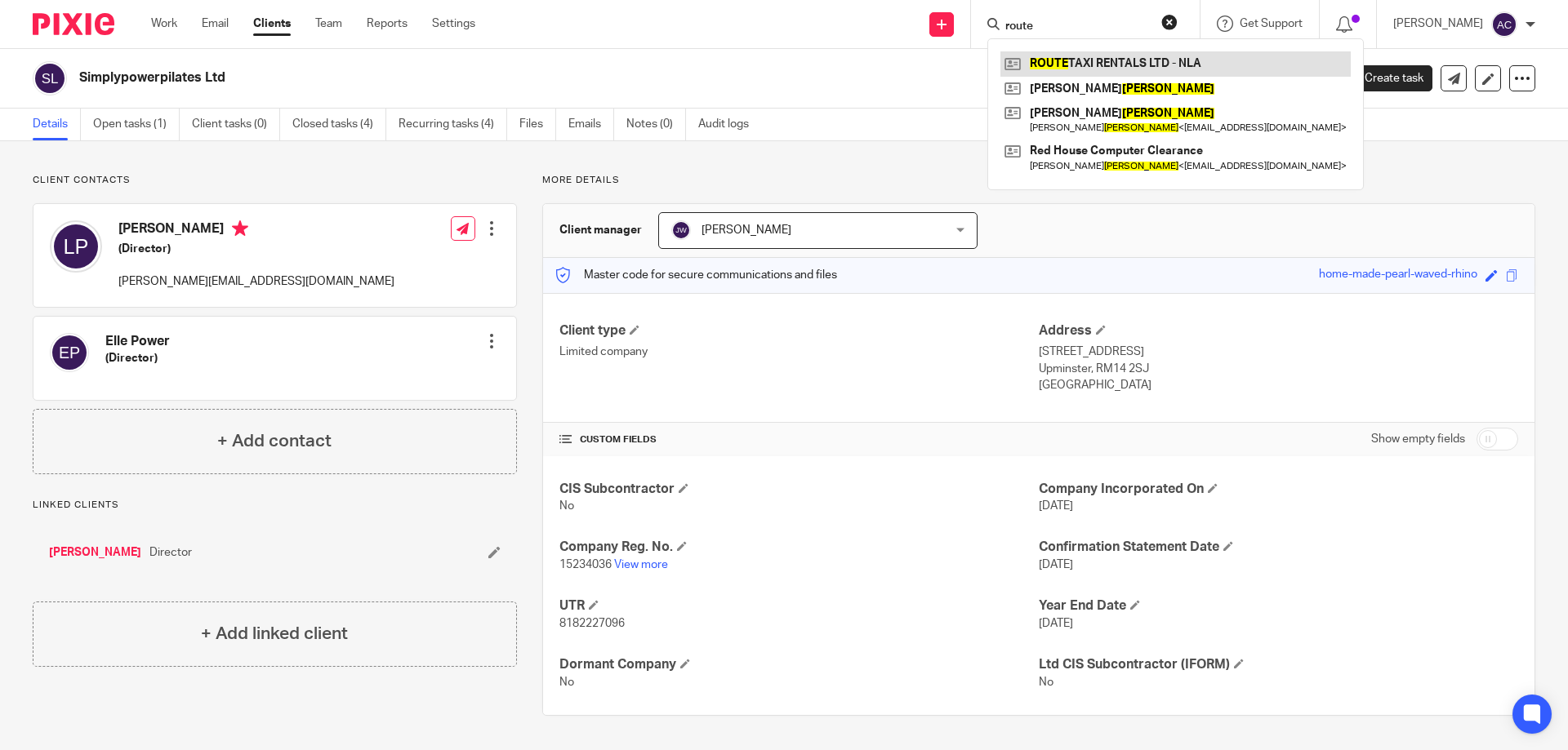
type input "route"
click at [1116, 62] on link at bounding box center [1176, 64] width 350 height 25
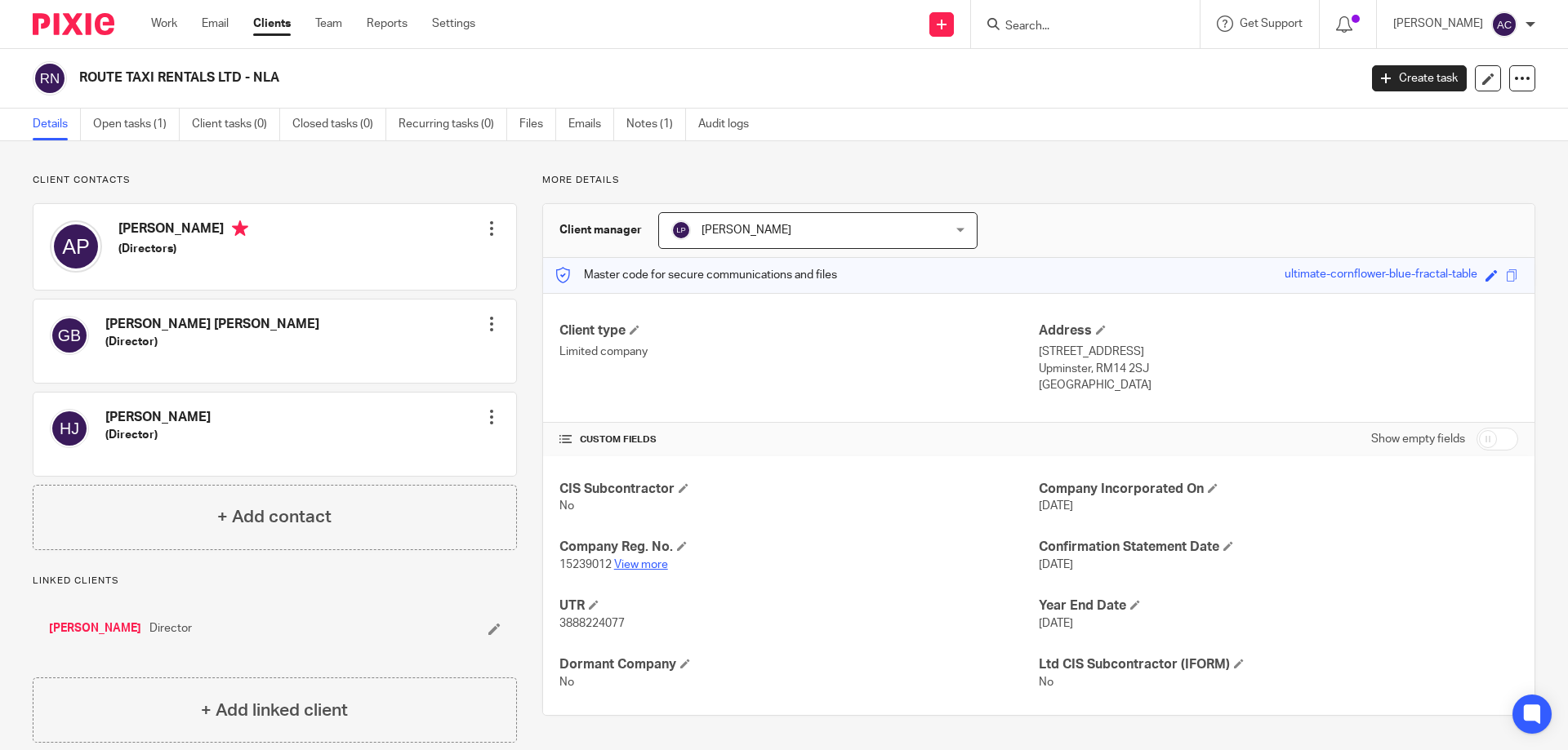
click at [630, 562] on link "View more" at bounding box center [641, 565] width 54 height 11
click at [1079, 40] on div at bounding box center [1086, 24] width 229 height 48
click at [1084, 27] on input "Search" at bounding box center [1077, 27] width 147 height 14
click at [1084, 26] on input "Search" at bounding box center [1077, 27] width 147 height 14
click at [1058, 20] on input "Search" at bounding box center [1077, 27] width 147 height 14
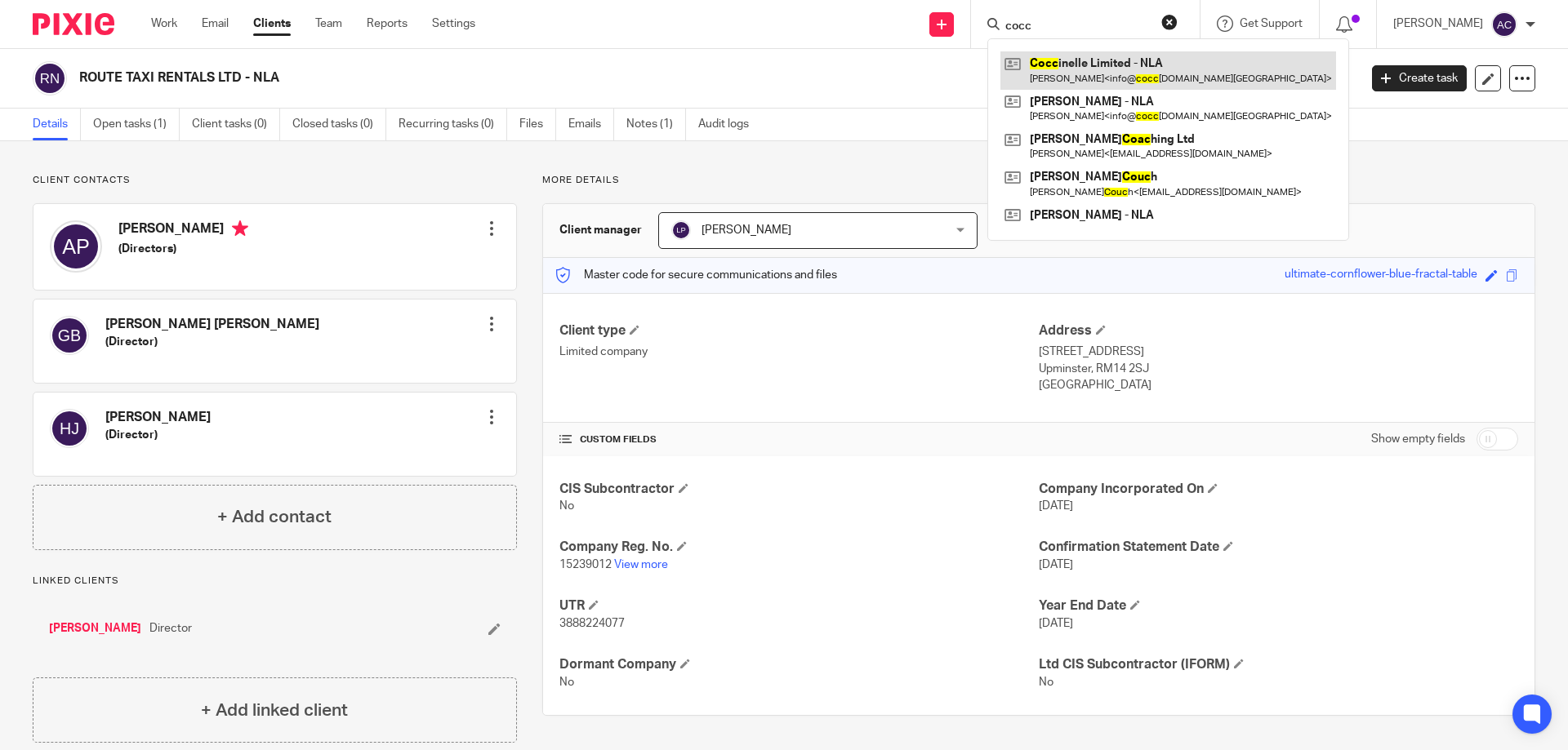
type input "cocc"
click at [1094, 61] on link at bounding box center [1168, 70] width 335 height 38
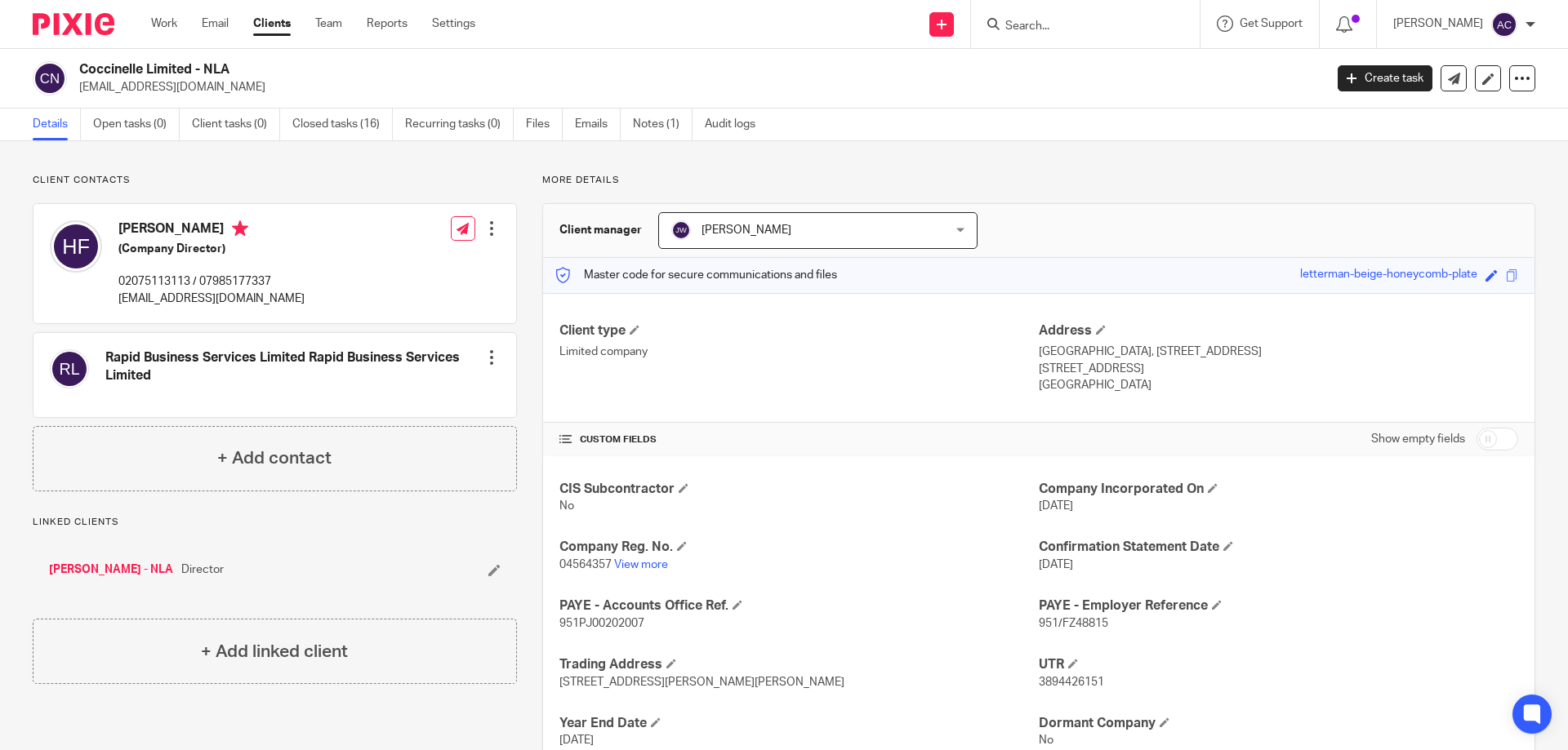
click at [1044, 29] on input "Search" at bounding box center [1077, 27] width 147 height 14
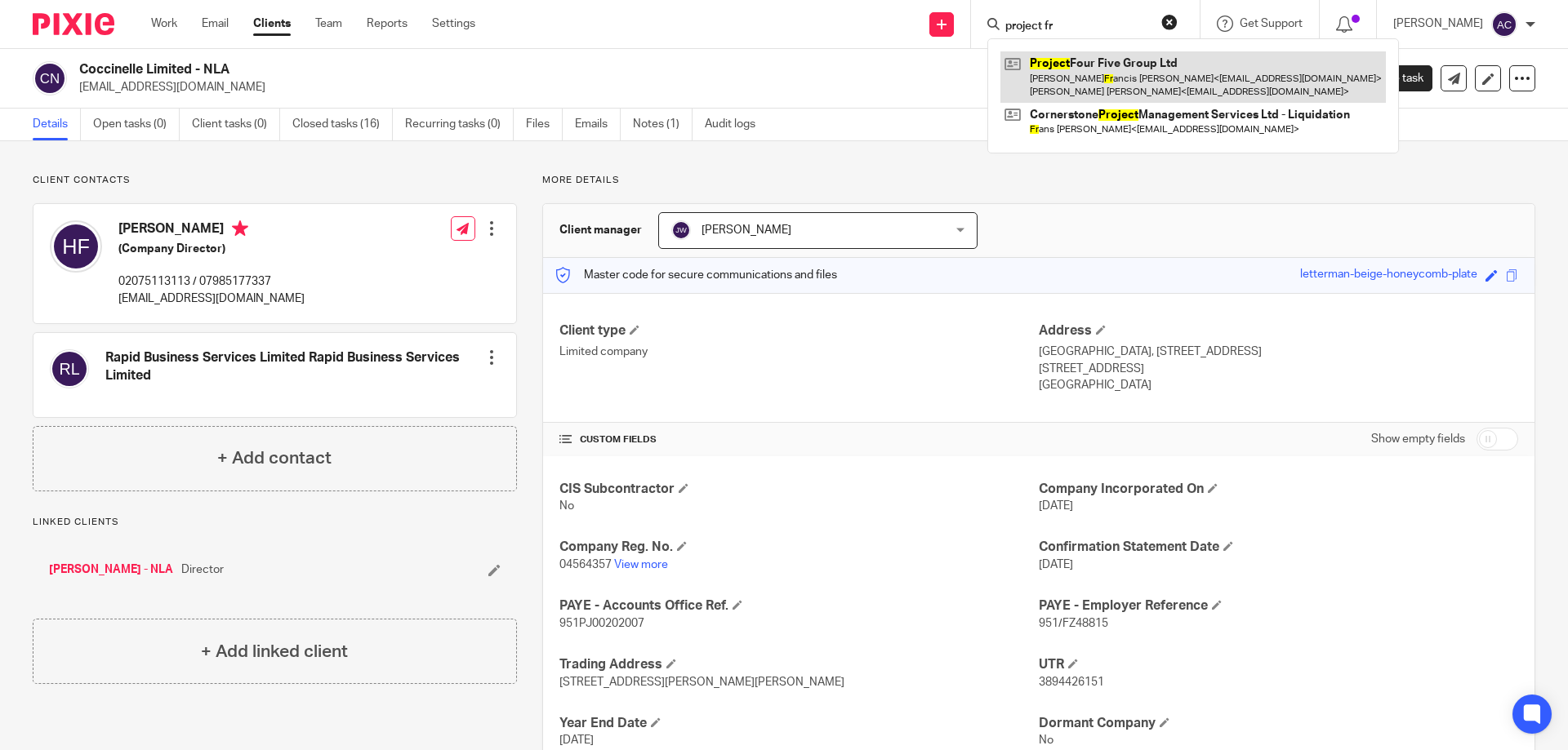
type input "project fr"
click at [1067, 65] on link at bounding box center [1194, 76] width 386 height 50
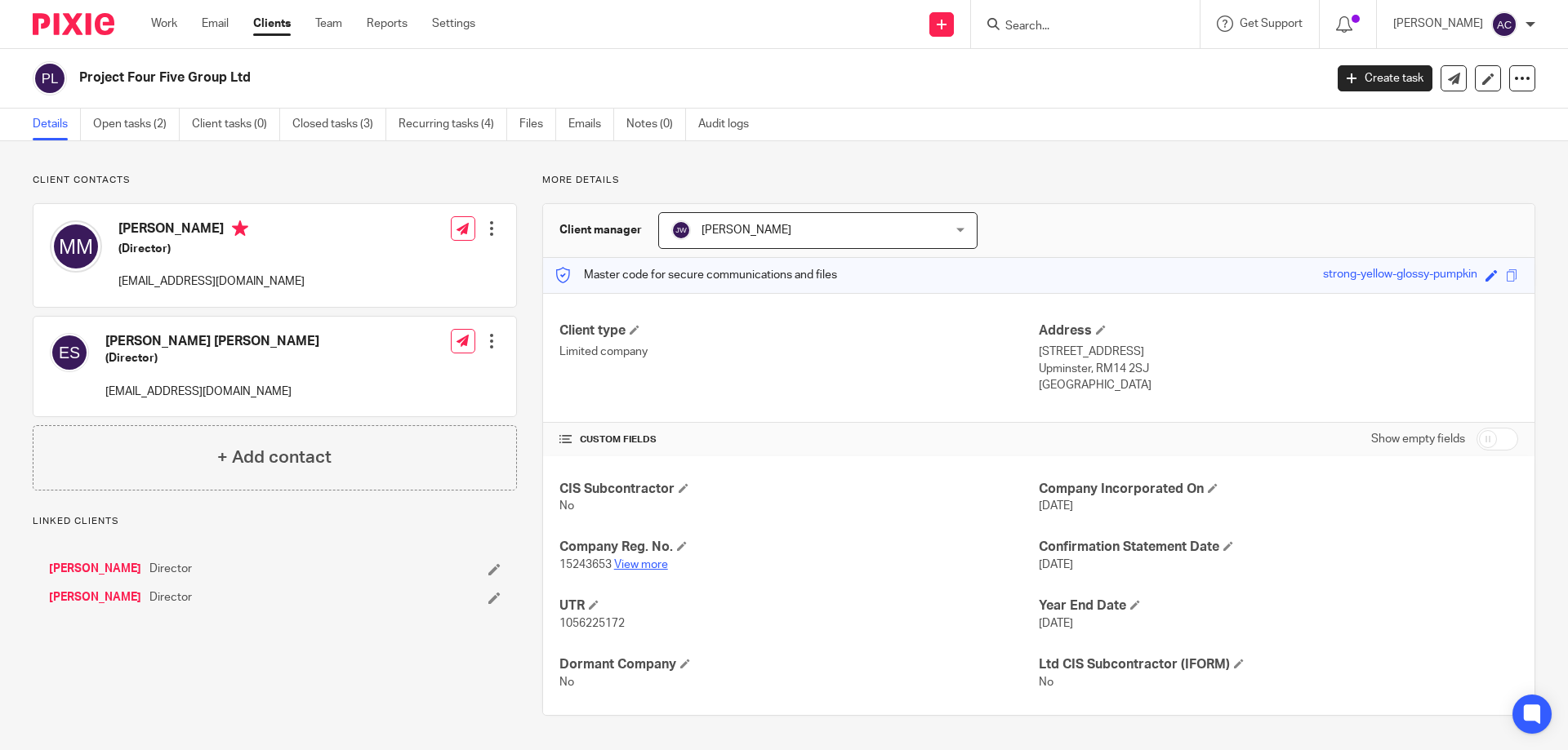
click at [645, 565] on link "View more" at bounding box center [641, 565] width 54 height 11
drag, startPoint x: 1065, startPoint y: 27, endPoint x: 1044, endPoint y: 28, distance: 21.0
click at [1065, 24] on input "Search" at bounding box center [1077, 27] width 147 height 14
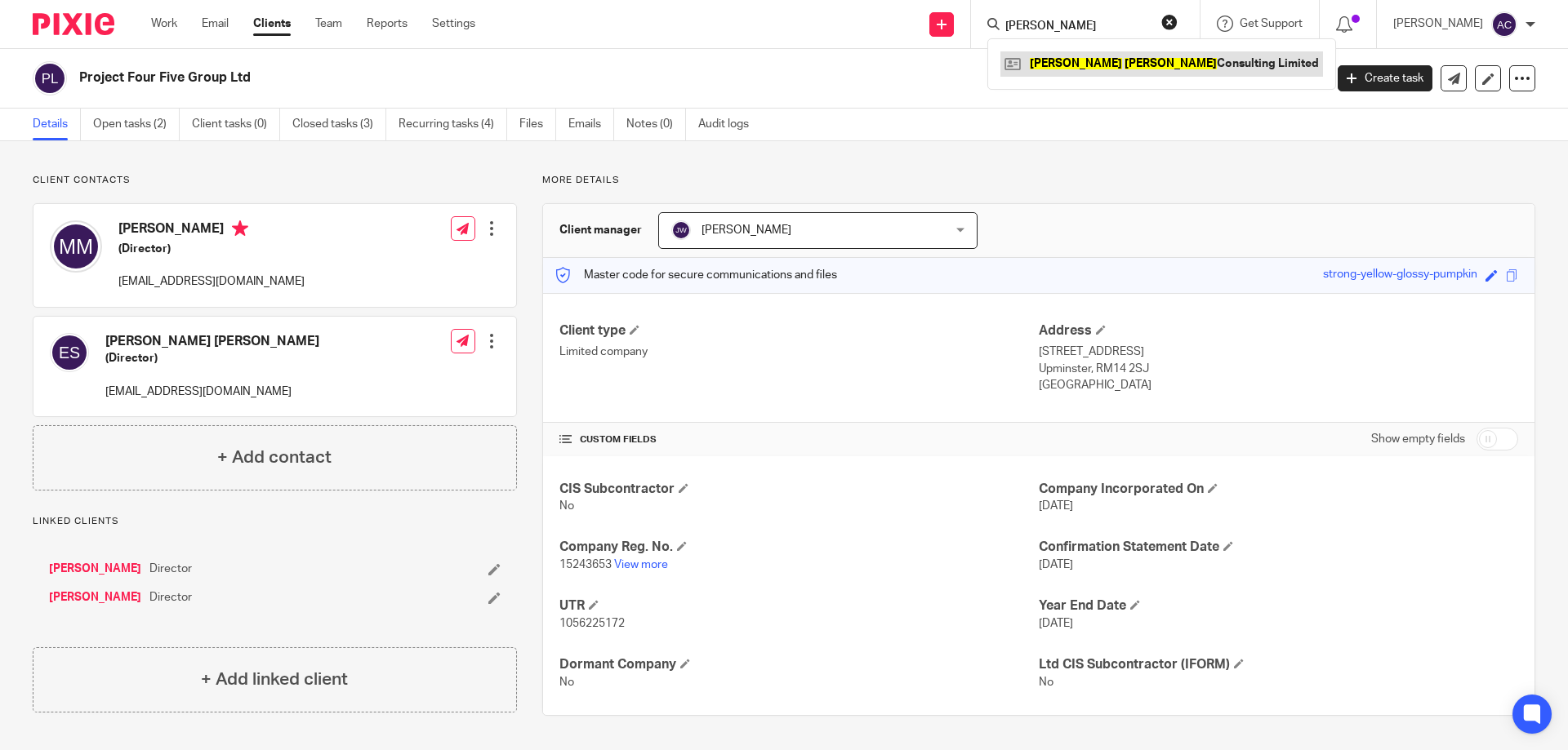
type input "martin edwards"
click at [1127, 62] on link at bounding box center [1162, 64] width 323 height 25
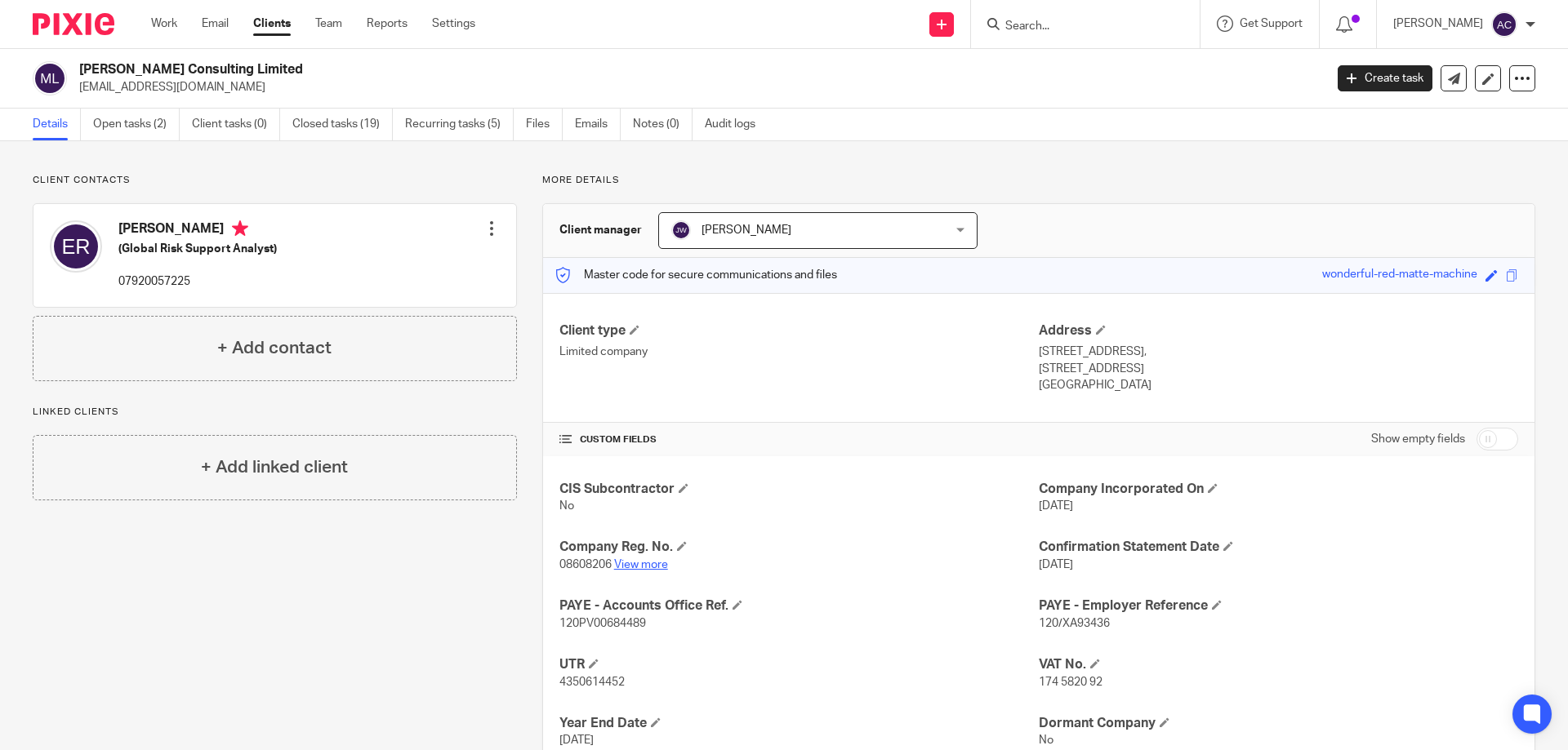
click at [631, 561] on link "View more" at bounding box center [641, 565] width 54 height 11
click at [1048, 25] on input "Search" at bounding box center [1077, 27] width 147 height 14
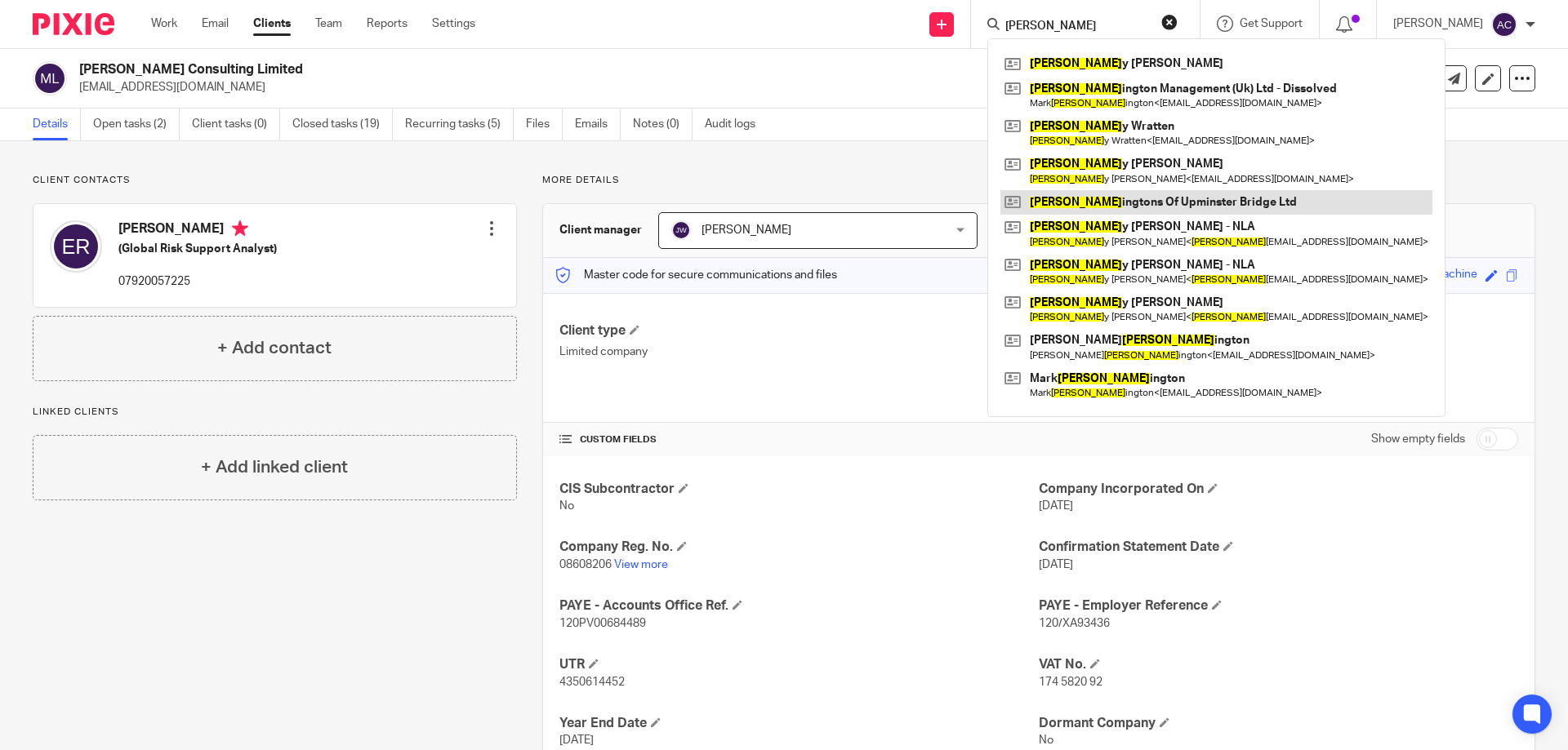
type input "[PERSON_NAME]"
click at [1168, 199] on link at bounding box center [1217, 202] width 432 height 25
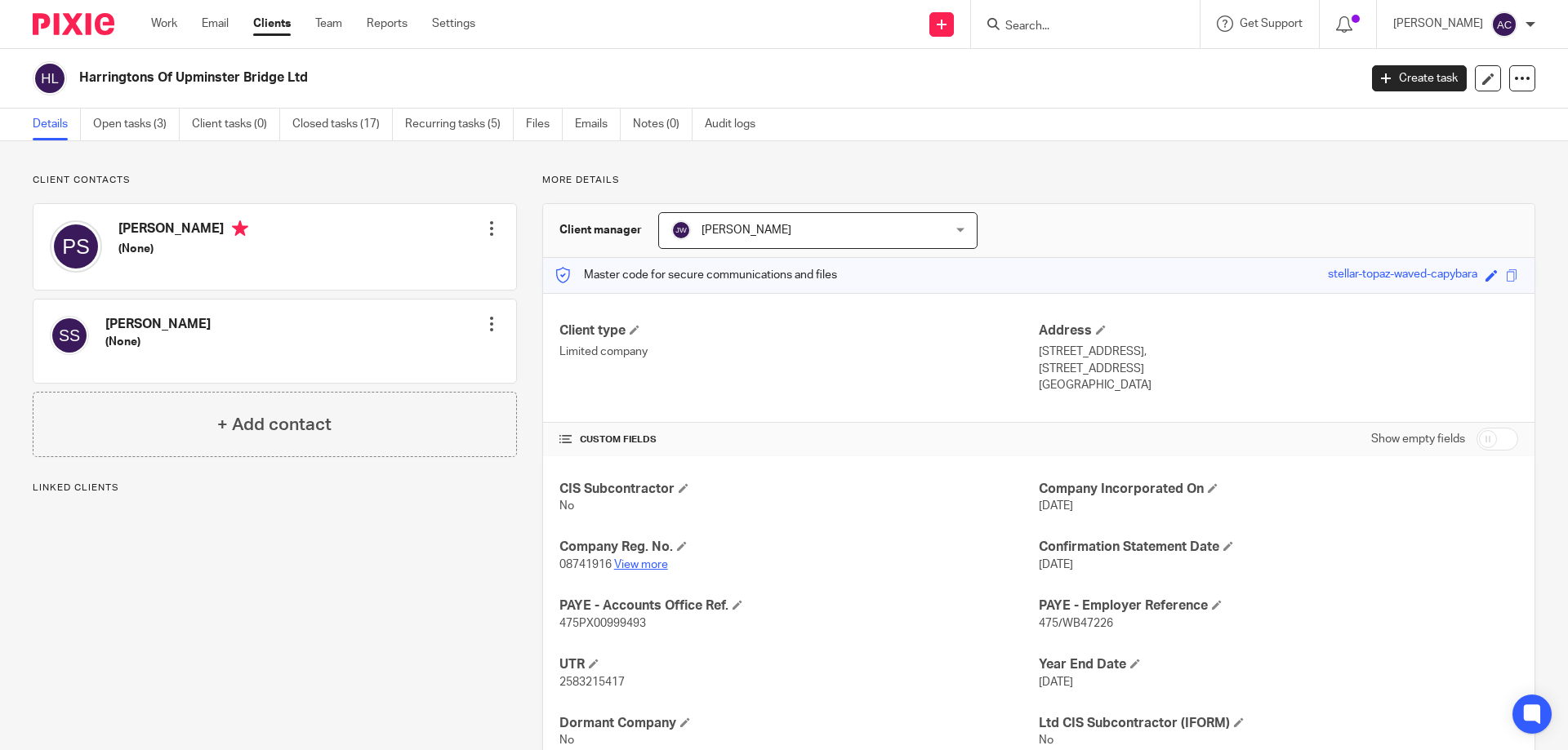
click at [632, 560] on link "View more" at bounding box center [641, 565] width 54 height 11
click at [1147, 27] on input "Search" at bounding box center [1077, 27] width 147 height 14
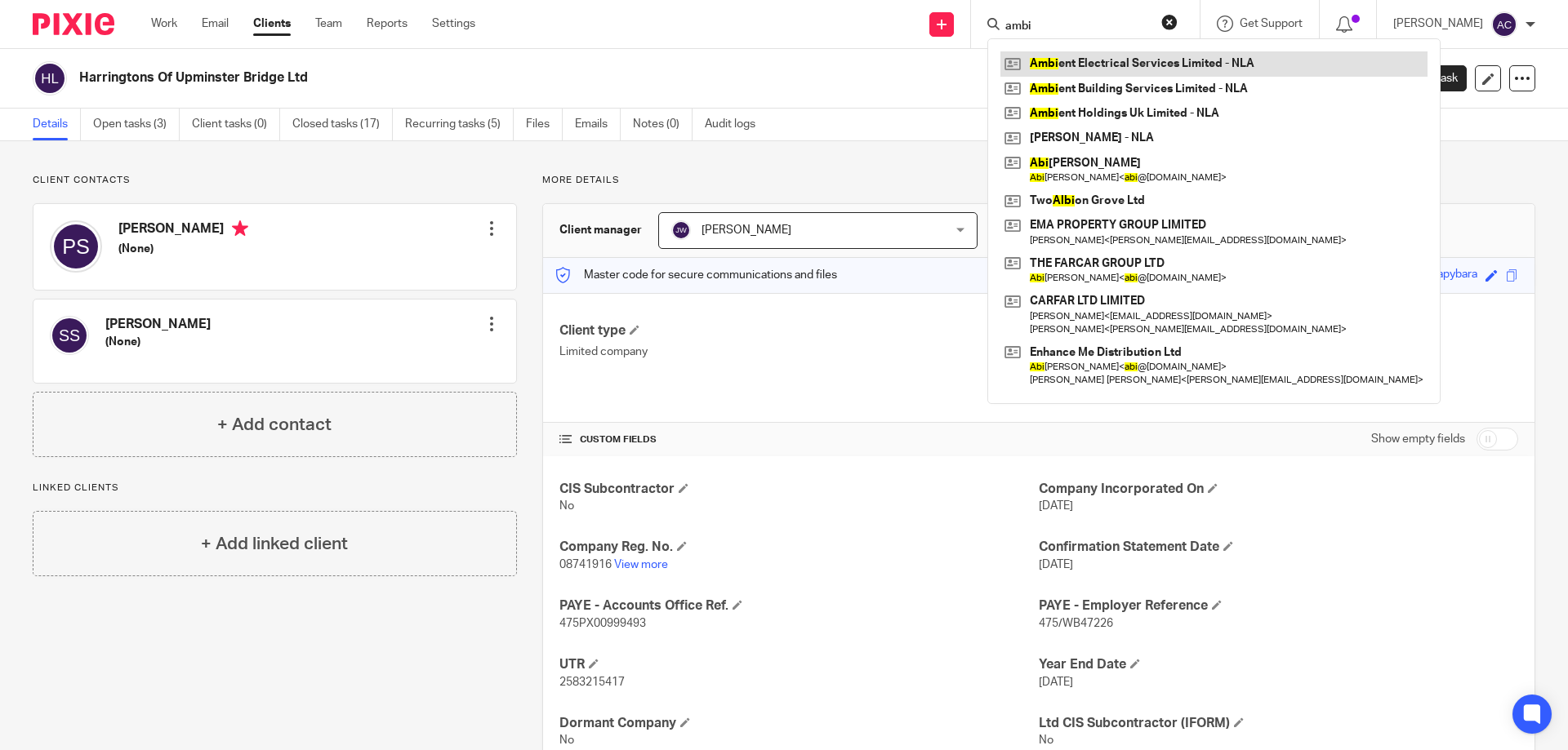
type input "ambi"
click at [1115, 60] on link at bounding box center [1215, 64] width 427 height 25
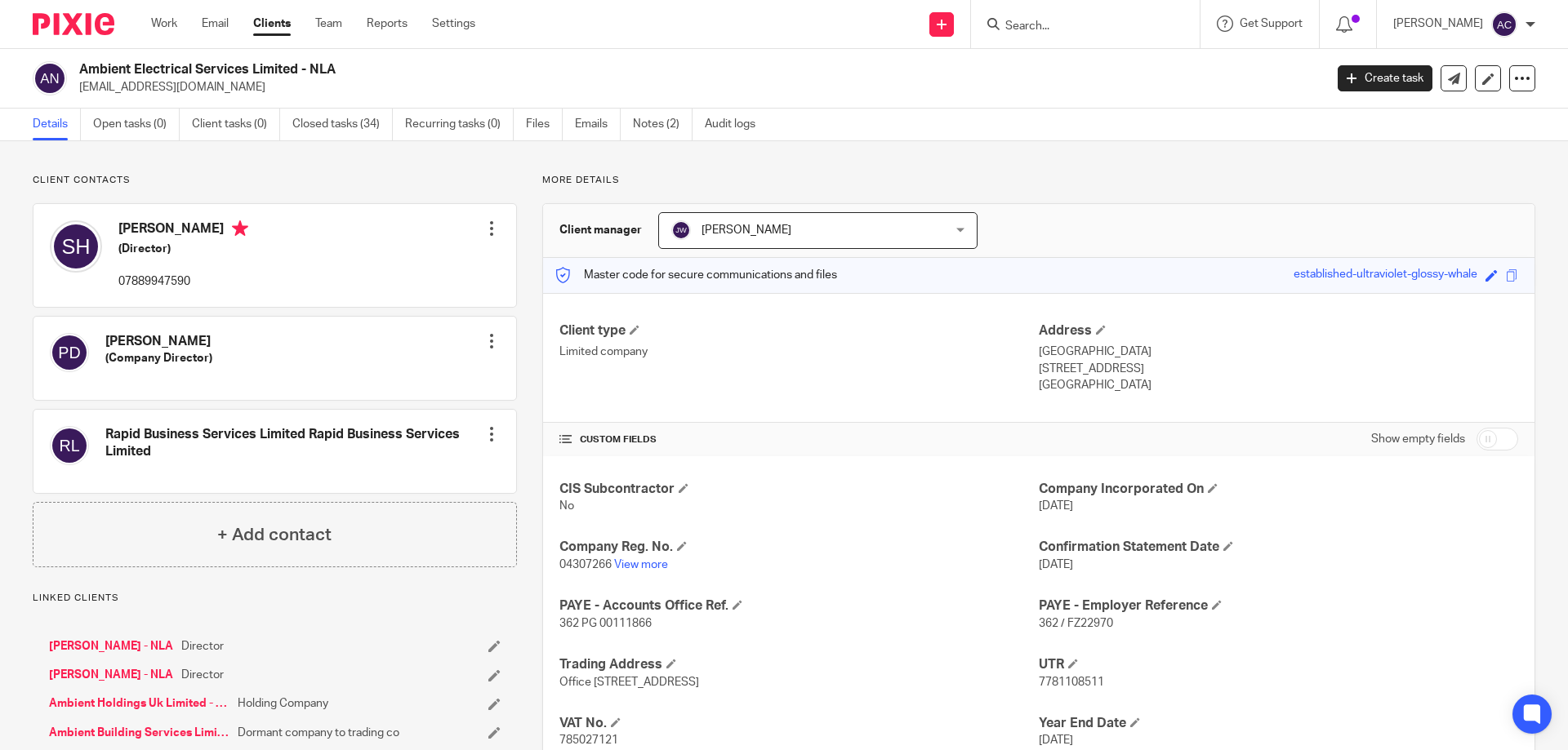
click at [654, 557] on p "04307266 View more" at bounding box center [799, 565] width 480 height 16
click at [652, 565] on link "View more" at bounding box center [641, 565] width 54 height 11
click at [631, 561] on link "View more" at bounding box center [641, 565] width 54 height 11
click at [1095, 31] on input "Search" at bounding box center [1077, 27] width 147 height 14
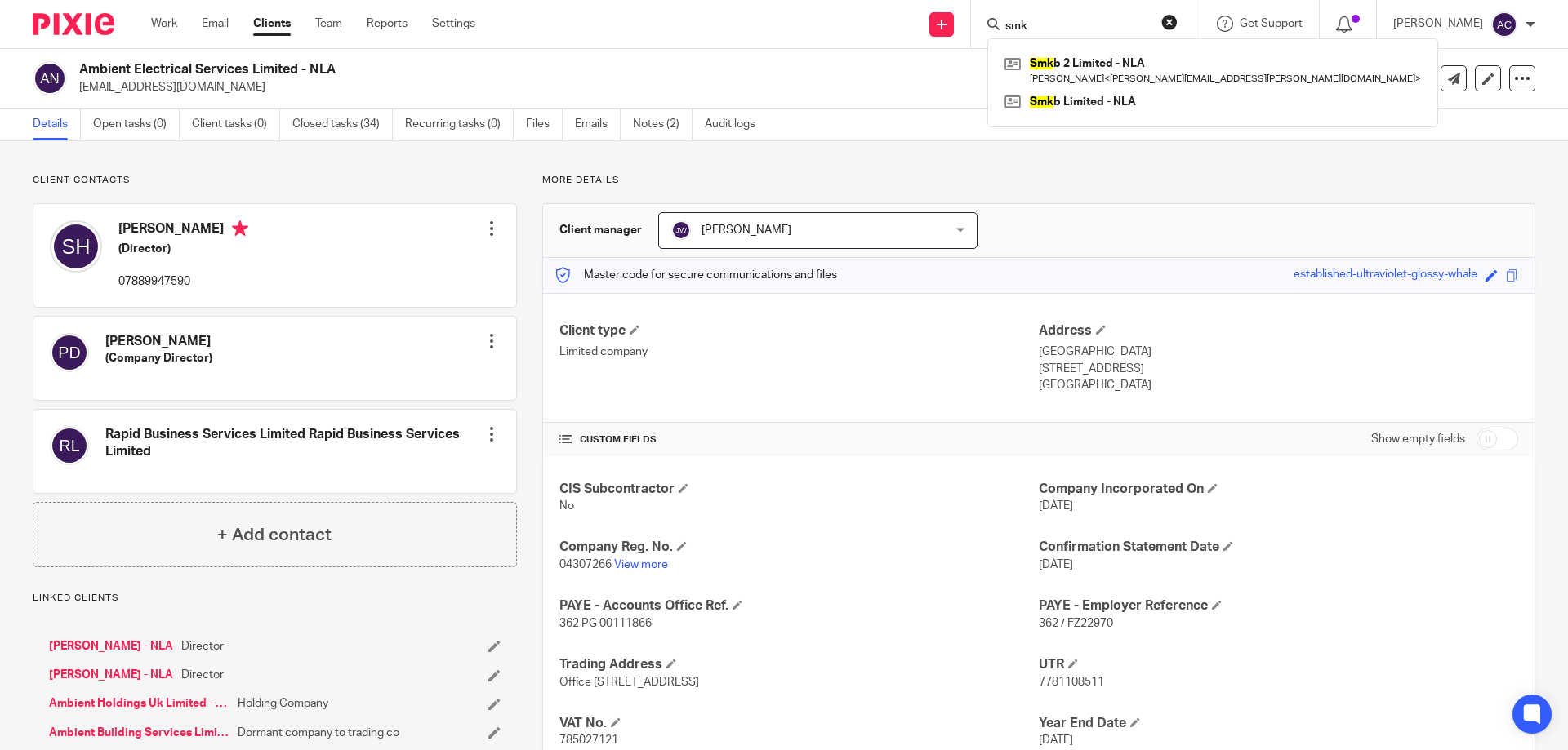
type input "smkb"
drag, startPoint x: 1055, startPoint y: 25, endPoint x: 962, endPoint y: 21, distance: 93.1
click at [962, 21] on div "Send new email Create task Add client smkb Smkb 2 Limited - NLA Stewart Hardy <…" at bounding box center [1033, 24] width 1068 height 48
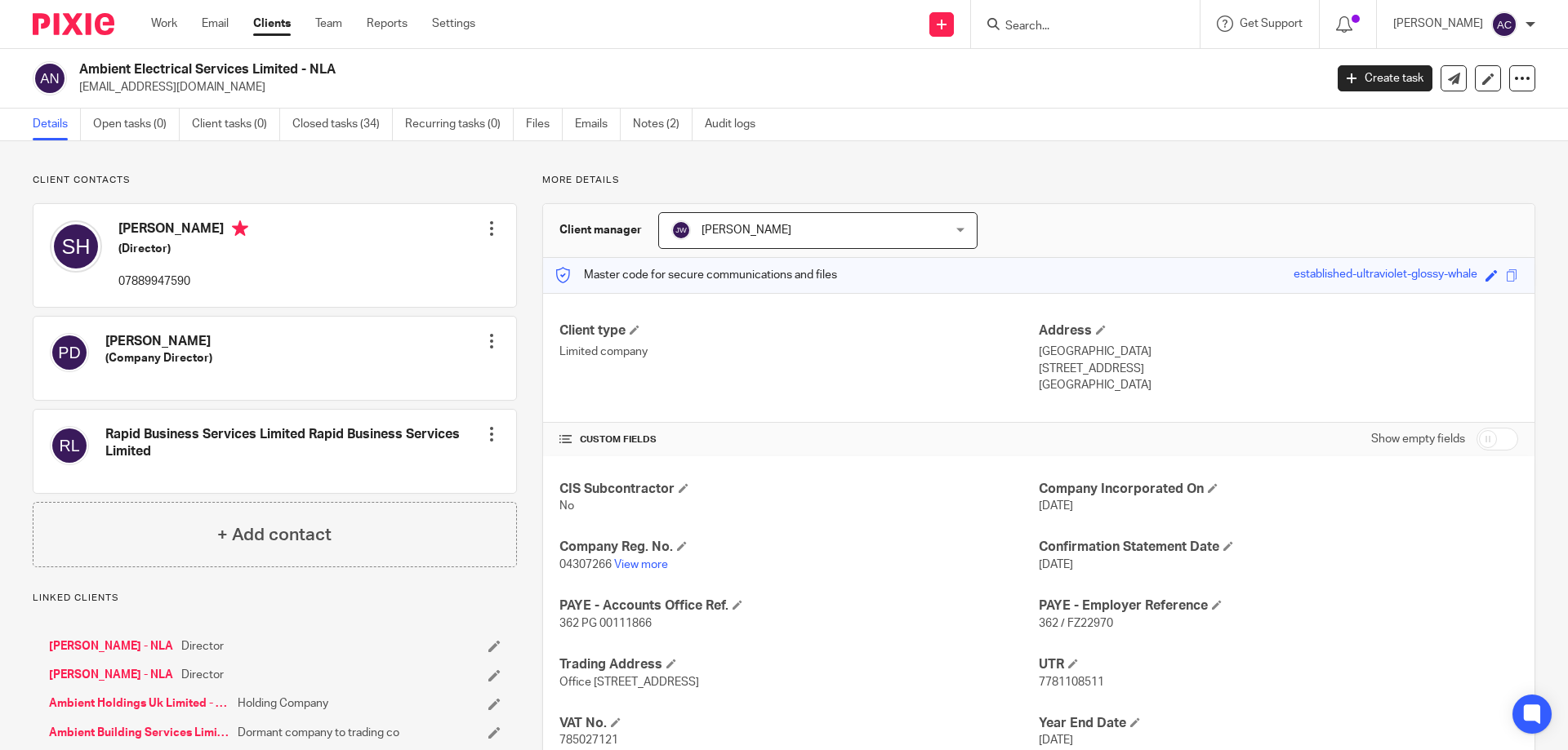
click at [1073, 25] on input "Search" at bounding box center [1077, 27] width 147 height 14
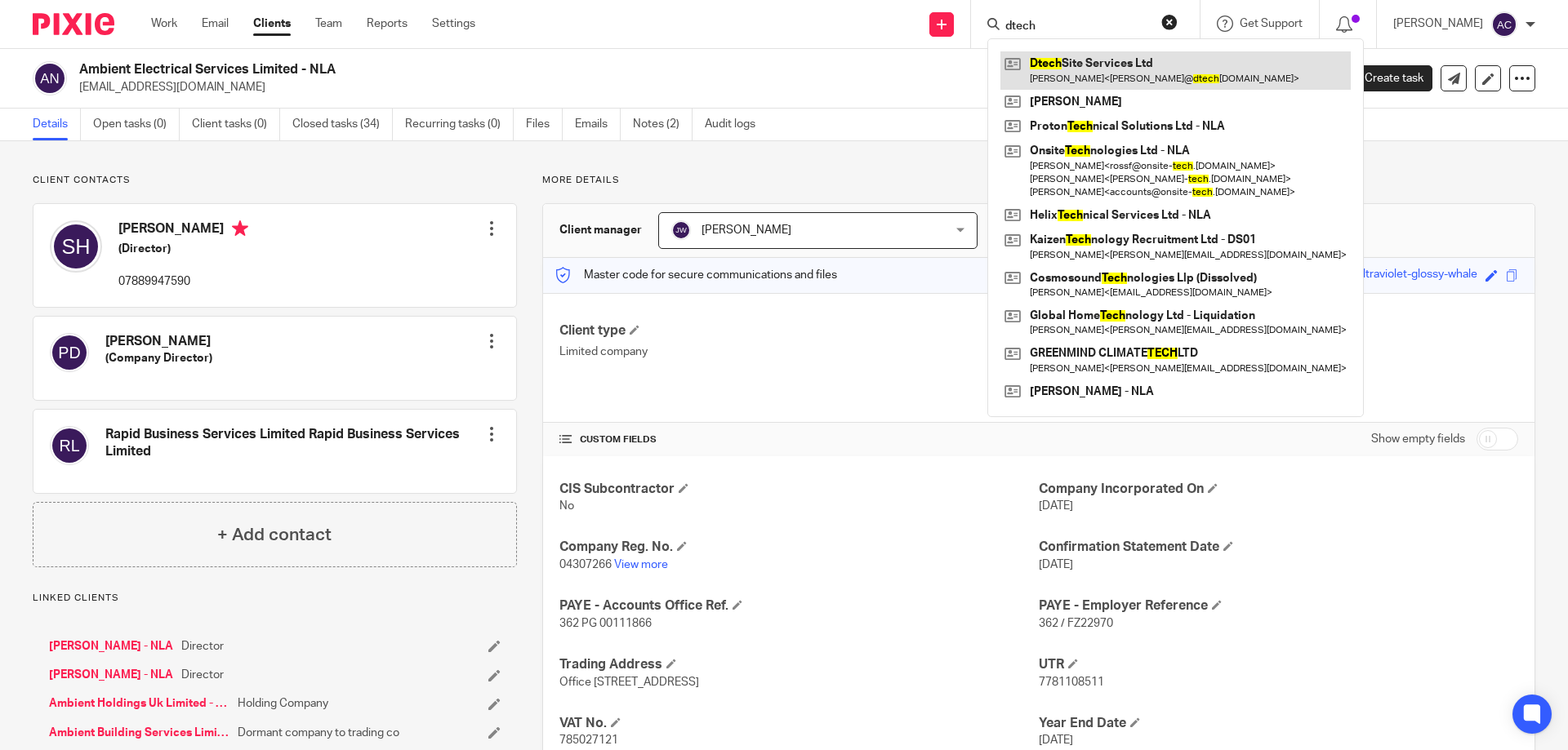
type input "dtech"
click at [1095, 61] on link at bounding box center [1176, 70] width 350 height 38
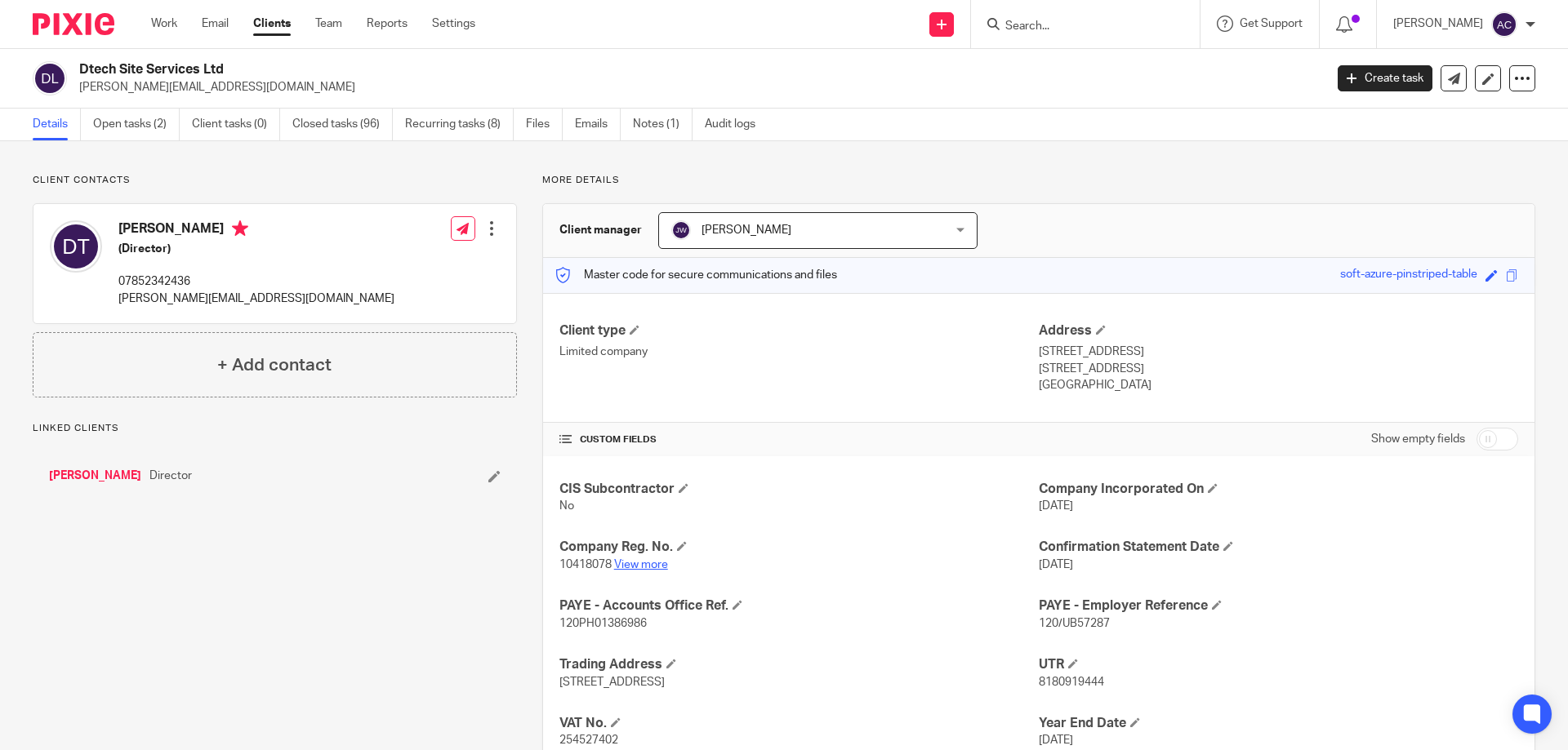
click at [639, 562] on link "View more" at bounding box center [641, 565] width 54 height 11
click at [1087, 29] on input "Search" at bounding box center [1077, 27] width 147 height 14
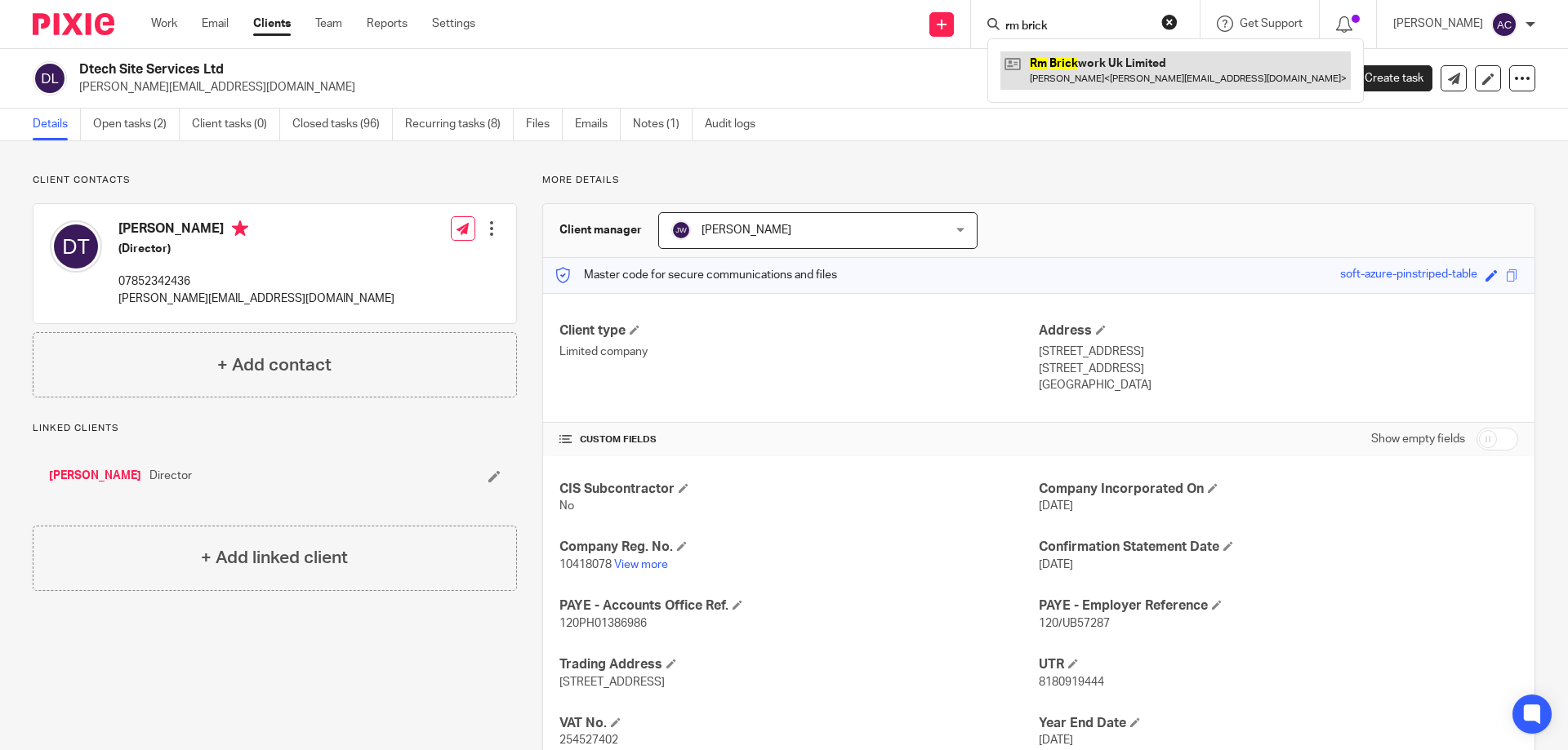
type input "rm brick"
click at [1142, 66] on link at bounding box center [1176, 70] width 350 height 38
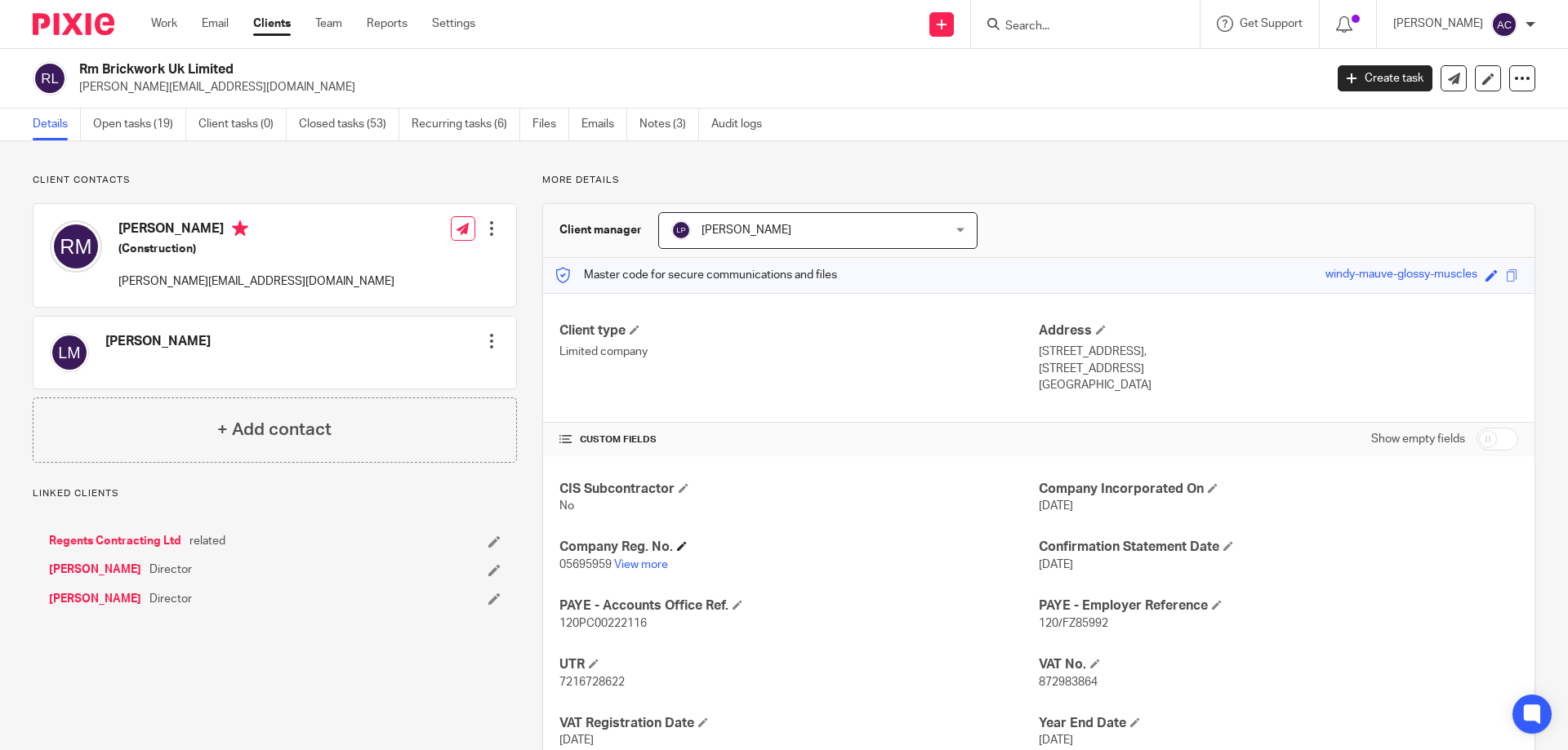
click at [633, 555] on h4 "Company Reg. No." at bounding box center [799, 548] width 480 height 17
click at [633, 557] on p "05695959 View more" at bounding box center [799, 565] width 480 height 16
click at [633, 563] on link "View more" at bounding box center [641, 565] width 54 height 11
click at [631, 562] on link "View more" at bounding box center [641, 565] width 54 height 11
click at [1064, 32] on input "Search" at bounding box center [1077, 27] width 147 height 14
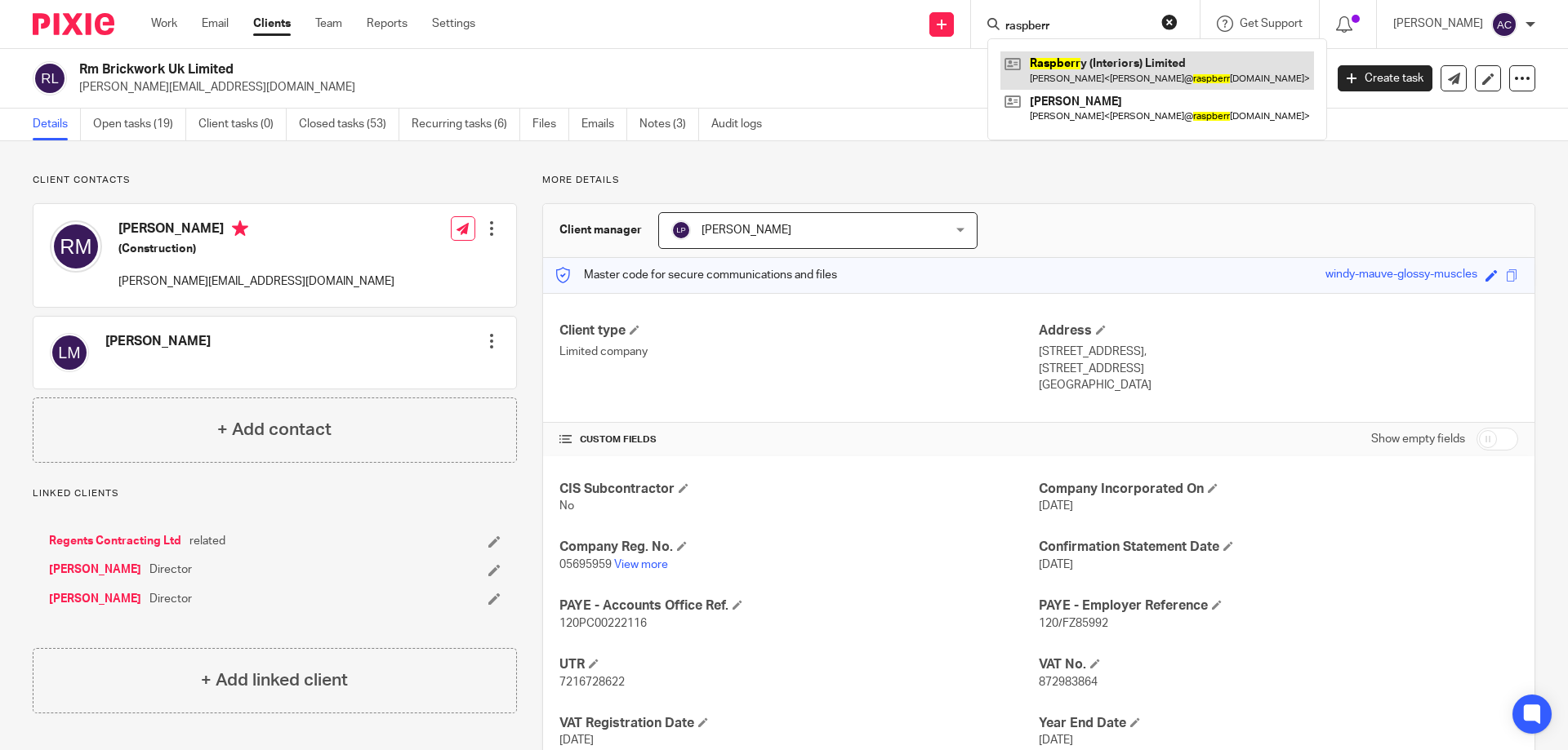
type input "raspberr"
click at [1071, 63] on link at bounding box center [1158, 70] width 313 height 38
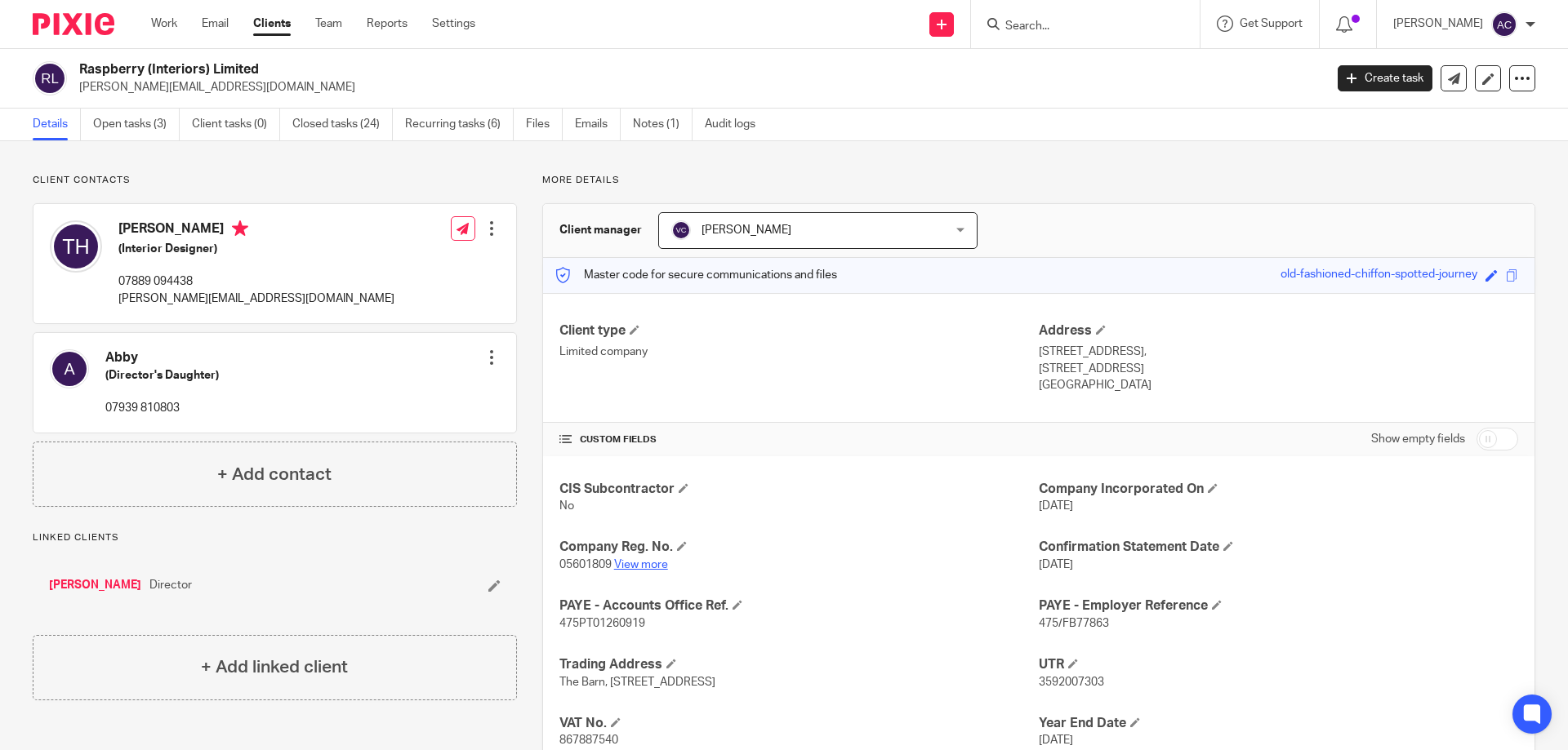
click at [638, 569] on link "View more" at bounding box center [641, 565] width 54 height 11
click at [1034, 24] on input "Search" at bounding box center [1077, 27] width 147 height 14
type input "rm b"
click at [1076, 95] on div "Rm B rickwork Uk Limited [PERSON_NAME] < [PERSON_NAME][EMAIL_ADDRESS][DOMAIN_NA…" at bounding box center [1176, 69] width 377 height 64
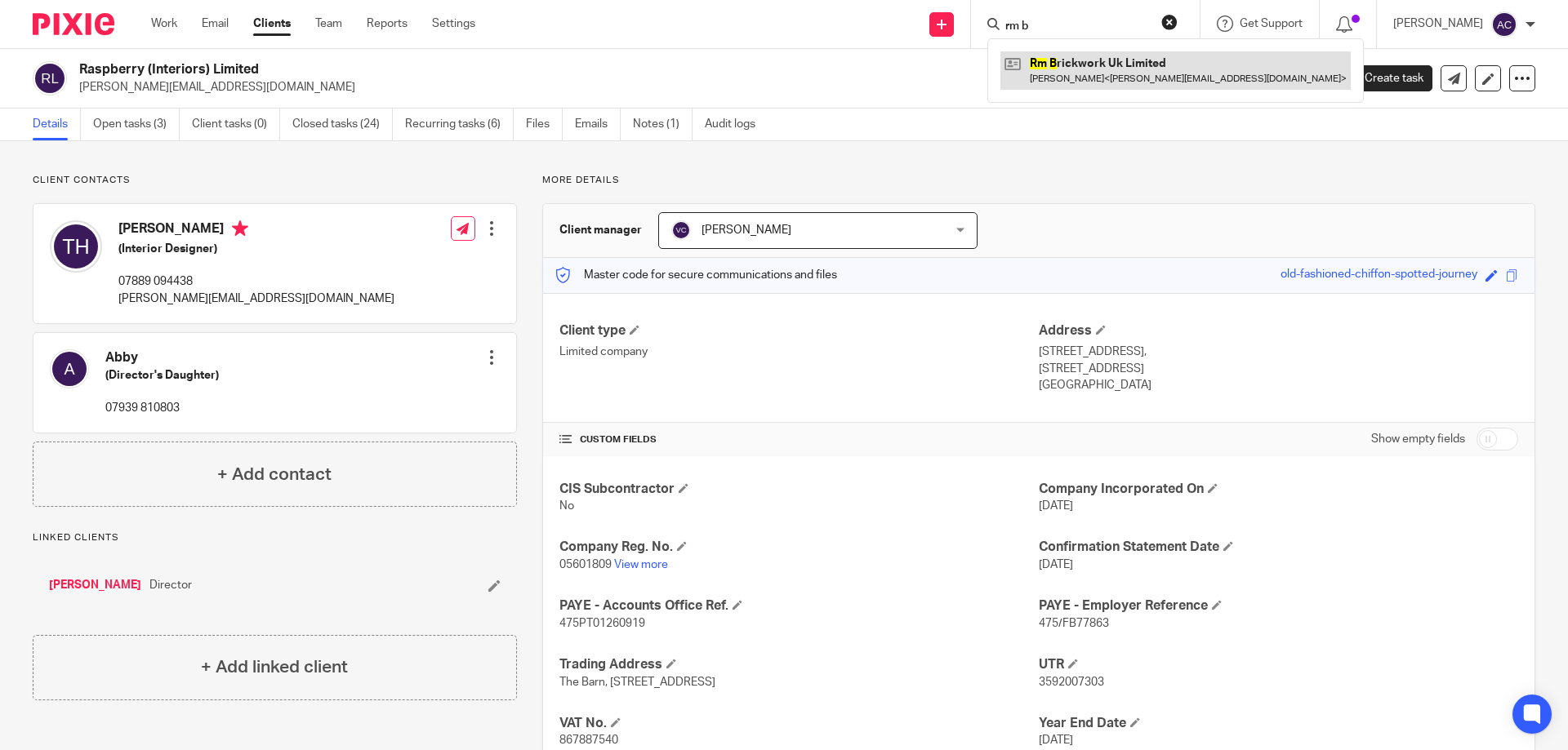
click at [1065, 69] on link at bounding box center [1176, 70] width 350 height 38
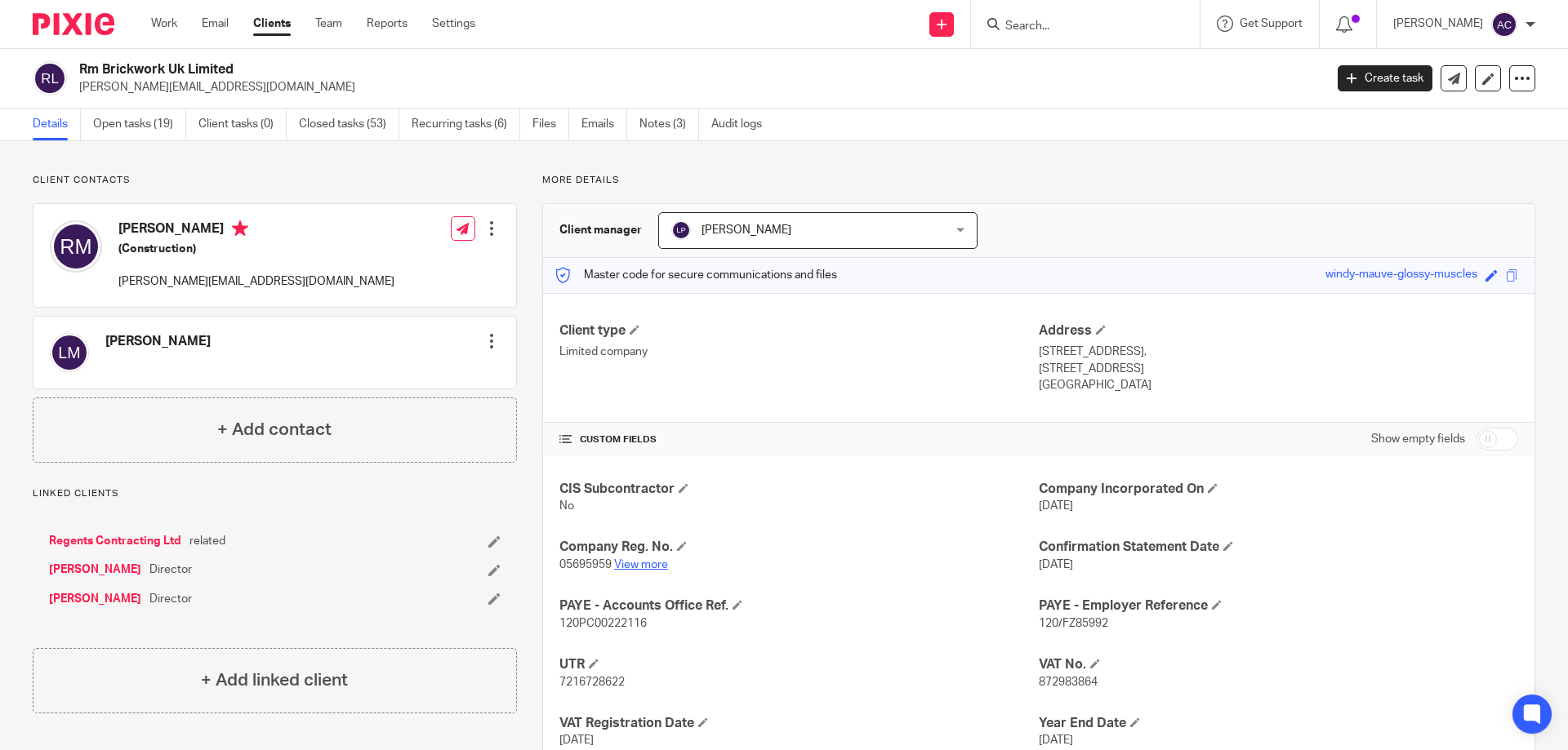
click at [644, 567] on link "View more" at bounding box center [641, 565] width 54 height 11
click at [1049, 25] on input "Search" at bounding box center [1077, 27] width 147 height 14
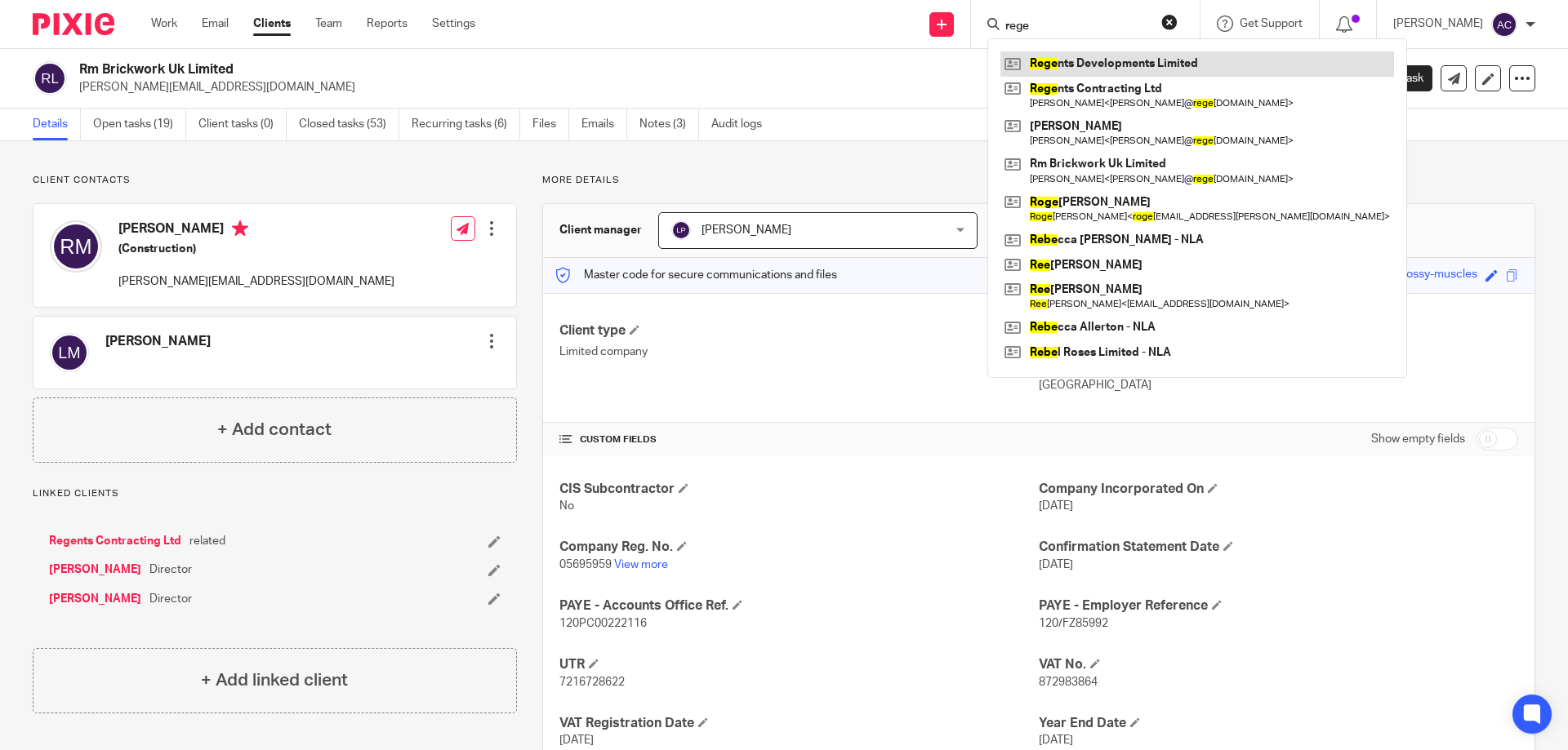
type input "rege"
click at [1087, 55] on link at bounding box center [1198, 64] width 394 height 25
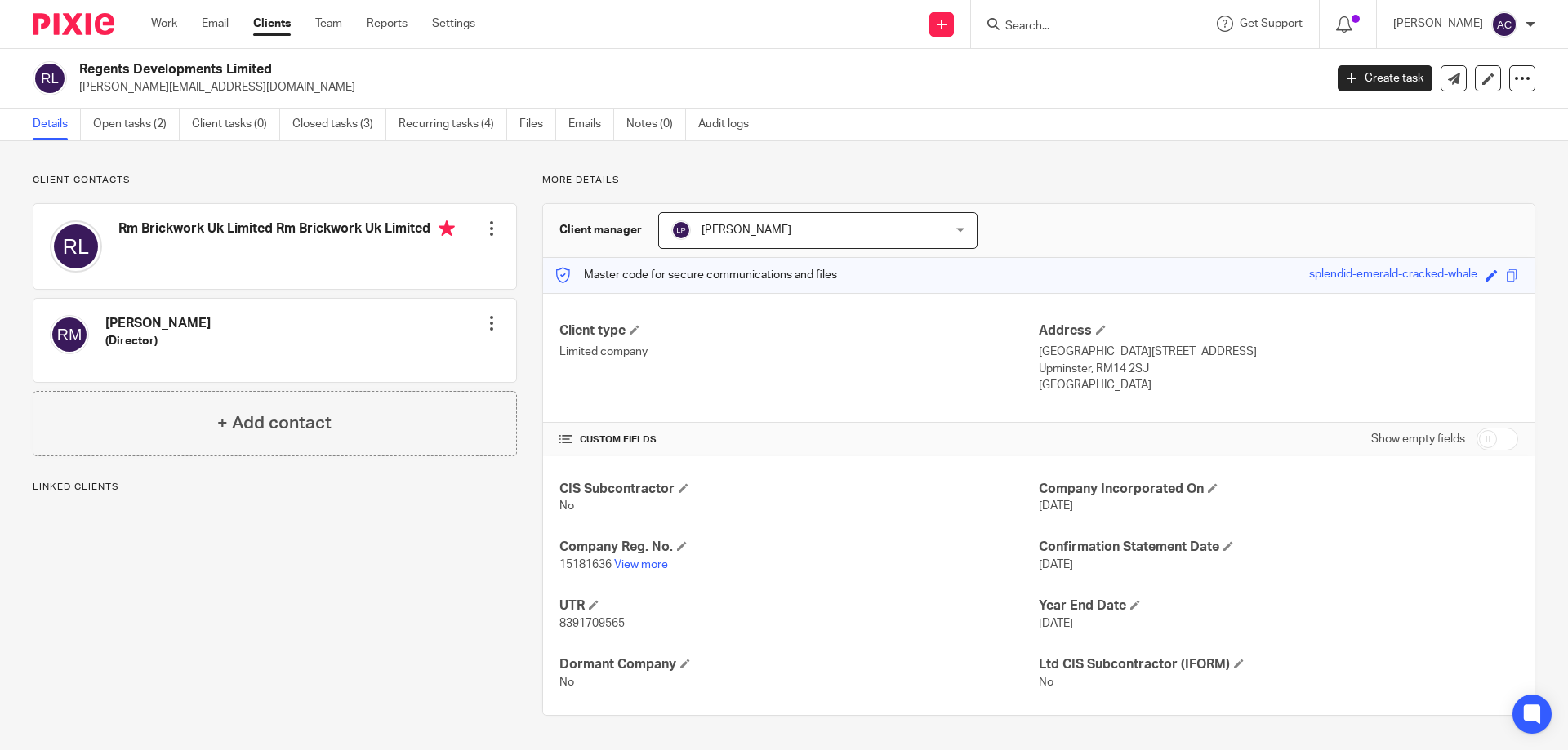
click at [601, 622] on span "8391709565" at bounding box center [592, 624] width 66 height 11
click at [627, 557] on p "15181636 View more" at bounding box center [799, 565] width 480 height 16
click at [639, 568] on link "View more" at bounding box center [641, 565] width 54 height 11
click at [1067, 25] on input "Search" at bounding box center [1077, 27] width 147 height 14
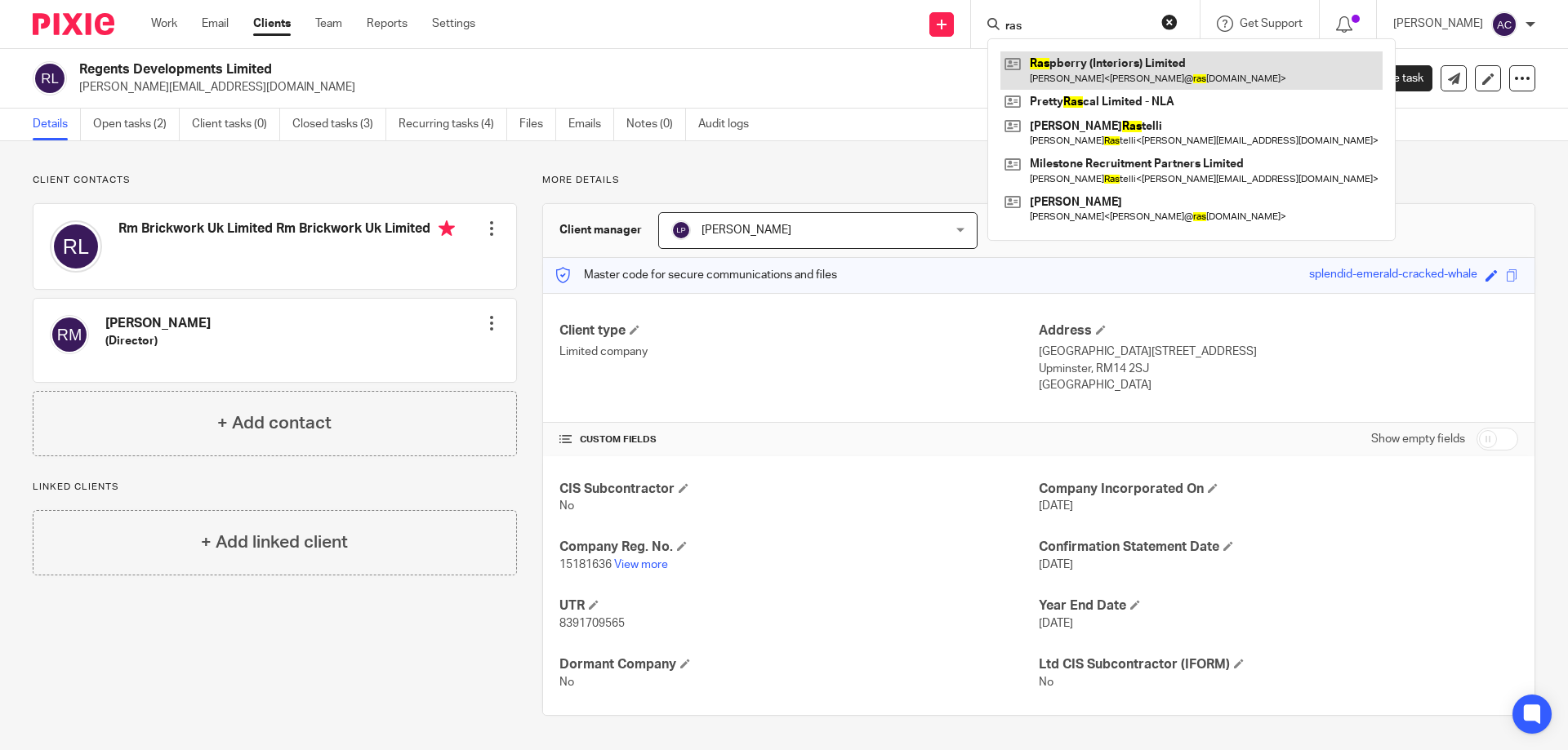
type input "ras"
click at [1105, 61] on link at bounding box center [1192, 70] width 383 height 38
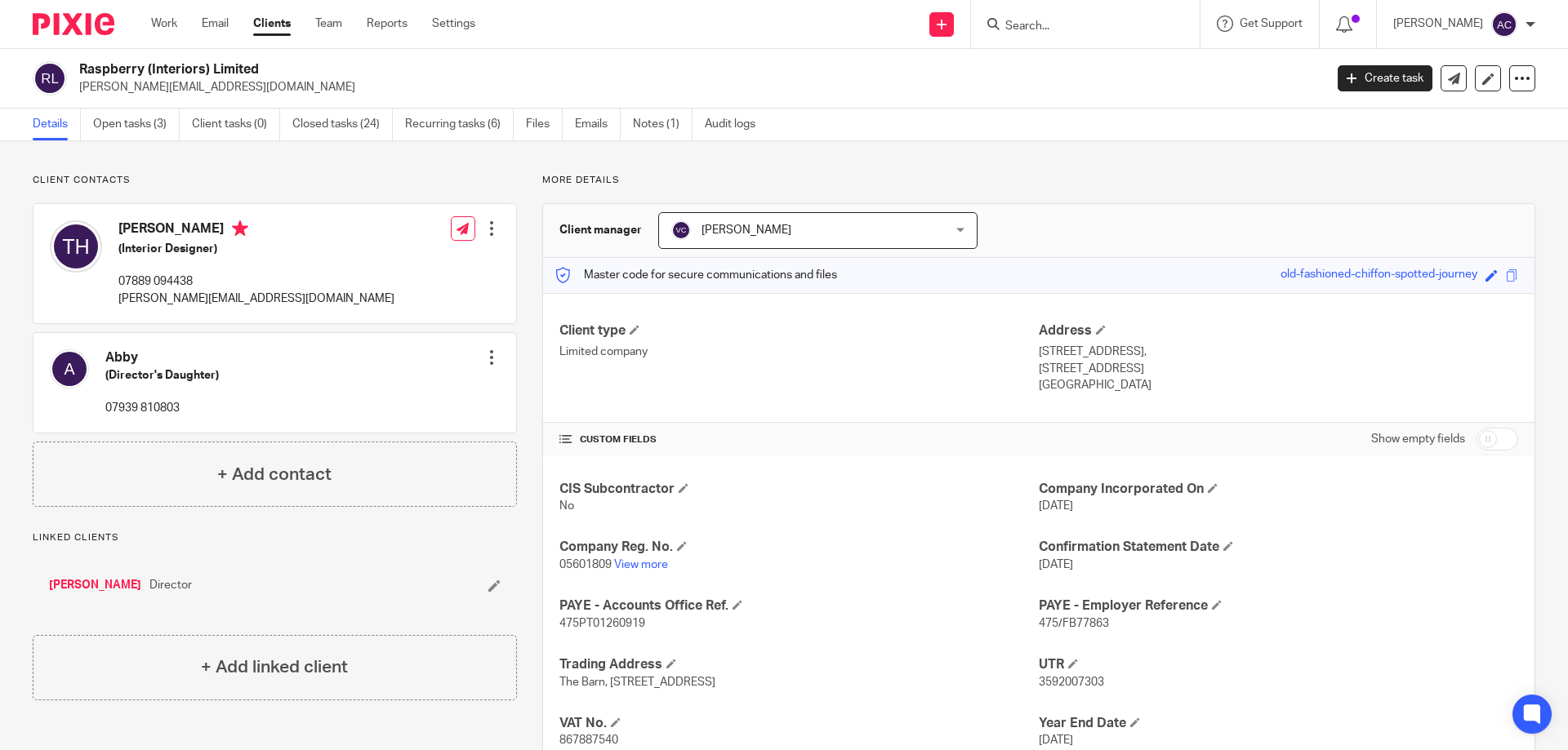
click at [1087, 33] on input "Search" at bounding box center [1077, 27] width 147 height 14
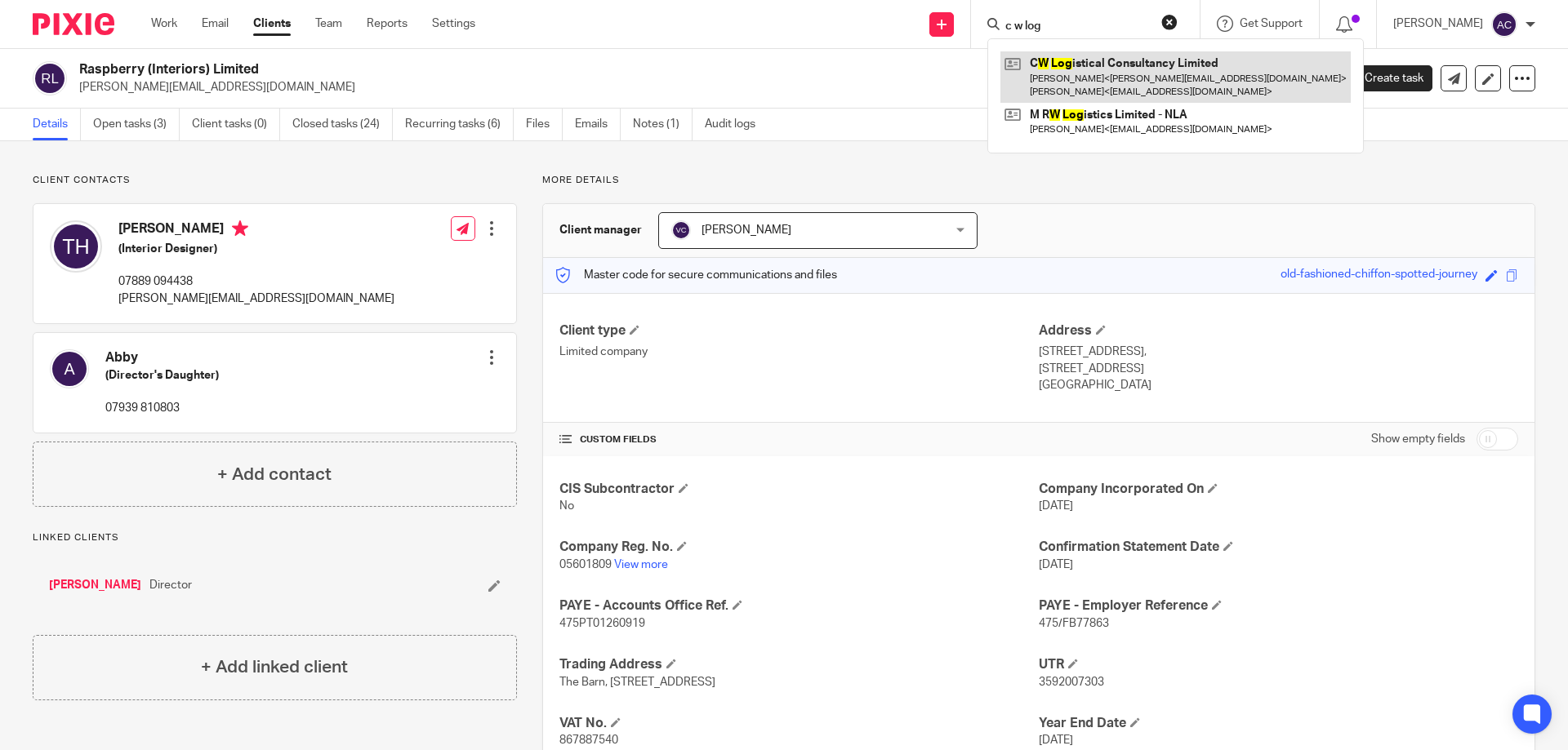
type input "c w log"
click at [1062, 80] on link at bounding box center [1176, 76] width 350 height 50
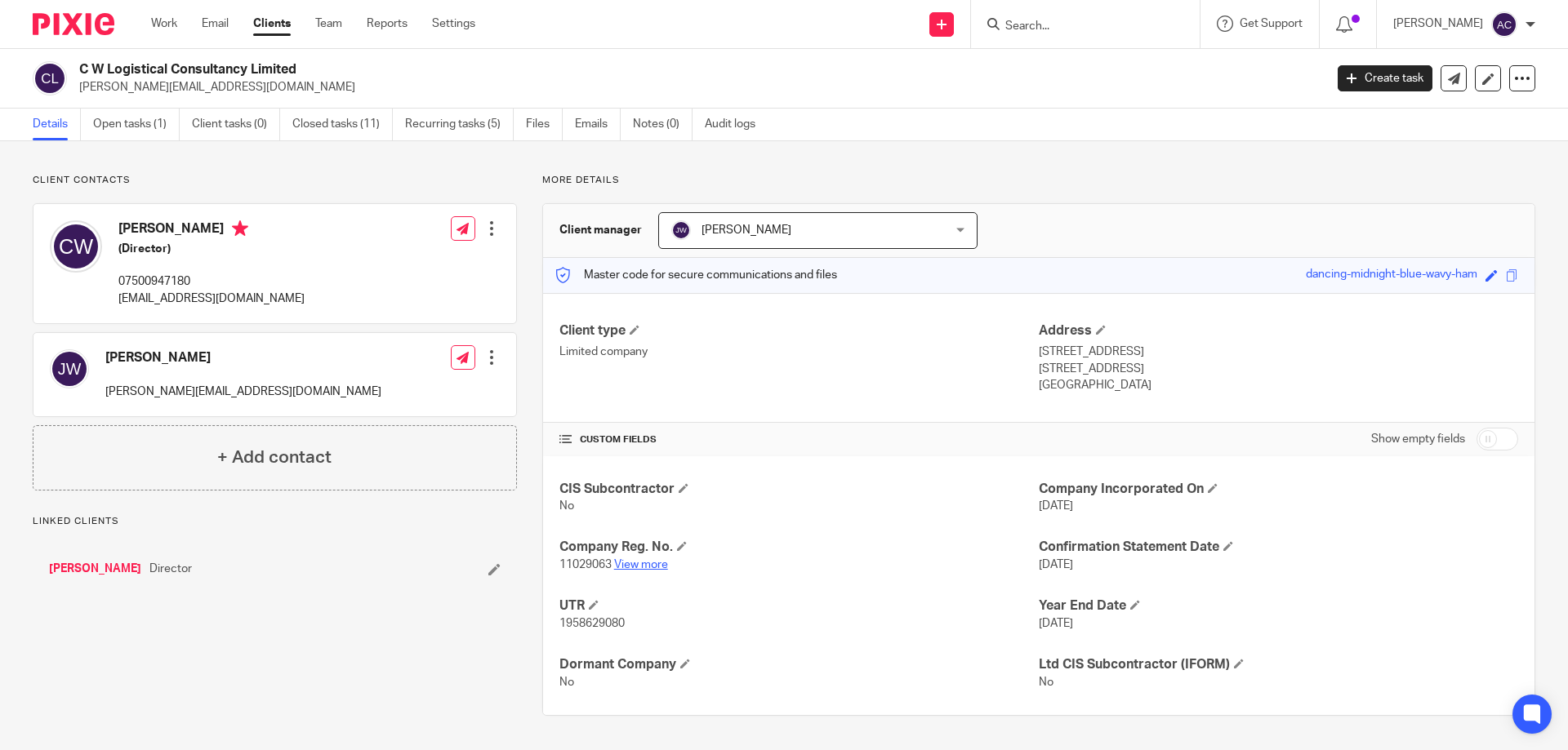
click at [635, 569] on link "View more" at bounding box center [641, 565] width 54 height 11
click at [1089, 29] on input "Search" at bounding box center [1077, 27] width 147 height 14
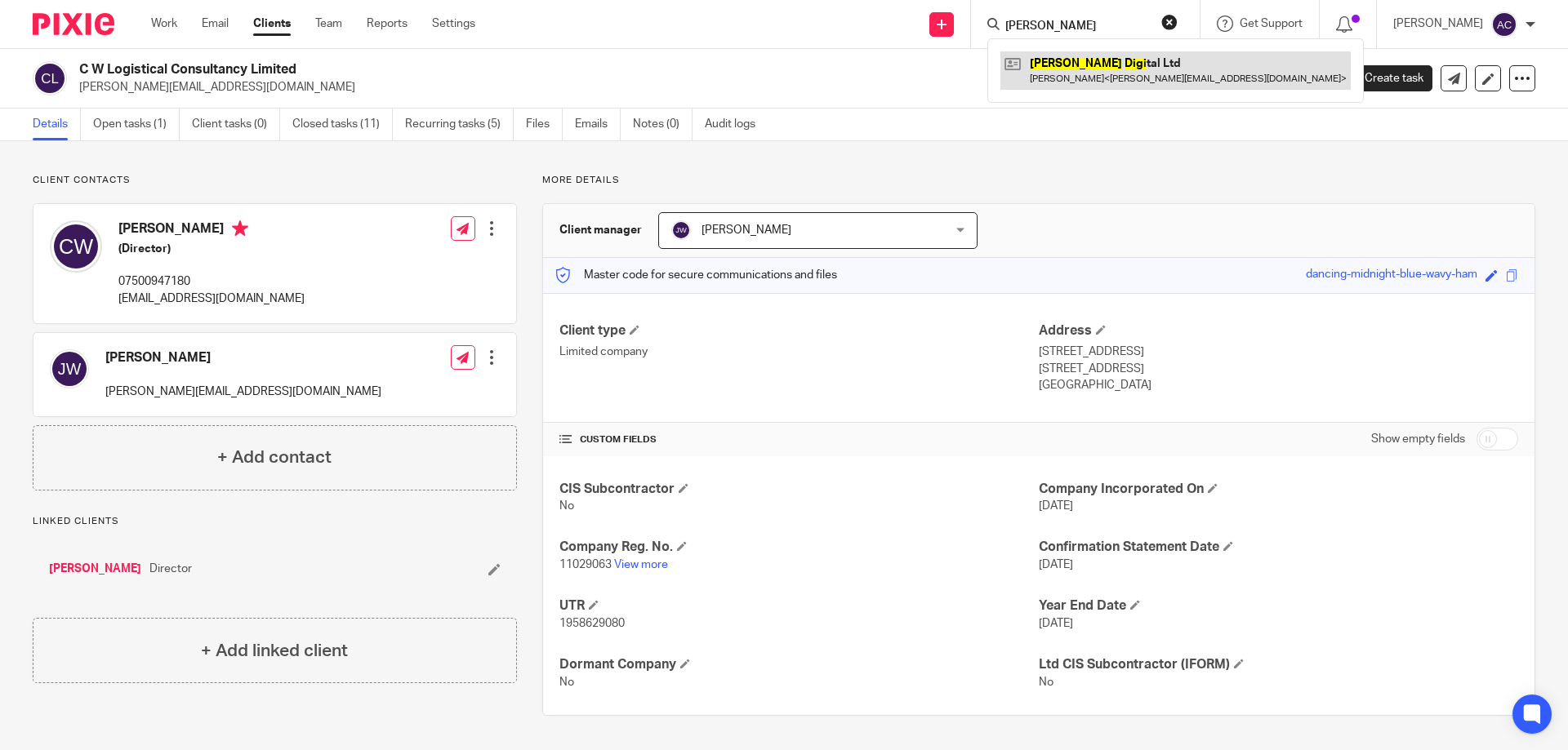
type input "blake digi"
click at [1114, 77] on link at bounding box center [1176, 70] width 350 height 38
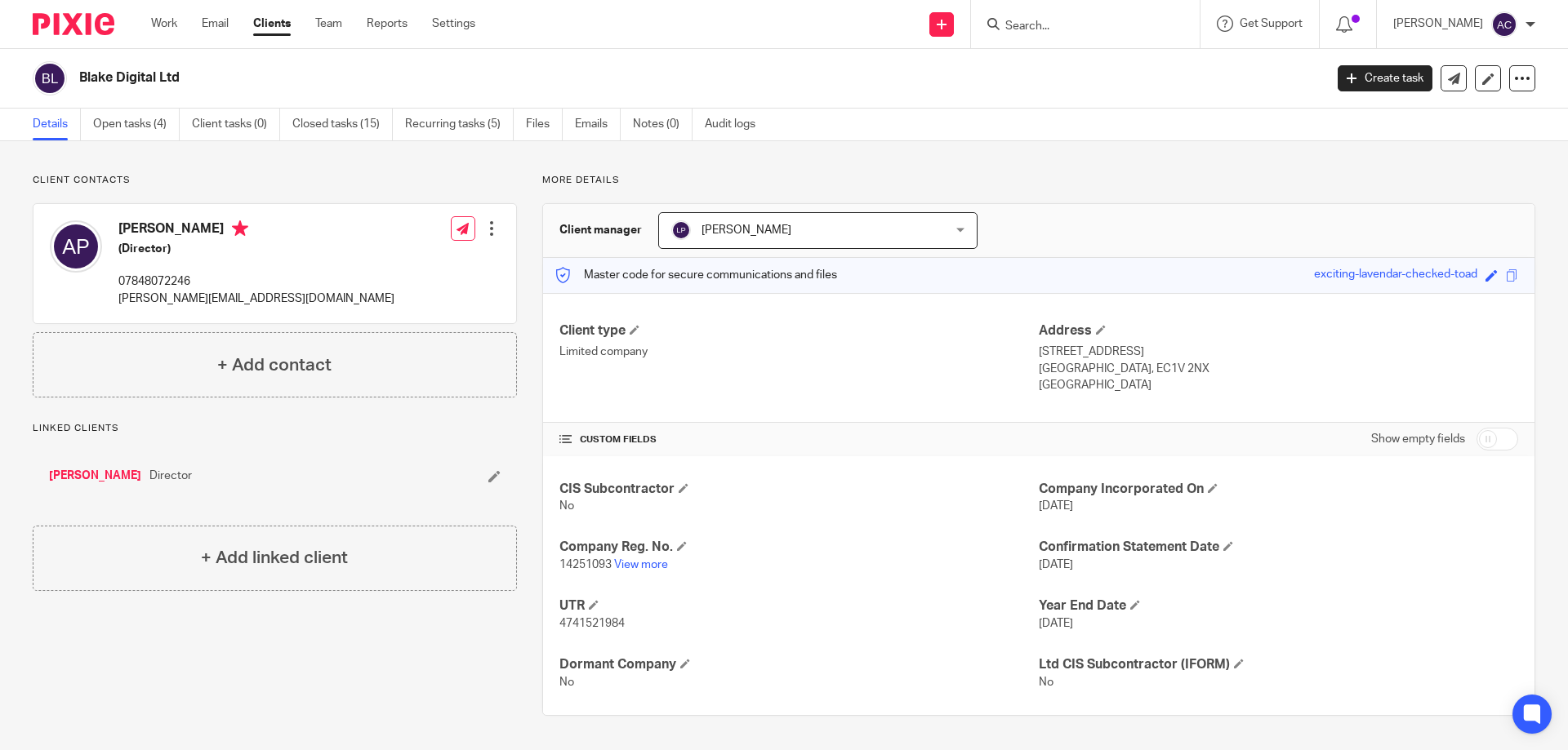
click at [640, 575] on div "CIS Subcontractor No Company Incorporated On [DATE] Company Reg. No. 14251093 V…" at bounding box center [1039, 586] width 992 height 259
click at [639, 566] on link "View more" at bounding box center [641, 565] width 54 height 11
click at [1100, 31] on input "Search" at bounding box center [1077, 27] width 147 height 14
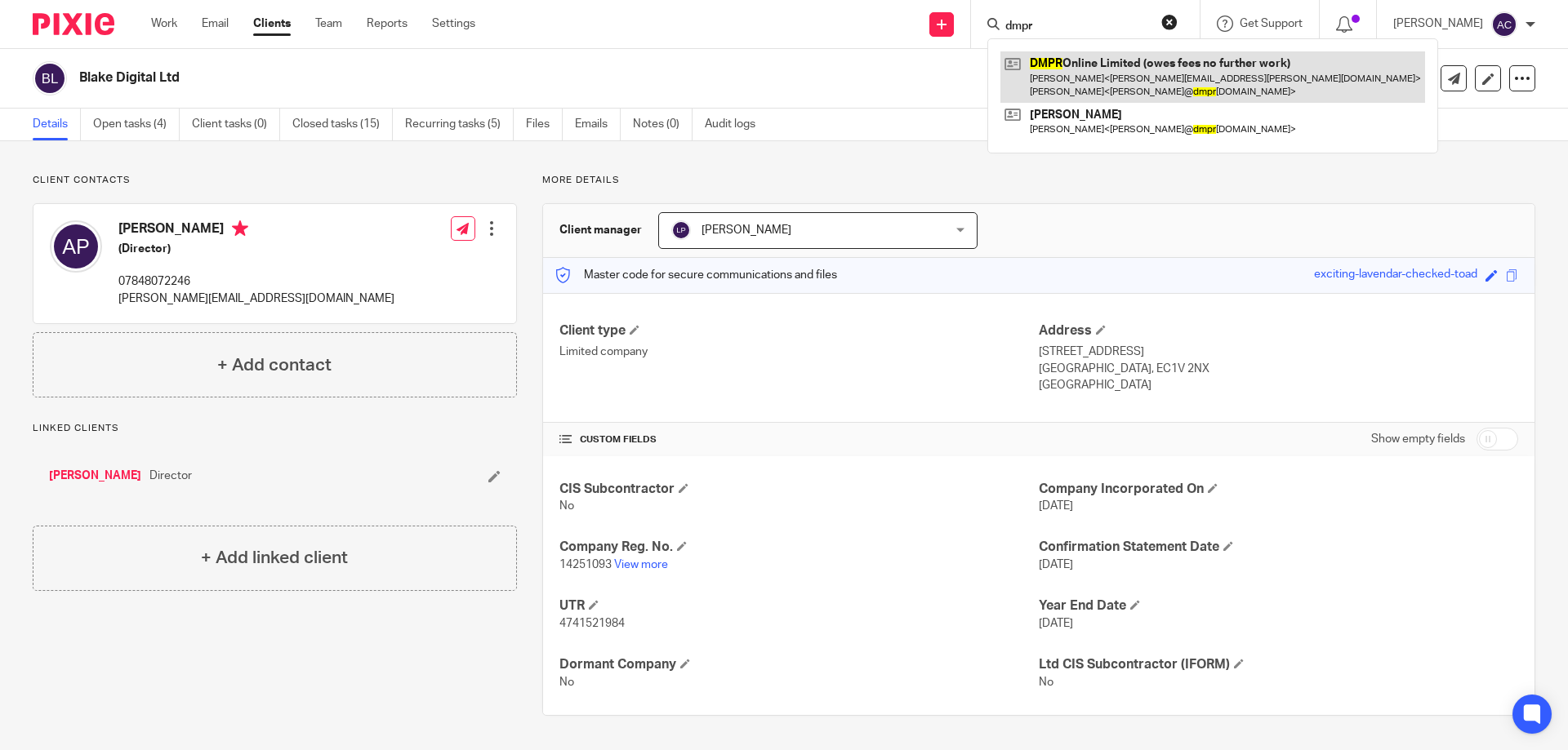
type input "dmpr"
click at [1105, 62] on link at bounding box center [1213, 76] width 425 height 50
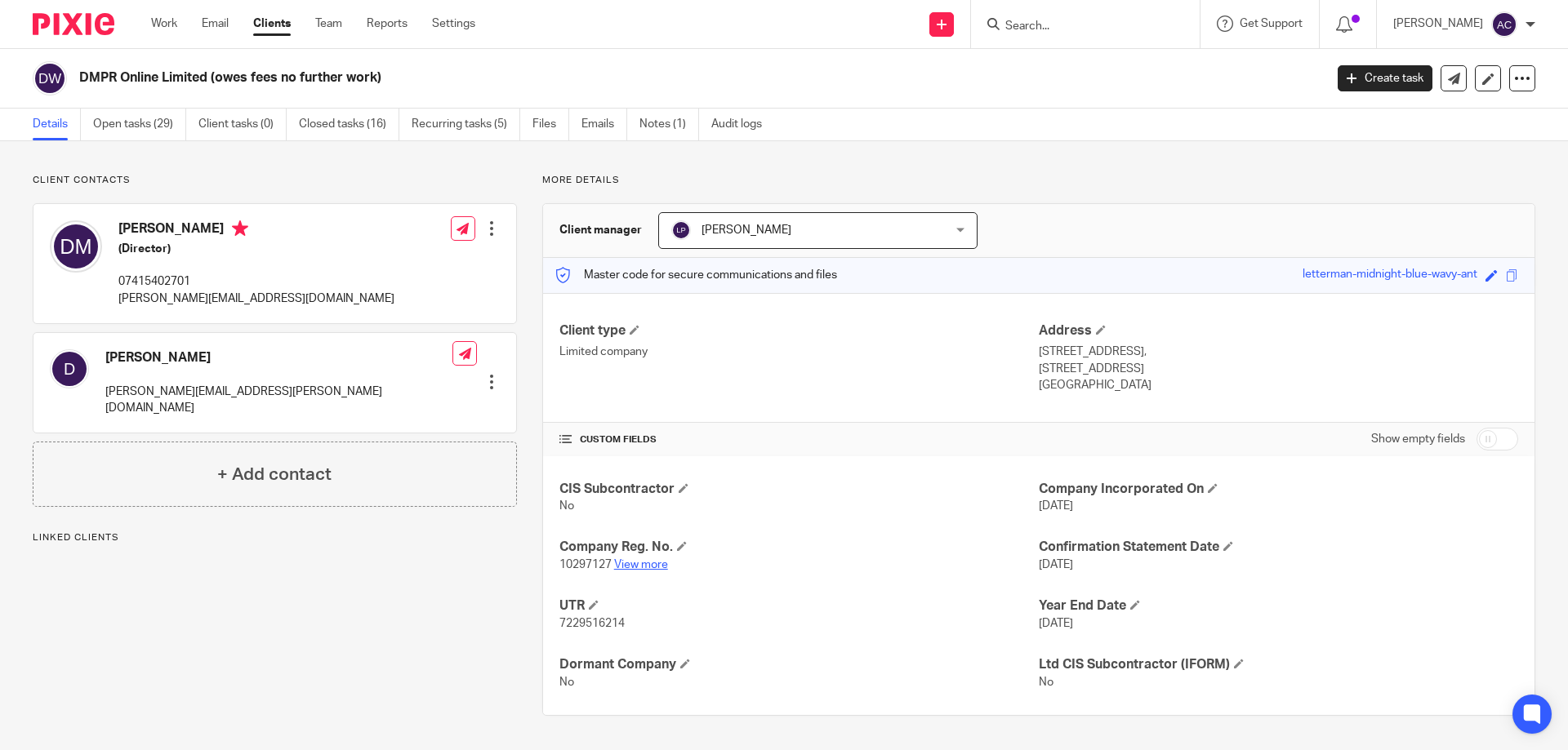
click at [645, 566] on link "View more" at bounding box center [641, 565] width 54 height 11
click at [1027, 25] on input "Search" at bounding box center [1077, 27] width 147 height 14
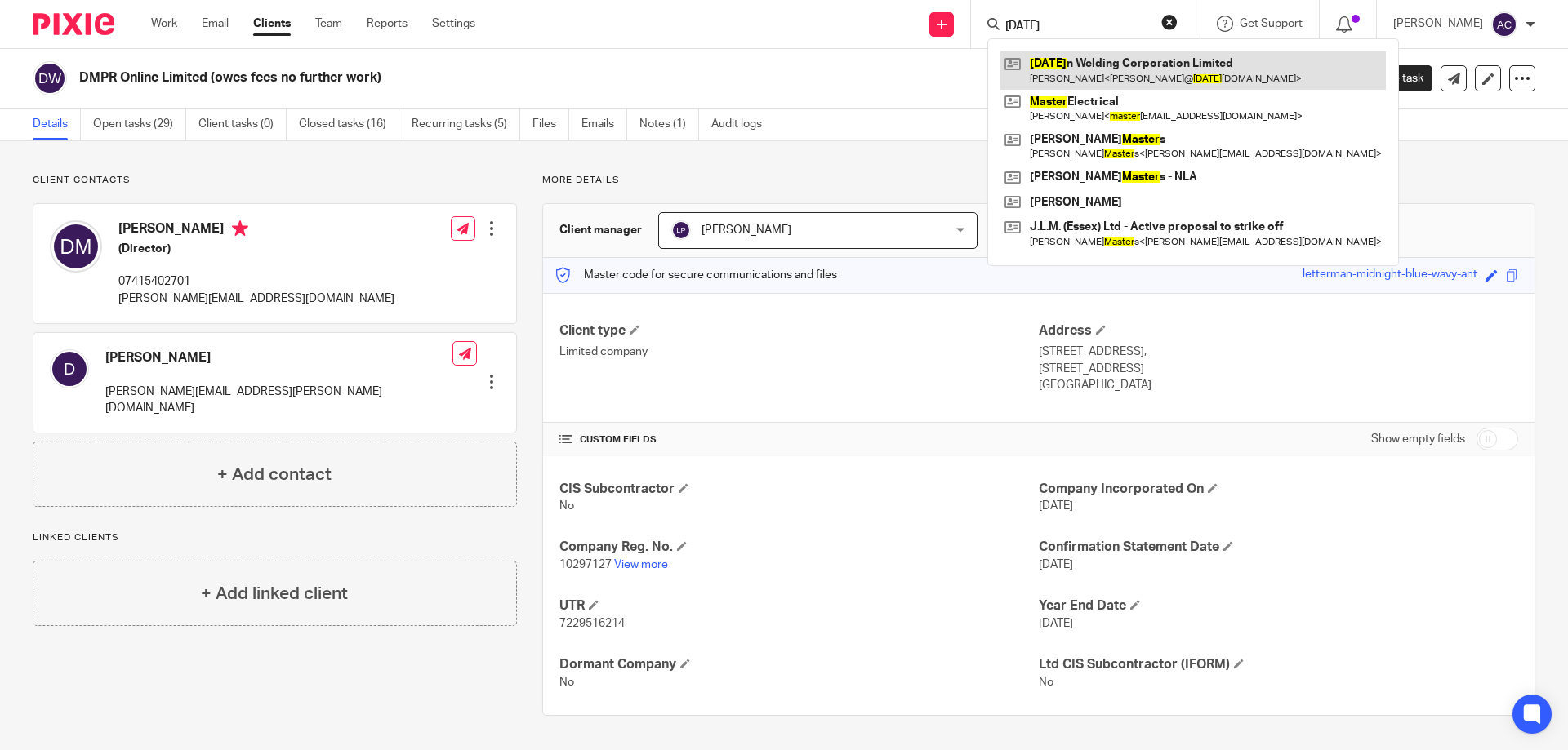
type input "easter"
click at [1141, 76] on link at bounding box center [1194, 70] width 386 height 38
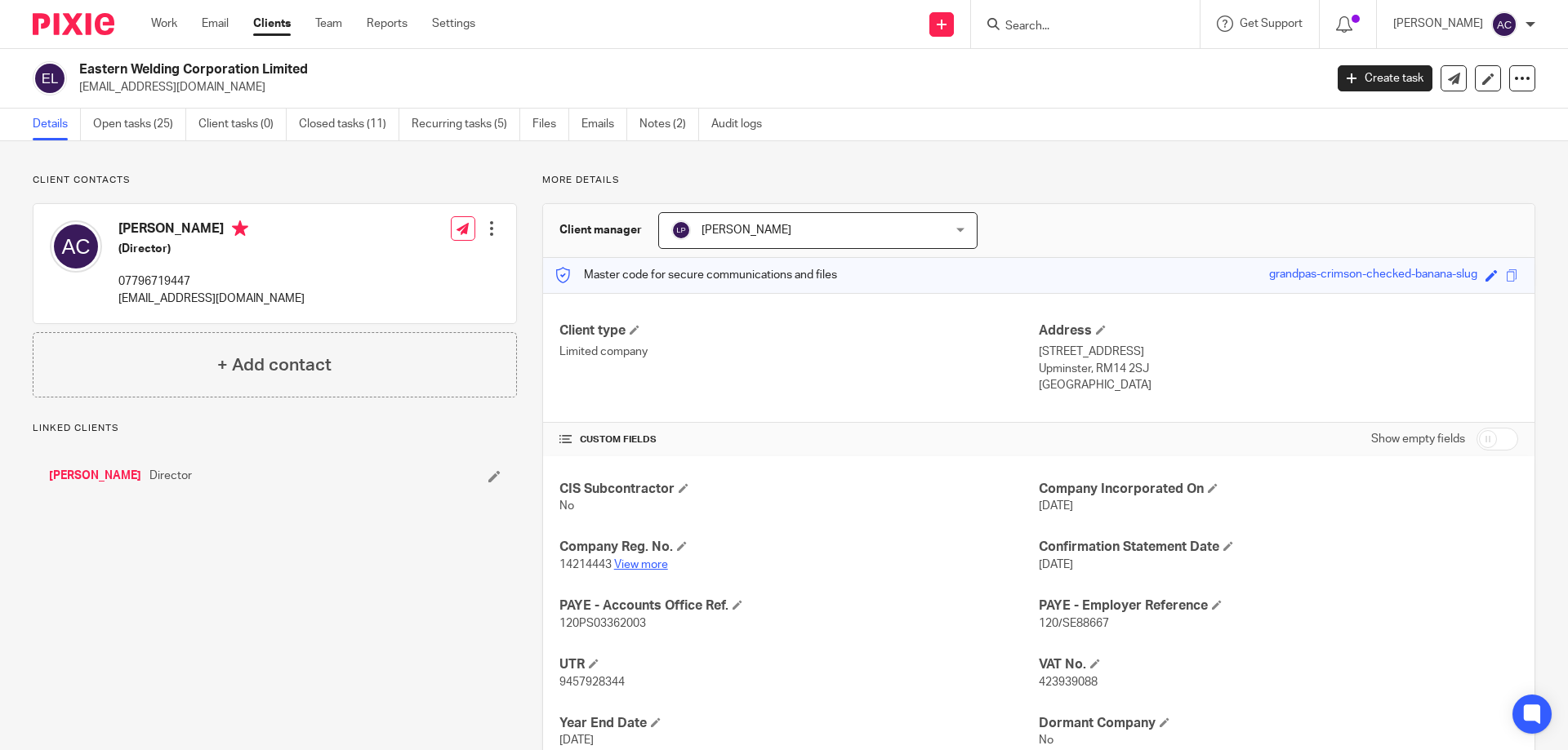
click at [661, 566] on link "View more" at bounding box center [641, 565] width 54 height 11
click at [1095, 37] on div at bounding box center [1086, 24] width 229 height 48
click at [1096, 36] on div at bounding box center [1086, 24] width 229 height 48
click at [1097, 33] on div at bounding box center [1086, 24] width 229 height 48
click at [1097, 30] on input "Search" at bounding box center [1077, 27] width 147 height 14
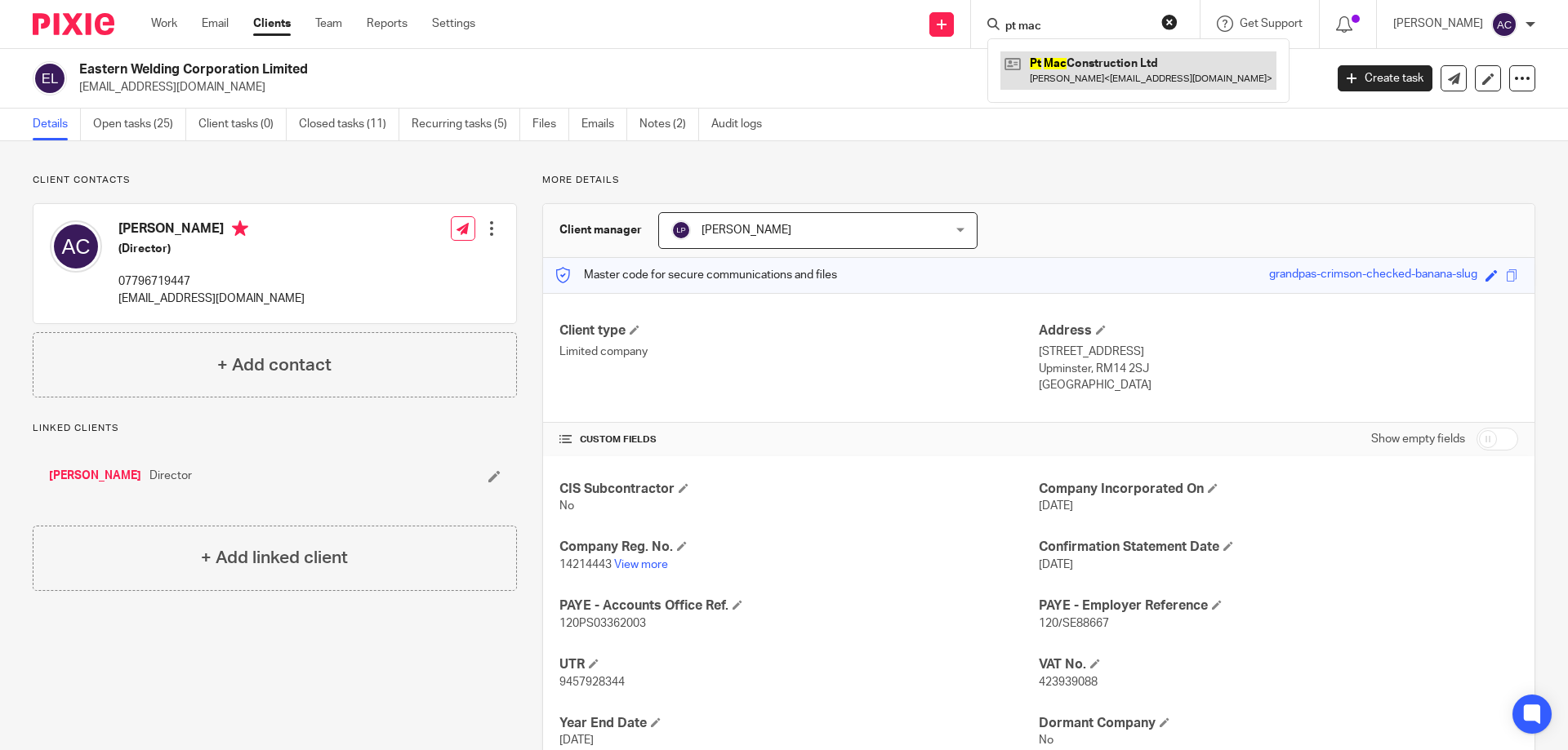
type input "pt mac"
click at [1067, 79] on link at bounding box center [1139, 70] width 276 height 38
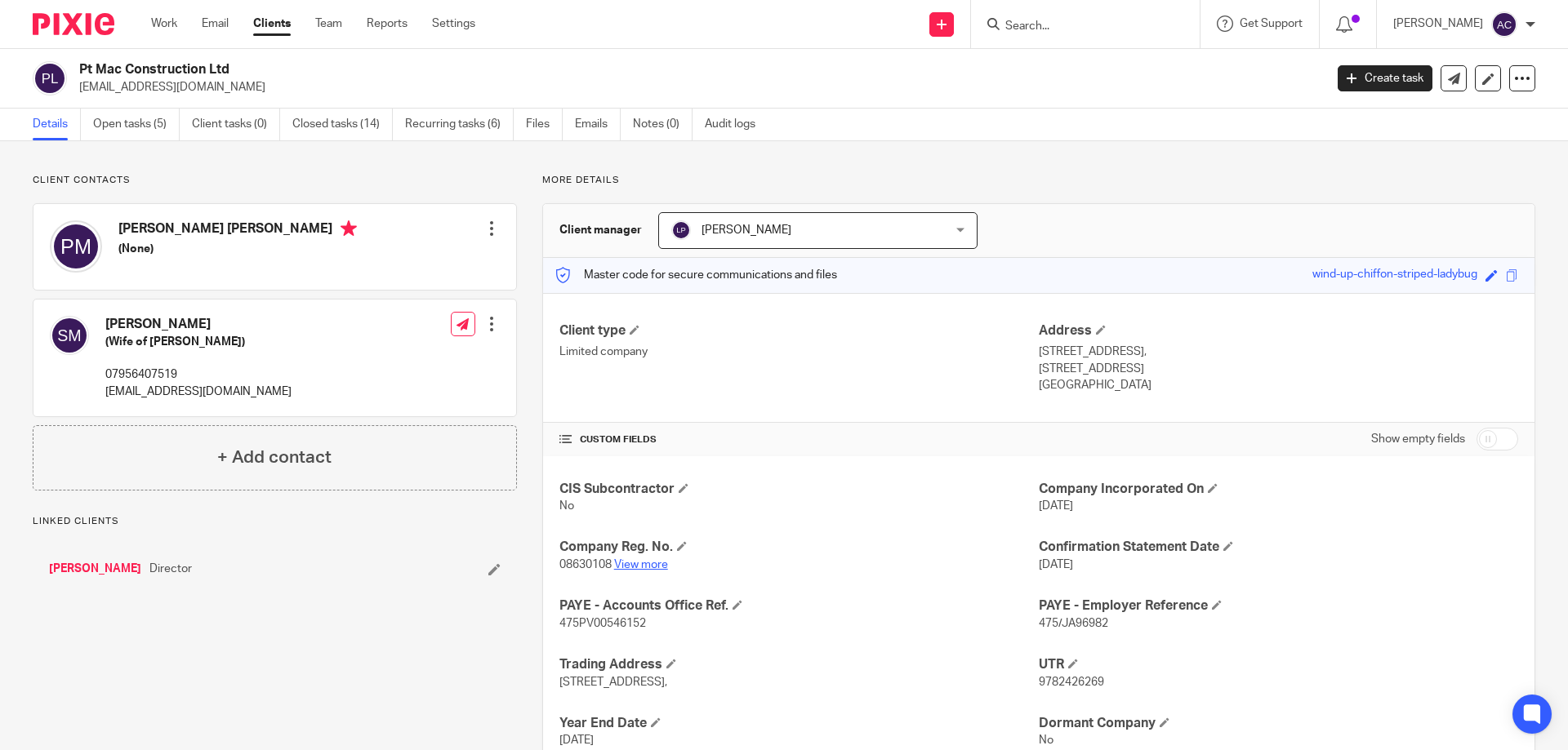
click at [636, 564] on link "View more" at bounding box center [641, 565] width 54 height 11
click at [1124, 11] on div at bounding box center [1086, 24] width 229 height 48
drag, startPoint x: 1124, startPoint y: 11, endPoint x: 1124, endPoint y: 25, distance: 14.0
click at [1124, 23] on div at bounding box center [1086, 24] width 229 height 48
click at [1124, 25] on input "Search" at bounding box center [1077, 27] width 147 height 14
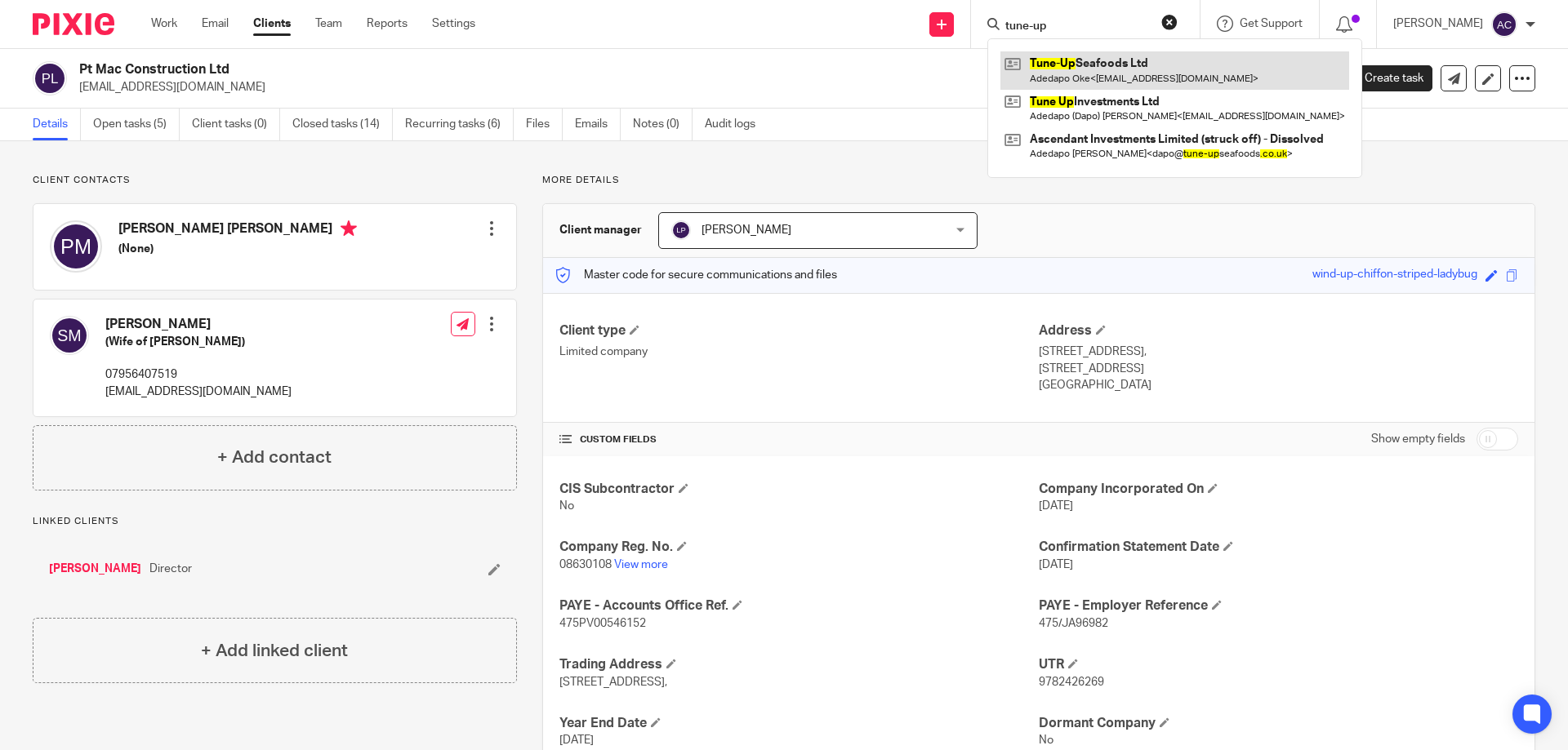
type input "tune-up"
click at [1126, 59] on link at bounding box center [1175, 70] width 349 height 38
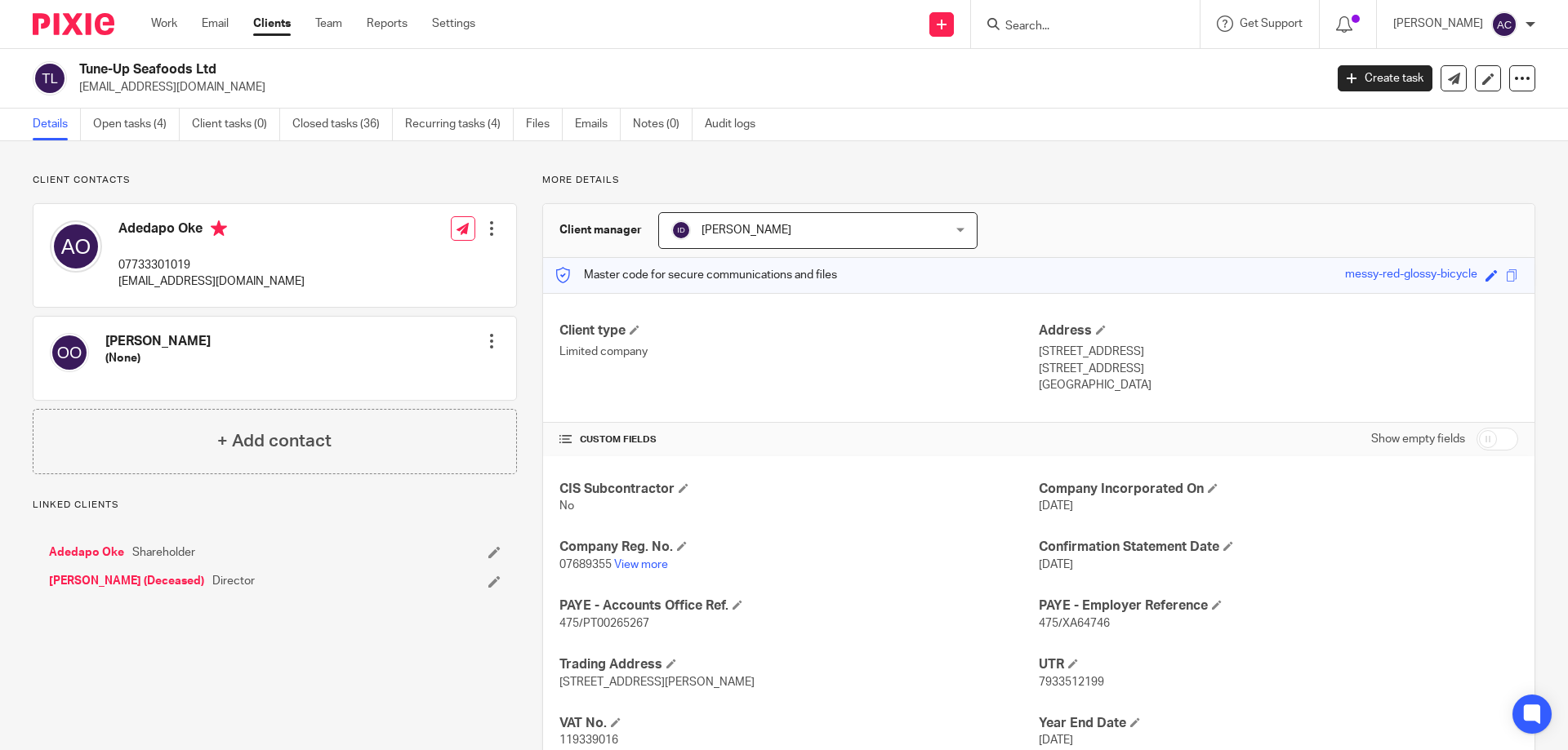
click at [749, 364] on div "Client type Limited company" at bounding box center [799, 359] width 480 height 72
click at [640, 566] on link "View more" at bounding box center [641, 565] width 54 height 11
click at [1043, 11] on div at bounding box center [1086, 24] width 229 height 48
click at [1043, 23] on input "Search" at bounding box center [1077, 27] width 147 height 14
type input "t"
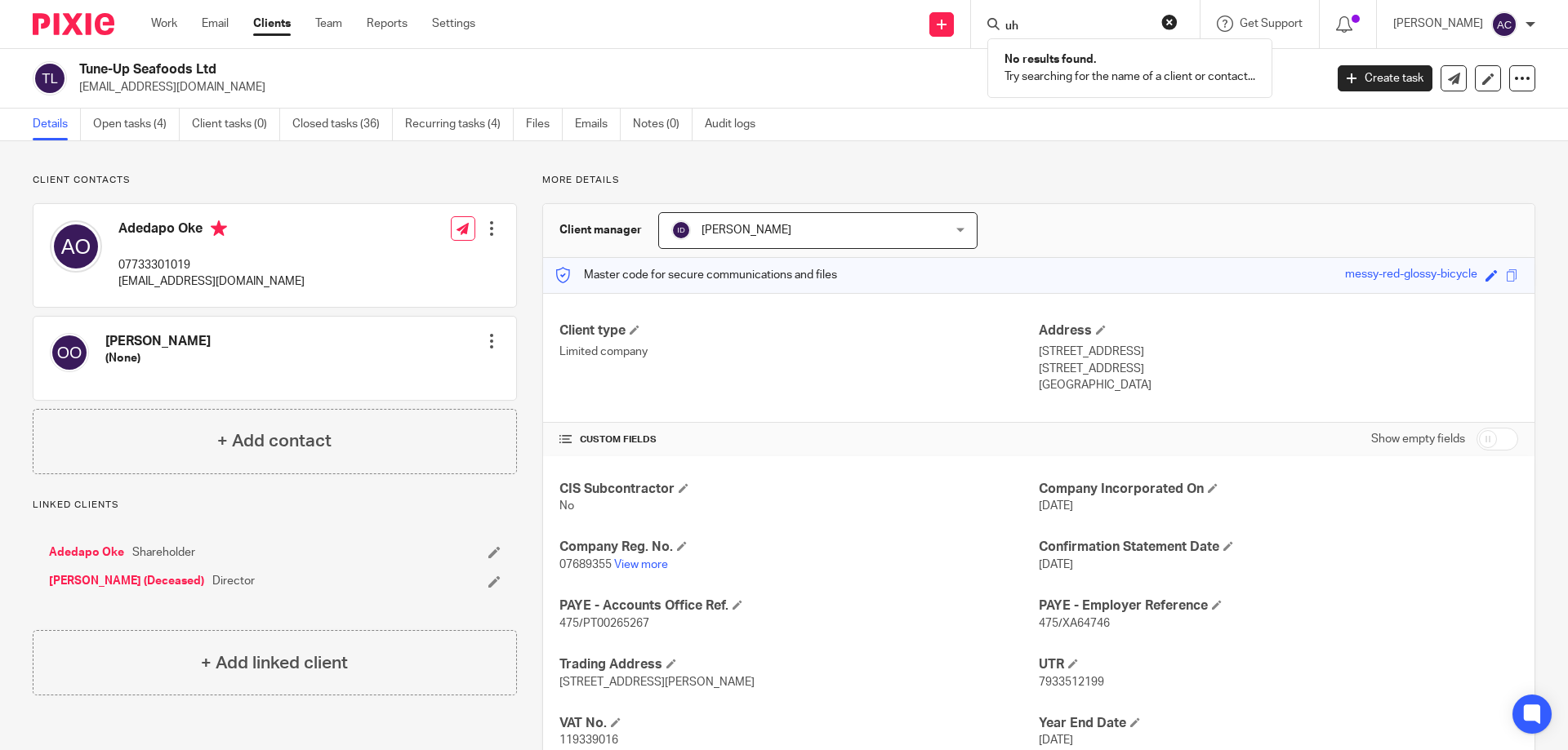
type input "u"
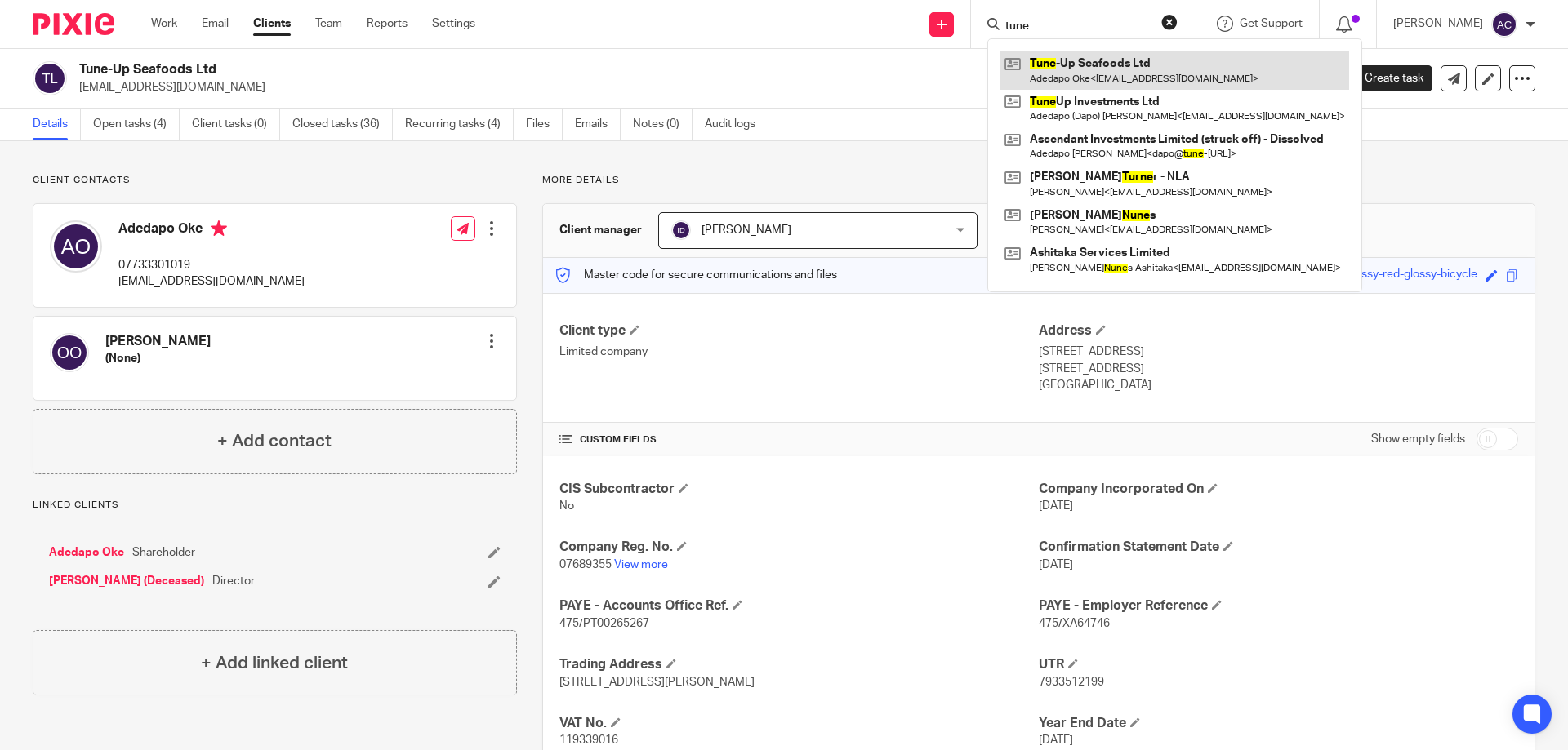
type input "tune"
click at [1164, 61] on link at bounding box center [1175, 70] width 349 height 38
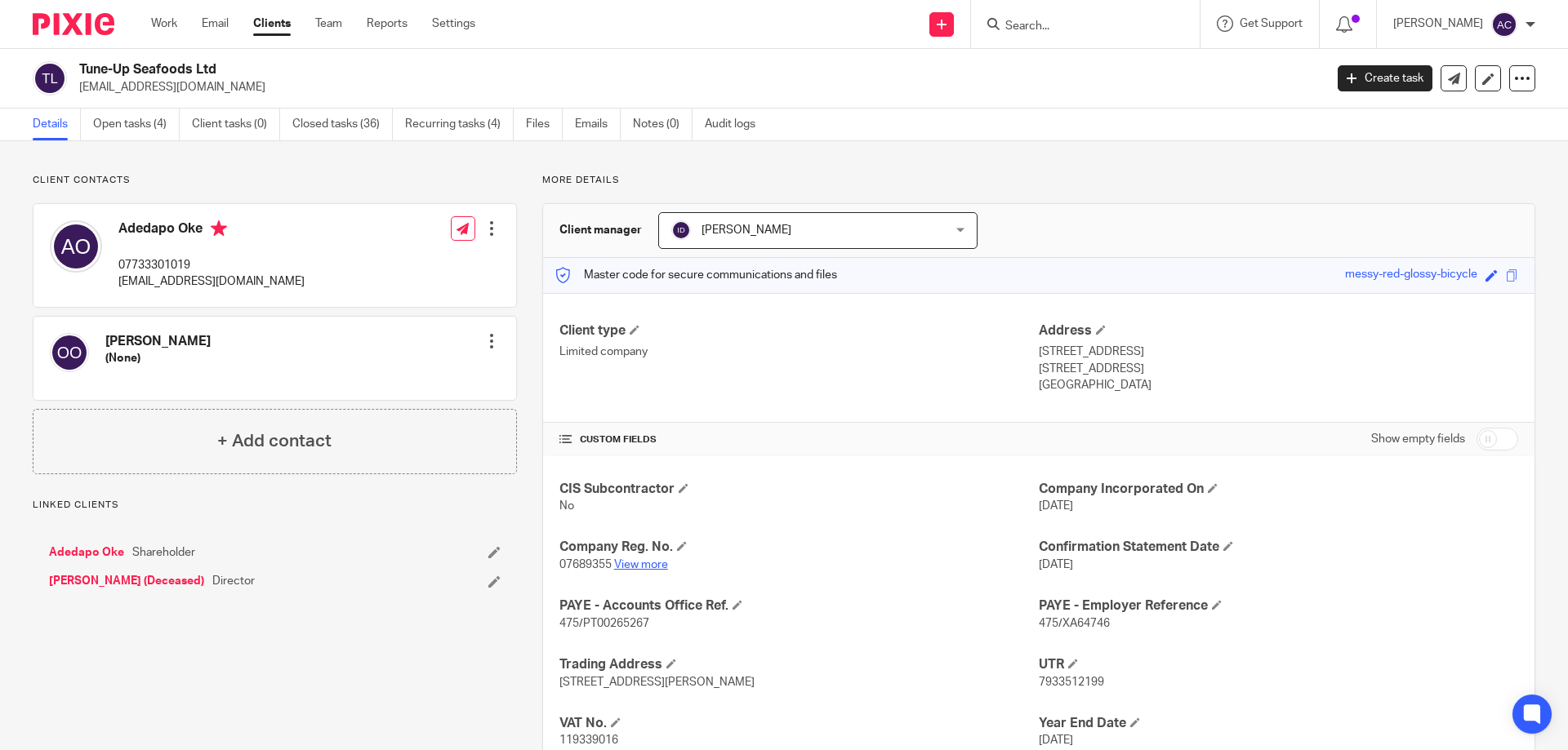
click at [648, 565] on link "View more" at bounding box center [641, 565] width 54 height 11
click at [1075, 27] on input "Search" at bounding box center [1077, 27] width 147 height 14
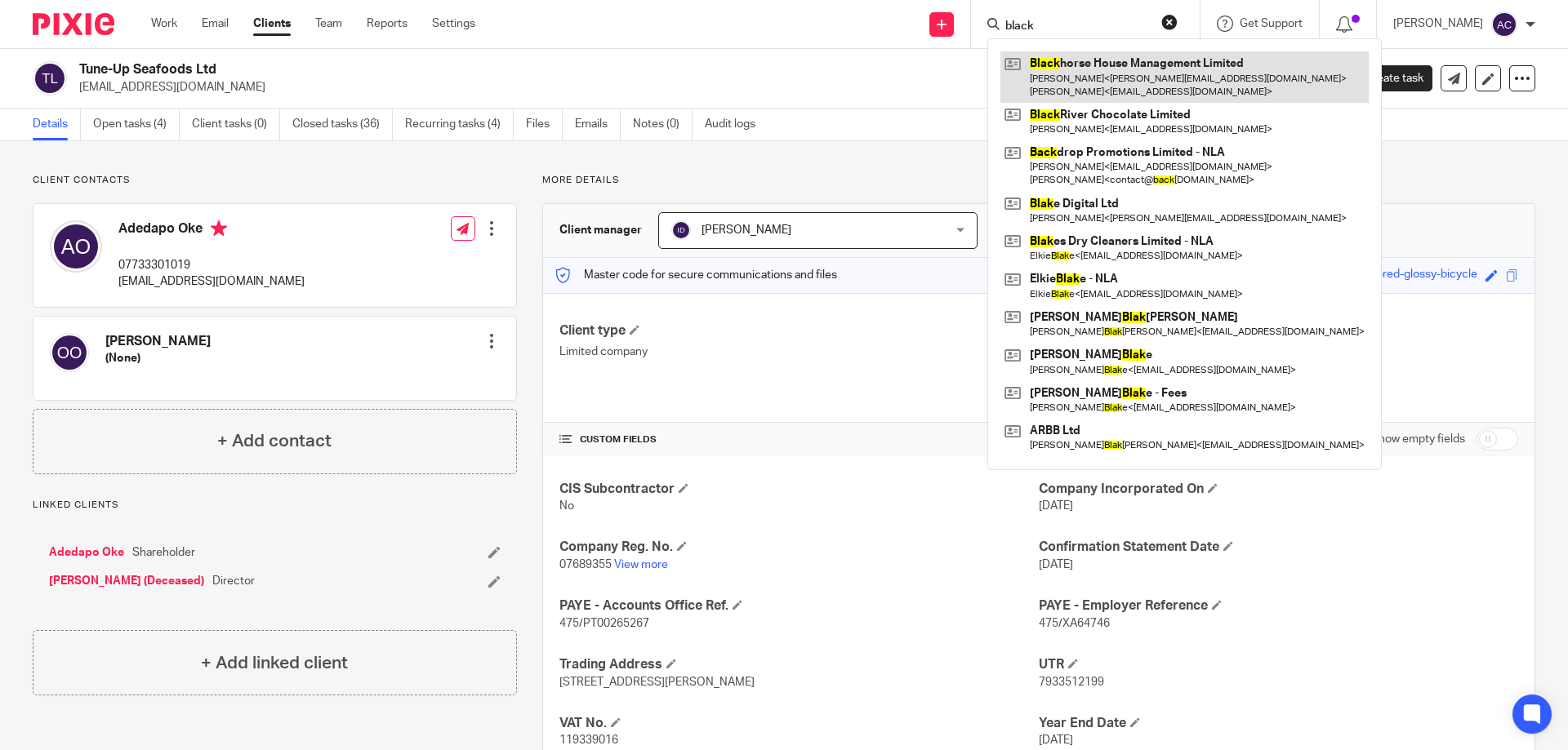
type input "black"
click at [1079, 84] on link at bounding box center [1185, 76] width 368 height 50
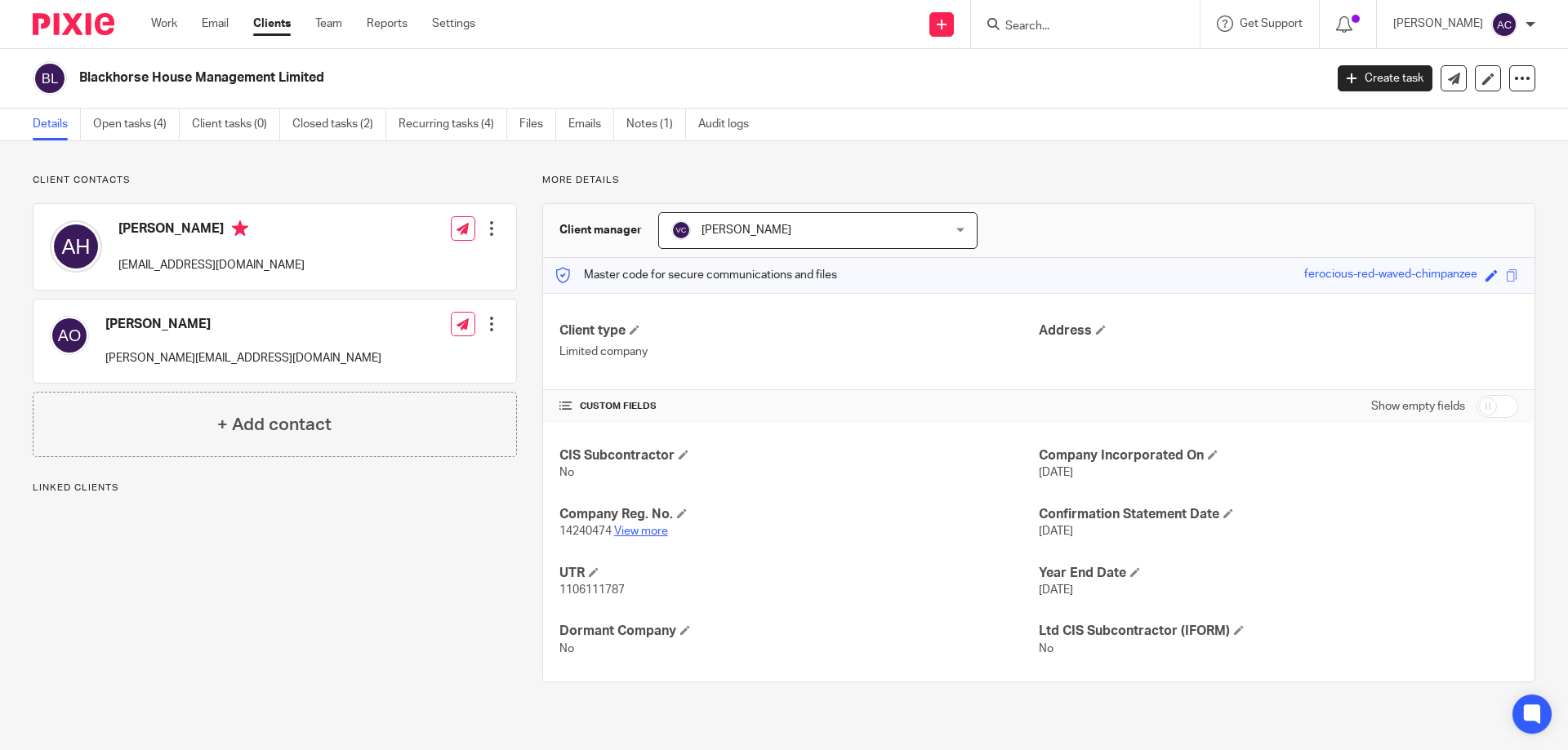
click at [642, 530] on link "View more" at bounding box center [641, 532] width 54 height 11
click at [1110, 14] on form at bounding box center [1090, 25] width 174 height 21
click at [1109, 15] on form at bounding box center [1090, 25] width 174 height 21
click at [1106, 23] on input "Search" at bounding box center [1077, 27] width 147 height 14
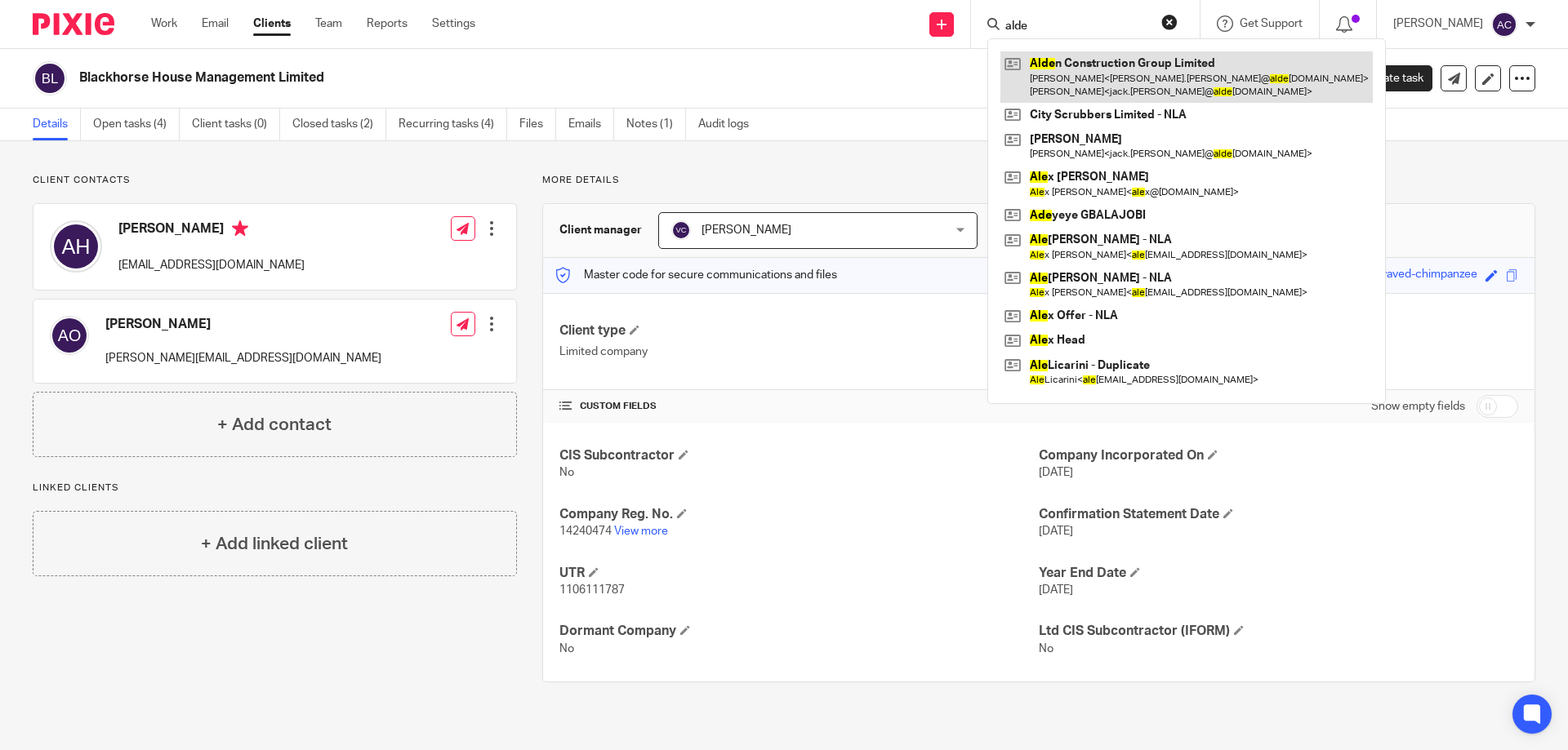
type input "alde"
click at [1096, 64] on link at bounding box center [1187, 76] width 372 height 50
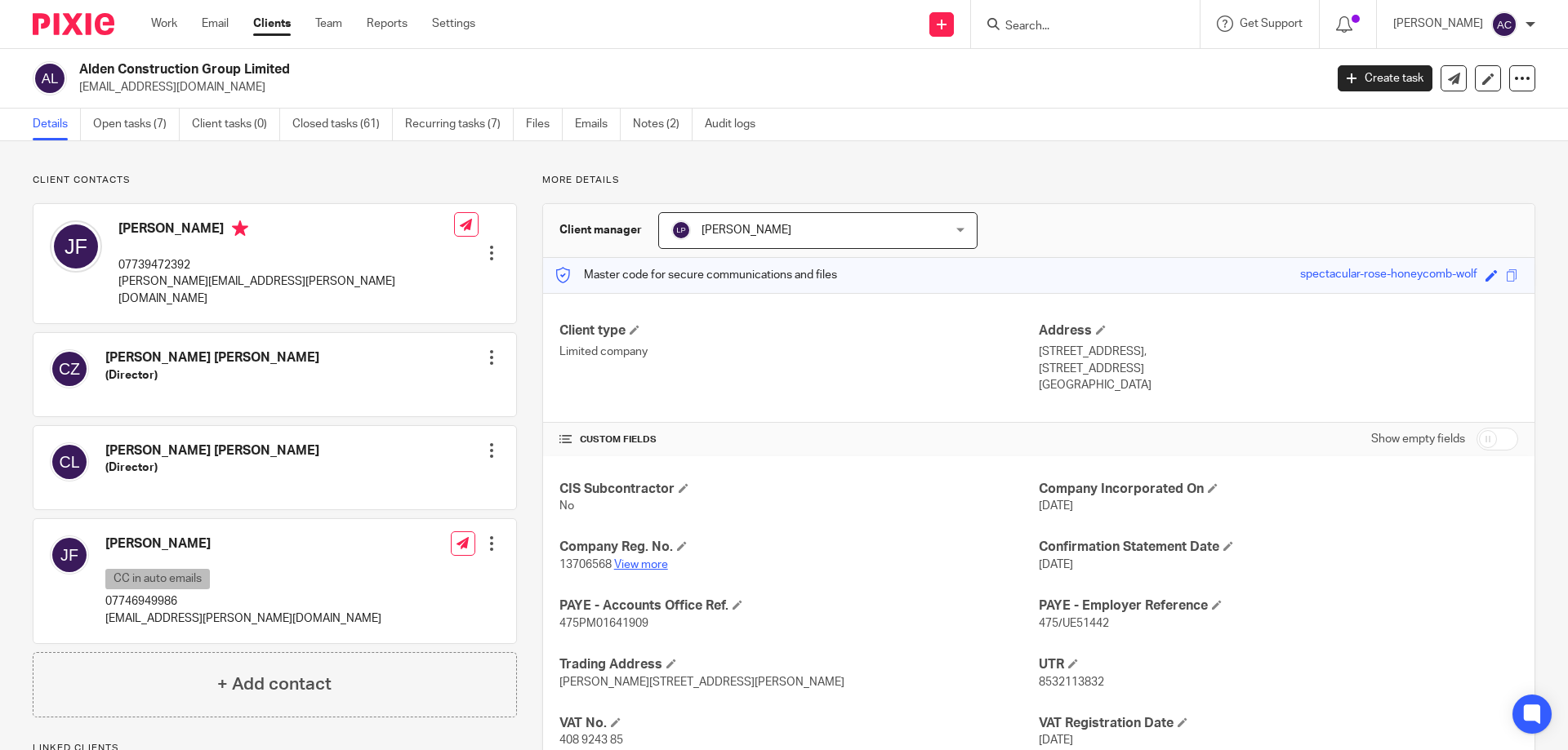
click at [642, 563] on link "View more" at bounding box center [641, 565] width 54 height 11
click at [1121, 14] on form at bounding box center [1090, 25] width 174 height 21
click at [1103, 23] on input "Search" at bounding box center [1077, 27] width 147 height 14
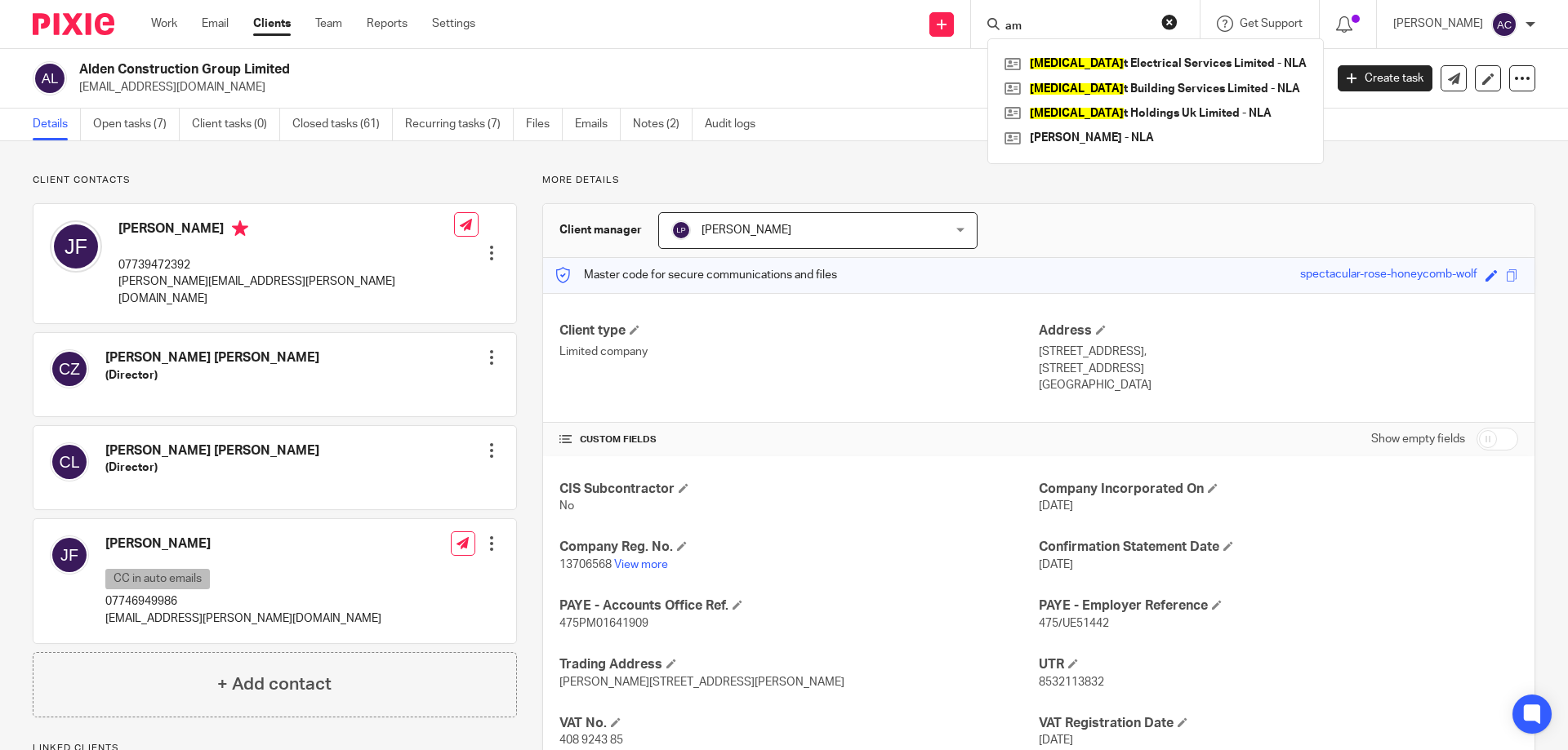
type input "a"
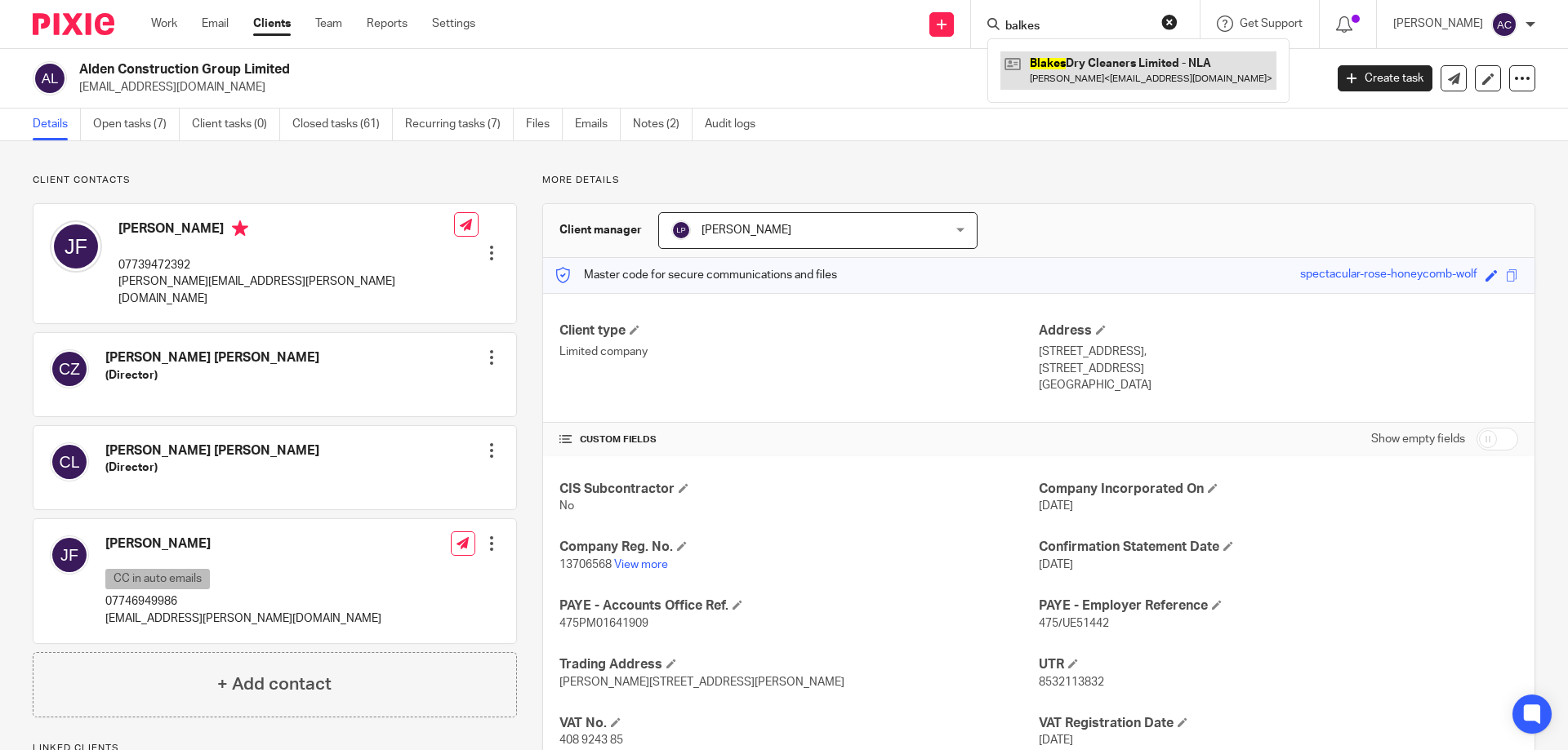
type input "balkes"
click at [1083, 66] on link at bounding box center [1139, 70] width 276 height 38
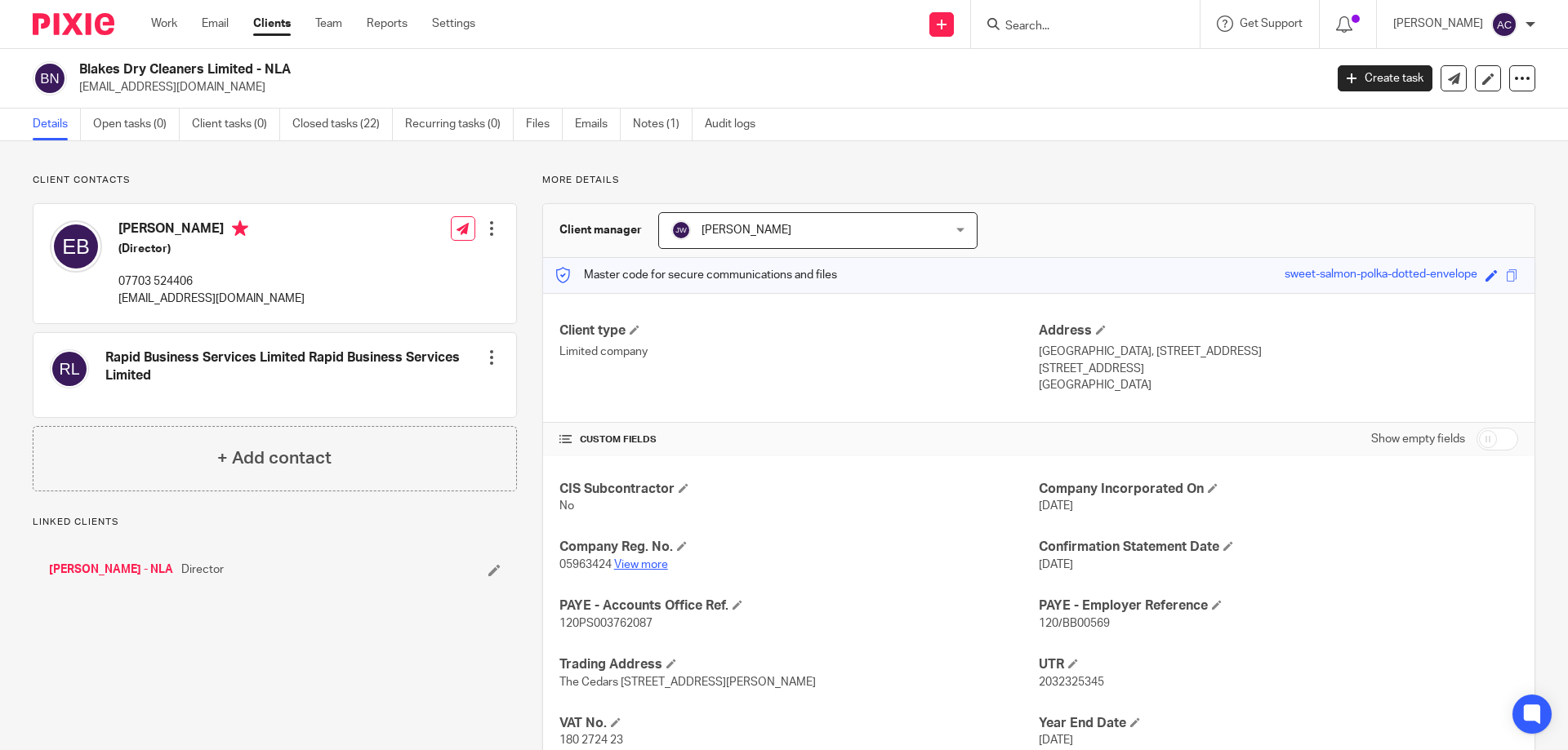
click at [643, 563] on link "View more" at bounding box center [641, 565] width 54 height 11
click at [1118, 3] on div at bounding box center [1086, 24] width 229 height 48
click at [1087, 28] on input "Search" at bounding box center [1077, 27] width 147 height 14
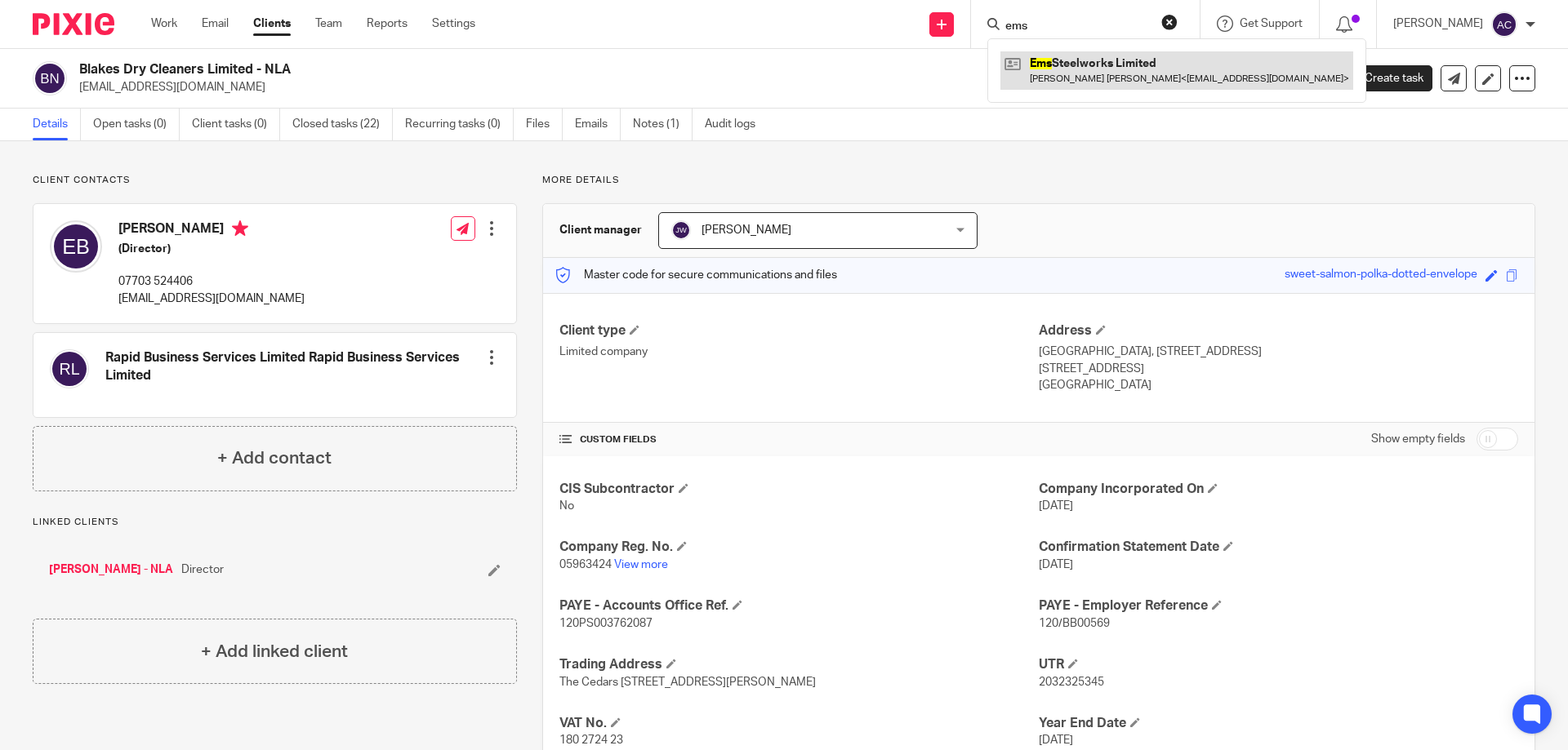
type input "ems"
click at [1078, 61] on link at bounding box center [1178, 70] width 353 height 38
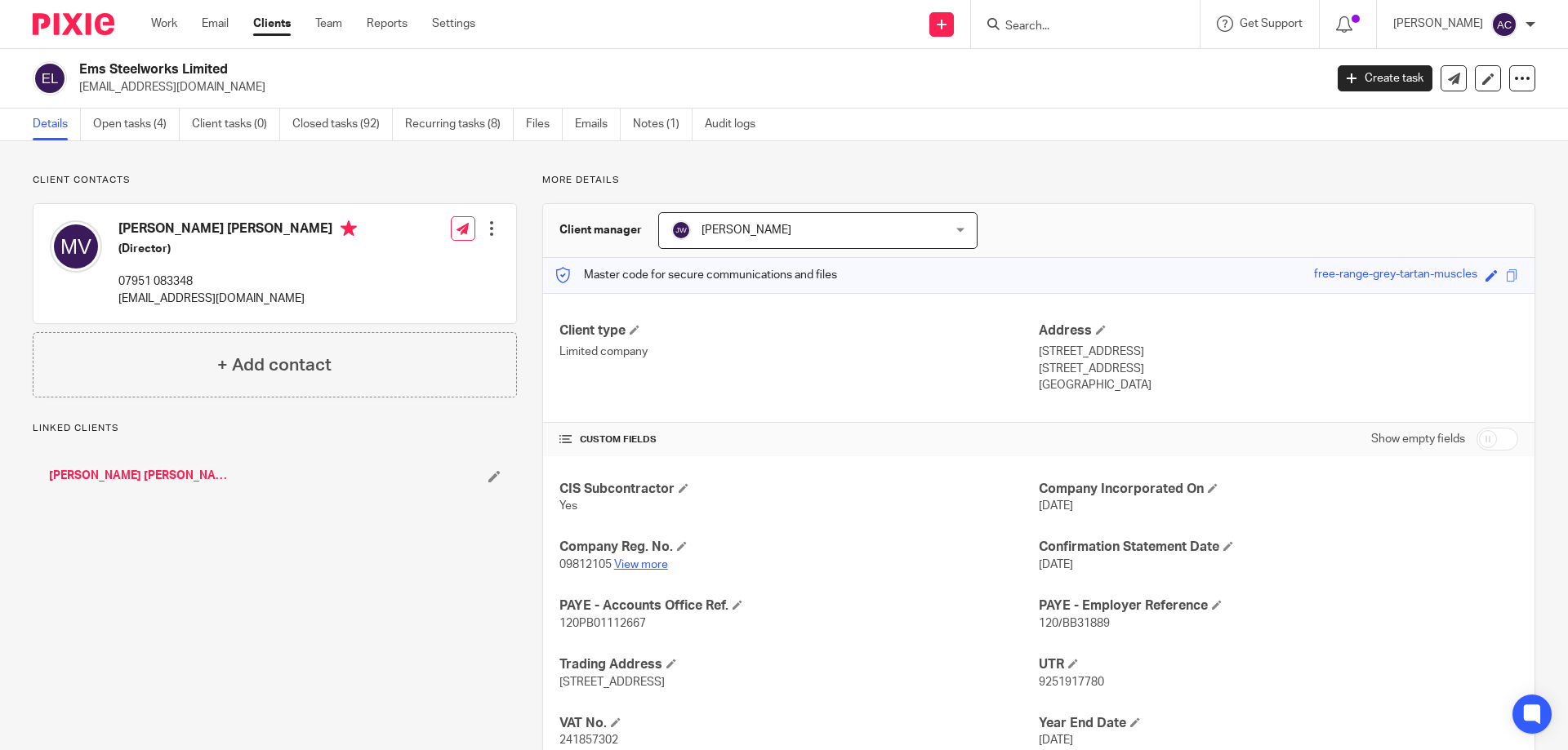
click at [638, 570] on link "View more" at bounding box center [641, 565] width 54 height 11
click at [639, 570] on p "09812105 View more" at bounding box center [799, 565] width 480 height 16
click at [639, 566] on link "View more" at bounding box center [641, 565] width 54 height 11
click at [1052, 27] on input "Search" at bounding box center [1077, 27] width 147 height 14
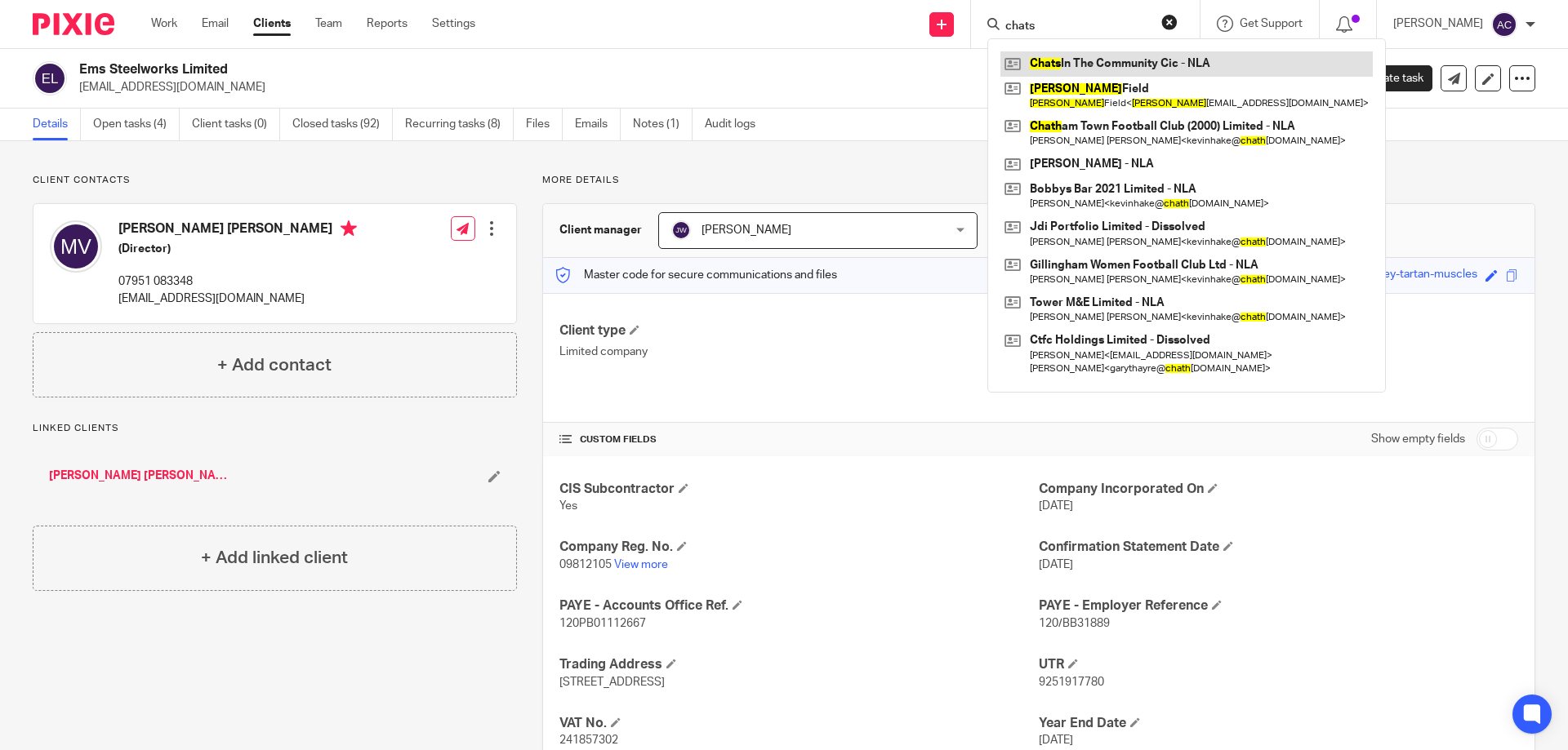
type input "chats"
click at [1077, 59] on link at bounding box center [1187, 64] width 372 height 25
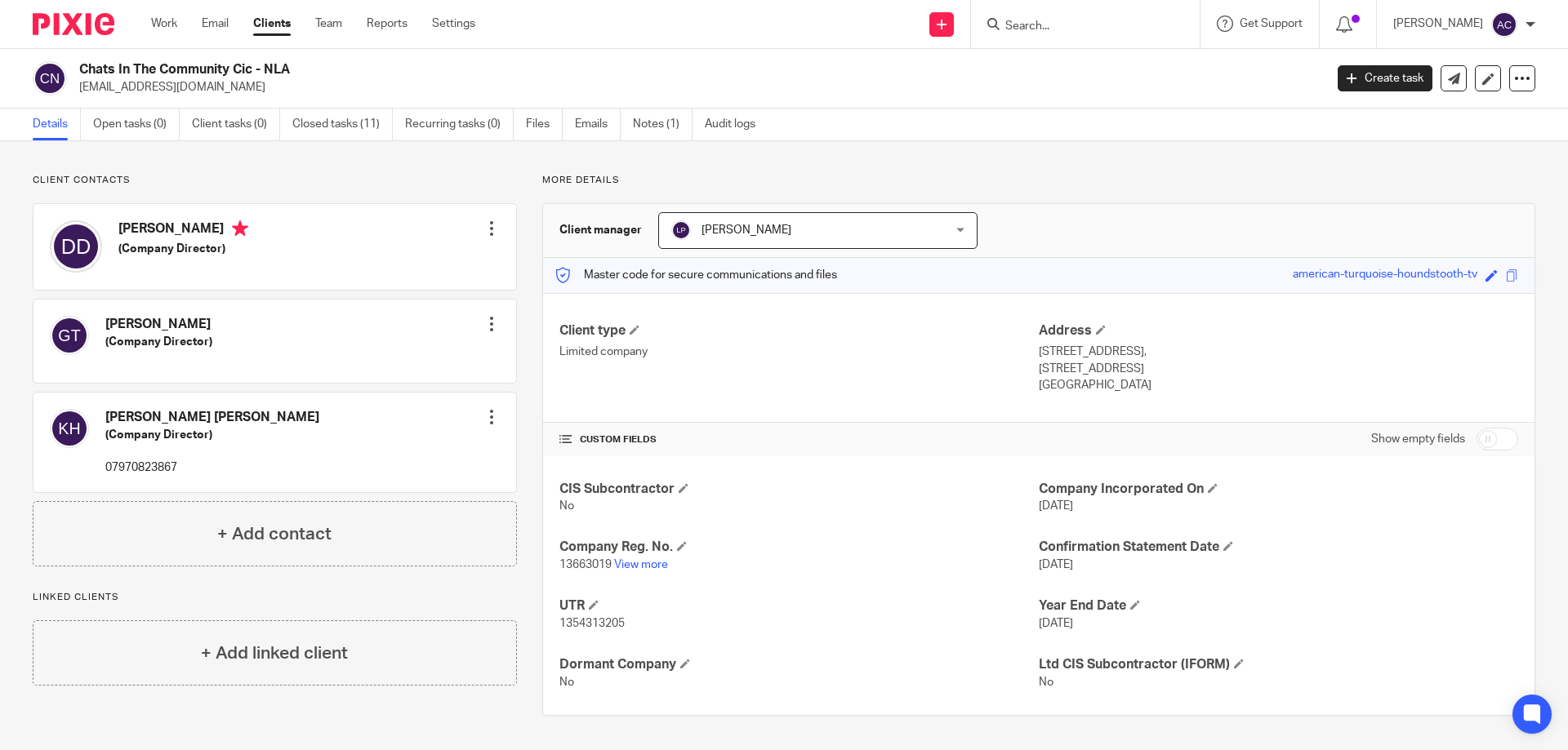
click at [1026, 26] on input "Search" at bounding box center [1077, 27] width 147 height 14
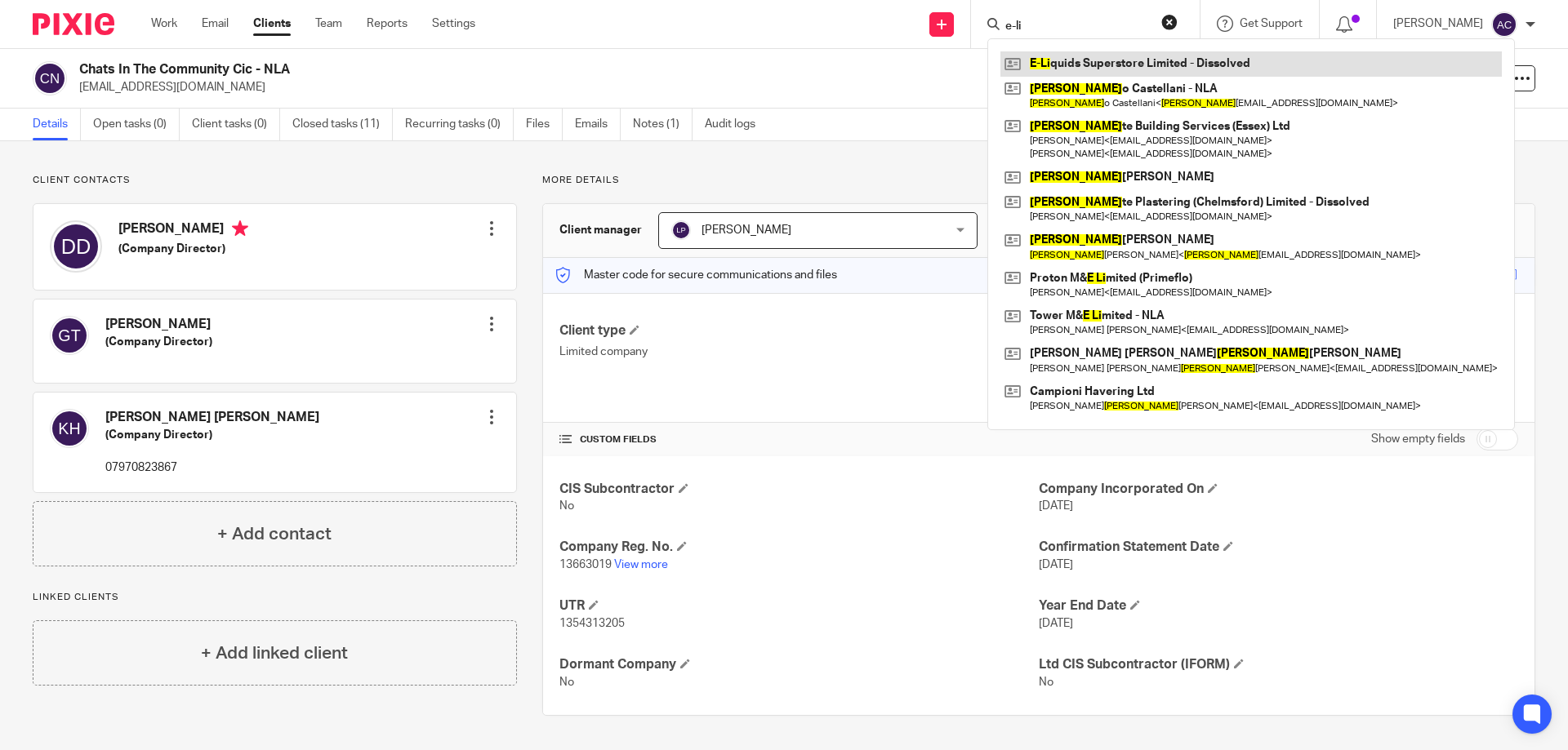
type input "e-li"
click at [1066, 55] on link at bounding box center [1252, 64] width 501 height 25
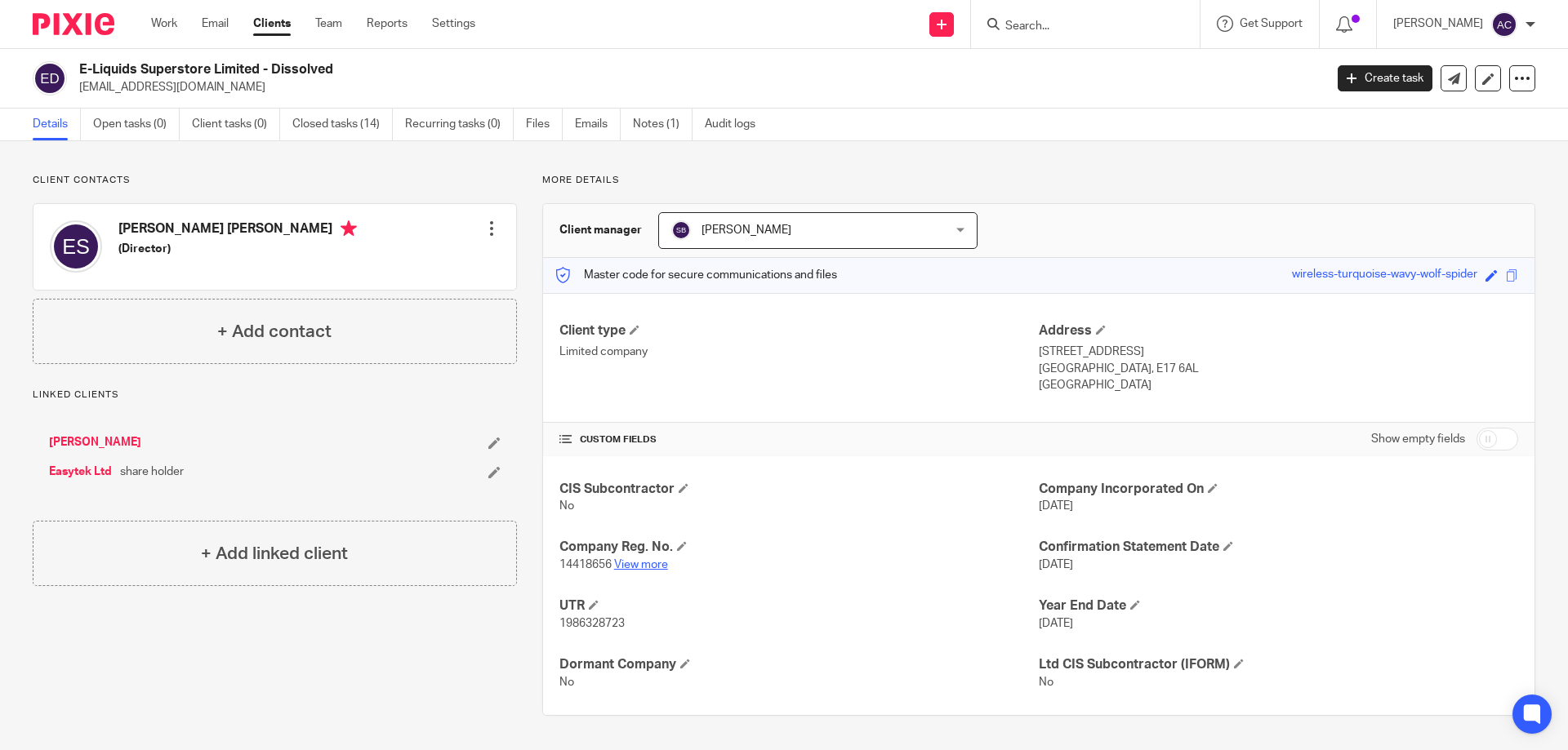
click at [647, 562] on link "View more" at bounding box center [641, 565] width 54 height 11
click at [319, 126] on link "Closed tasks (14)" at bounding box center [343, 124] width 101 height 32
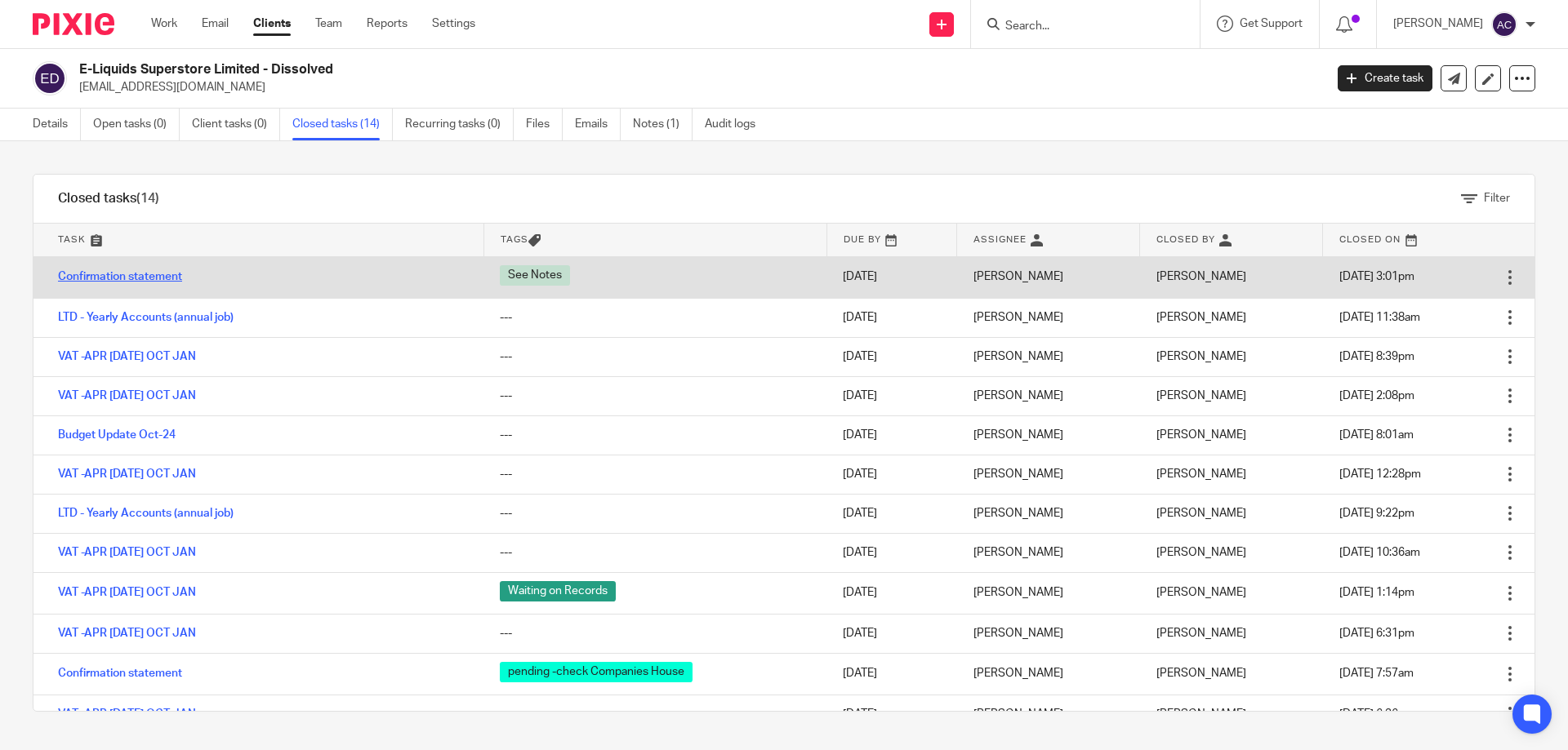
click at [79, 272] on link "Confirmation statement" at bounding box center [120, 277] width 124 height 11
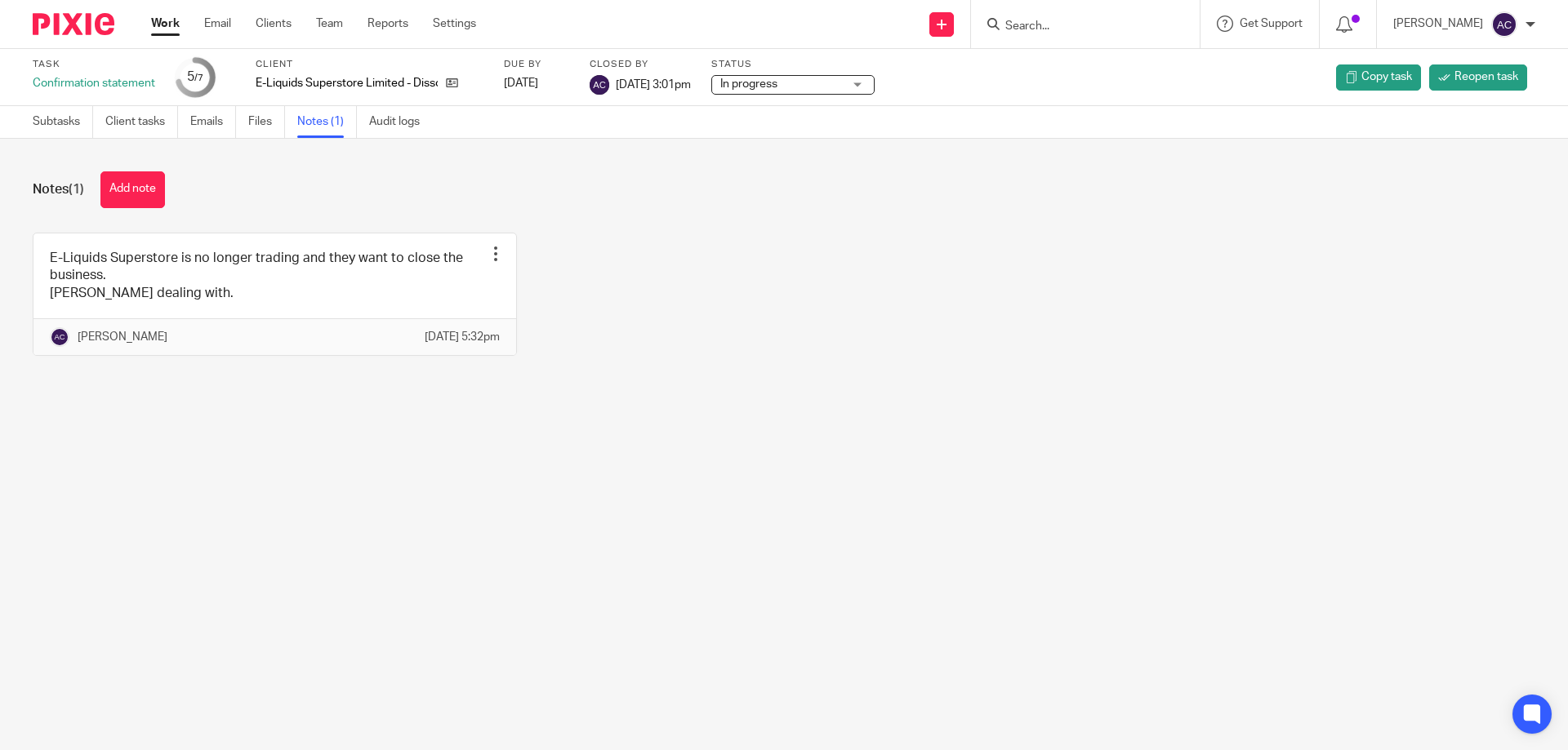
click at [1043, 32] on input "Search" at bounding box center [1077, 27] width 147 height 14
type input "jwt"
click at [1071, 54] on link at bounding box center [1102, 64] width 202 height 25
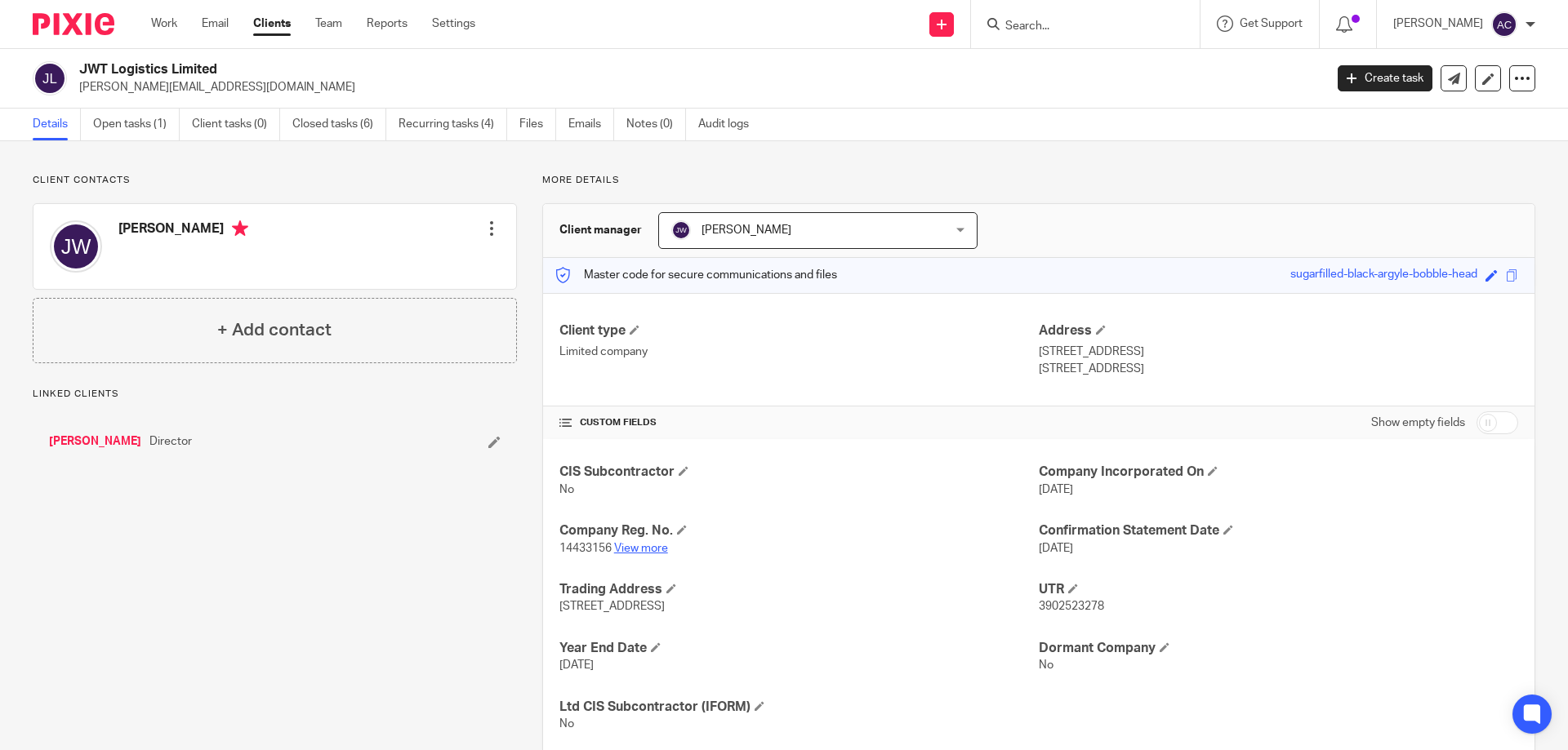
click at [641, 548] on link "View more" at bounding box center [641, 549] width 54 height 11
click at [1122, 20] on input "Search" at bounding box center [1077, 27] width 147 height 14
click at [658, 547] on link "View more" at bounding box center [641, 549] width 54 height 11
click at [1067, 37] on div at bounding box center [1086, 24] width 229 height 48
click at [1078, 20] on input "Search" at bounding box center [1077, 27] width 147 height 14
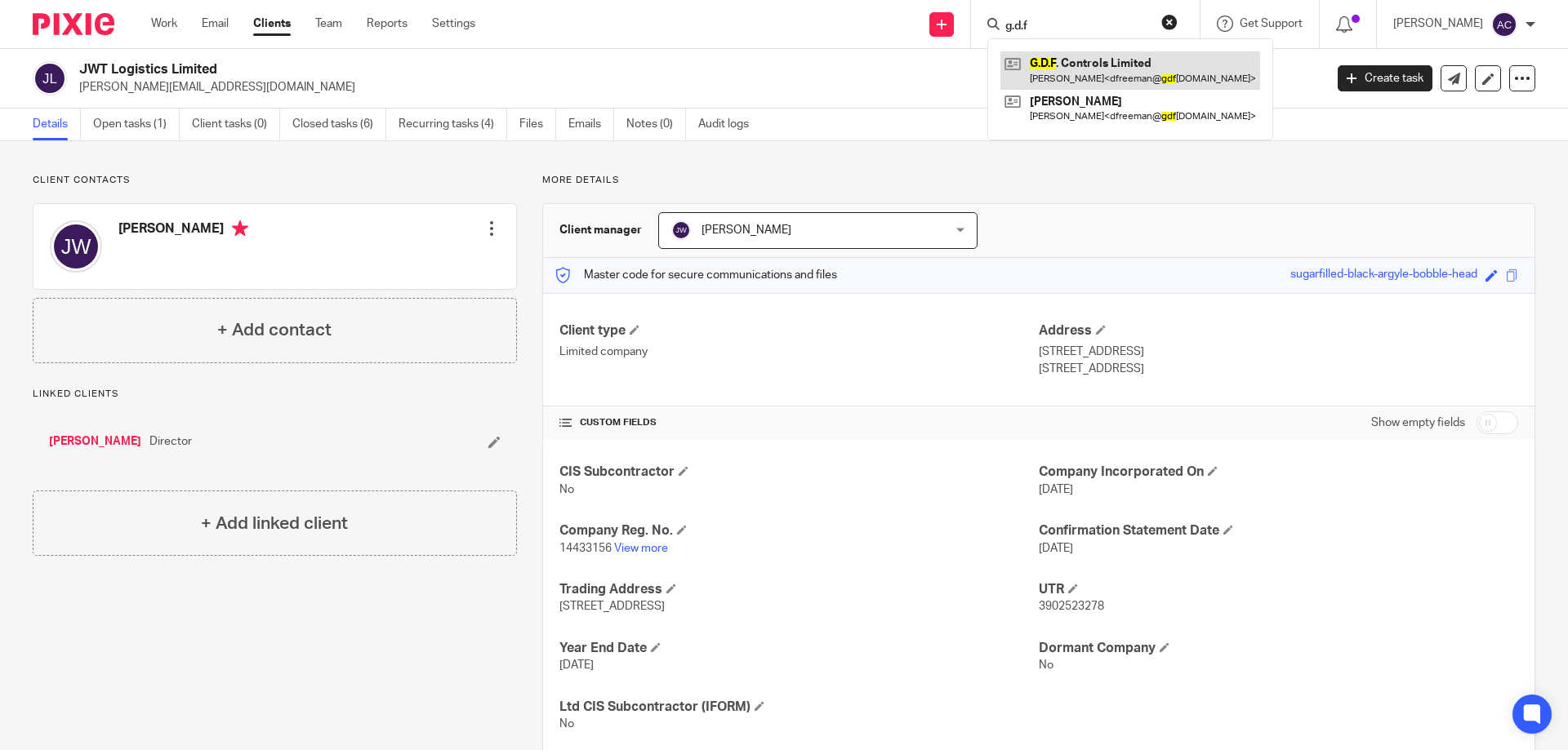
type input "g.d.f"
click at [1070, 55] on link at bounding box center [1131, 70] width 260 height 38
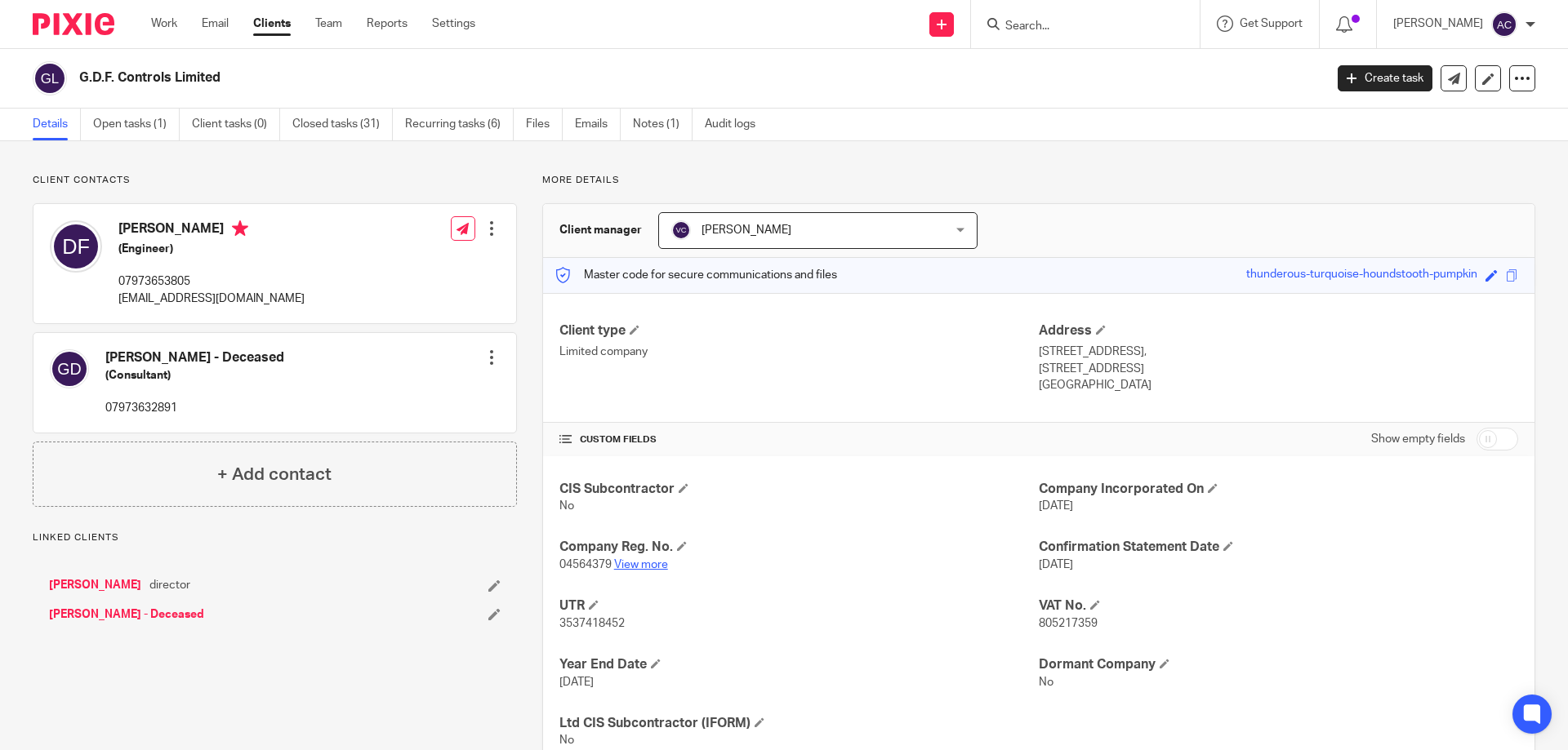
click at [629, 565] on link "View more" at bounding box center [641, 565] width 54 height 11
click at [1042, 16] on form at bounding box center [1090, 25] width 174 height 21
click at [1041, 23] on input "Search" at bounding box center [1077, 27] width 147 height 14
type input "gnt"
click at [1089, 73] on link at bounding box center [1102, 64] width 202 height 25
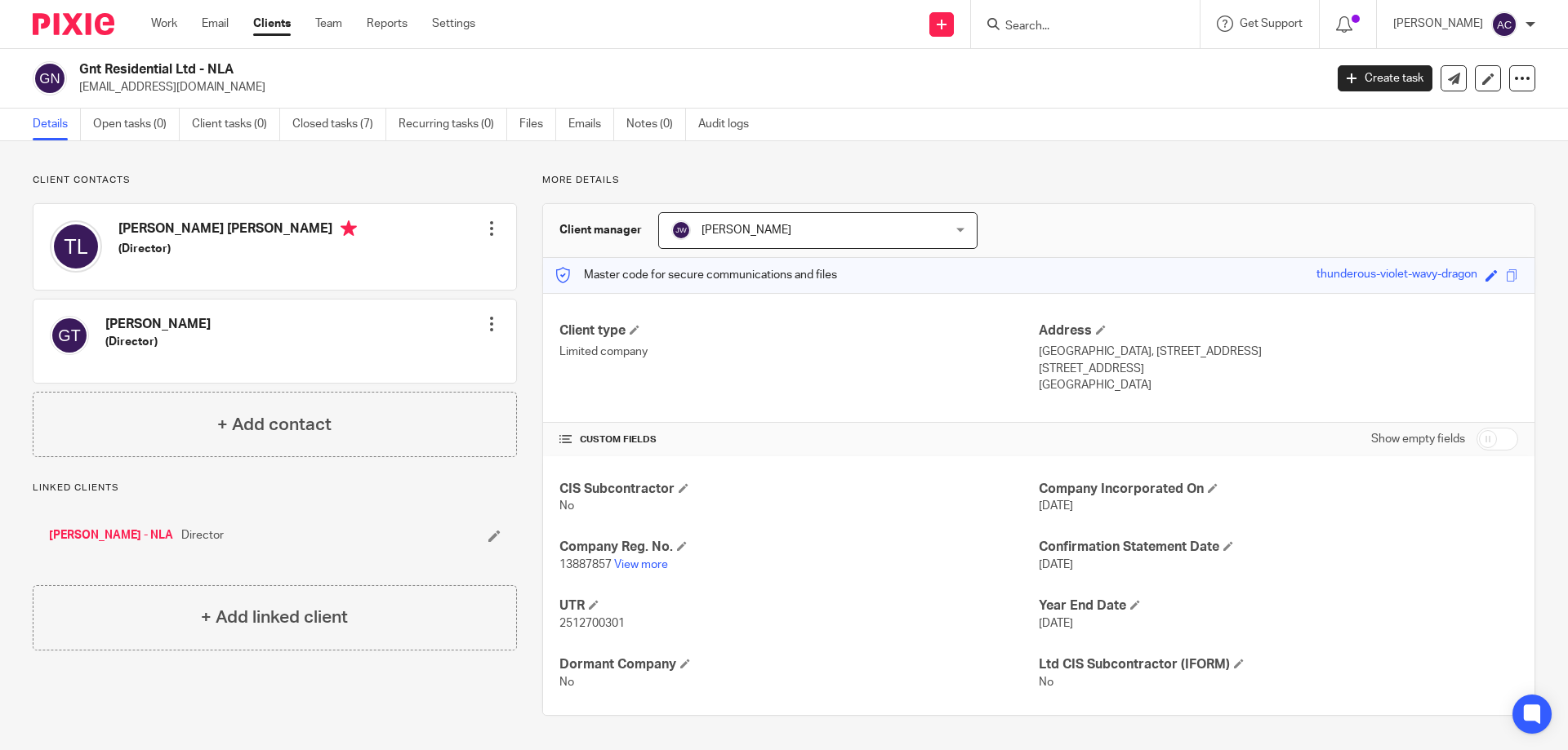
click at [1048, 25] on input "Search" at bounding box center [1077, 27] width 147 height 14
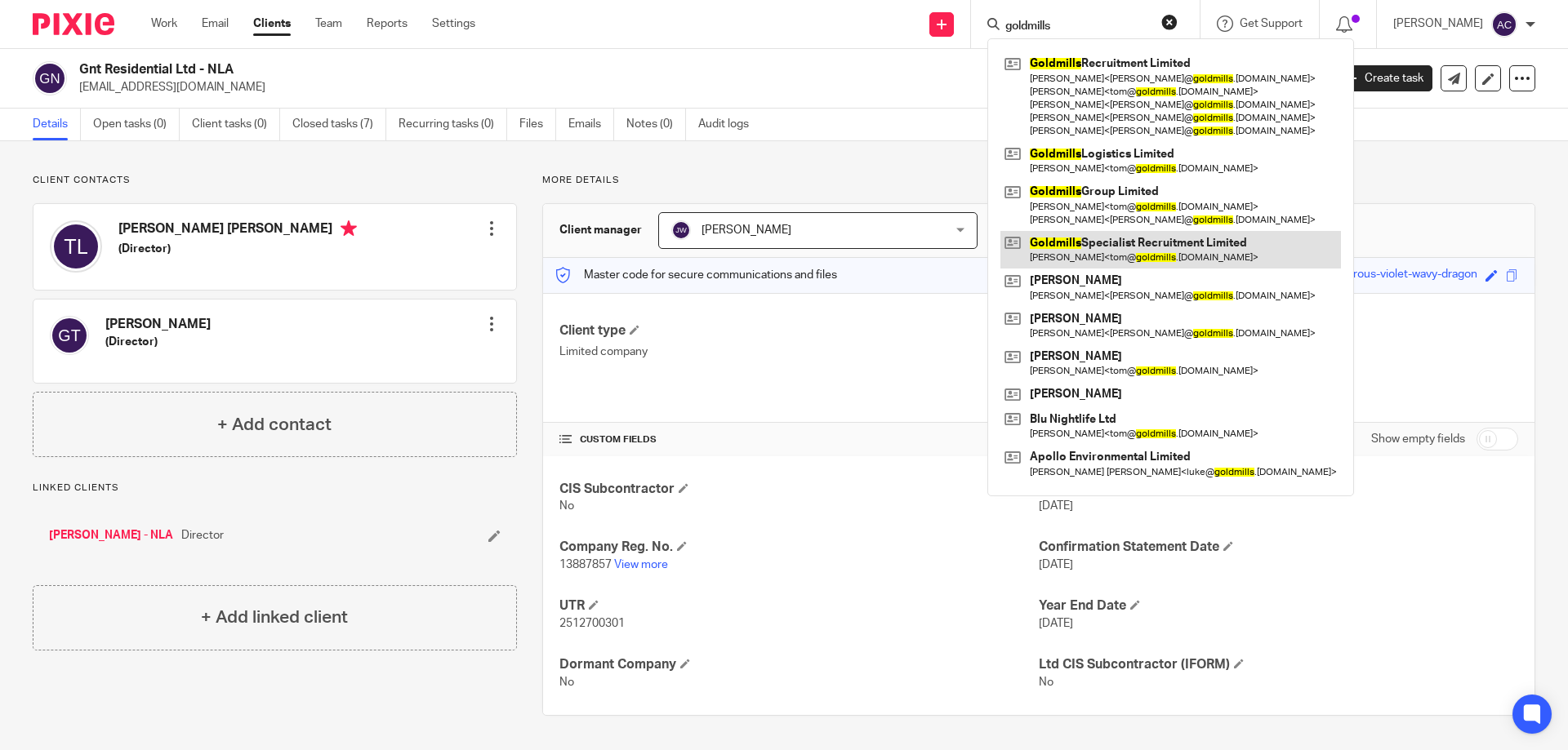
type input "goldmills"
click at [1143, 242] on link at bounding box center [1171, 250] width 341 height 38
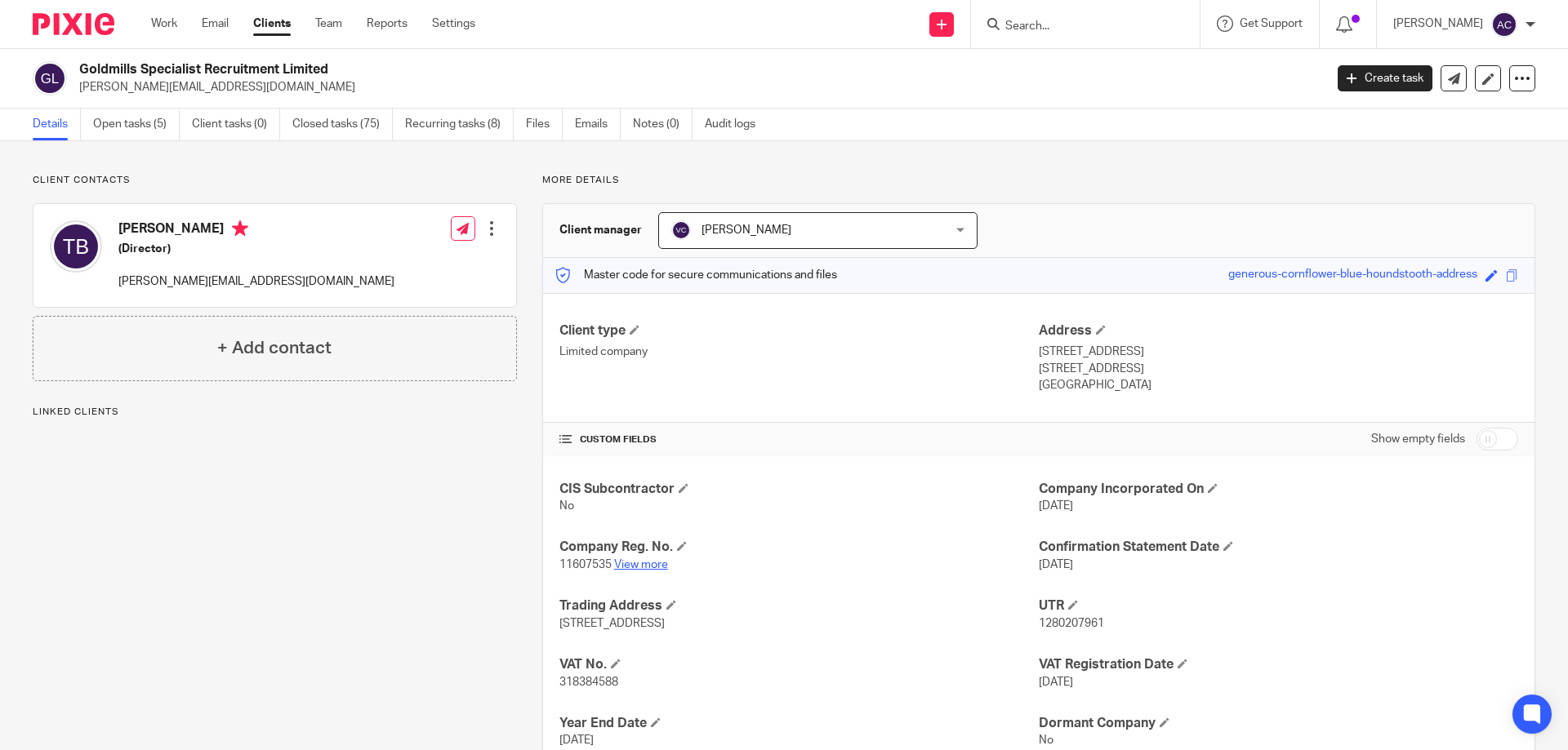
click at [645, 560] on link "View more" at bounding box center [641, 565] width 54 height 11
click at [657, 564] on link "View more" at bounding box center [641, 565] width 54 height 11
click at [1011, 14] on div at bounding box center [1083, 25] width 190 height 21
click at [1012, 21] on input "Search" at bounding box center [1077, 27] width 147 height 14
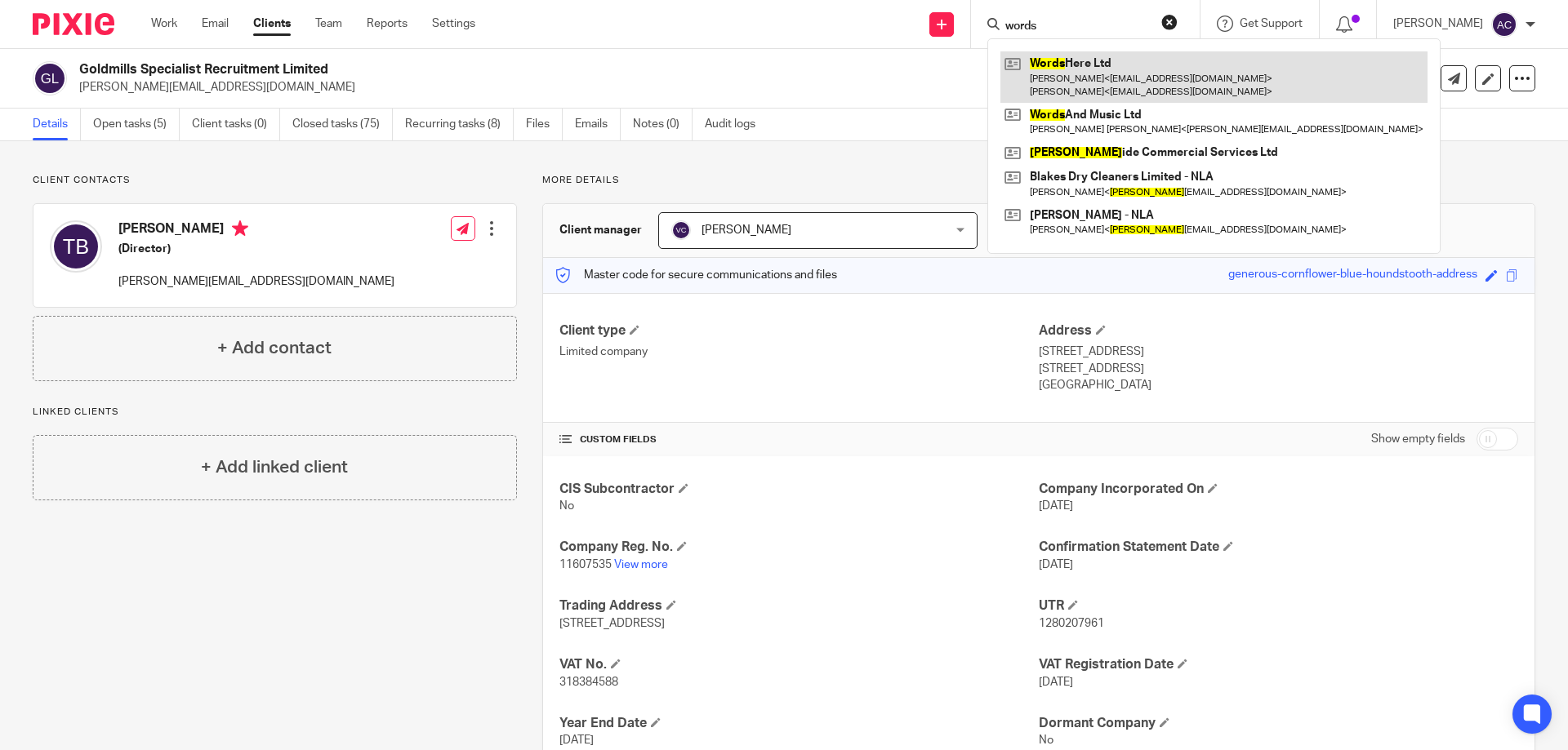
type input "words"
click at [1022, 79] on link at bounding box center [1215, 76] width 427 height 50
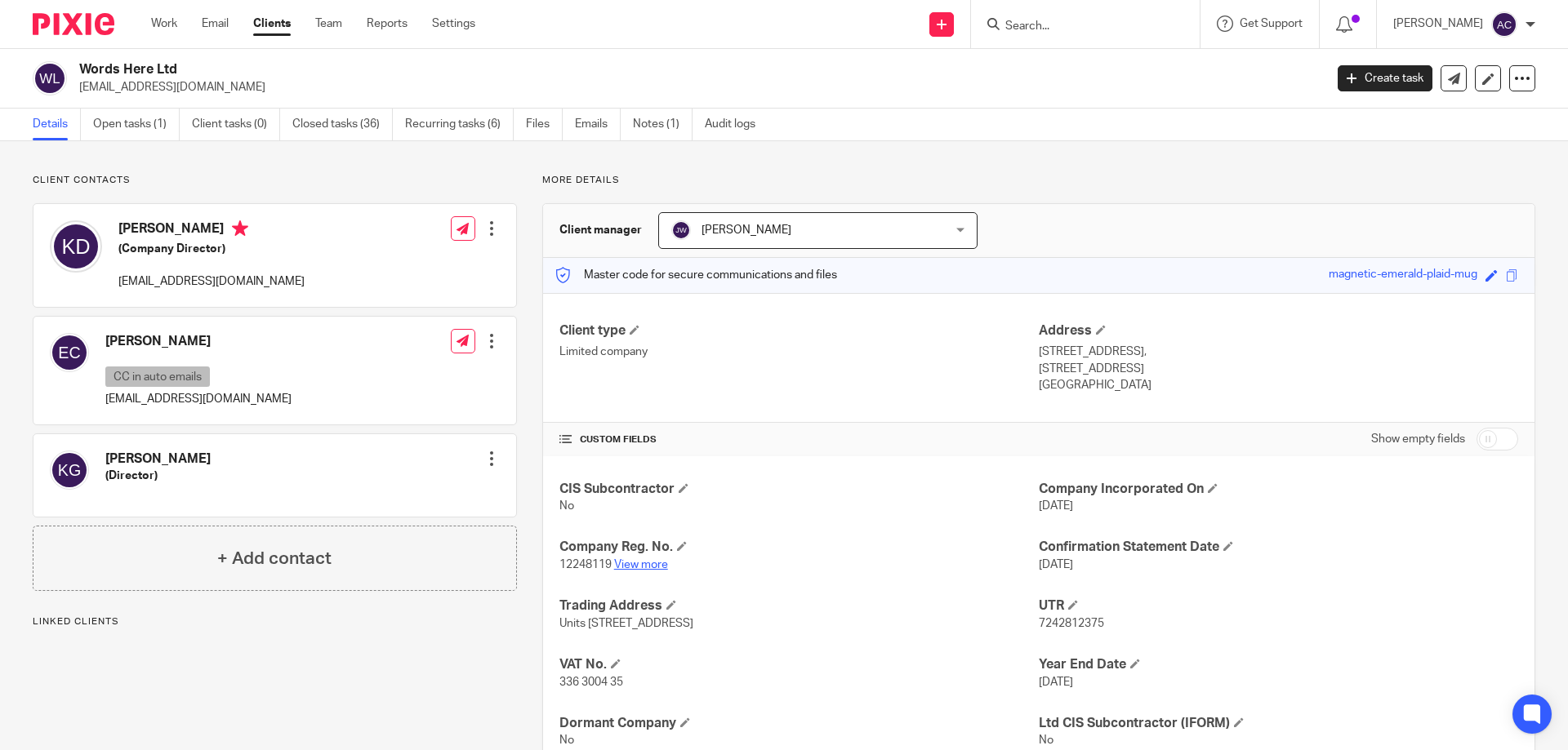
click at [647, 561] on link "View more" at bounding box center [641, 565] width 54 height 11
click at [1098, 33] on input "Search" at bounding box center [1077, 27] width 147 height 14
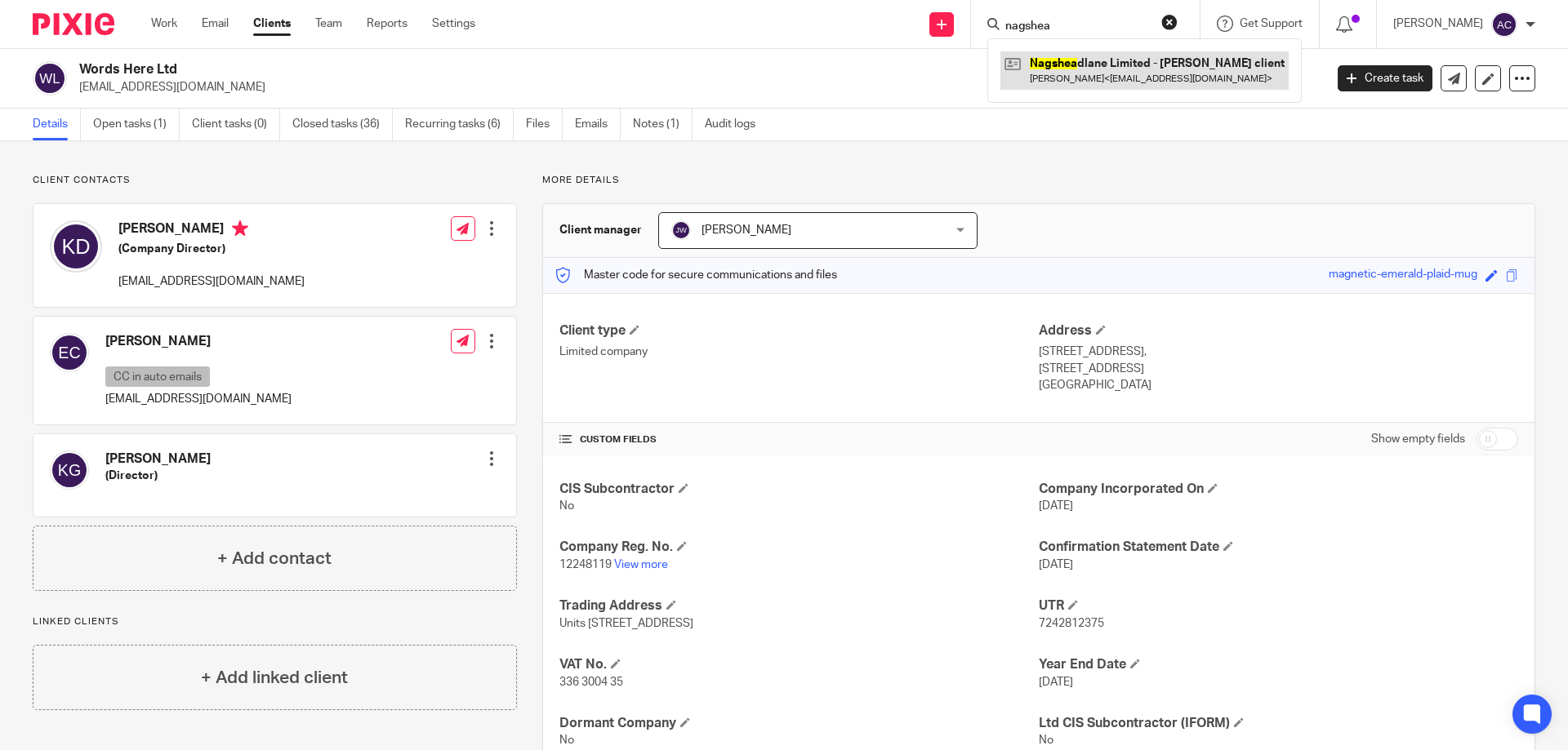
type input "nagshea"
click at [1099, 67] on link at bounding box center [1145, 70] width 289 height 38
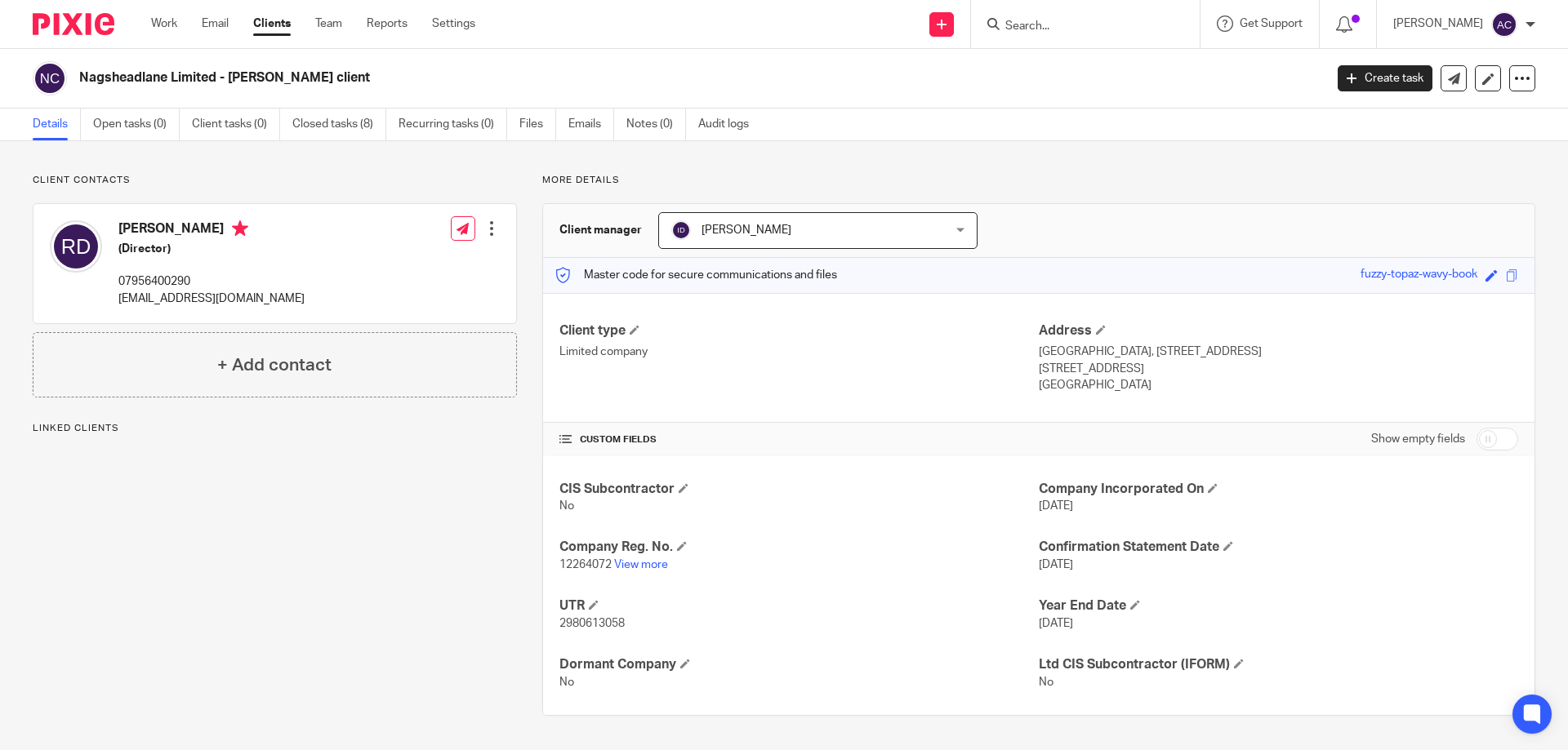
click at [636, 557] on p "12264072 View more" at bounding box center [799, 565] width 480 height 16
click at [636, 563] on link "View more" at bounding box center [641, 565] width 54 height 11
click at [1048, 27] on input "Search" at bounding box center [1077, 27] width 147 height 14
click at [1128, 27] on input "Search" at bounding box center [1077, 27] width 147 height 14
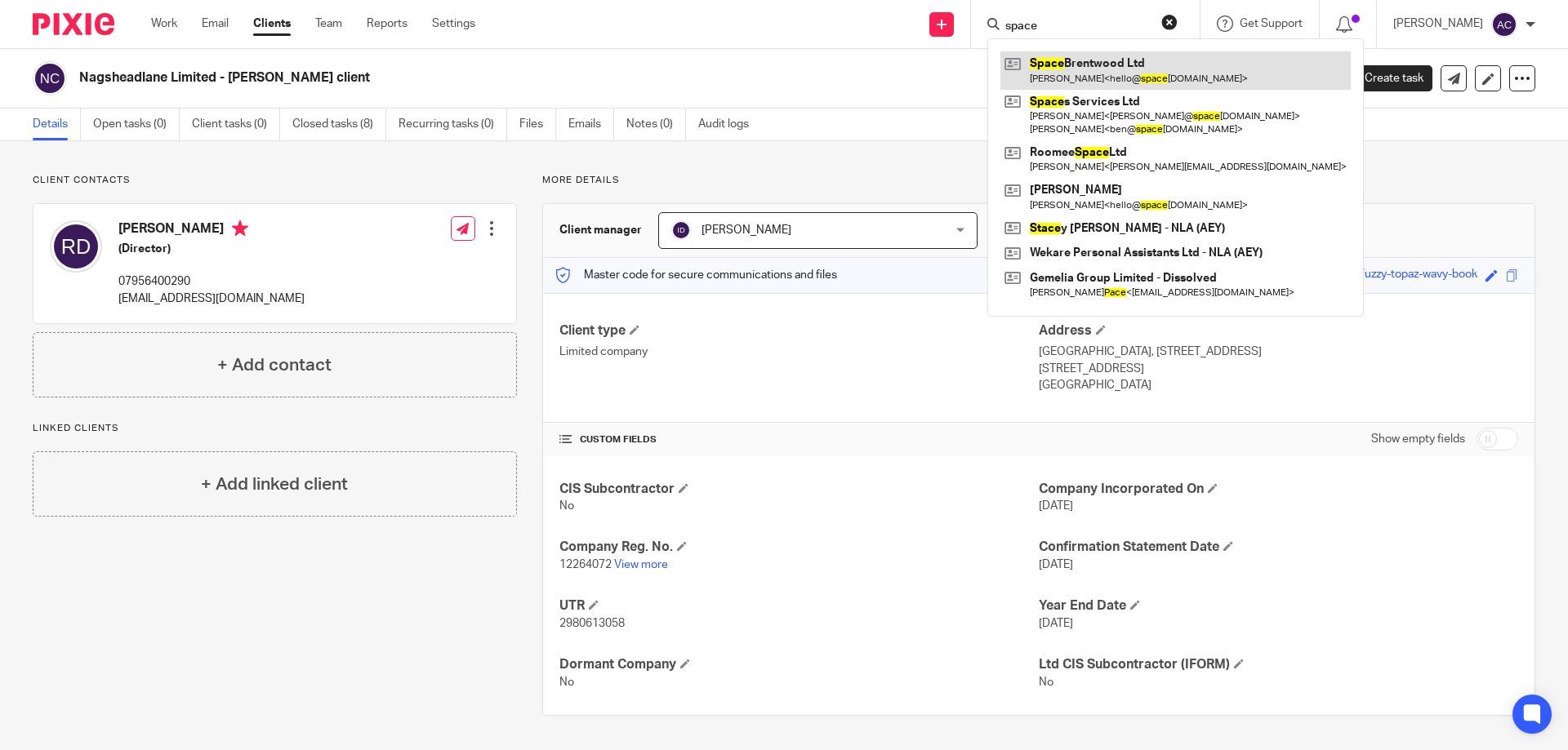
type input "space"
click at [1098, 71] on link at bounding box center [1176, 70] width 350 height 38
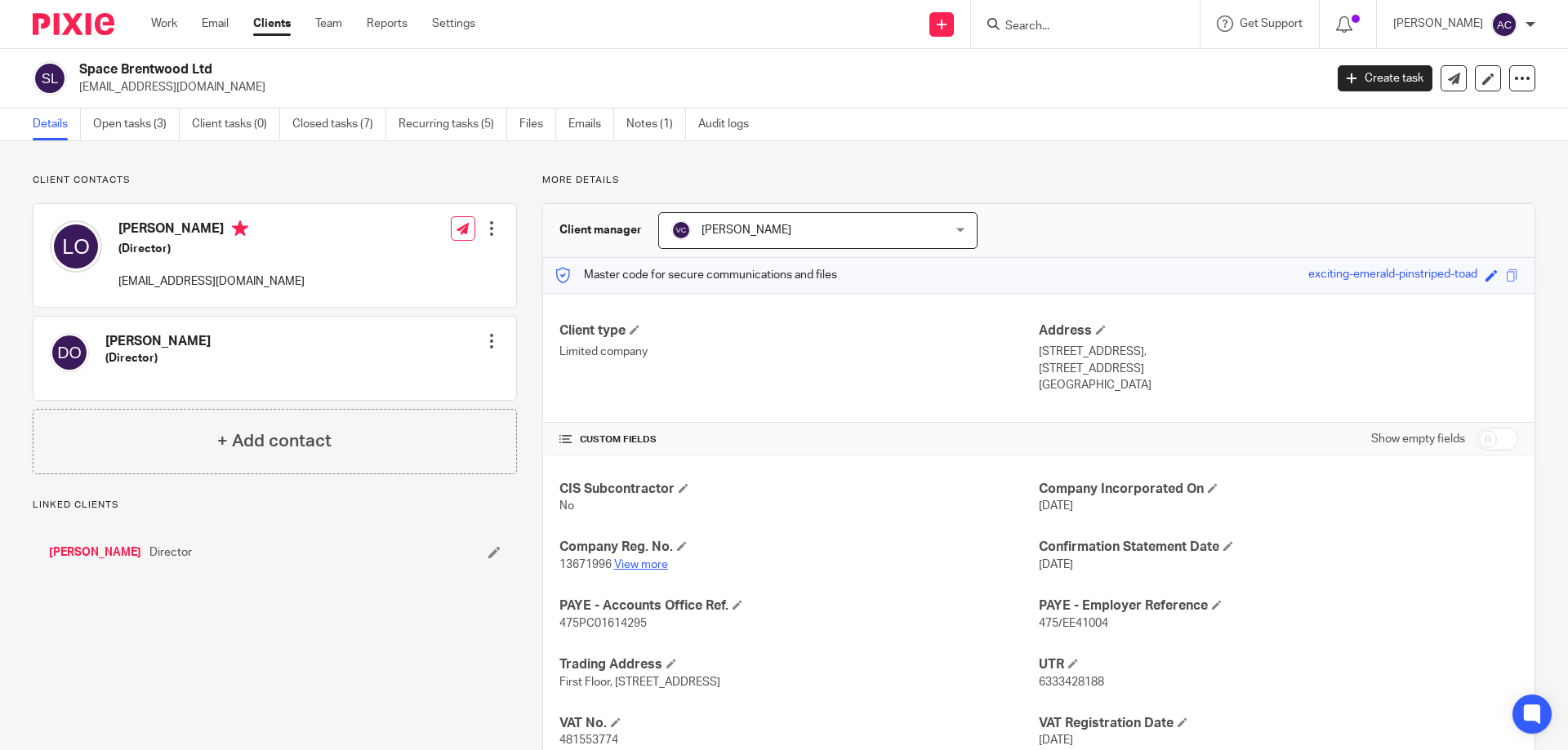
click at [638, 563] on link "View more" at bounding box center [641, 565] width 54 height 11
